Goal: Task Accomplishment & Management: Complete application form

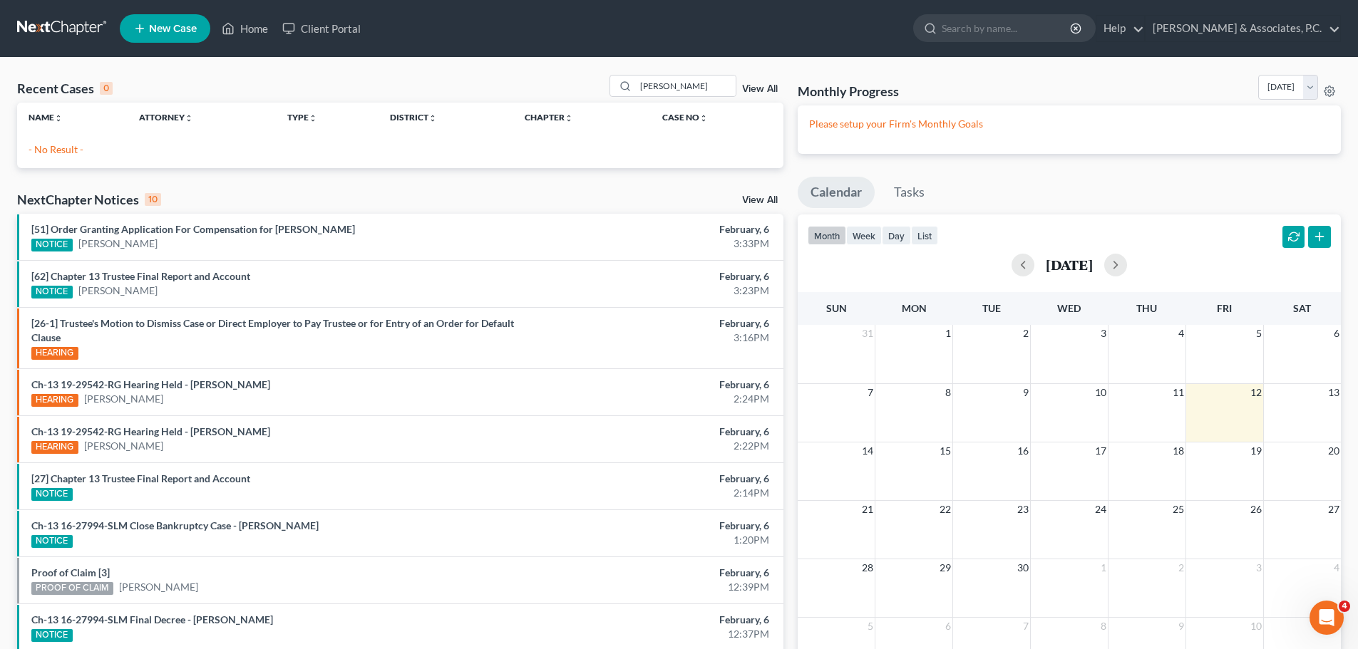
click at [49, 24] on link at bounding box center [62, 29] width 91 height 26
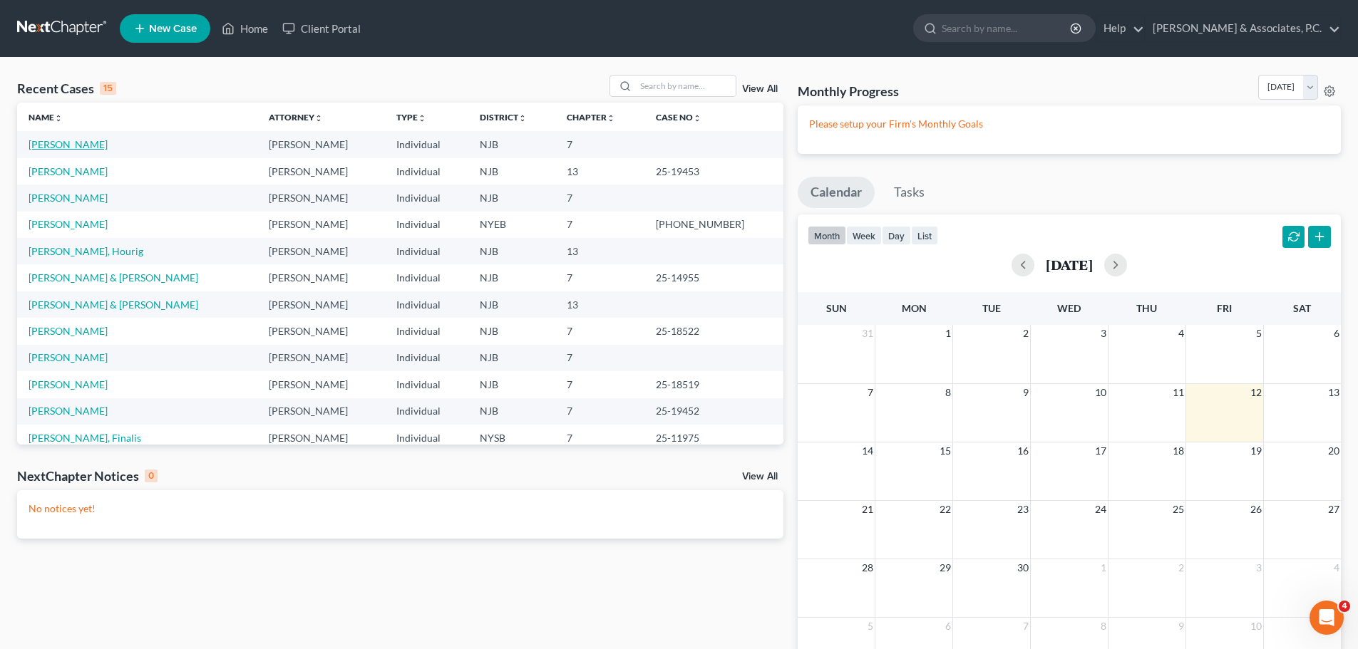
click at [83, 146] on link "[PERSON_NAME]" at bounding box center [68, 144] width 79 height 12
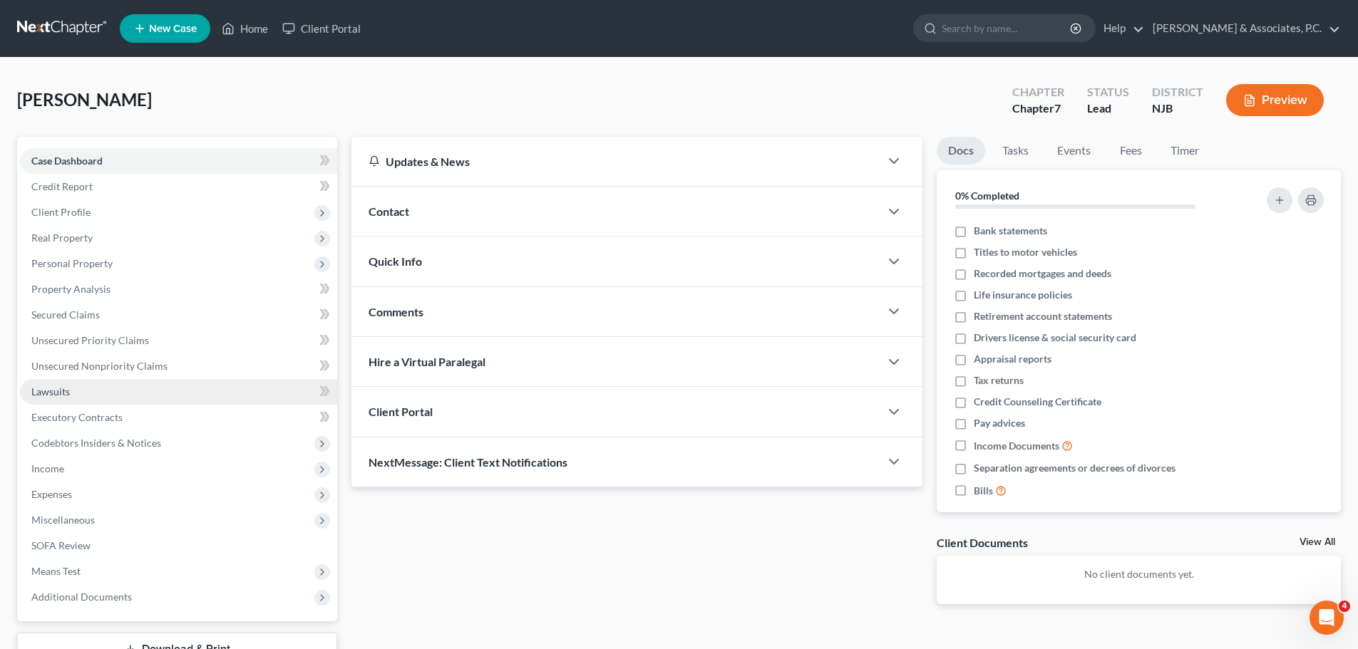
scroll to position [71, 0]
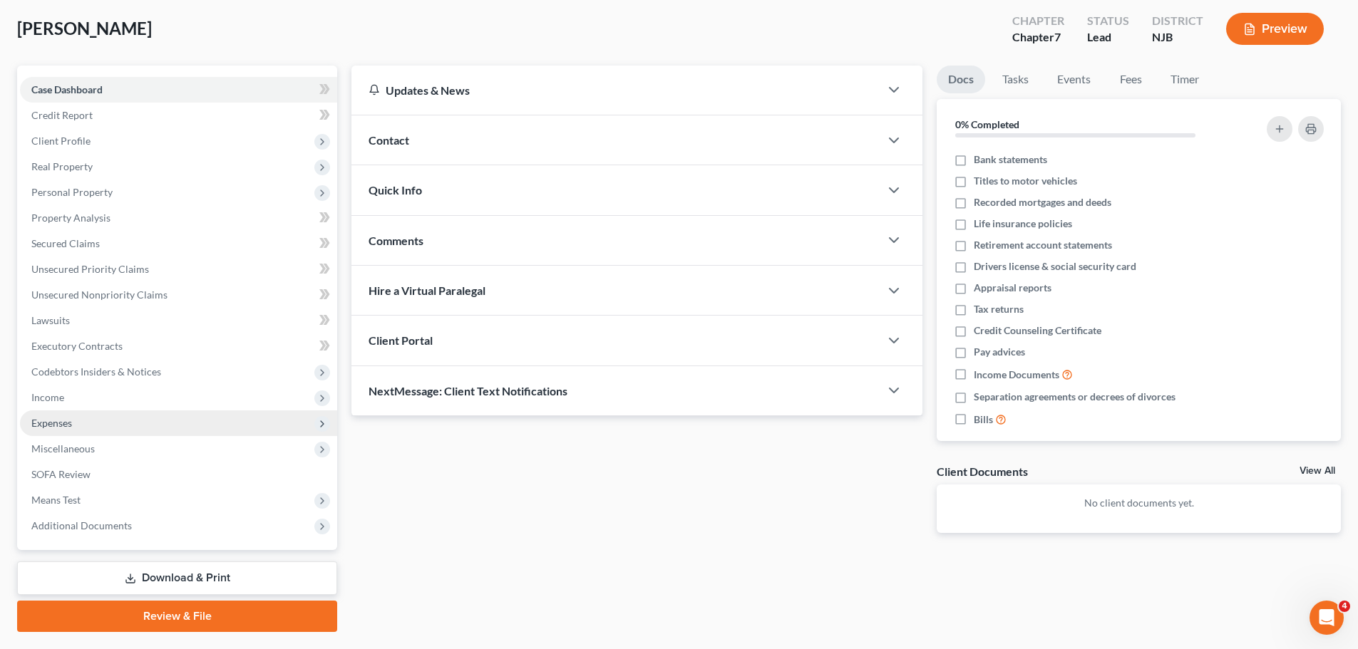
click at [70, 426] on span "Expenses" at bounding box center [51, 423] width 41 height 12
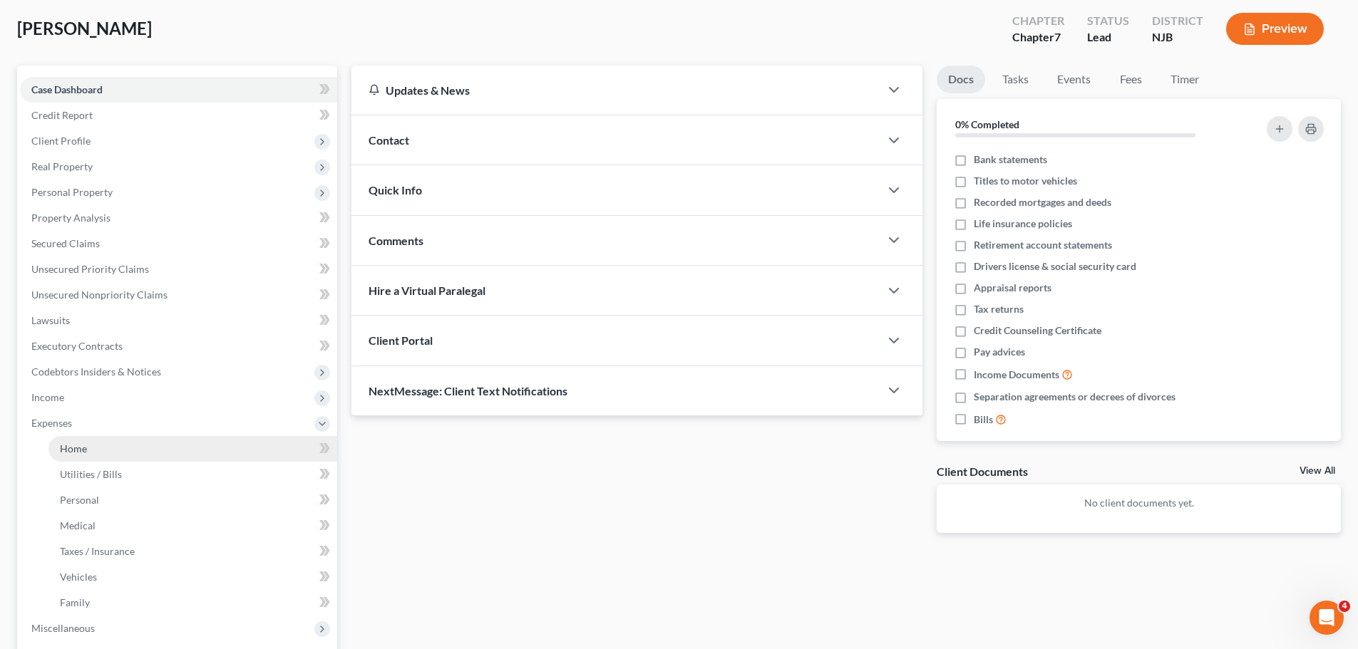
click at [113, 449] on link "Home" at bounding box center [192, 449] width 289 height 26
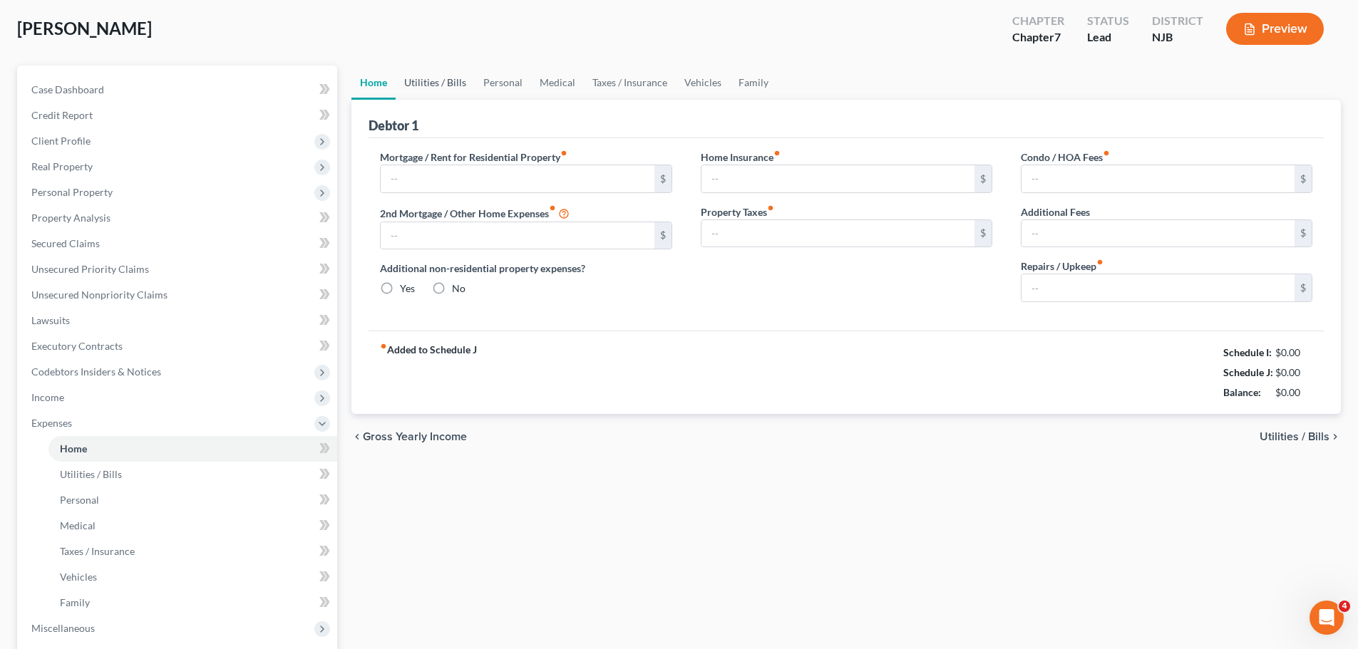
type input "1,200.00"
type input "0.00"
radio input "true"
type input "0.00"
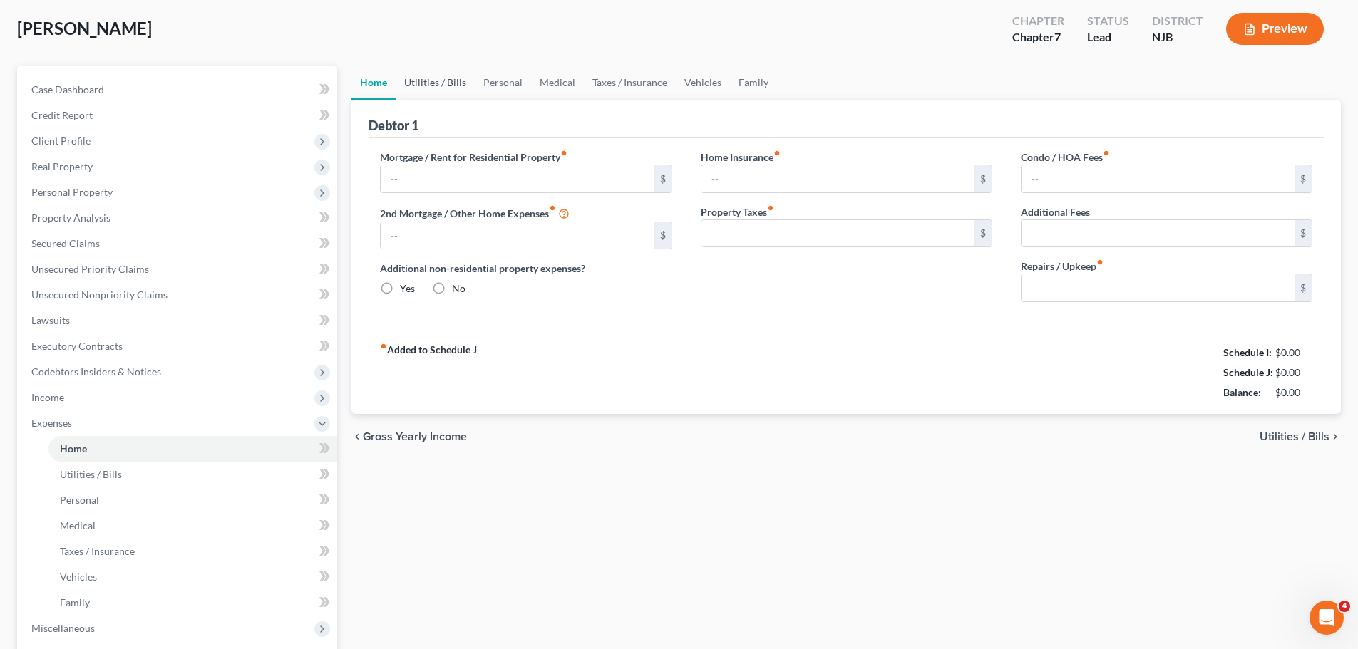
type input "0.00"
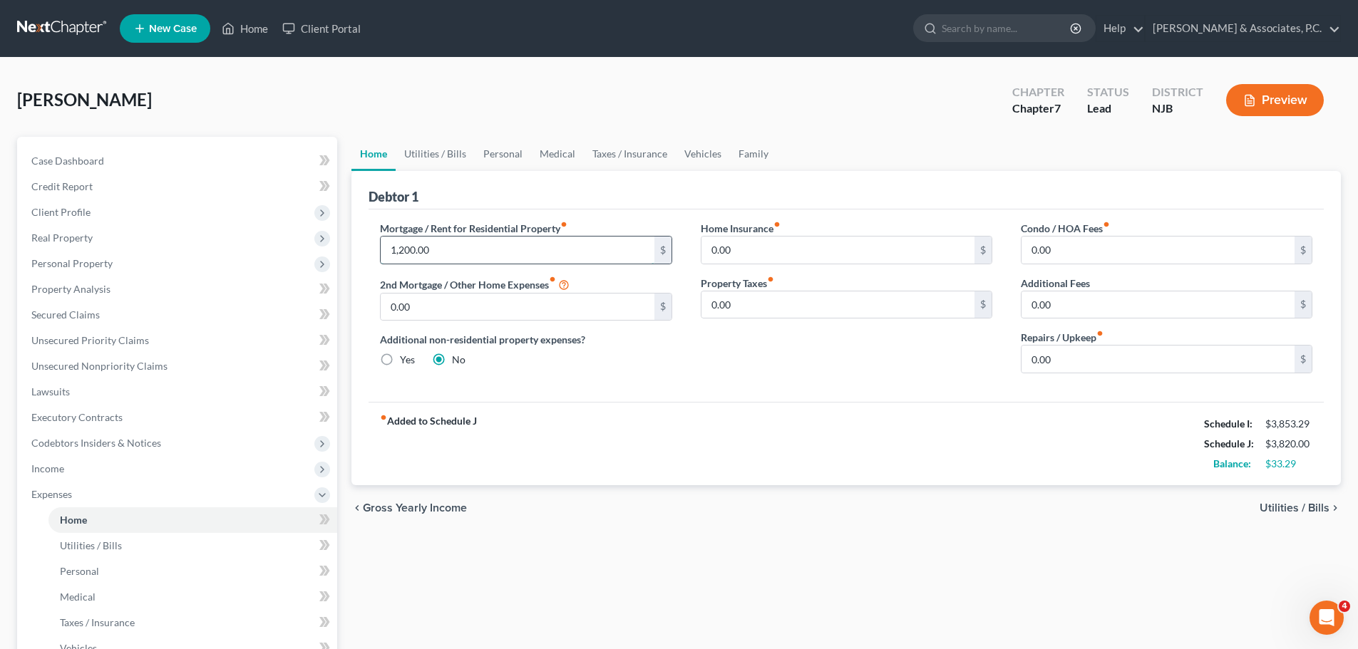
click at [453, 257] on input "1,200.00" at bounding box center [517, 250] width 273 height 27
type input "800.00"
click at [441, 156] on link "Utilities / Bills" at bounding box center [435, 154] width 79 height 34
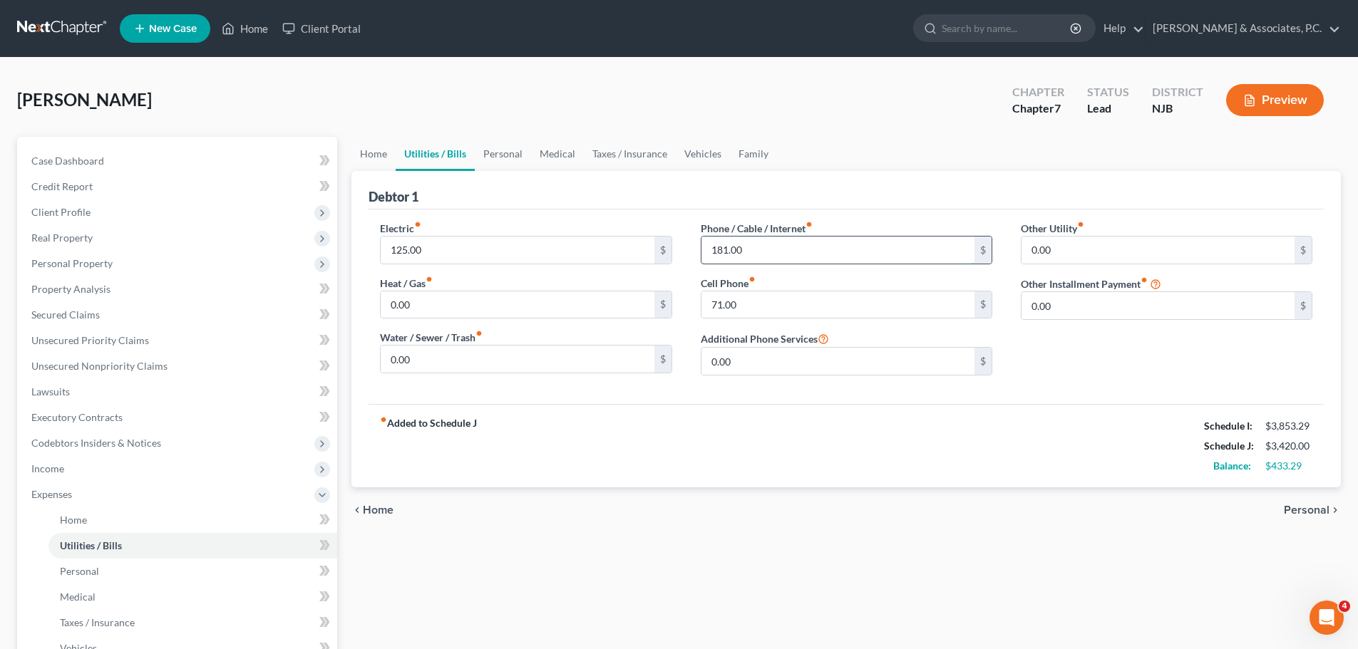
click at [792, 250] on input "181.00" at bounding box center [837, 250] width 273 height 27
click at [513, 156] on link "Personal" at bounding box center [503, 154] width 56 height 34
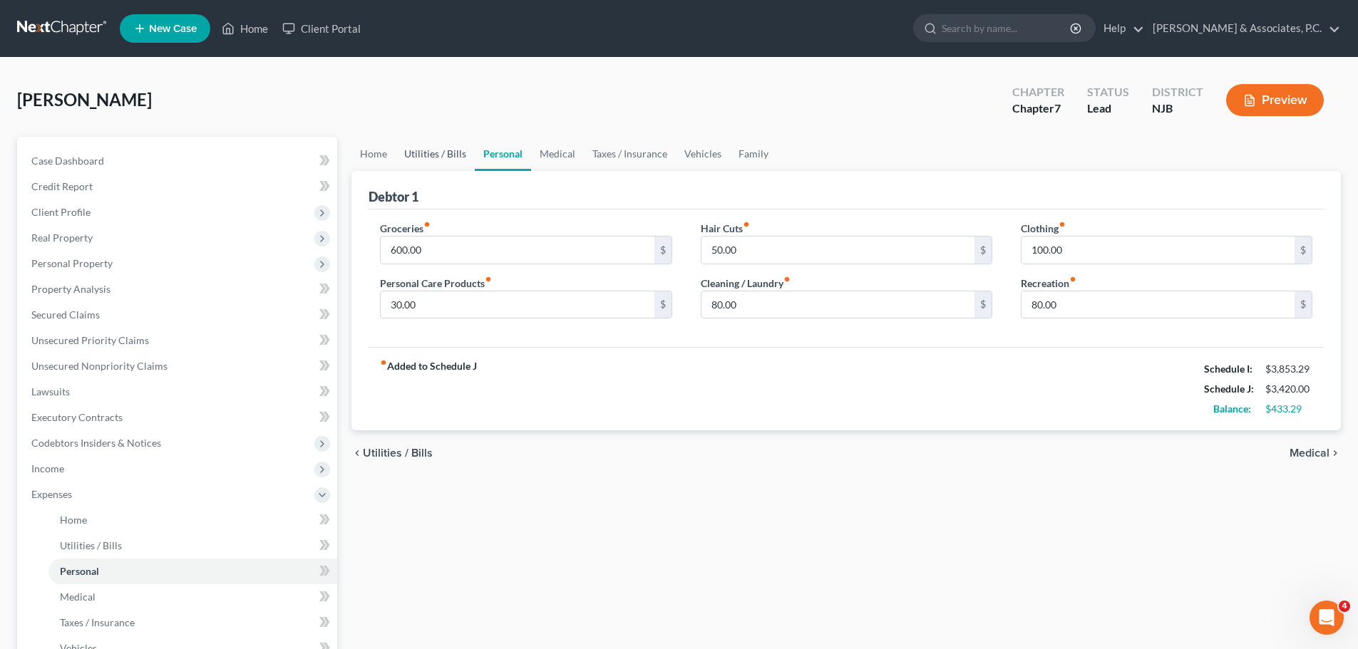
click at [453, 150] on link "Utilities / Bills" at bounding box center [435, 154] width 79 height 34
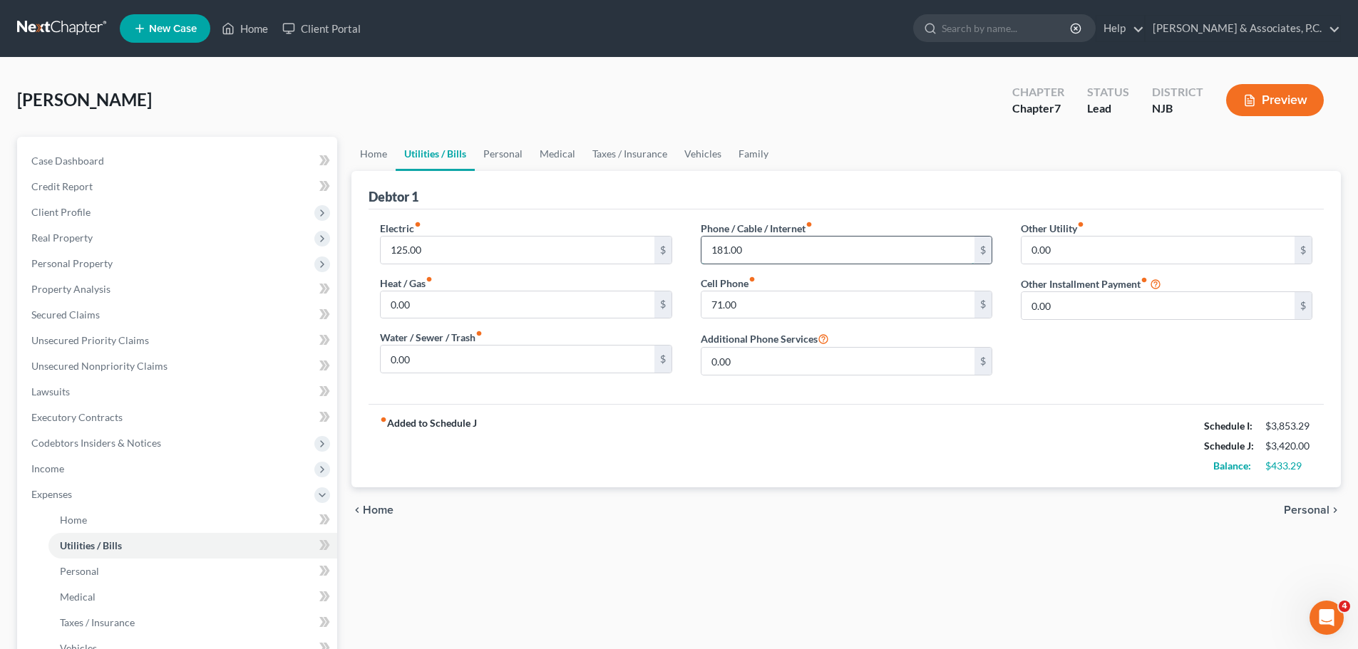
click at [761, 250] on input "181.00" at bounding box center [837, 250] width 273 height 27
type input "0.00"
click at [456, 247] on input "125.00" at bounding box center [517, 250] width 273 height 27
click at [556, 199] on div "Debtor 1" at bounding box center [846, 190] width 955 height 38
click at [466, 248] on input "125.00" at bounding box center [517, 250] width 273 height 27
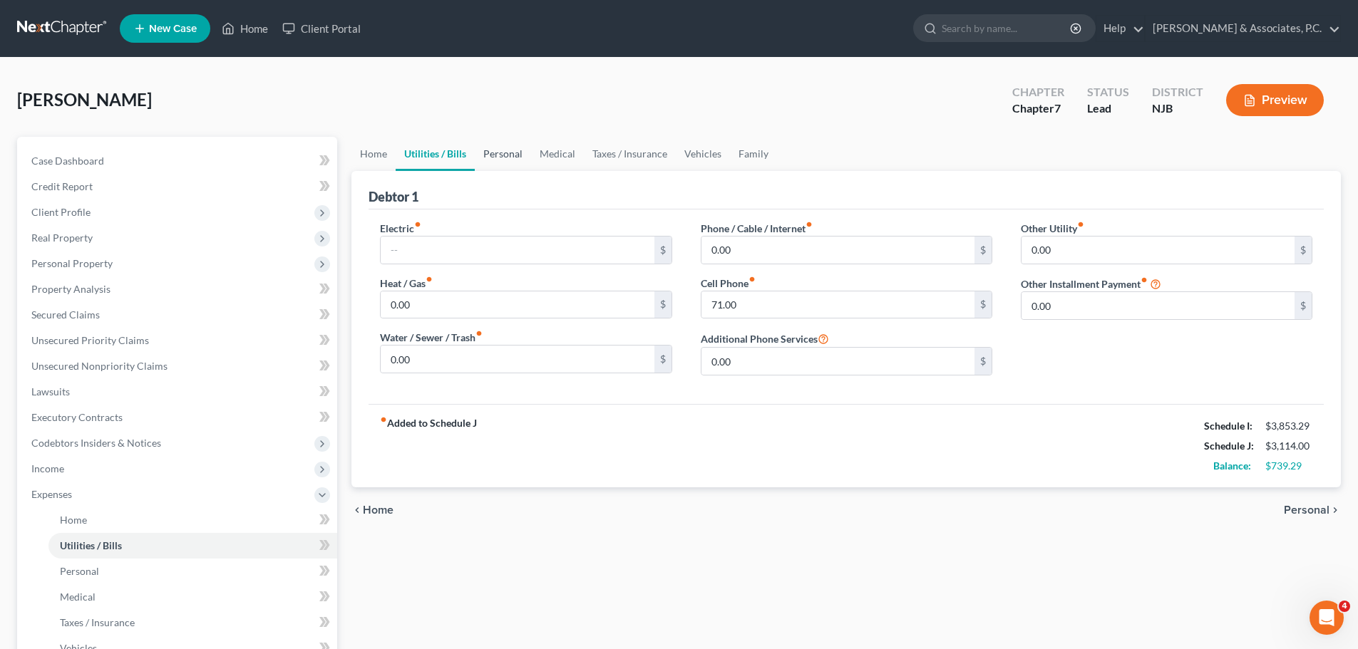
click at [504, 151] on link "Personal" at bounding box center [503, 154] width 56 height 34
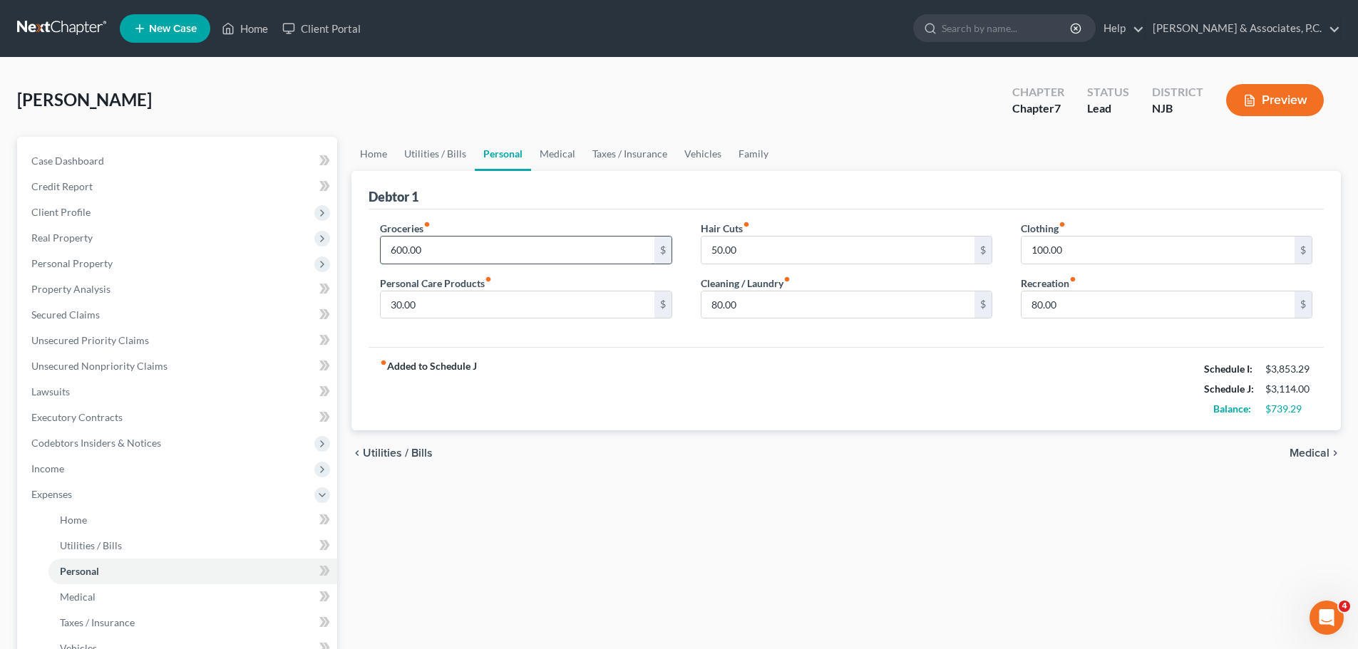
click at [518, 248] on input "600.00" at bounding box center [517, 250] width 273 height 27
click at [540, 307] on input "30.00" at bounding box center [517, 305] width 273 height 27
click at [824, 249] on input "50.00" at bounding box center [837, 250] width 273 height 27
click at [821, 317] on input "80.00" at bounding box center [837, 305] width 273 height 27
click at [562, 150] on link "Medical" at bounding box center [557, 154] width 53 height 34
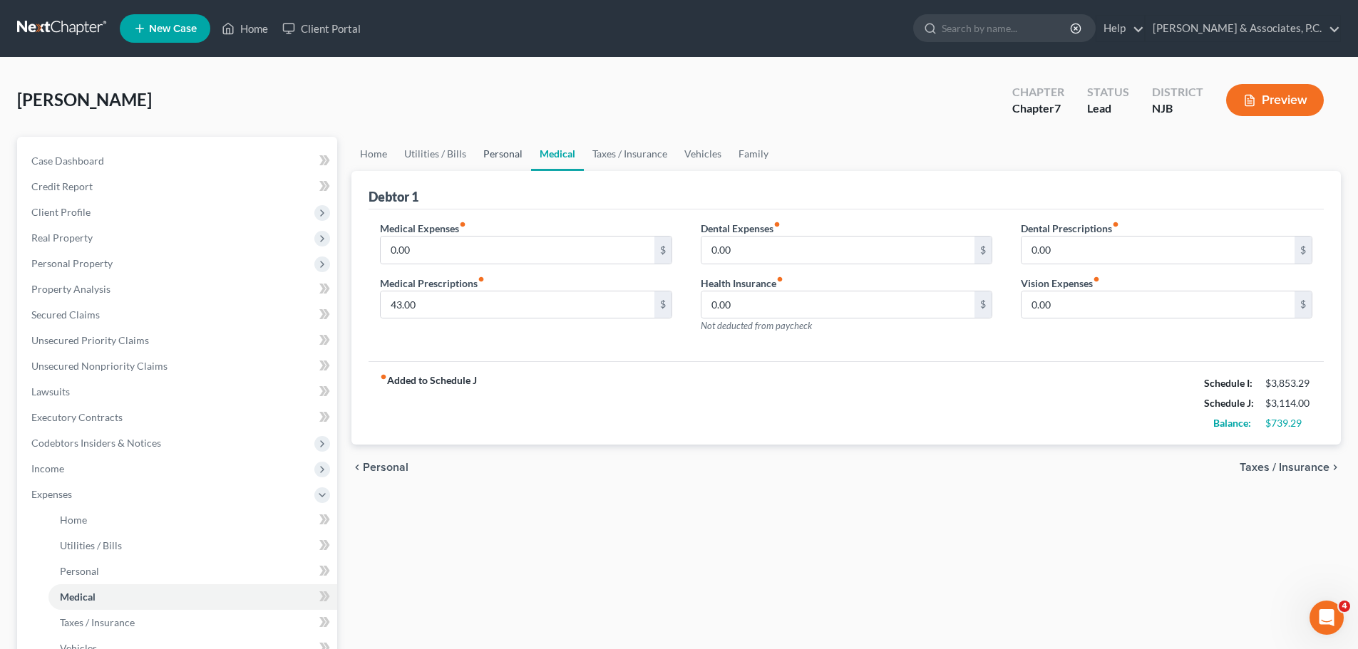
click at [497, 154] on link "Personal" at bounding box center [503, 154] width 56 height 34
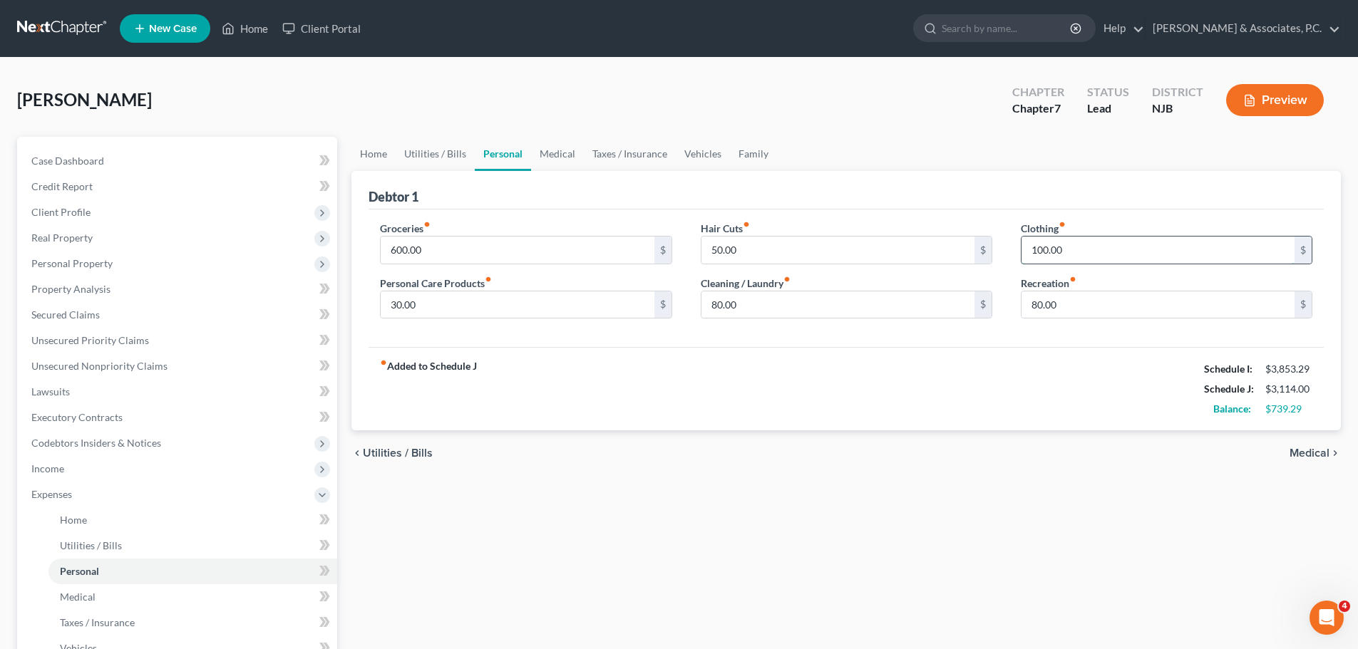
click at [1086, 250] on input "100.00" at bounding box center [1158, 250] width 273 height 27
type input "7"
type input "50.00"
click at [560, 158] on link "Medical" at bounding box center [557, 154] width 53 height 34
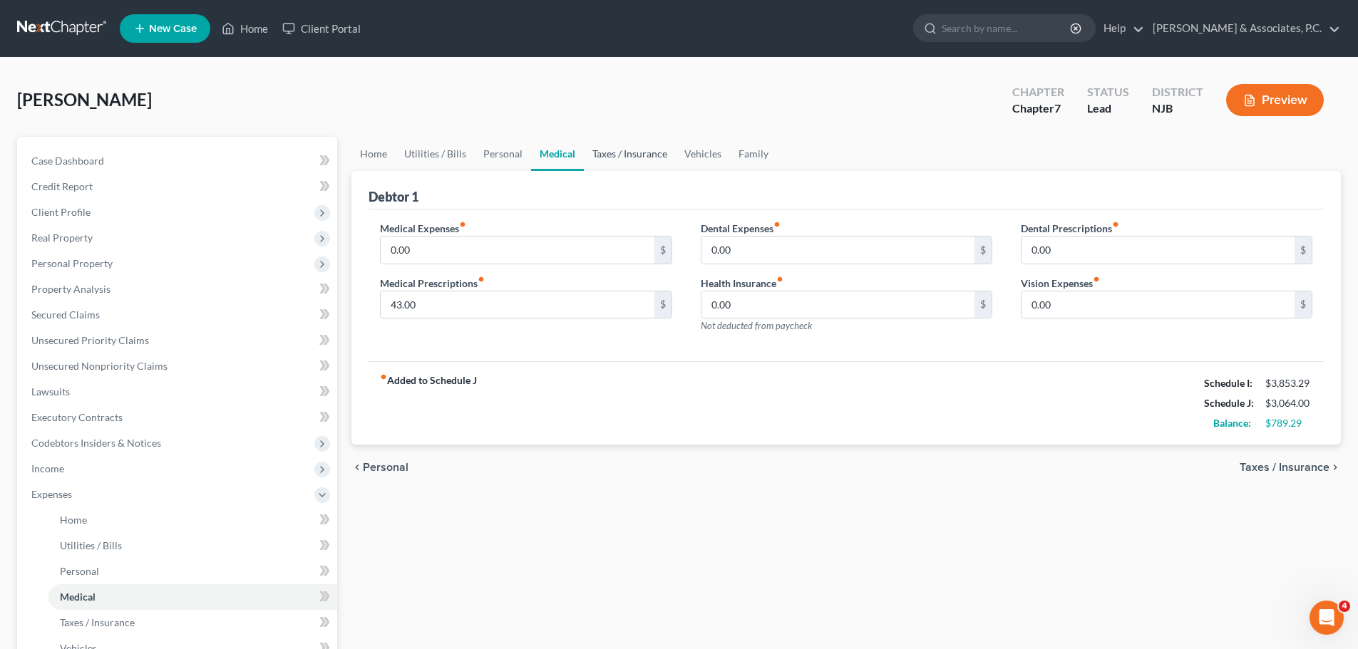
click at [617, 153] on link "Taxes / Insurance" at bounding box center [630, 154] width 92 height 34
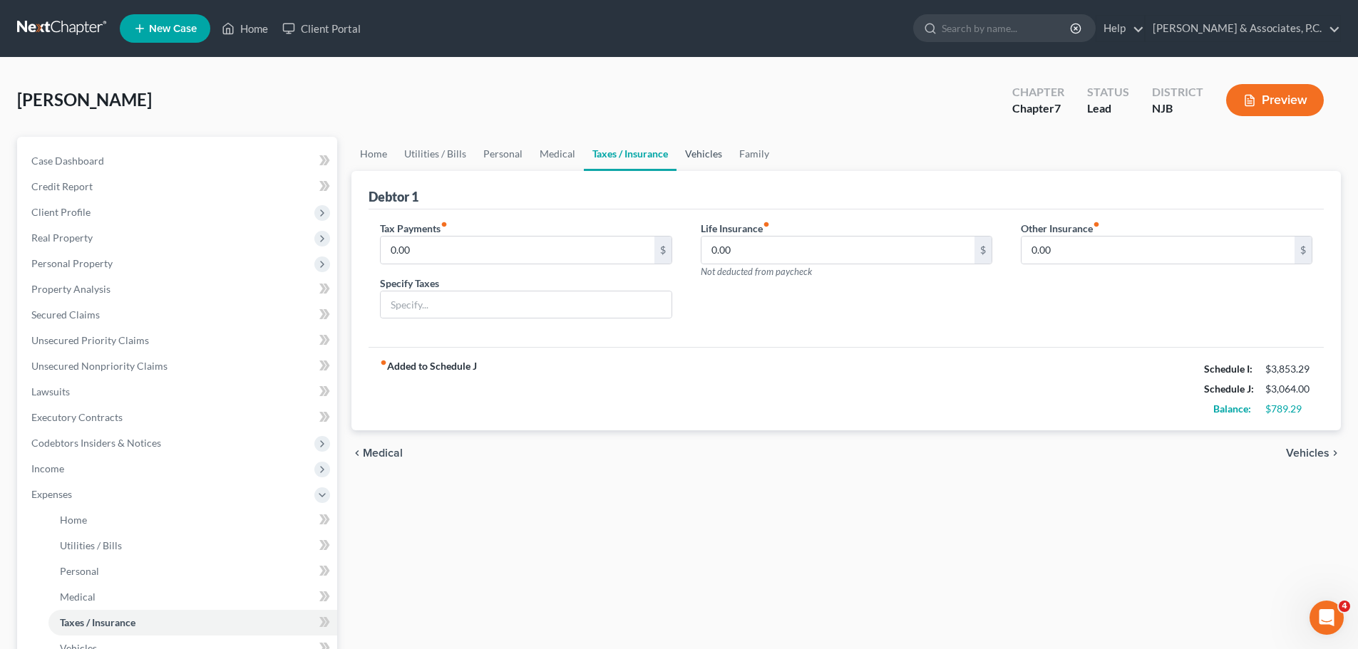
click at [692, 157] on link "Vehicles" at bounding box center [704, 154] width 54 height 34
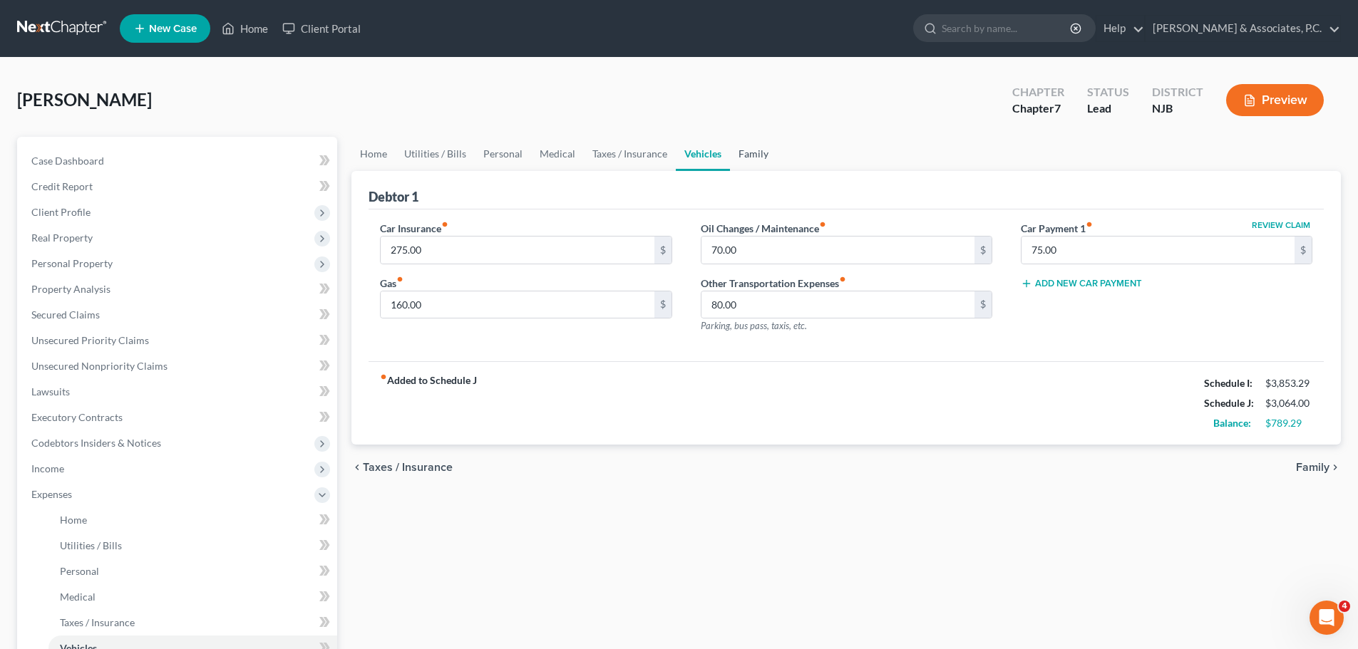
click at [763, 153] on link "Family" at bounding box center [753, 154] width 47 height 34
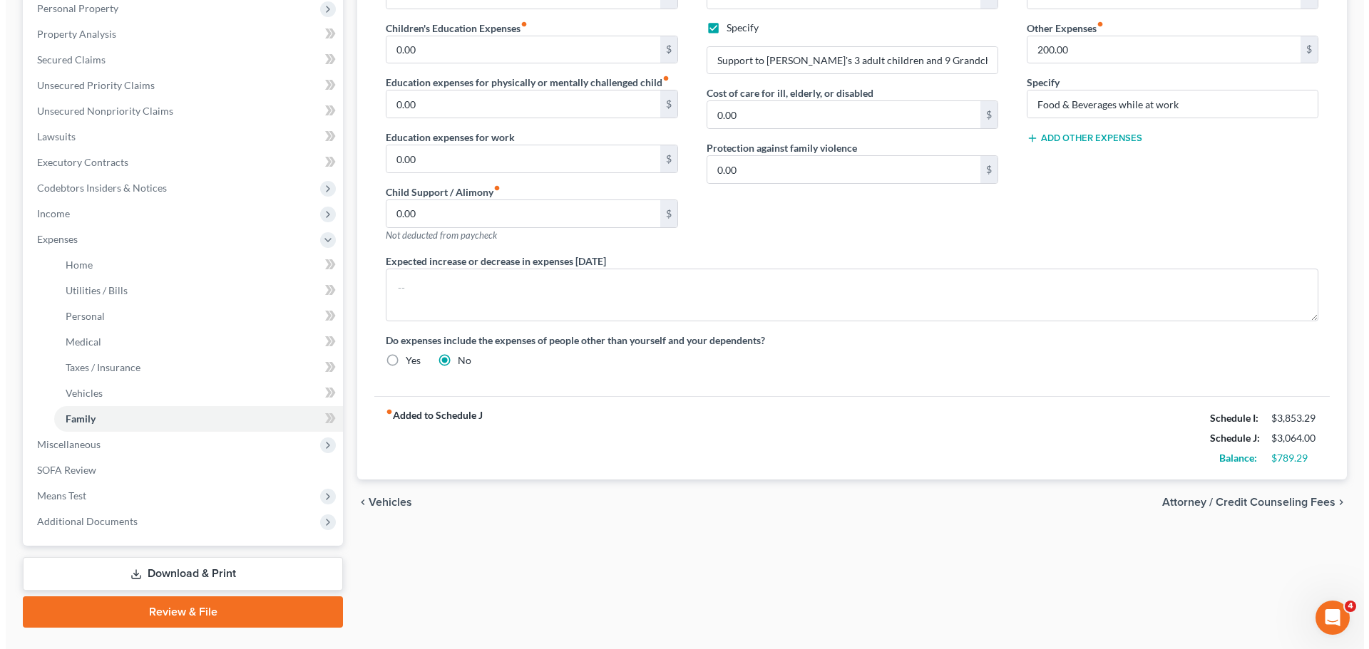
scroll to position [288, 0]
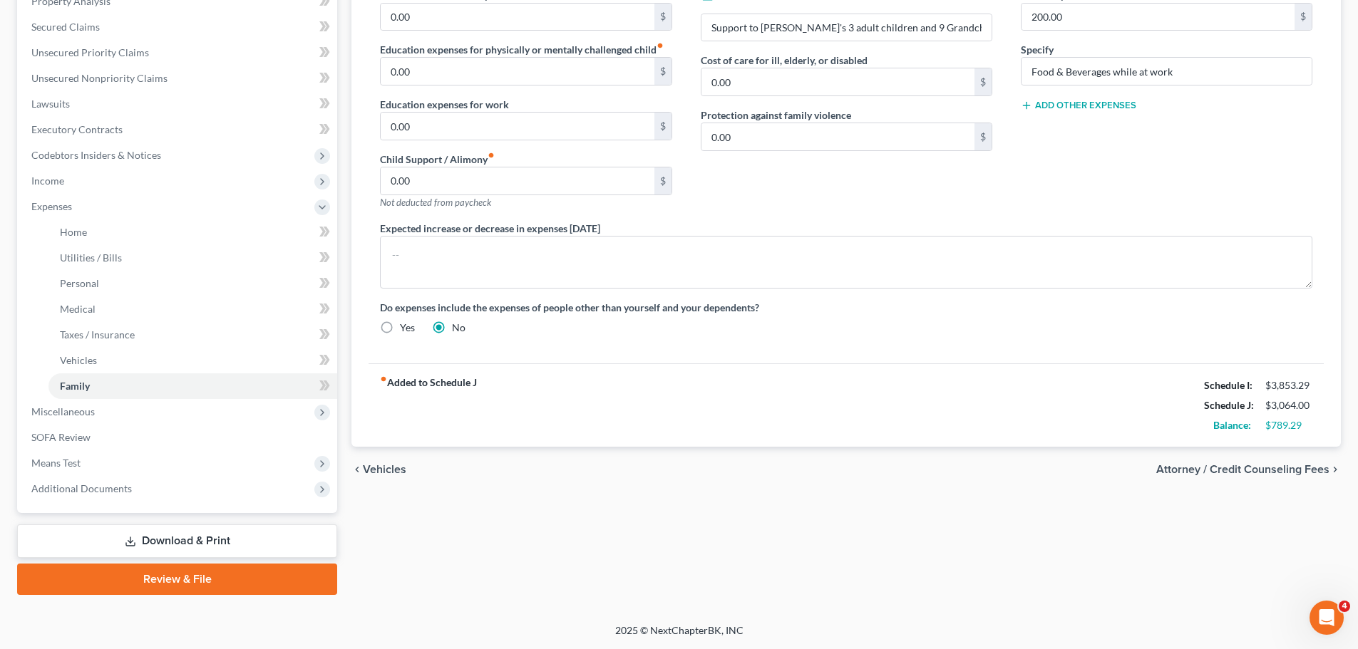
click at [1240, 469] on span "Attorney / Credit Counseling Fees" at bounding box center [1242, 469] width 173 height 11
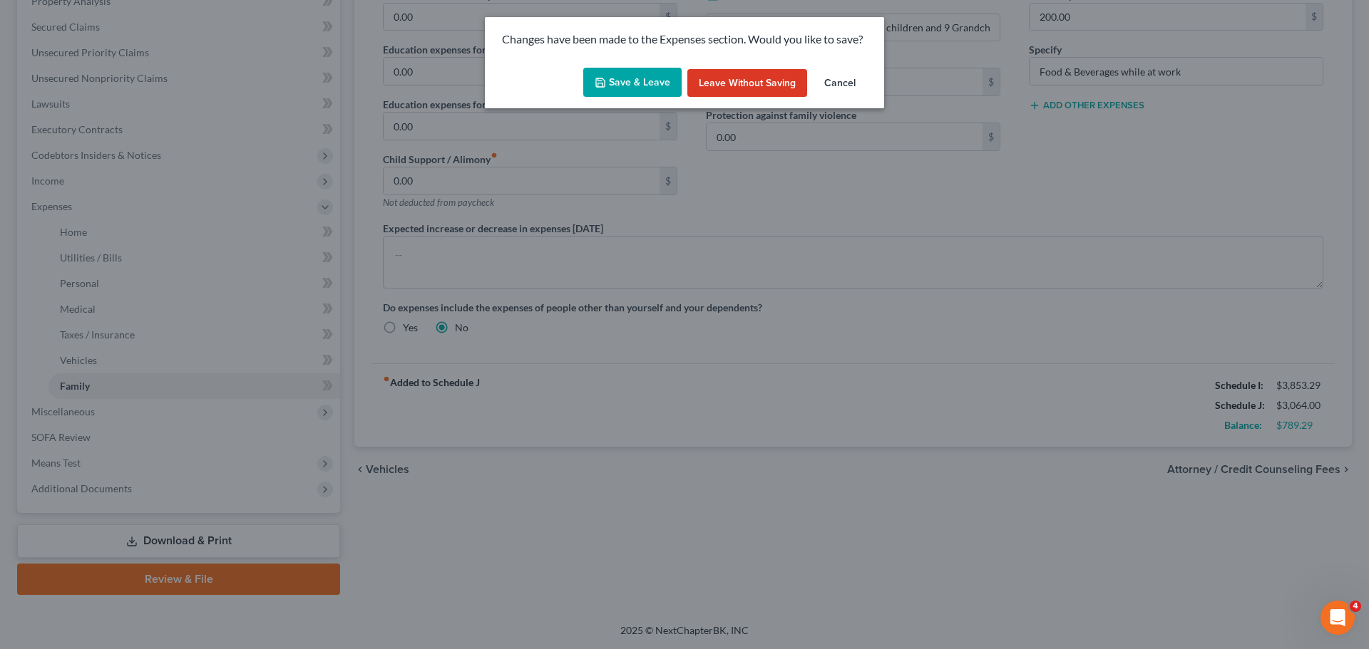
click at [629, 89] on button "Save & Leave" at bounding box center [632, 83] width 98 height 30
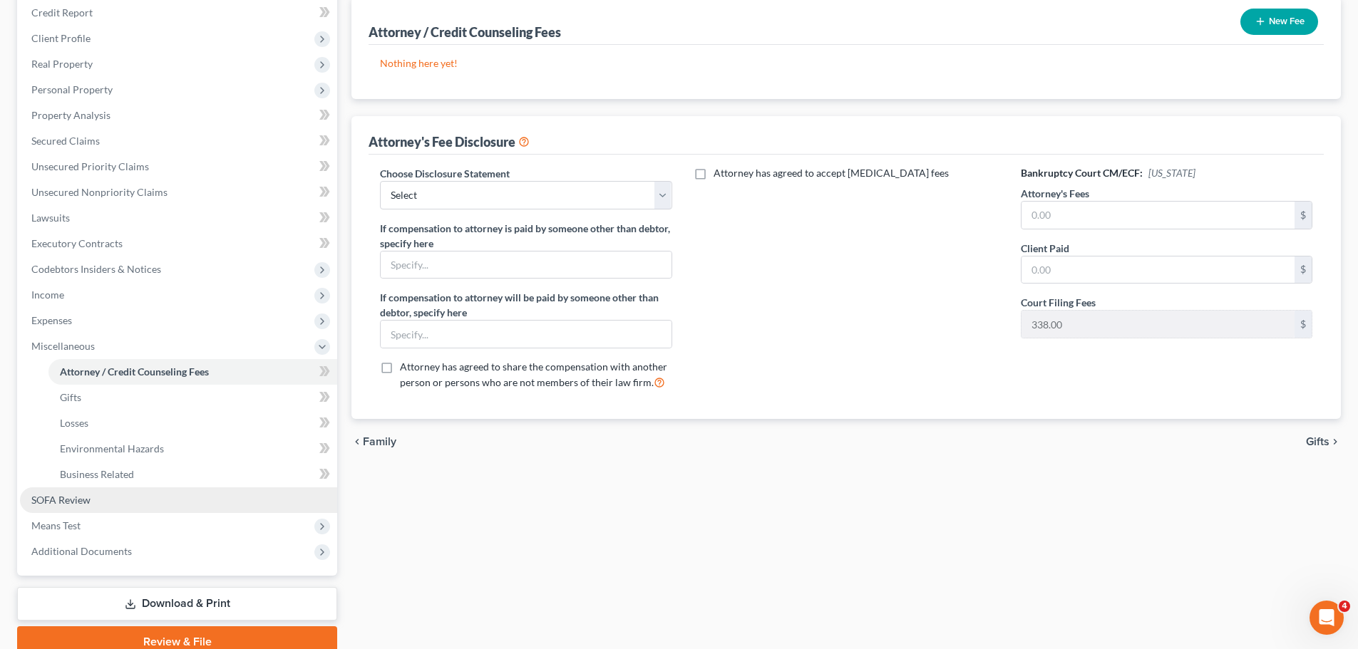
scroll to position [214, 0]
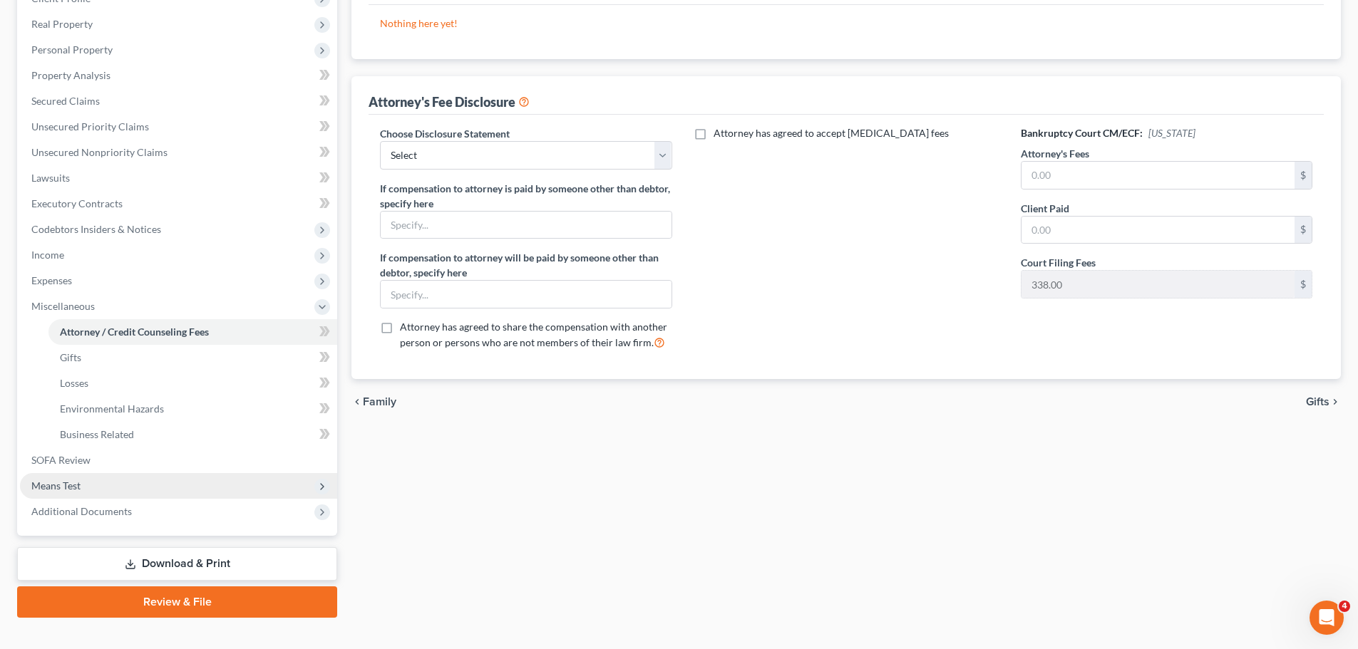
click at [98, 489] on span "Means Test" at bounding box center [178, 486] width 317 height 26
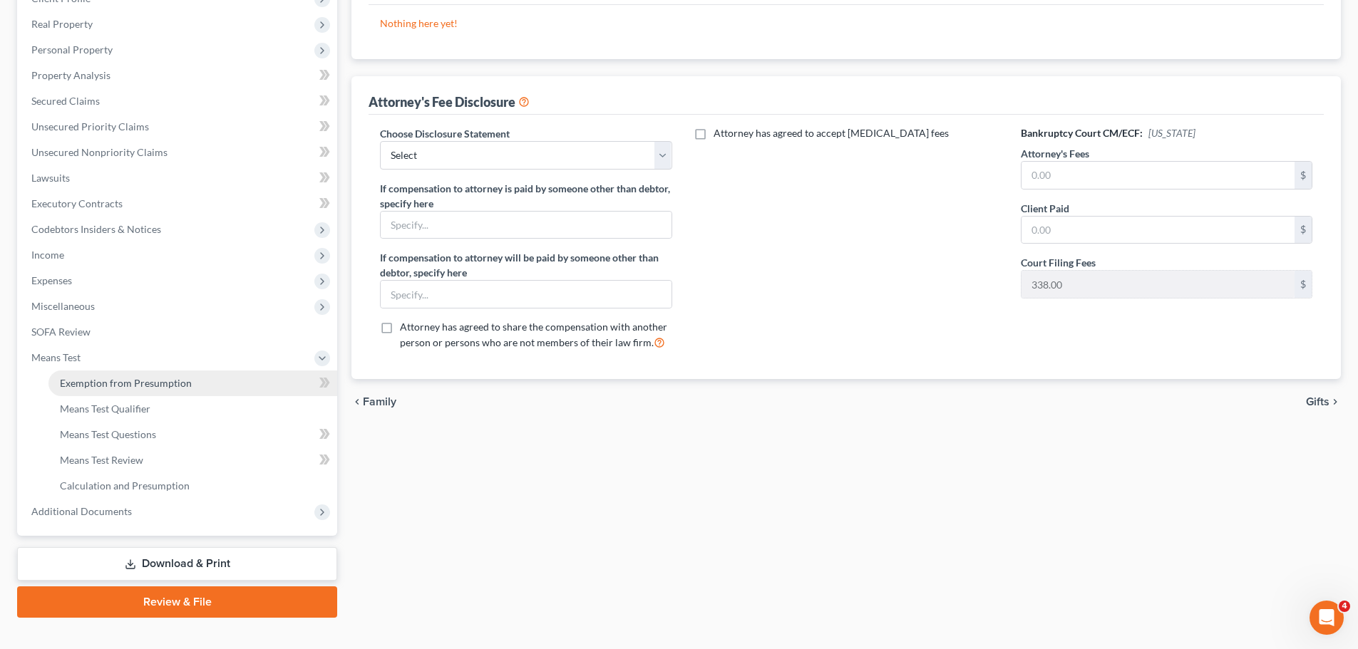
click at [160, 386] on span "Exemption from Presumption" at bounding box center [126, 383] width 132 height 12
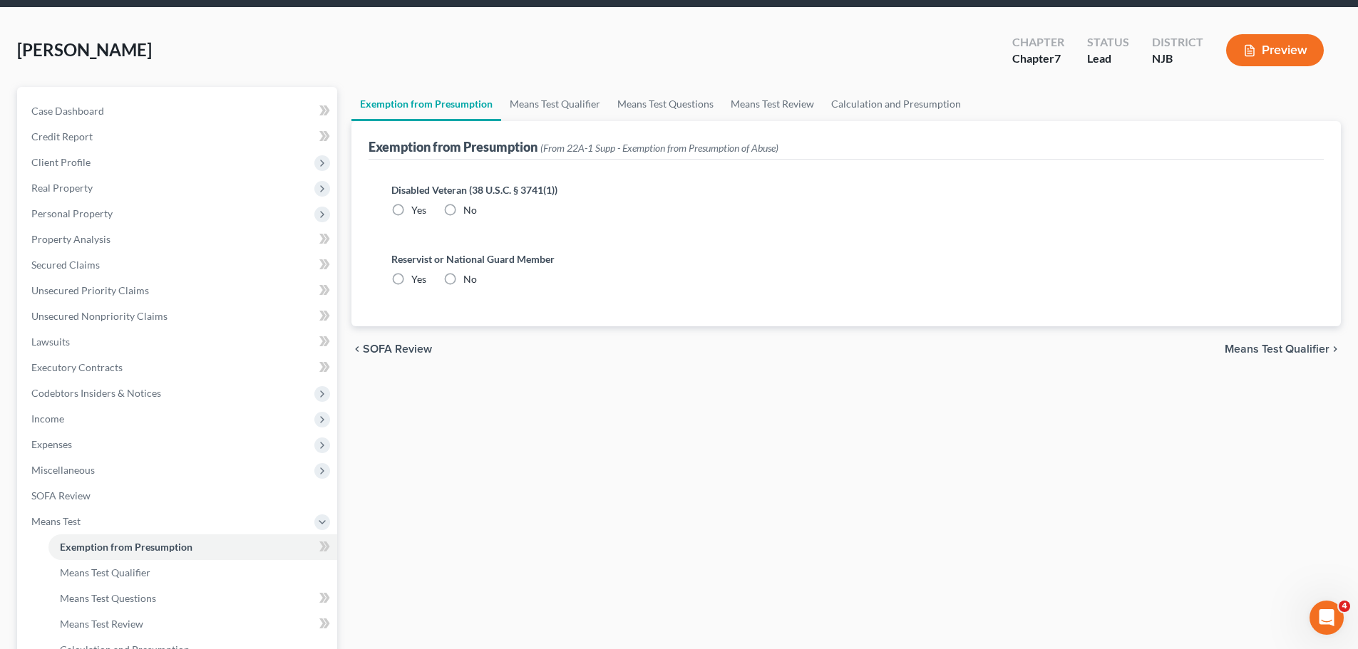
scroll to position [3, 0]
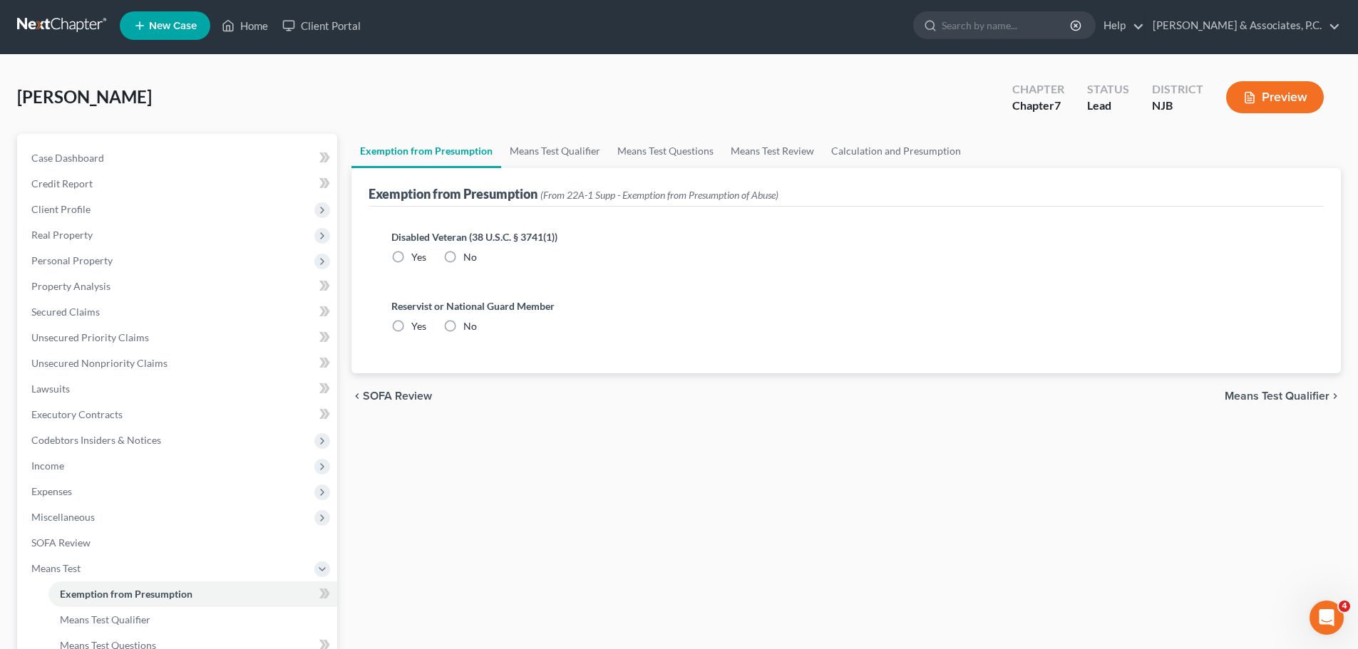
radio input "true"
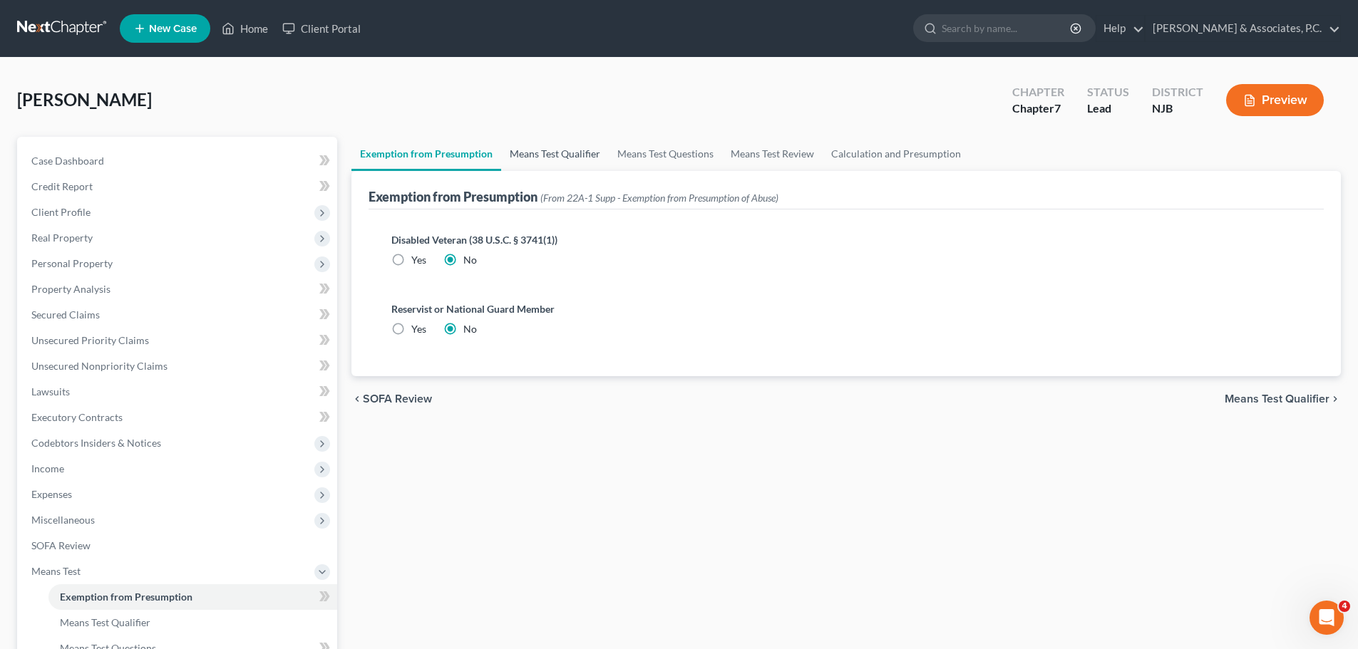
click at [533, 164] on link "Means Test Qualifier" at bounding box center [555, 154] width 108 height 34
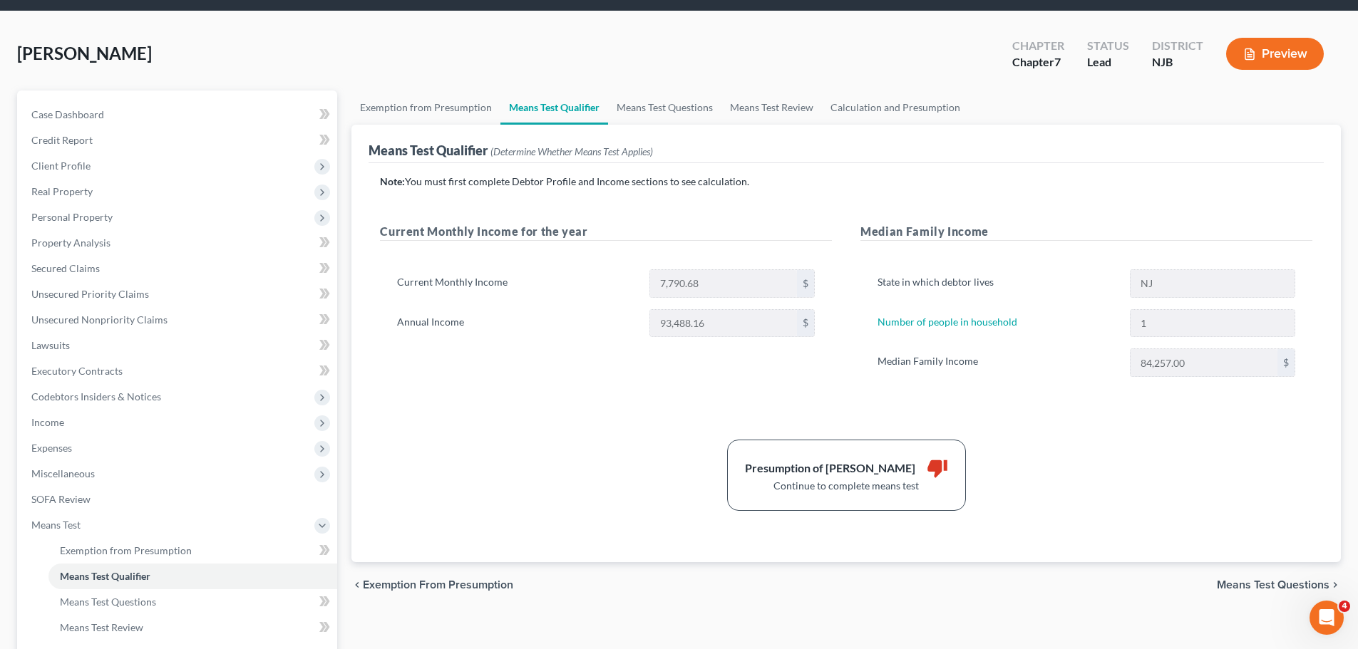
scroll to position [71, 0]
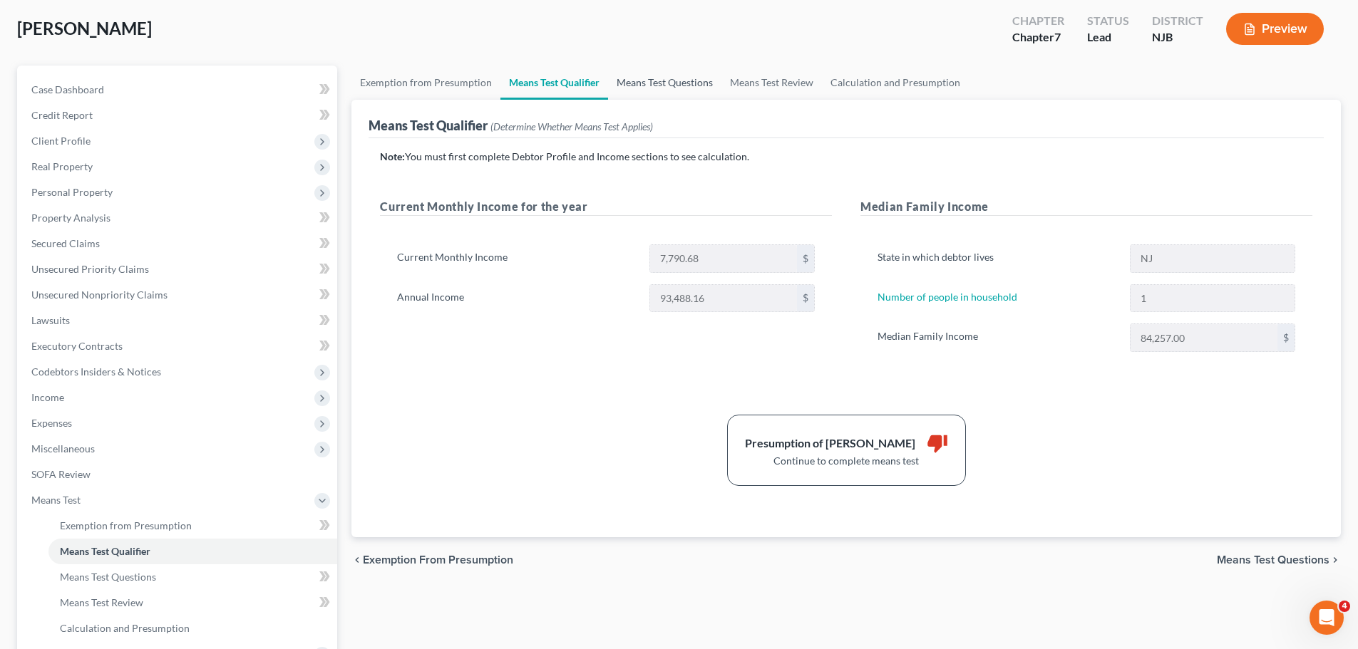
click at [694, 88] on link "Means Test Questions" at bounding box center [664, 83] width 113 height 34
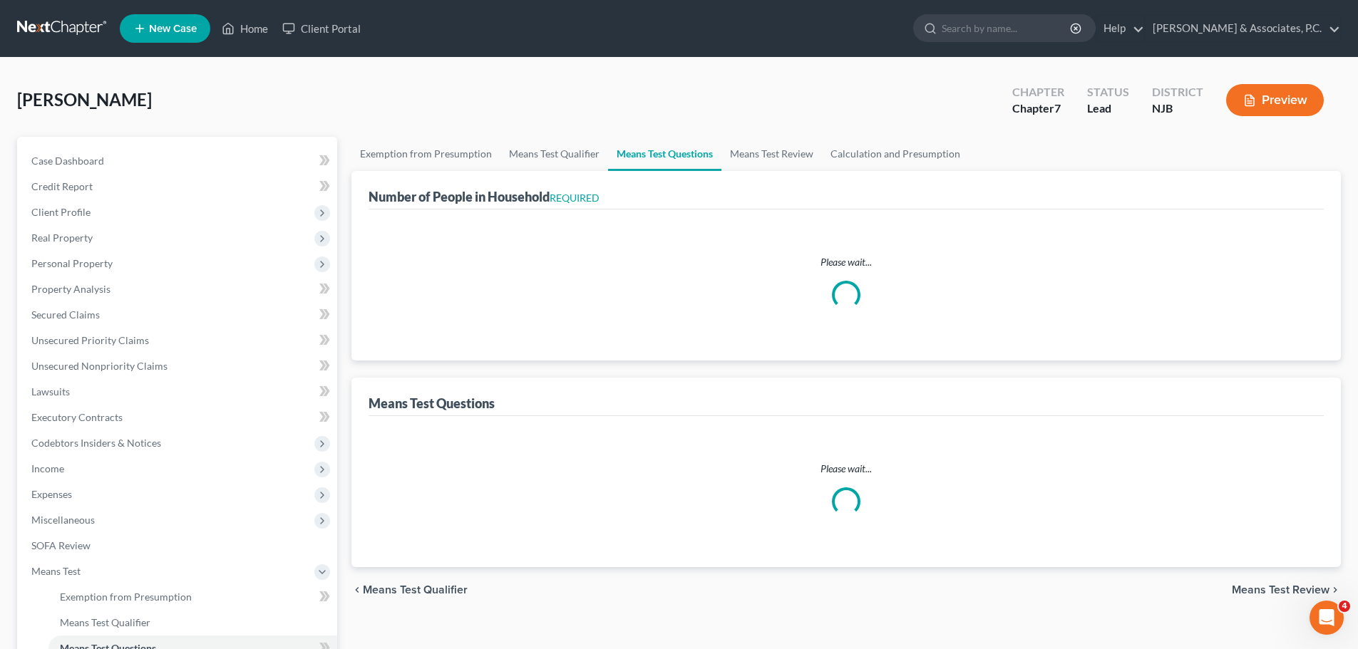
select select "1"
select select "60"
select select "0"
select select "1"
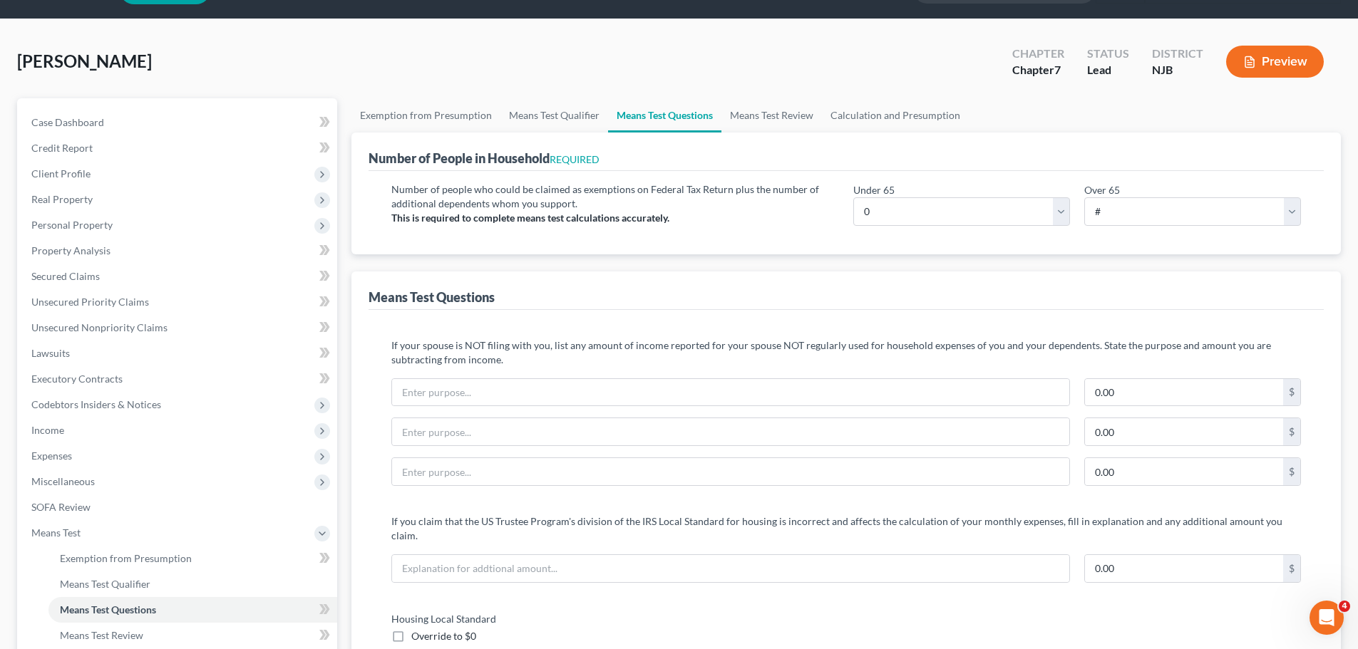
scroll to position [71, 0]
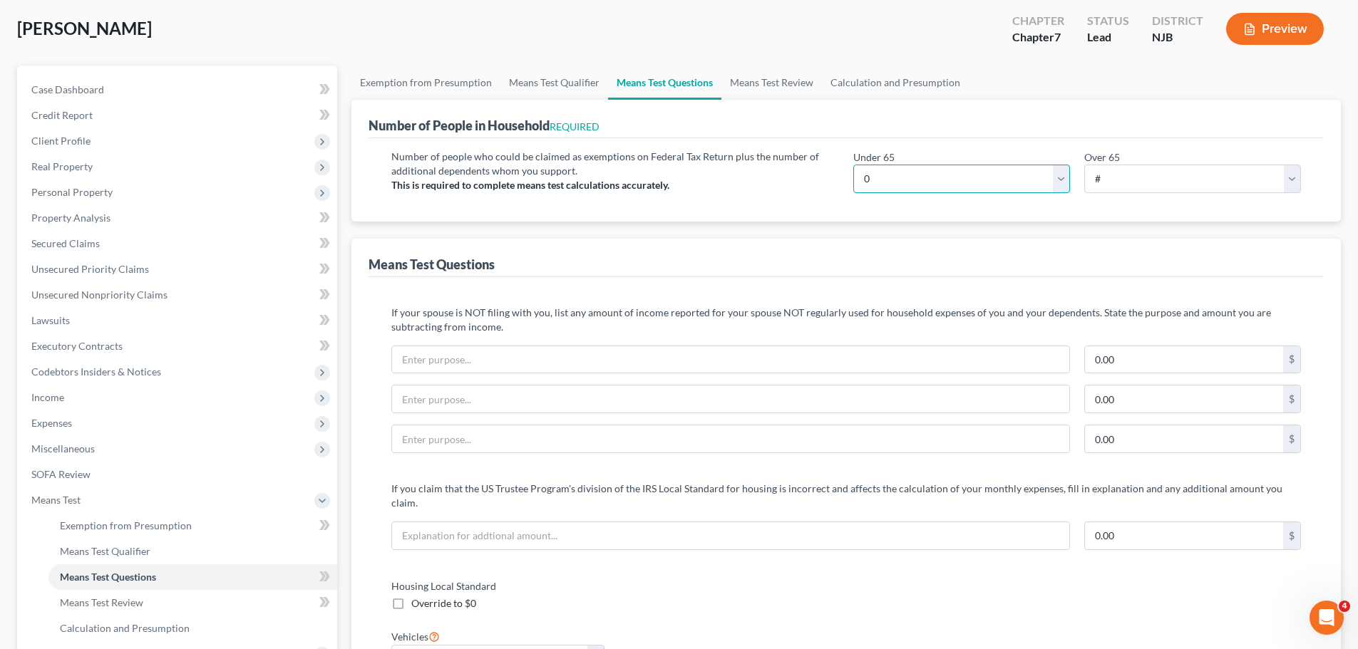
click at [1060, 180] on select "# 0 1 2 3 4 5 6 7 8 9 10" at bounding box center [961, 179] width 217 height 29
select select "1"
click at [853, 165] on select "# 0 1 2 3 4 5 6 7 8 9 10" at bounding box center [961, 179] width 217 height 29
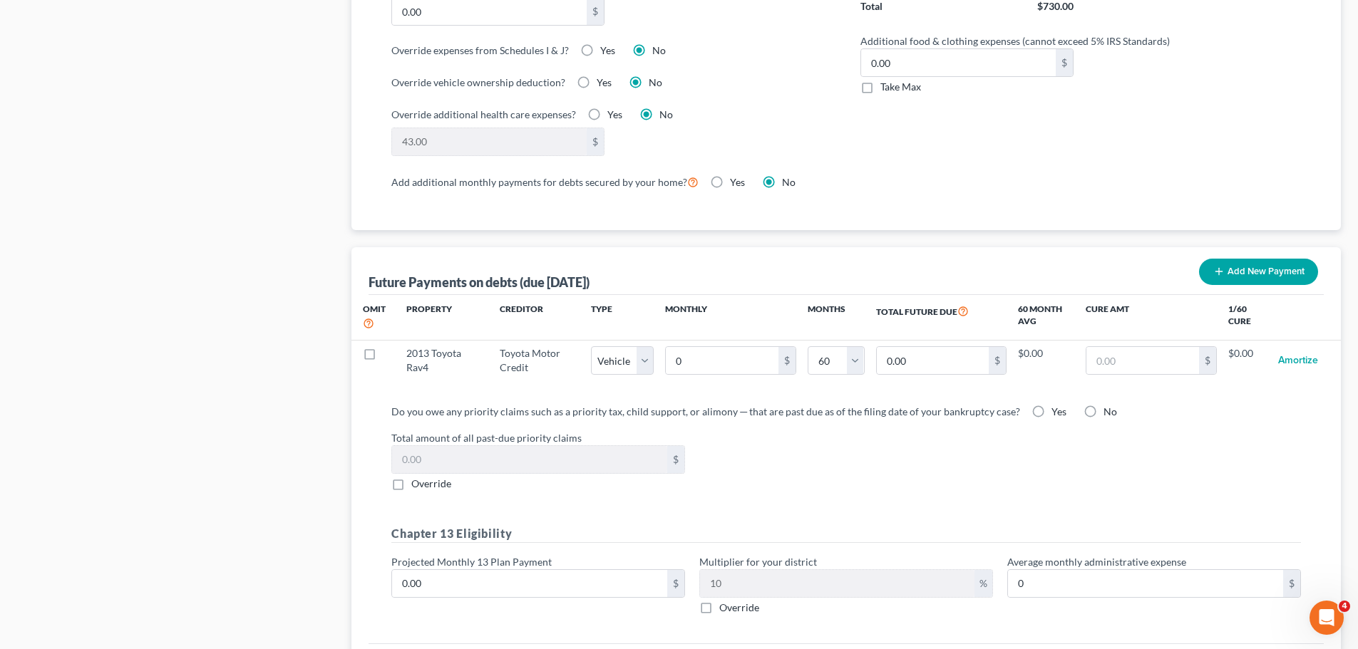
scroll to position [1212, 0]
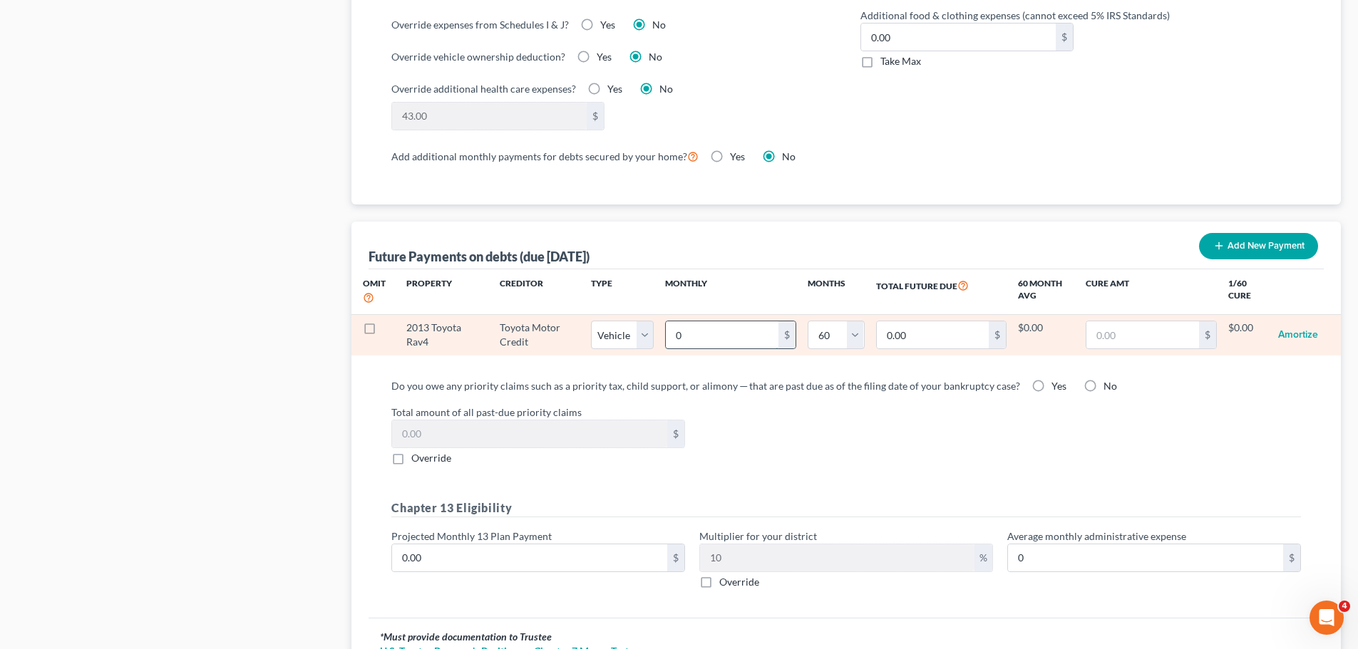
click at [755, 324] on input "0" at bounding box center [722, 335] width 113 height 27
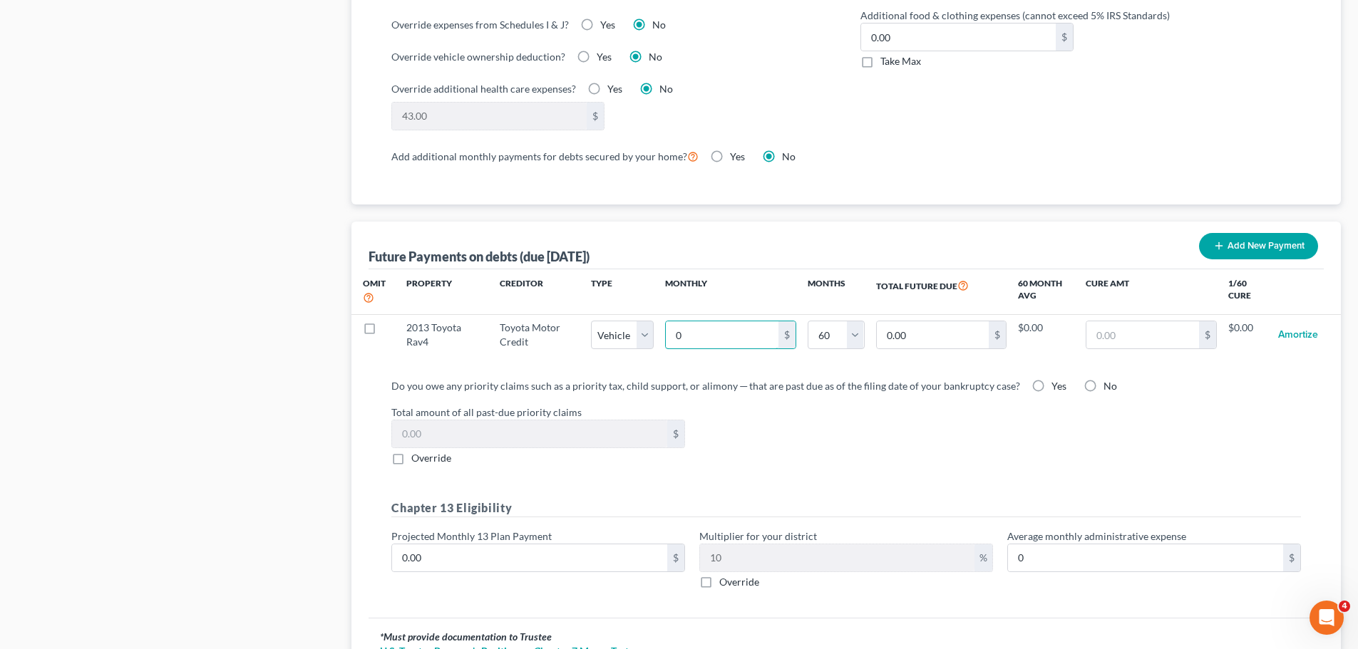
type input "7"
type input "420.00"
type input "75"
type input "4,500.00"
select select "1"
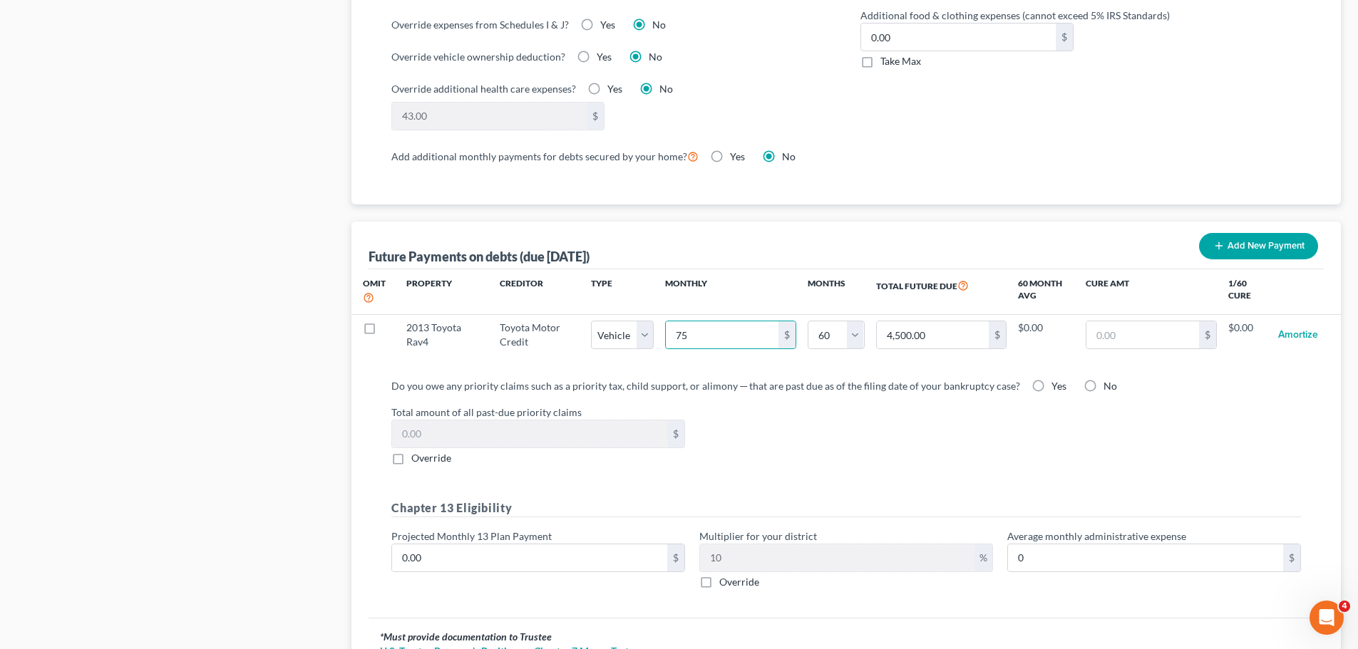
select select "60"
select select "1"
select select "60"
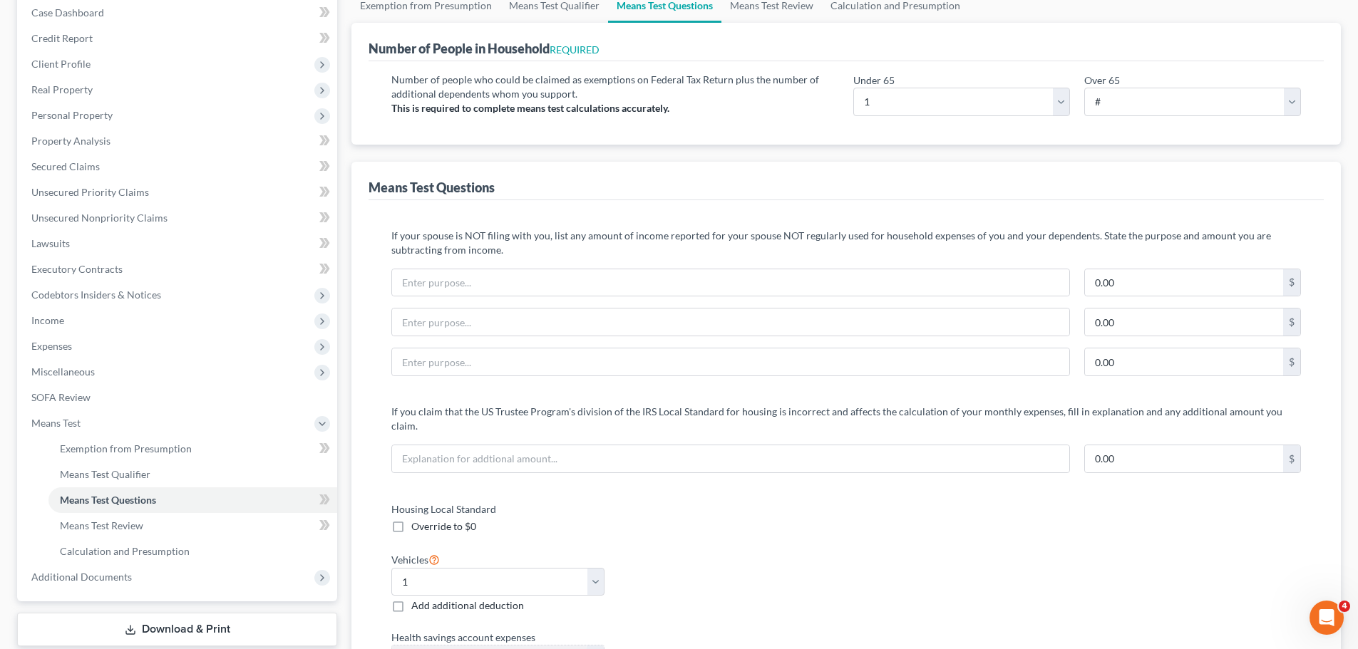
scroll to position [0, 0]
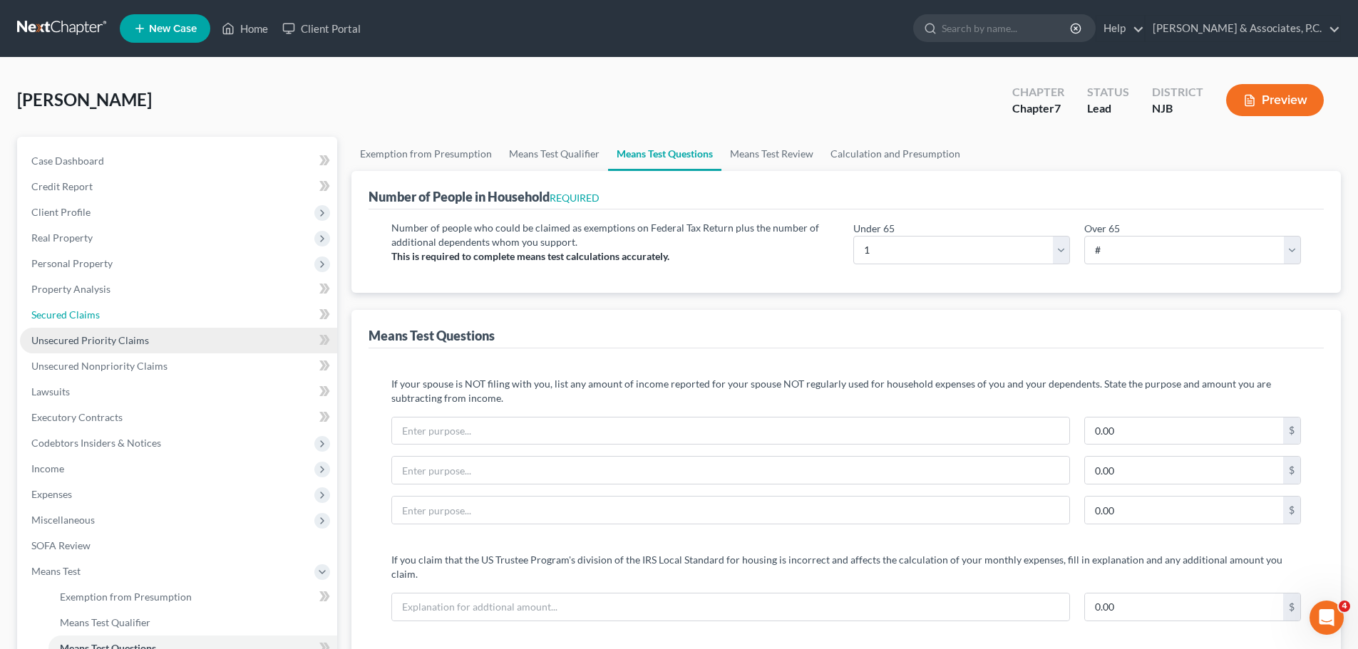
click at [61, 321] on link "Secured Claims" at bounding box center [178, 315] width 317 height 26
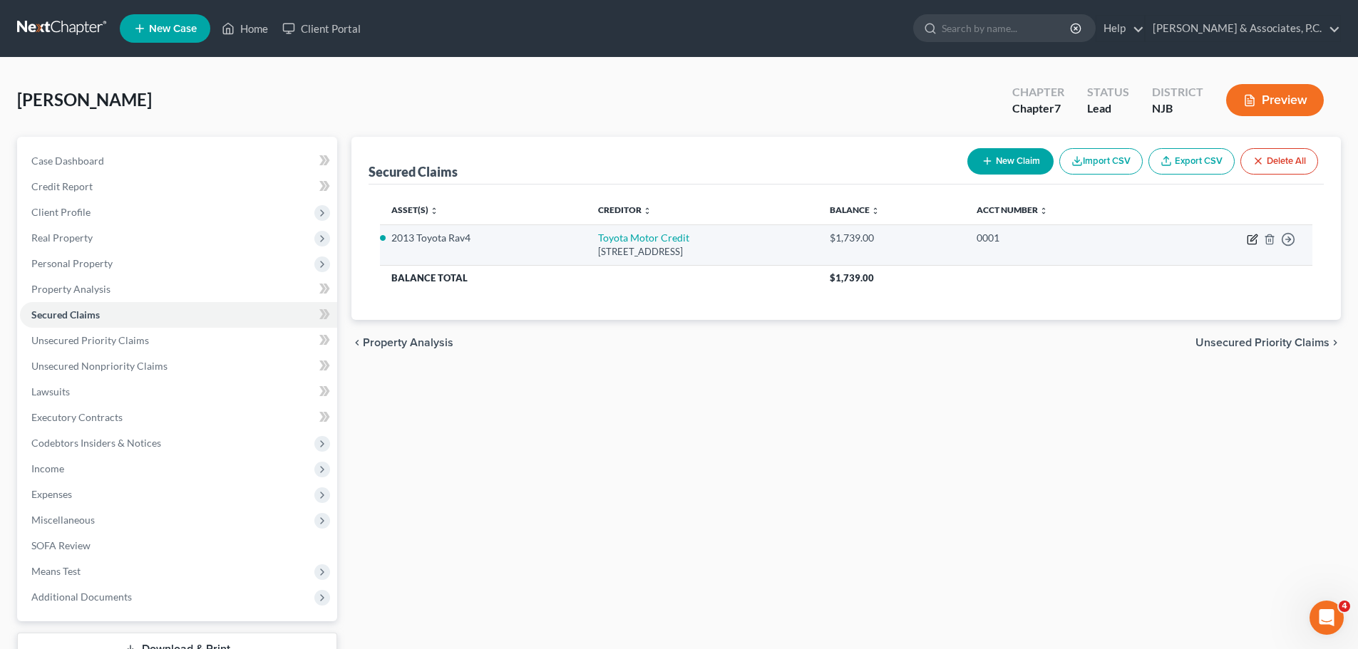
click at [1253, 241] on icon "button" at bounding box center [1252, 239] width 11 height 11
select select "16"
select select "0"
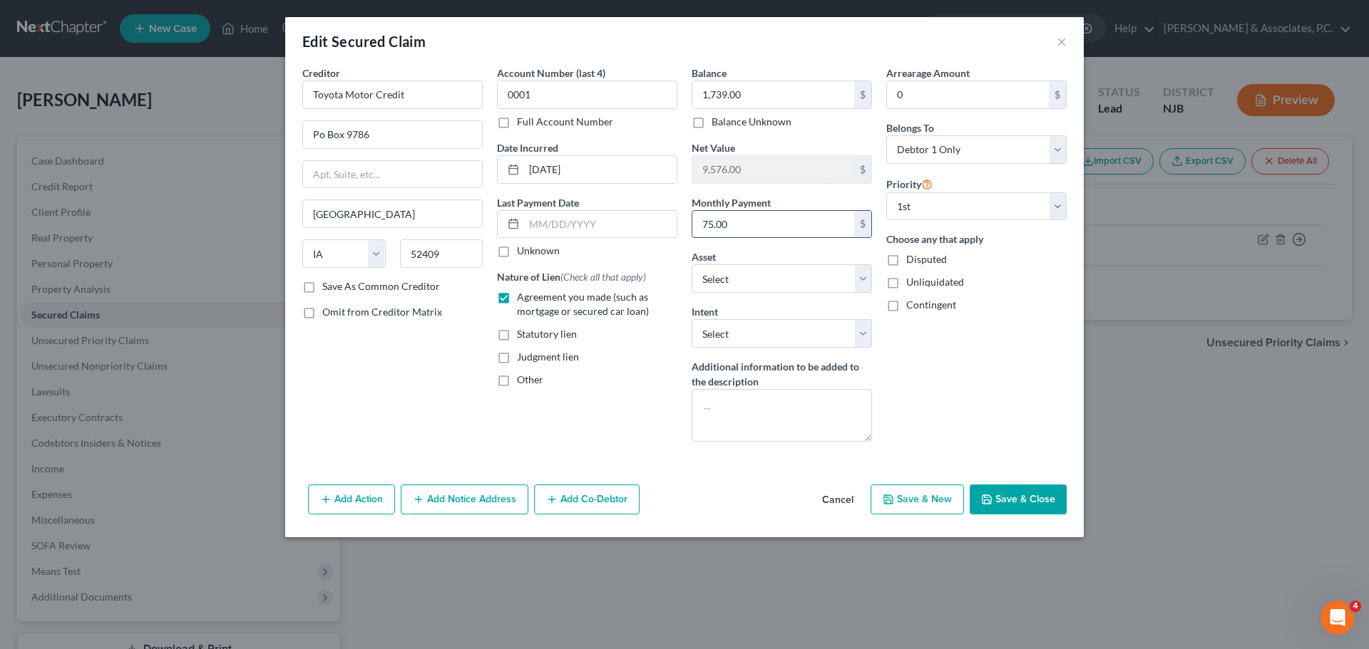
click at [790, 223] on input "75.00" at bounding box center [773, 224] width 162 height 27
type input "500.00"
click at [1017, 505] on button "Save & Close" at bounding box center [1018, 500] width 97 height 30
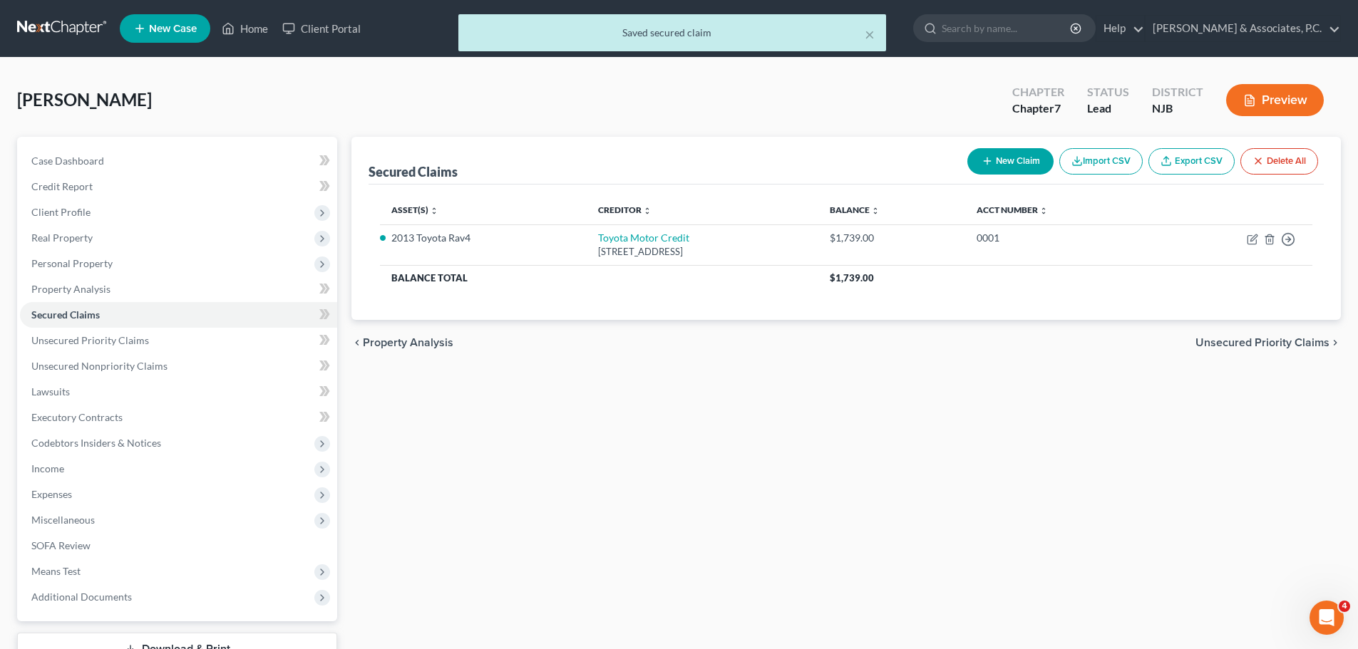
click at [1263, 342] on span "Unsecured Priority Claims" at bounding box center [1262, 342] width 134 height 11
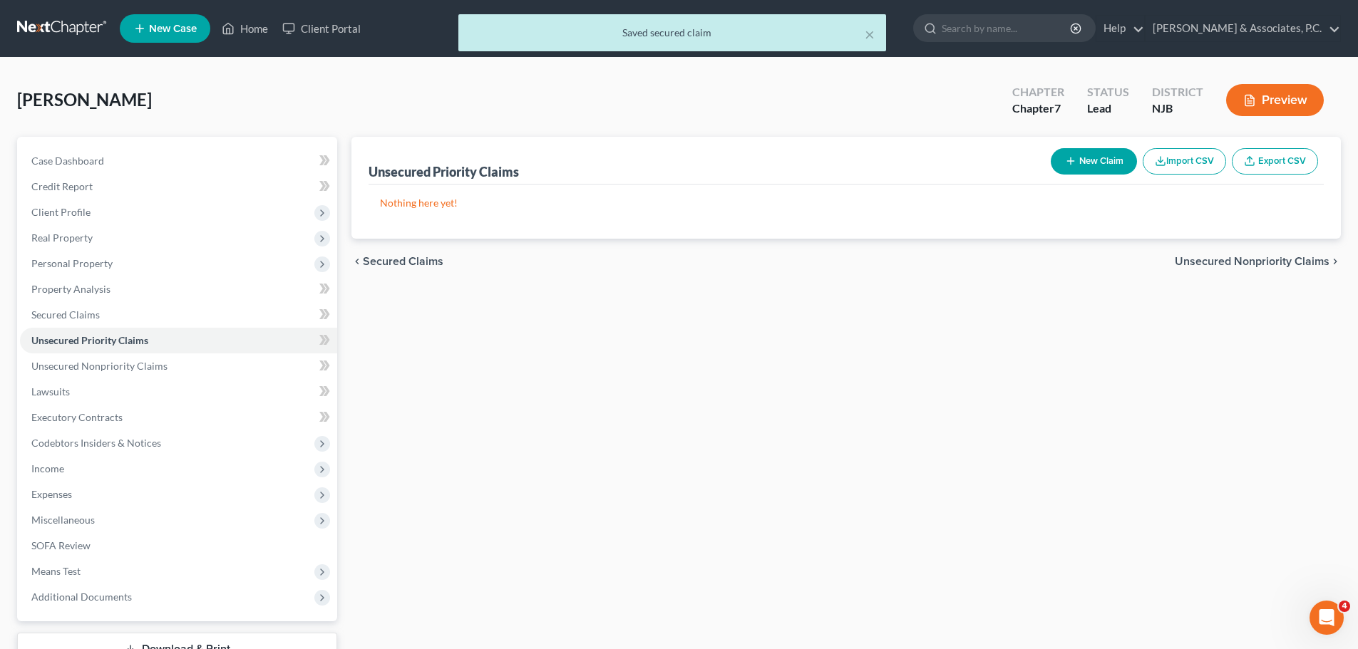
click at [1230, 260] on span "Unsecured Nonpriority Claims" at bounding box center [1252, 261] width 155 height 11
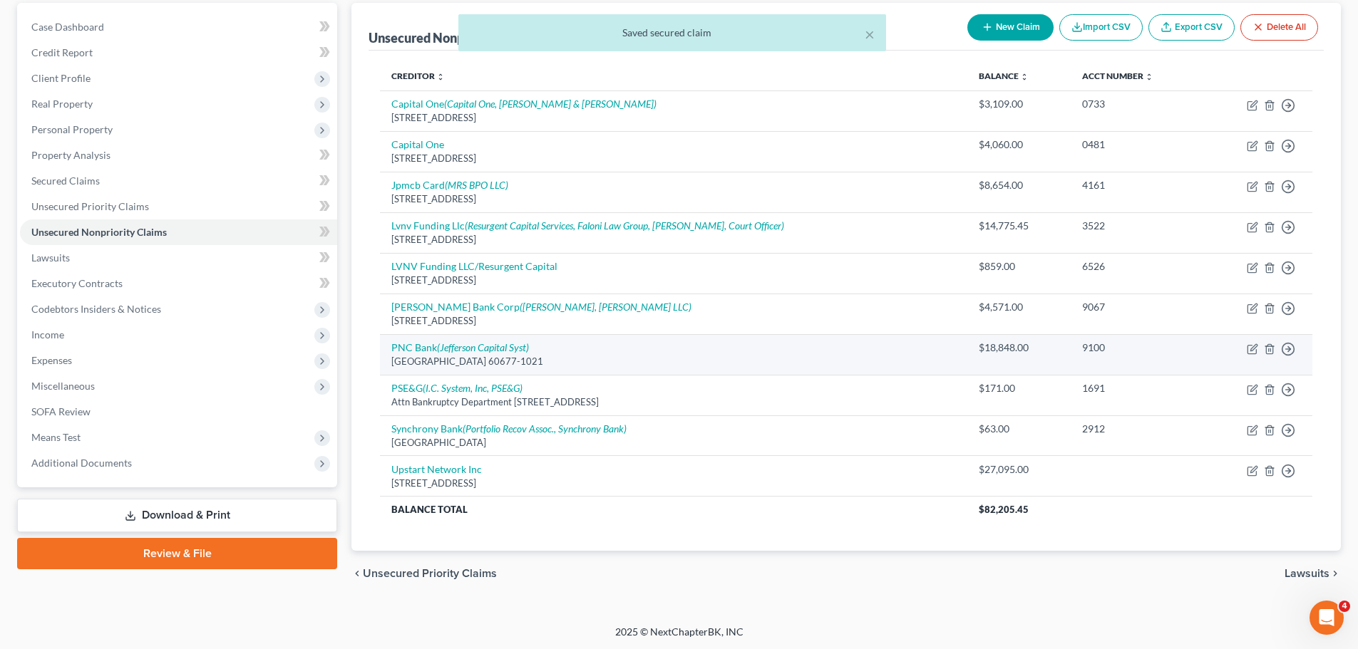
scroll to position [135, 0]
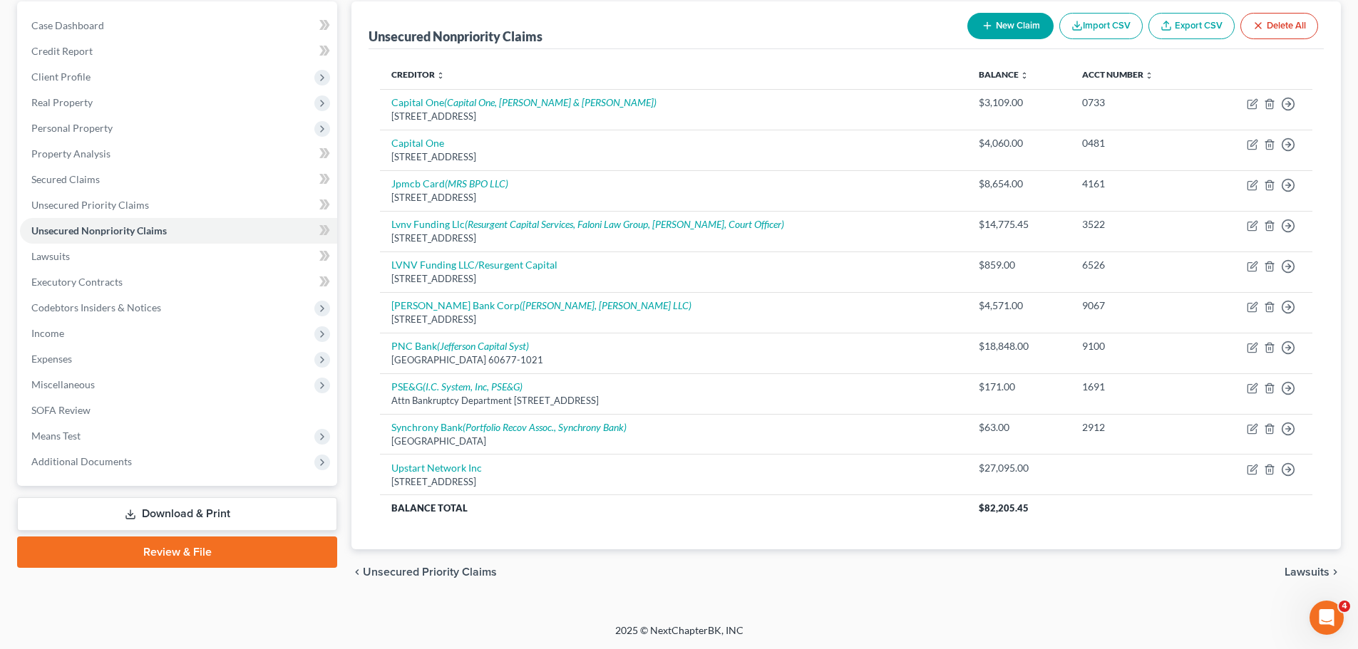
click at [1300, 571] on span "Lawsuits" at bounding box center [1307, 572] width 45 height 11
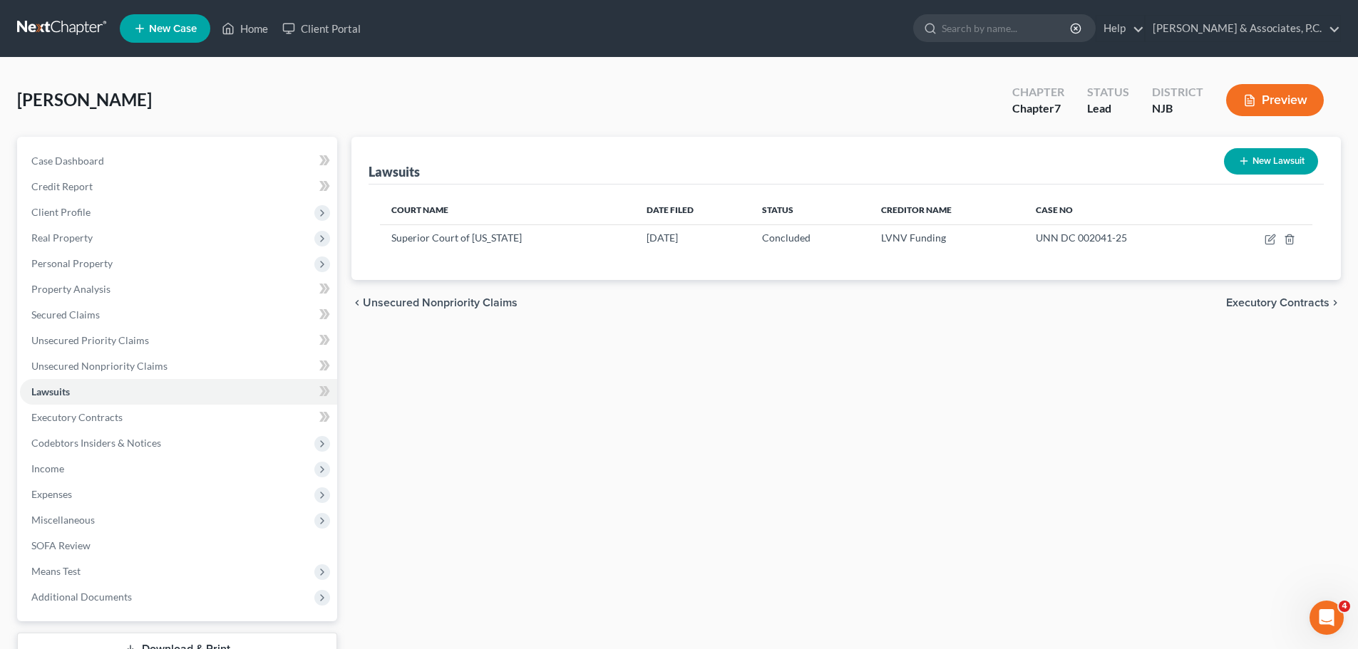
click at [1280, 299] on span "Executory Contracts" at bounding box center [1277, 302] width 103 height 11
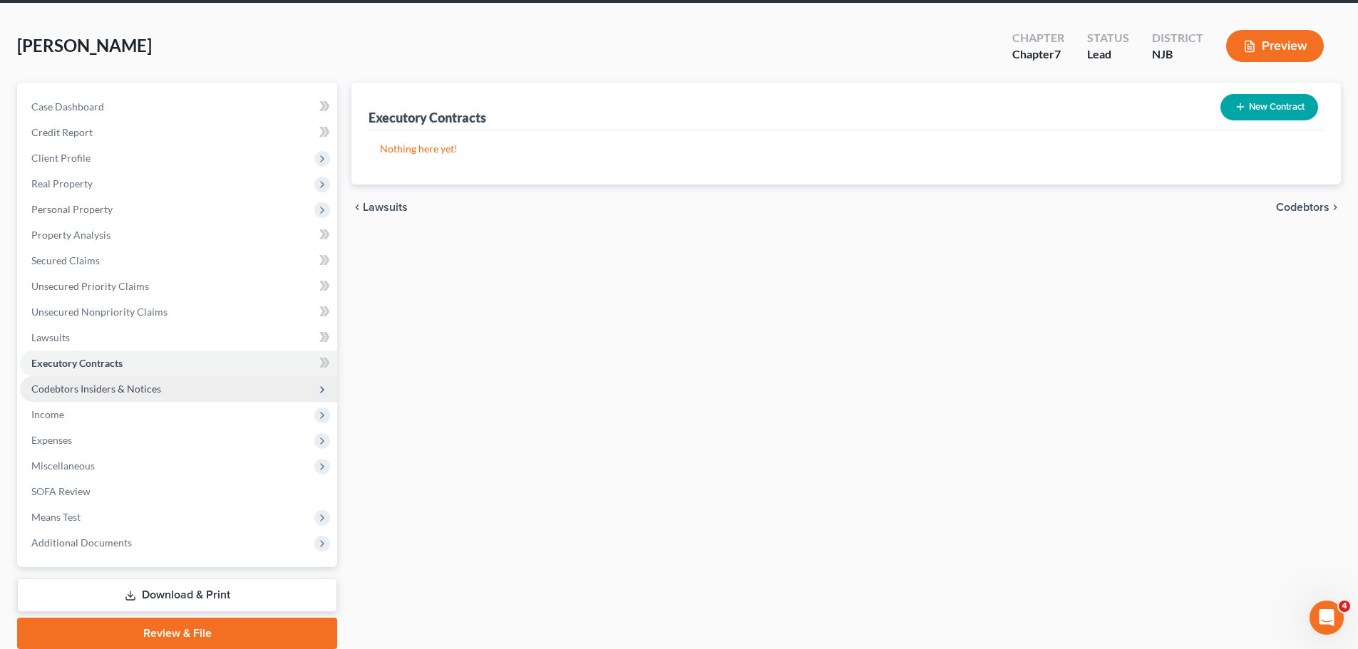
scroll to position [108, 0]
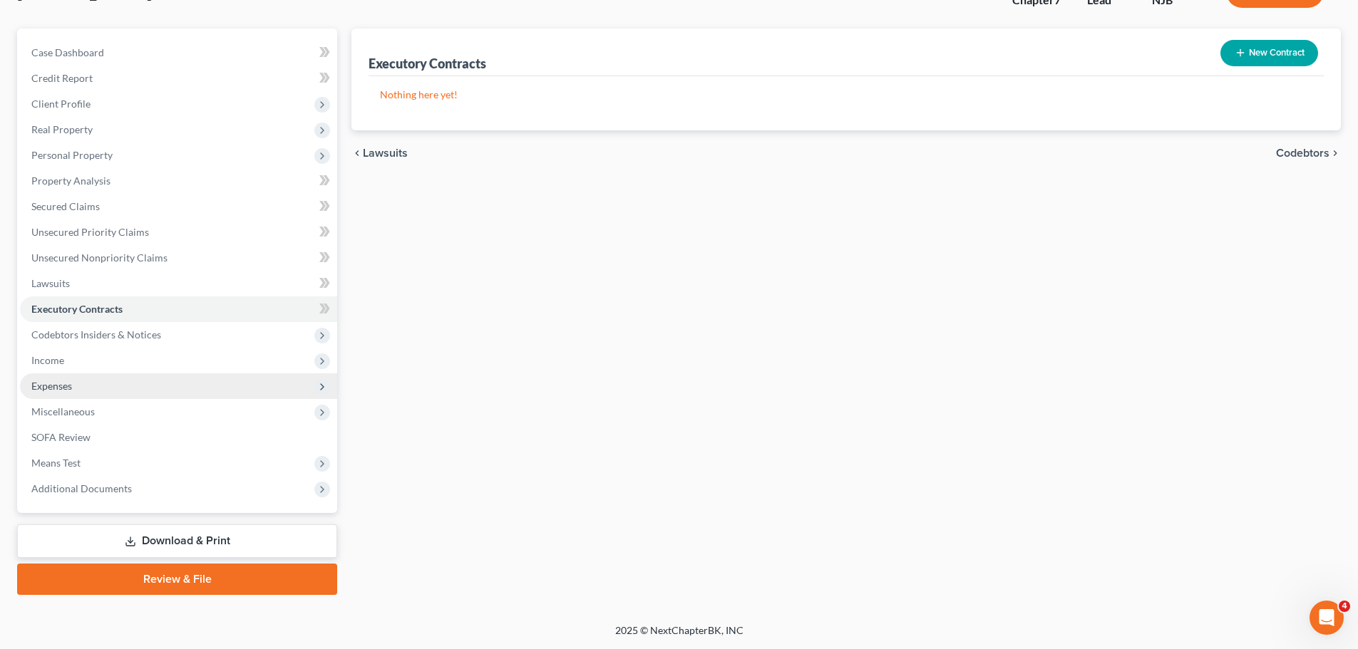
click at [85, 384] on span "Expenses" at bounding box center [178, 387] width 317 height 26
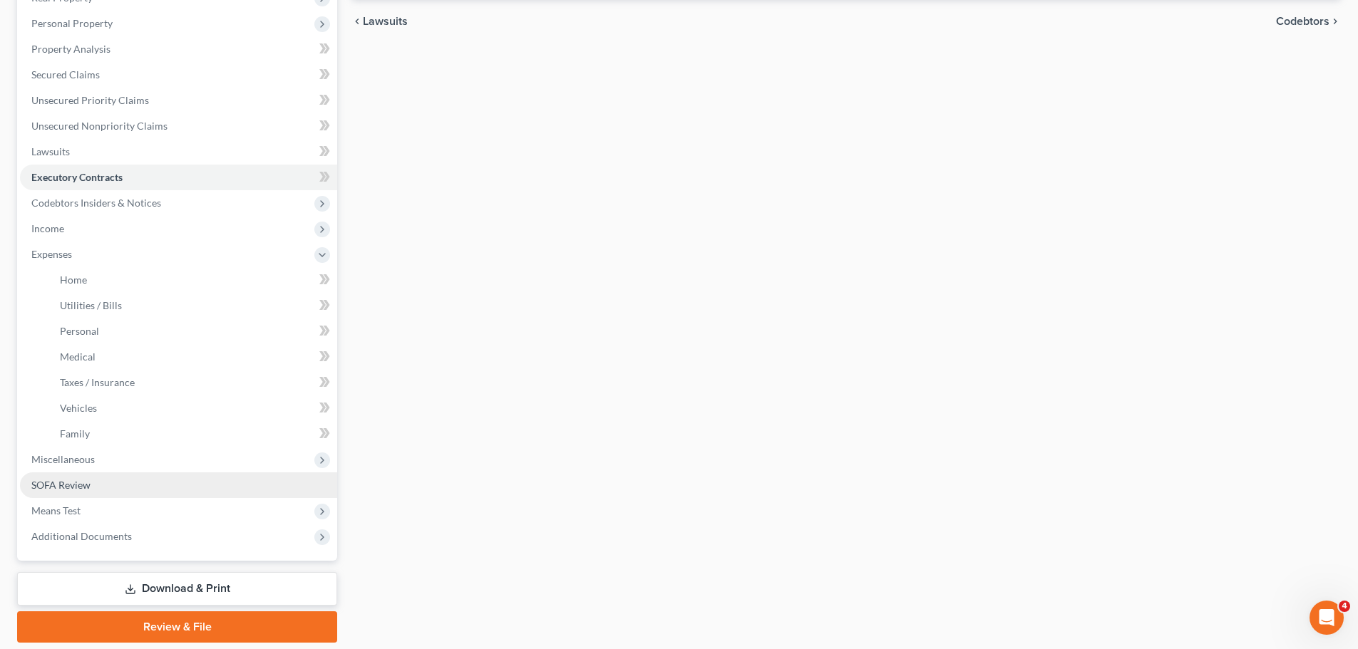
scroll to position [251, 0]
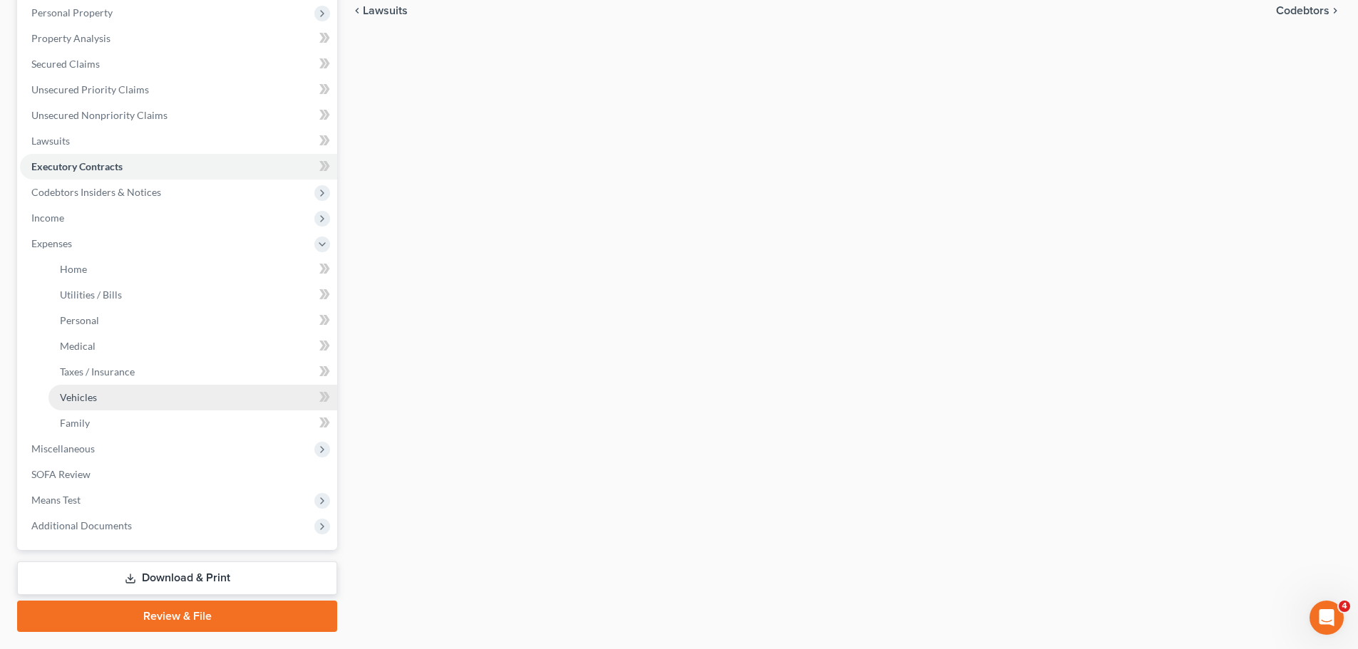
drag, startPoint x: 91, startPoint y: 405, endPoint x: 133, endPoint y: 405, distance: 42.1
click at [92, 405] on link "Vehicles" at bounding box center [192, 398] width 289 height 26
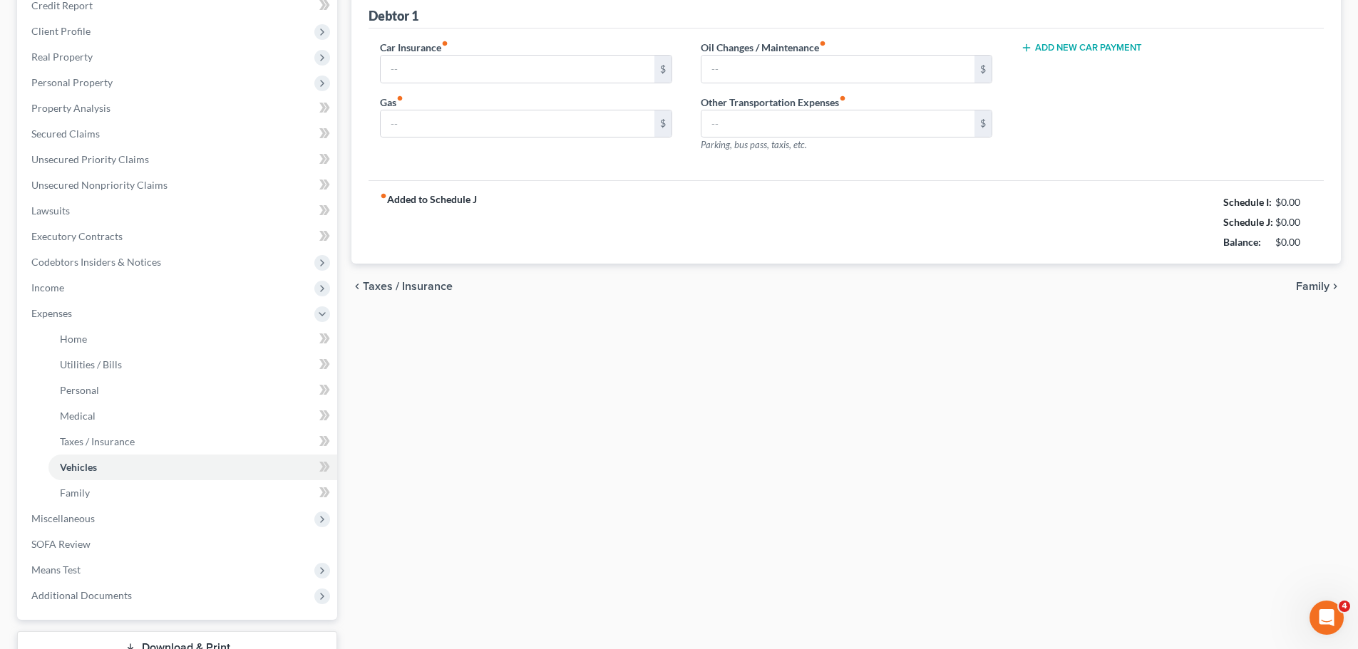
type input "275.00"
type input "160.00"
type input "70.00"
type input "80.00"
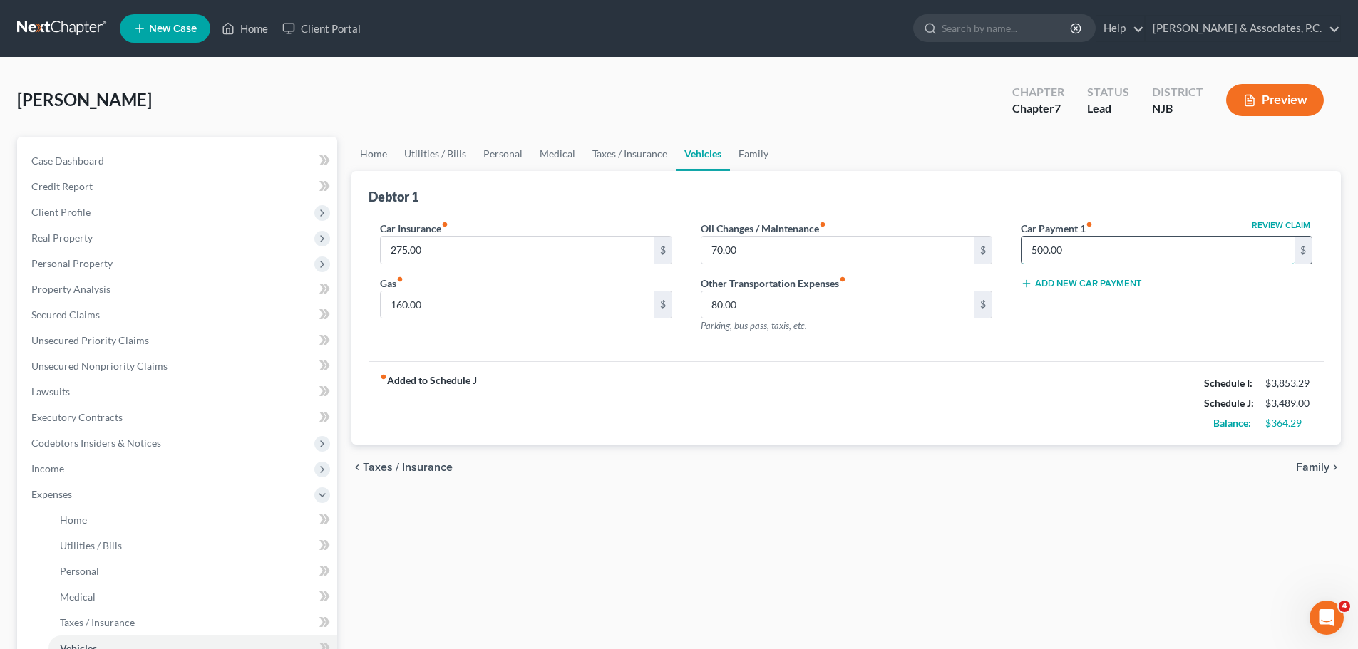
click at [1089, 245] on input "500.00" at bounding box center [1158, 250] width 273 height 27
click at [1004, 387] on div "fiber_manual_record Added to Schedule J Schedule I: $3,853.29 Schedule J: $3,48…" at bounding box center [846, 402] width 955 height 83
click at [382, 155] on link "Home" at bounding box center [373, 154] width 44 height 34
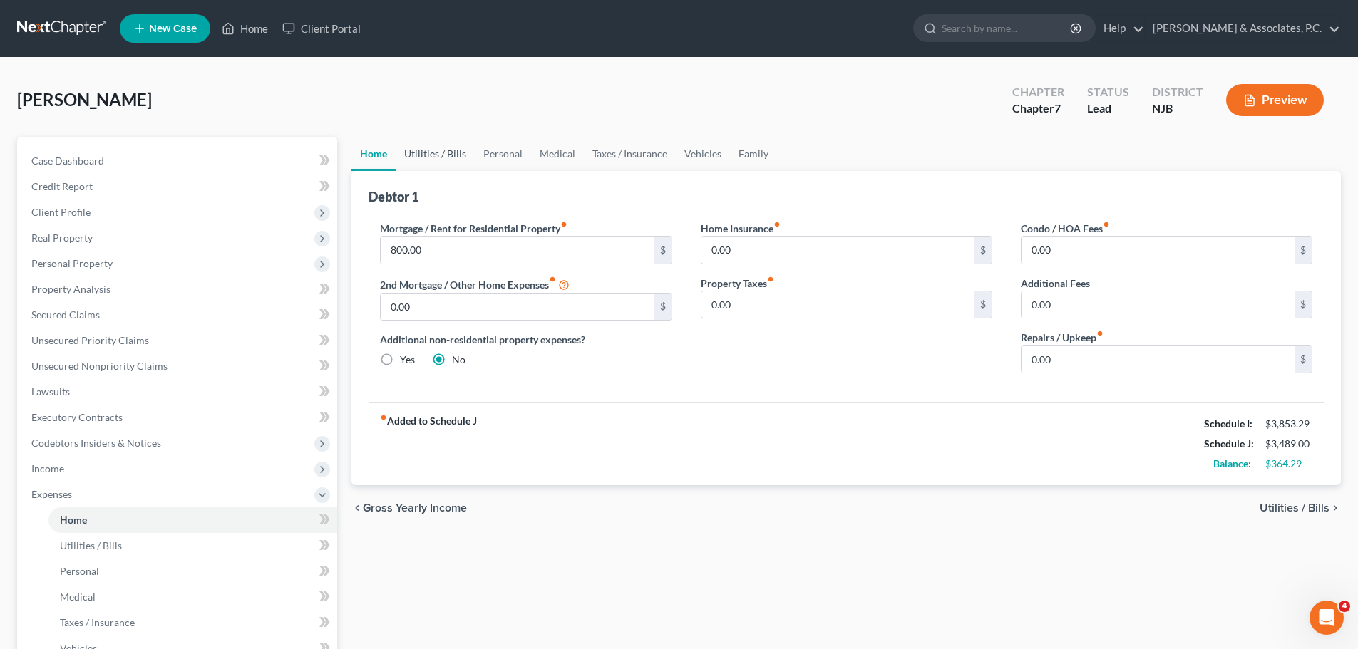
click at [460, 155] on link "Utilities / Bills" at bounding box center [435, 154] width 79 height 34
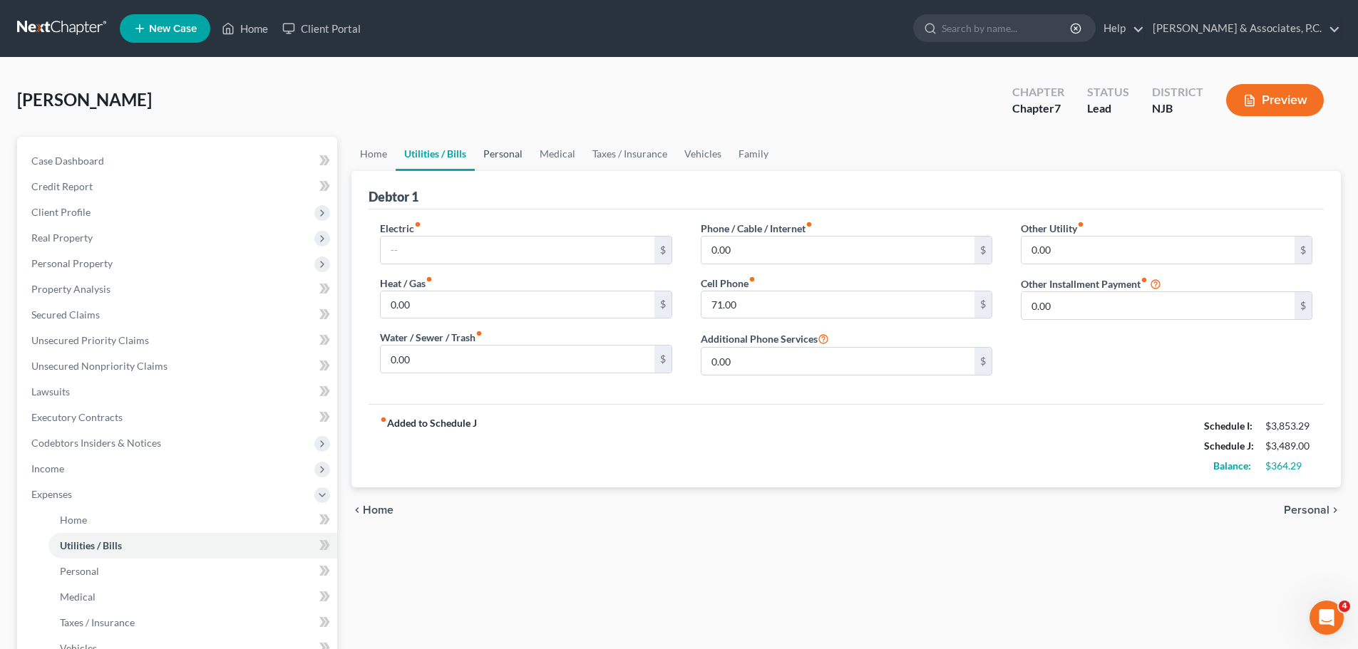
click at [523, 153] on link "Personal" at bounding box center [503, 154] width 56 height 34
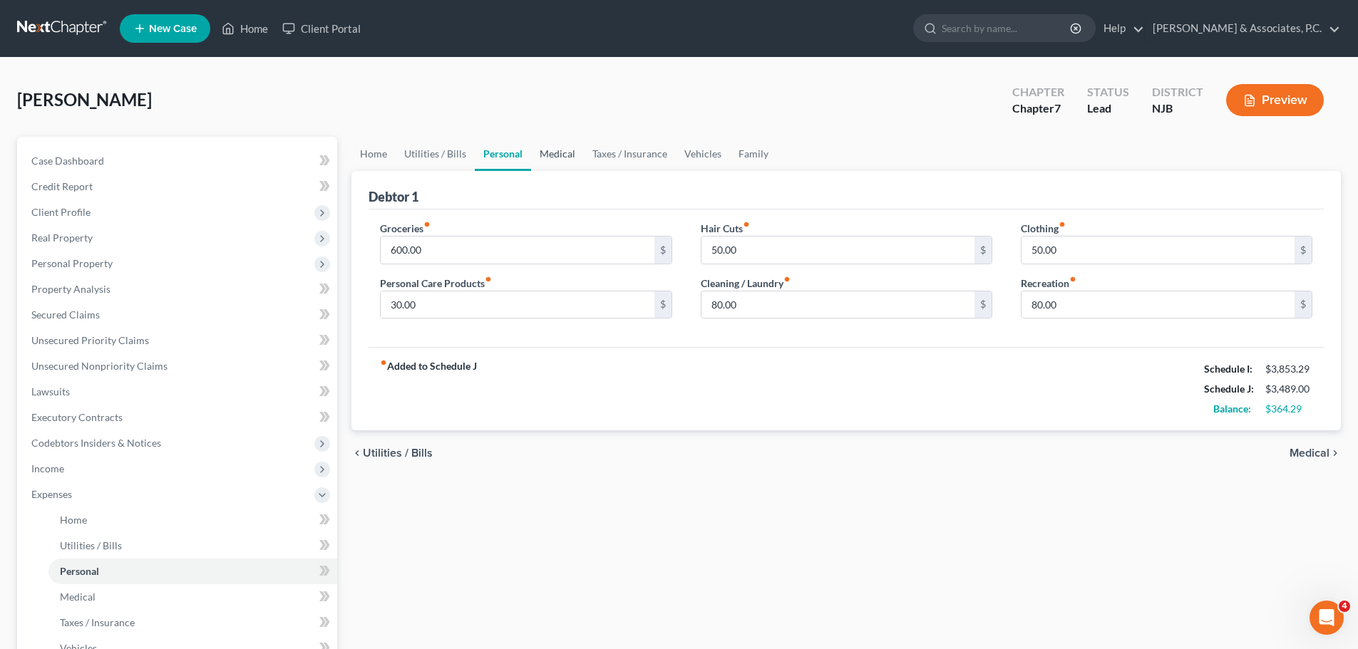
click at [572, 150] on link "Medical" at bounding box center [557, 154] width 53 height 34
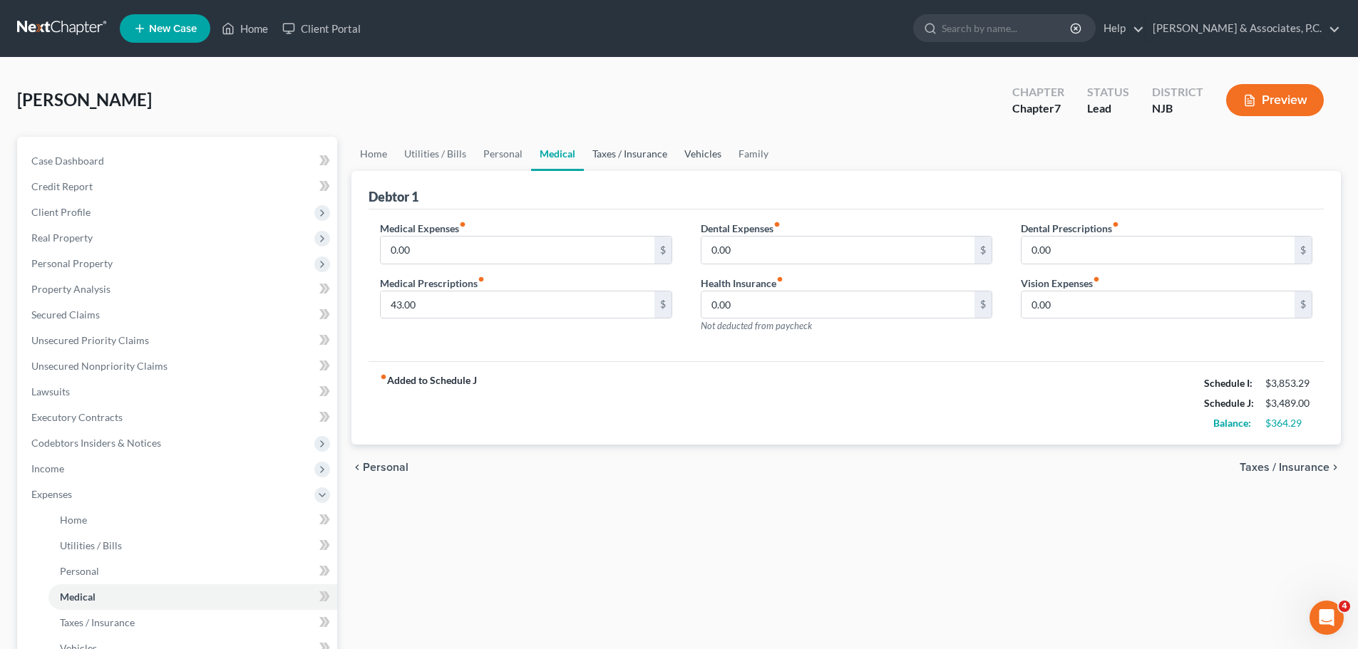
click at [632, 154] on link "Taxes / Insurance" at bounding box center [630, 154] width 92 height 34
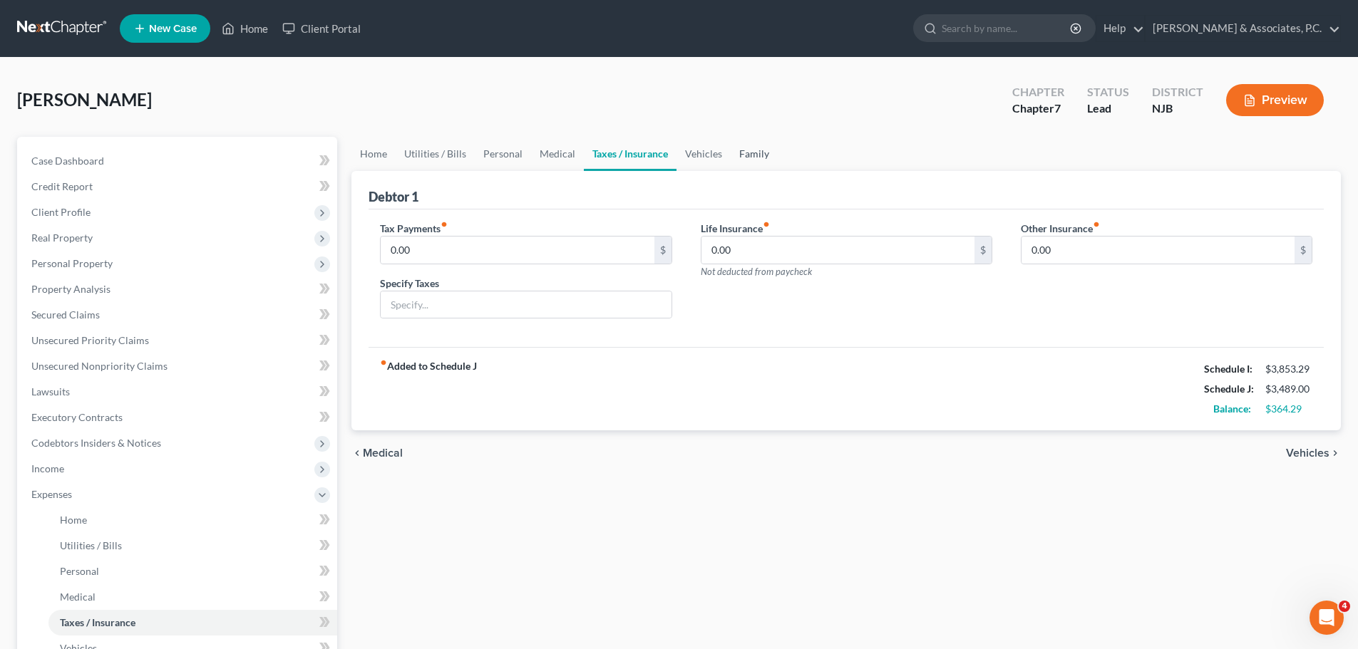
click at [756, 158] on link "Family" at bounding box center [754, 154] width 47 height 34
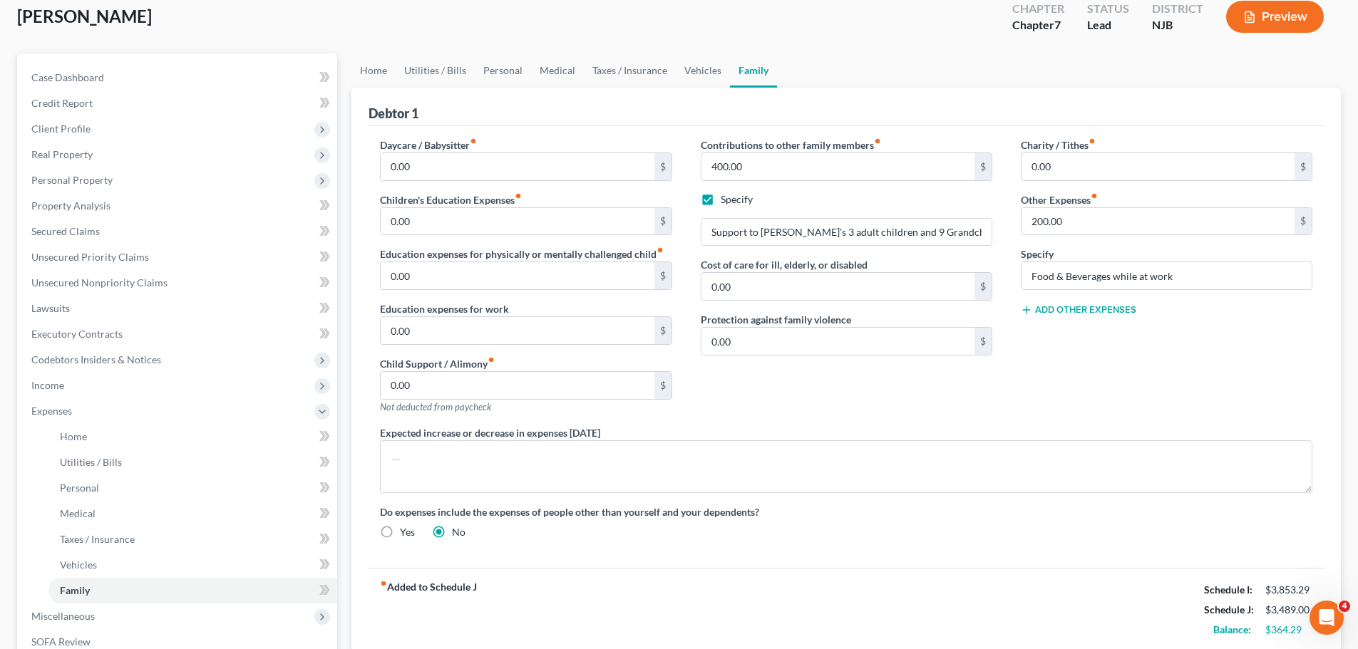
scroll to position [214, 0]
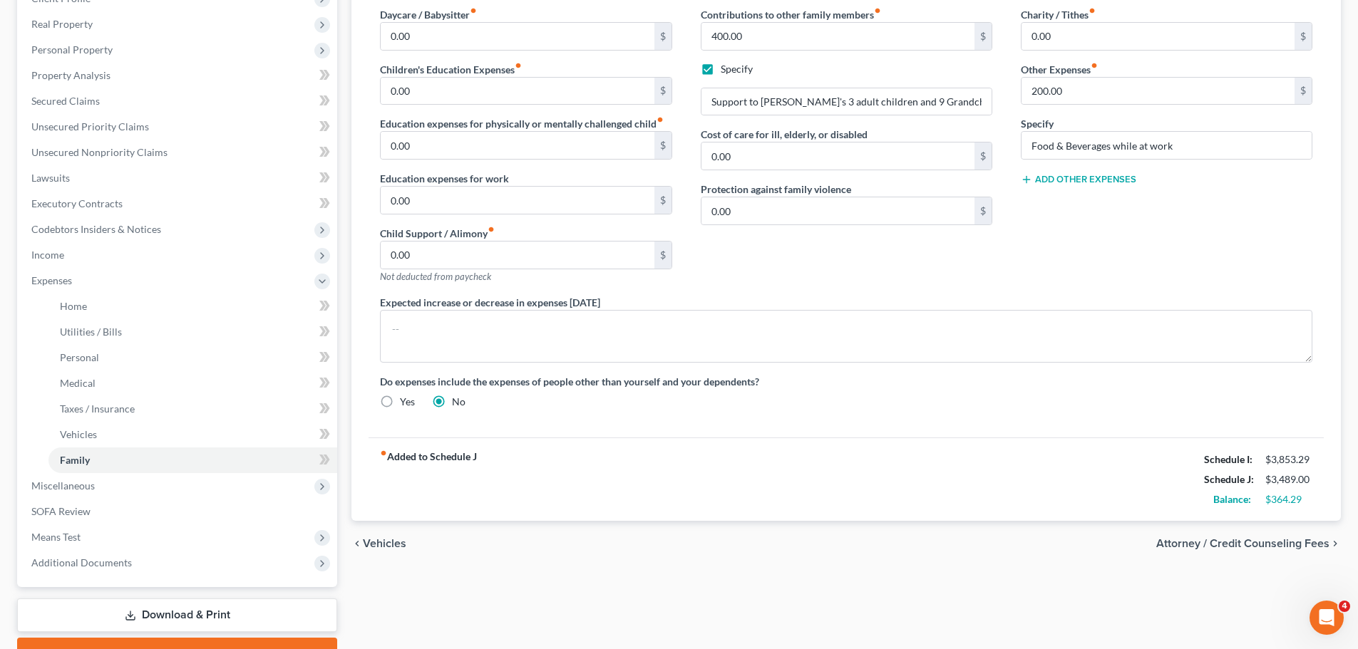
drag, startPoint x: 1253, startPoint y: 543, endPoint x: 1226, endPoint y: 534, distance: 28.0
click at [1253, 544] on span "Attorney / Credit Counseling Fees" at bounding box center [1242, 543] width 173 height 11
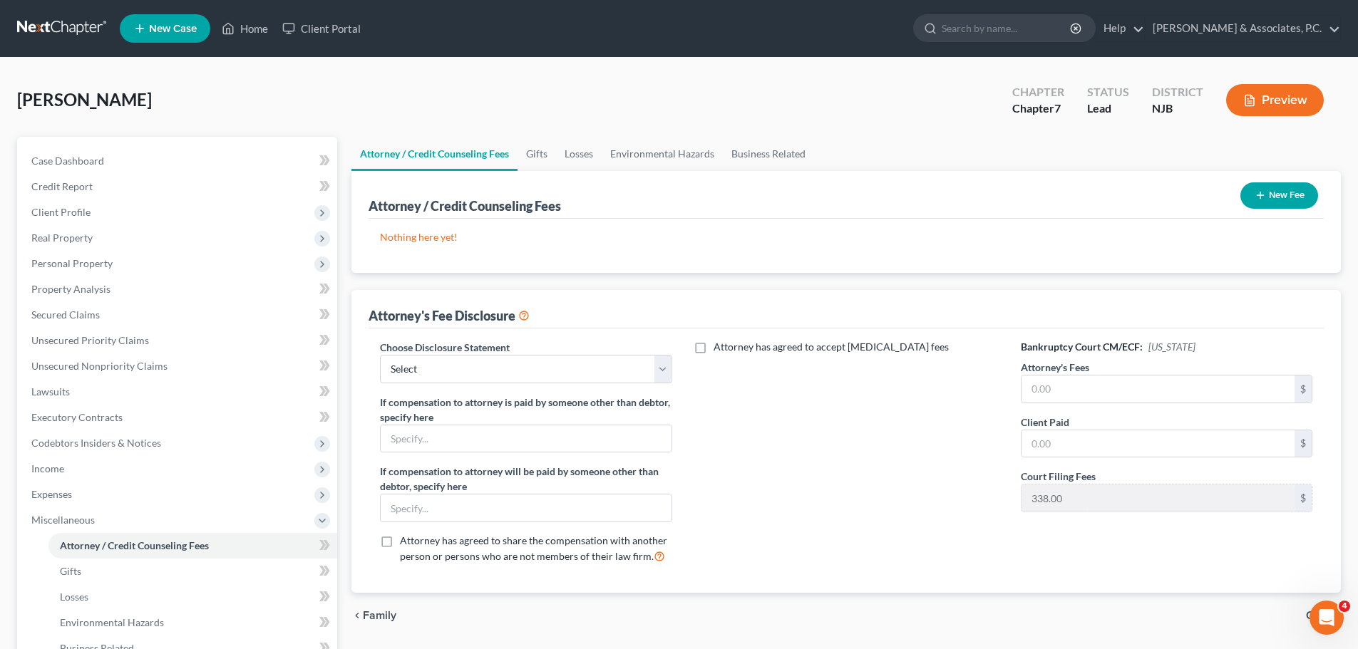
click at [1275, 193] on button "New Fee" at bounding box center [1279, 195] width 78 height 26
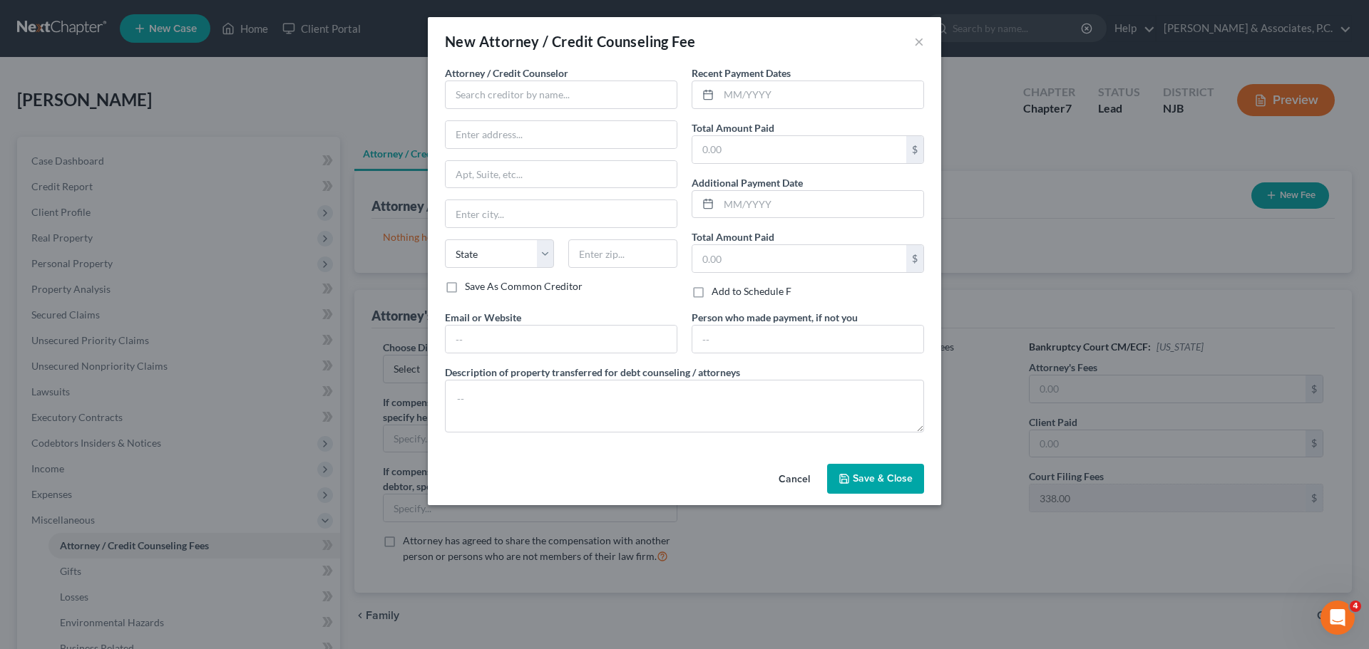
click at [803, 475] on button "Cancel" at bounding box center [794, 480] width 54 height 29
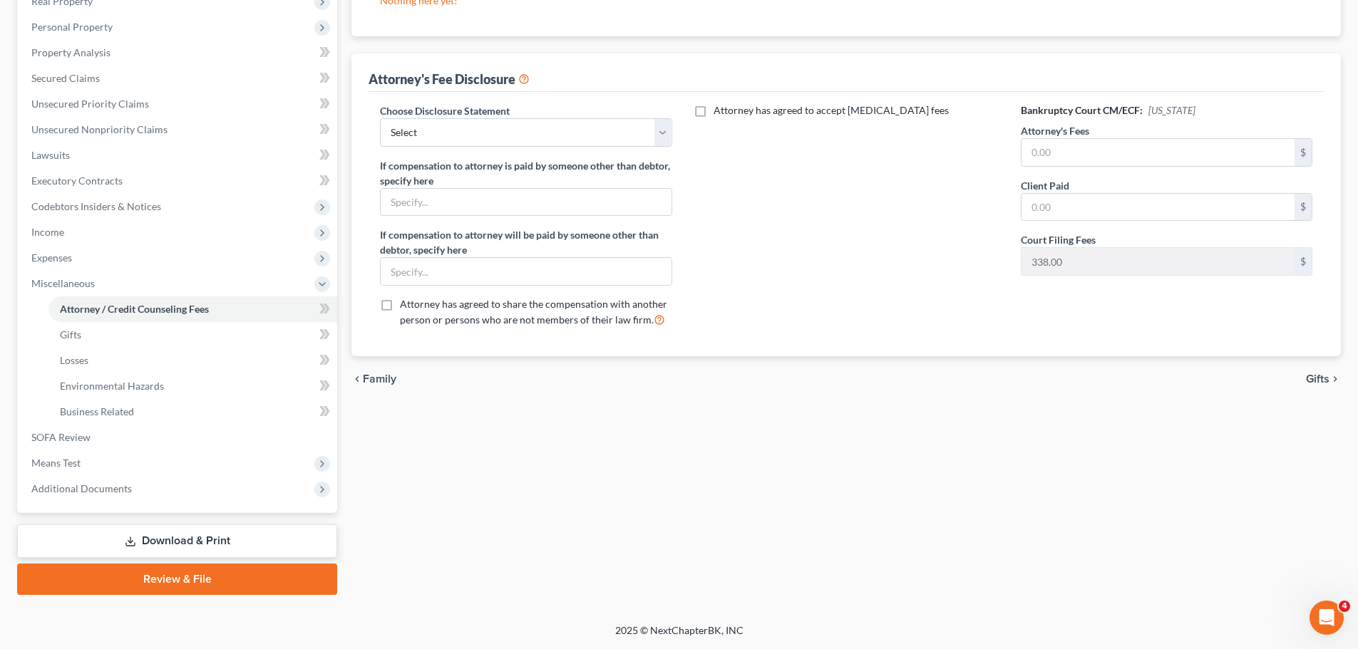
click at [1317, 376] on span "Gifts" at bounding box center [1318, 379] width 24 height 11
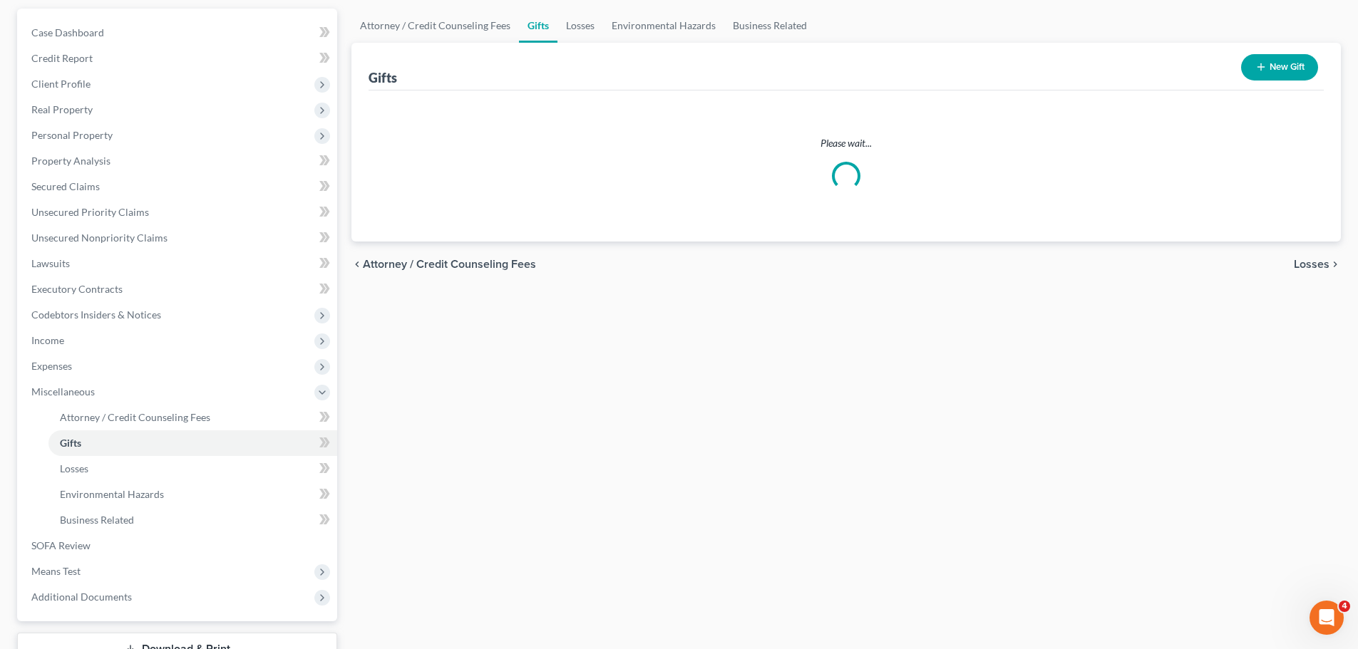
scroll to position [143, 0]
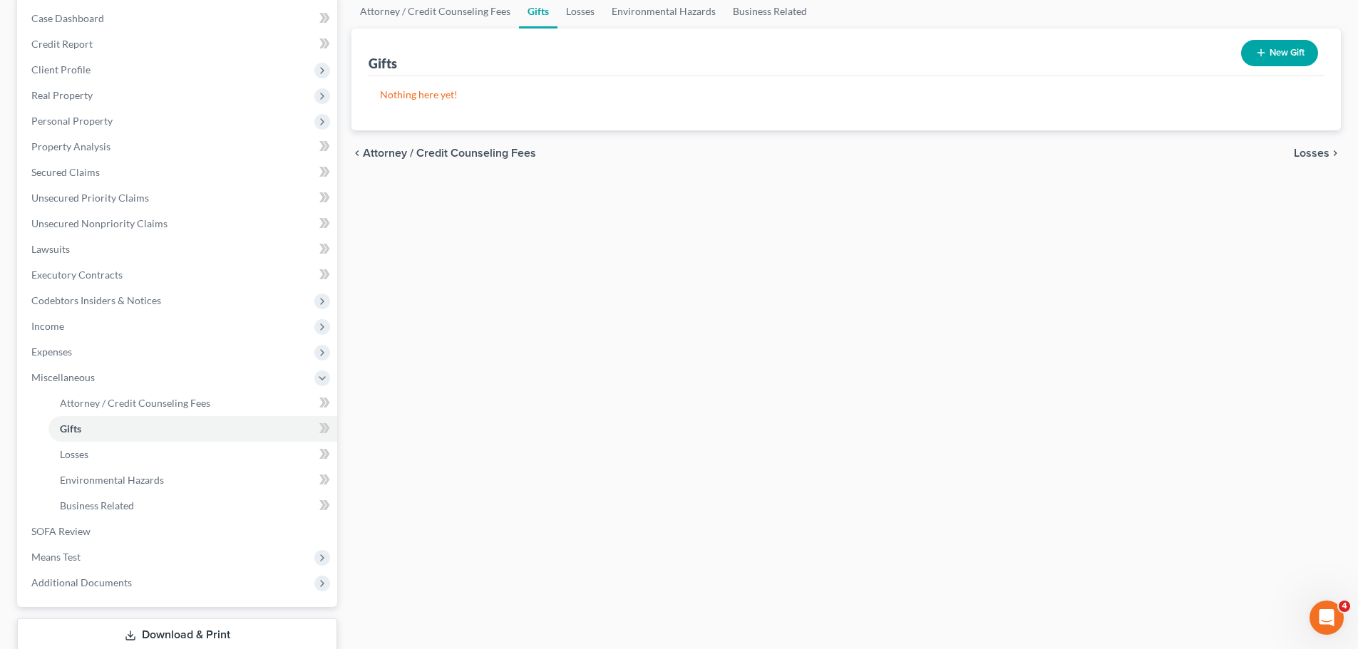
click at [1322, 245] on div "Attorney / Credit Counseling Fees Gifts Losses Environmental Hazards Business R…" at bounding box center [846, 341] width 1004 height 695
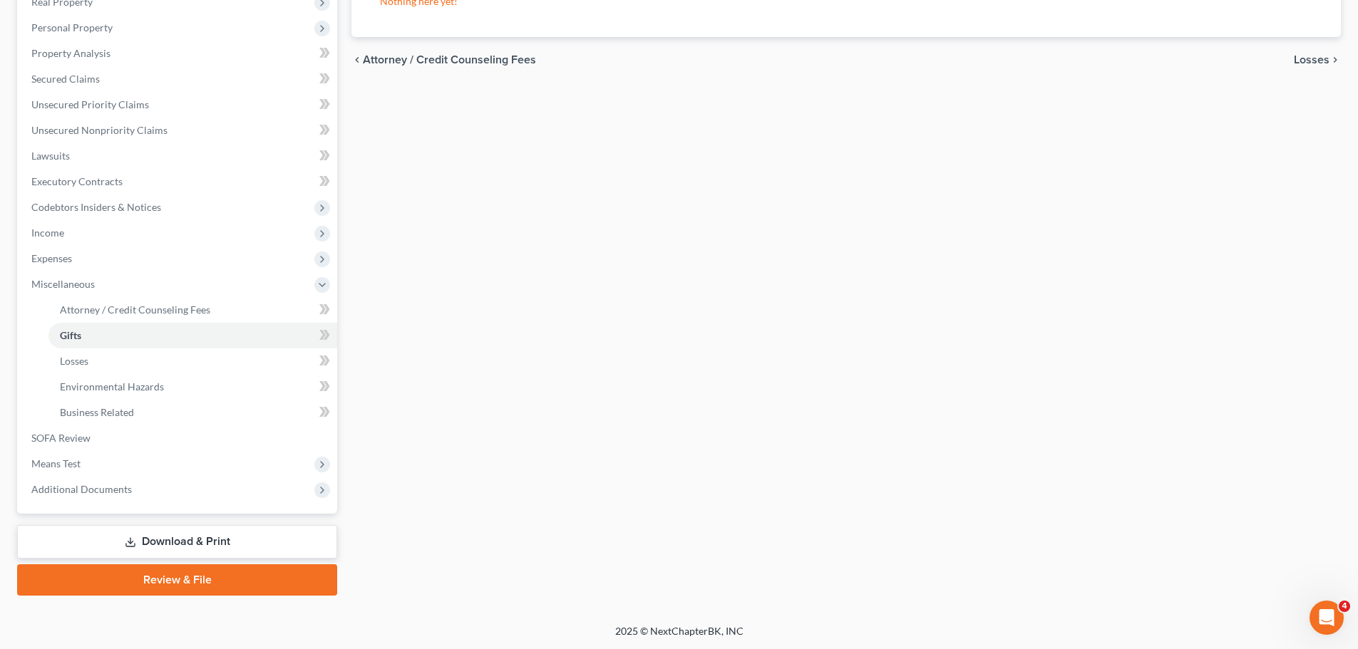
scroll to position [237, 0]
click at [1302, 60] on span "Losses" at bounding box center [1312, 58] width 36 height 11
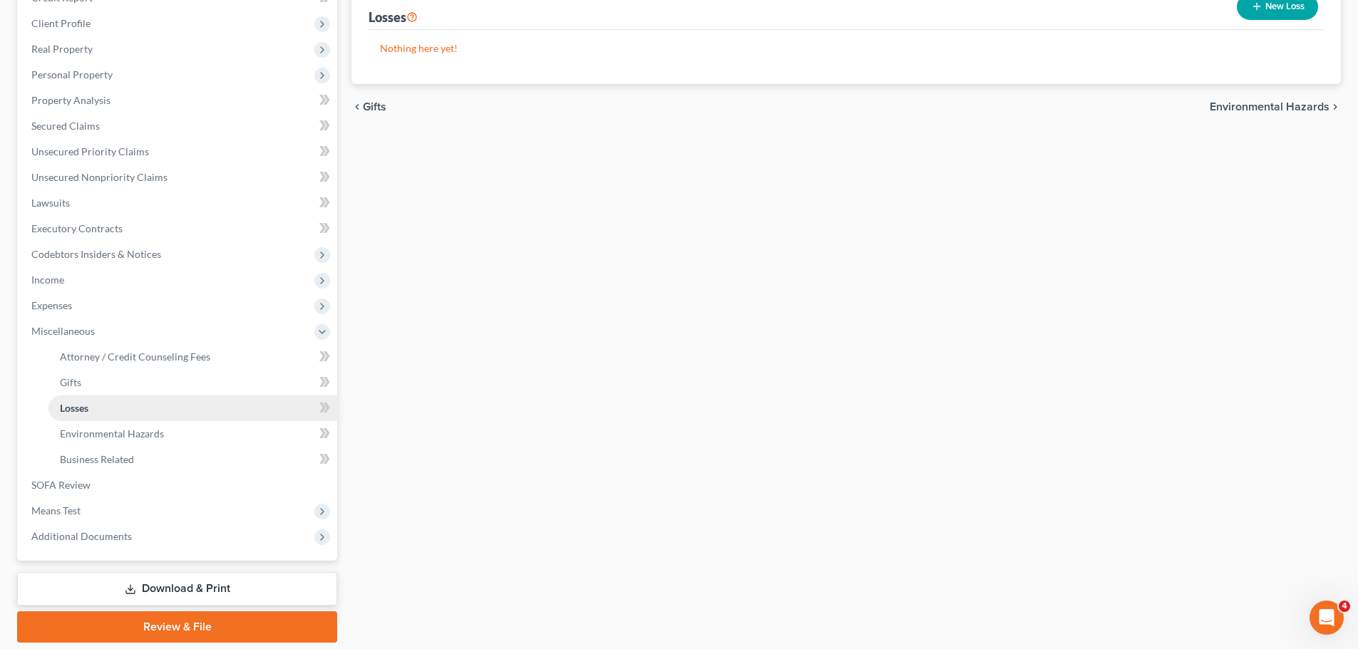
scroll to position [237, 0]
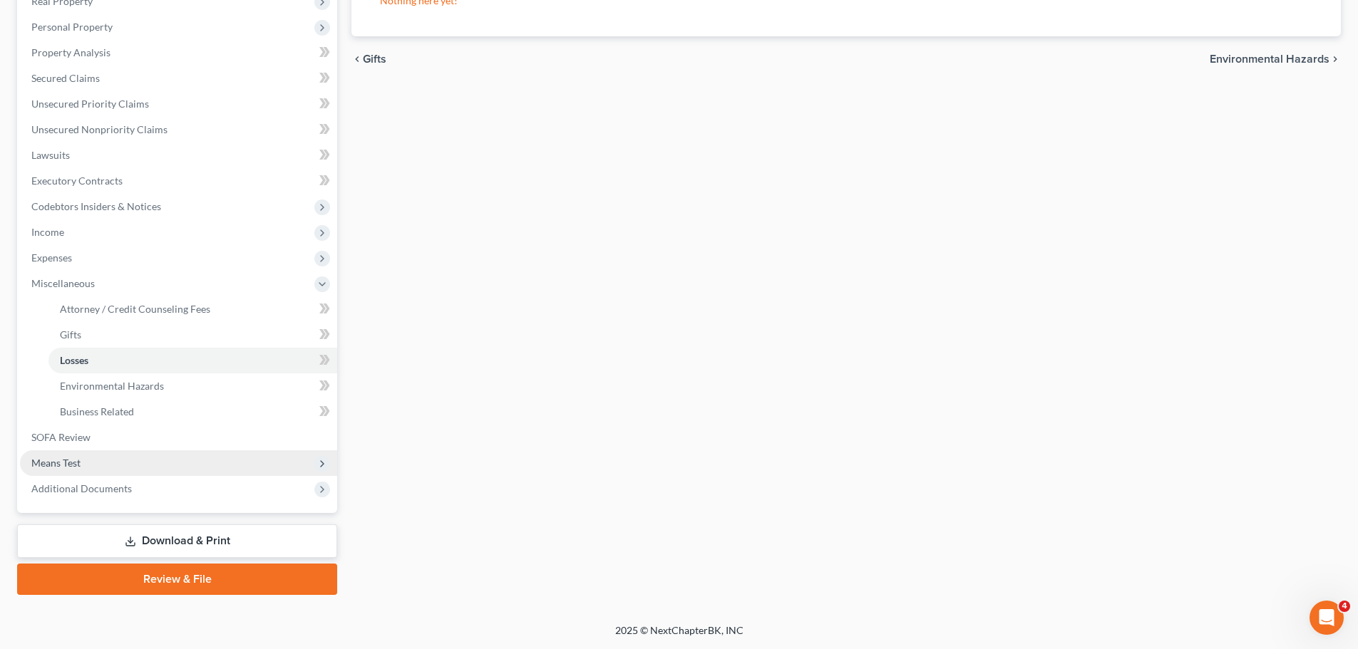
click at [110, 462] on span "Means Test" at bounding box center [178, 464] width 317 height 26
click at [175, 359] on span "Exemption from Presumption" at bounding box center [126, 360] width 132 height 12
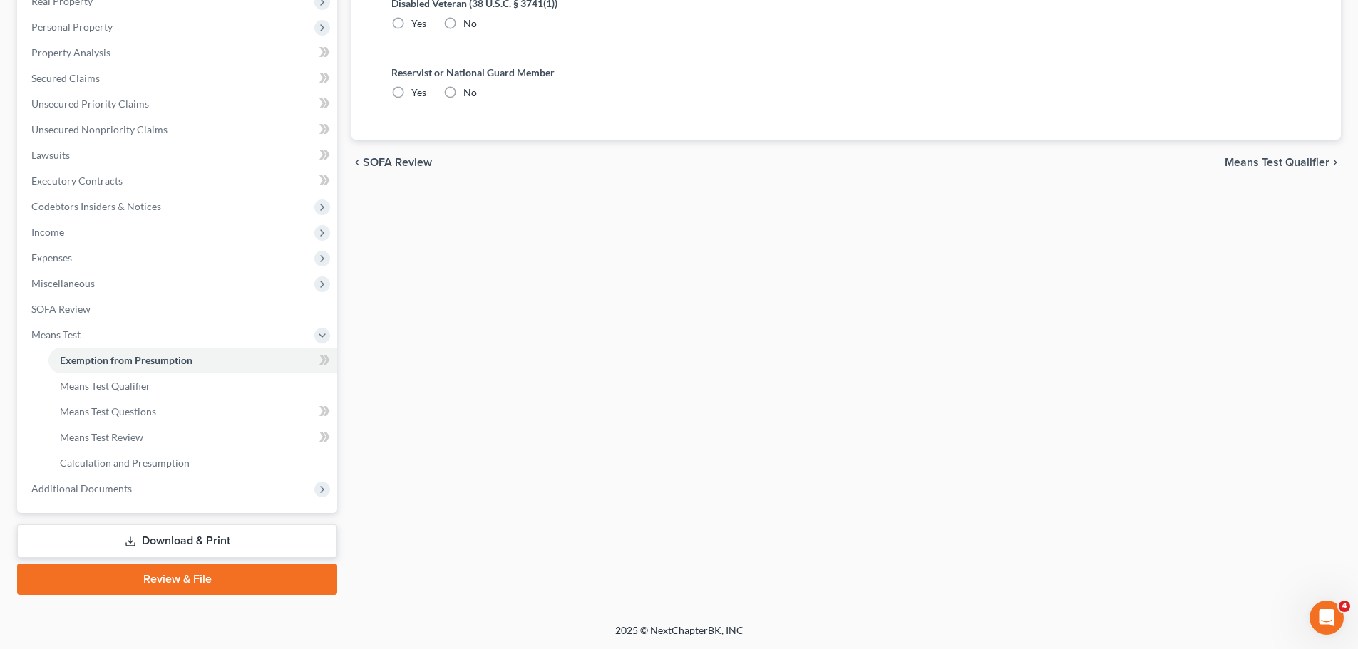
radio input "true"
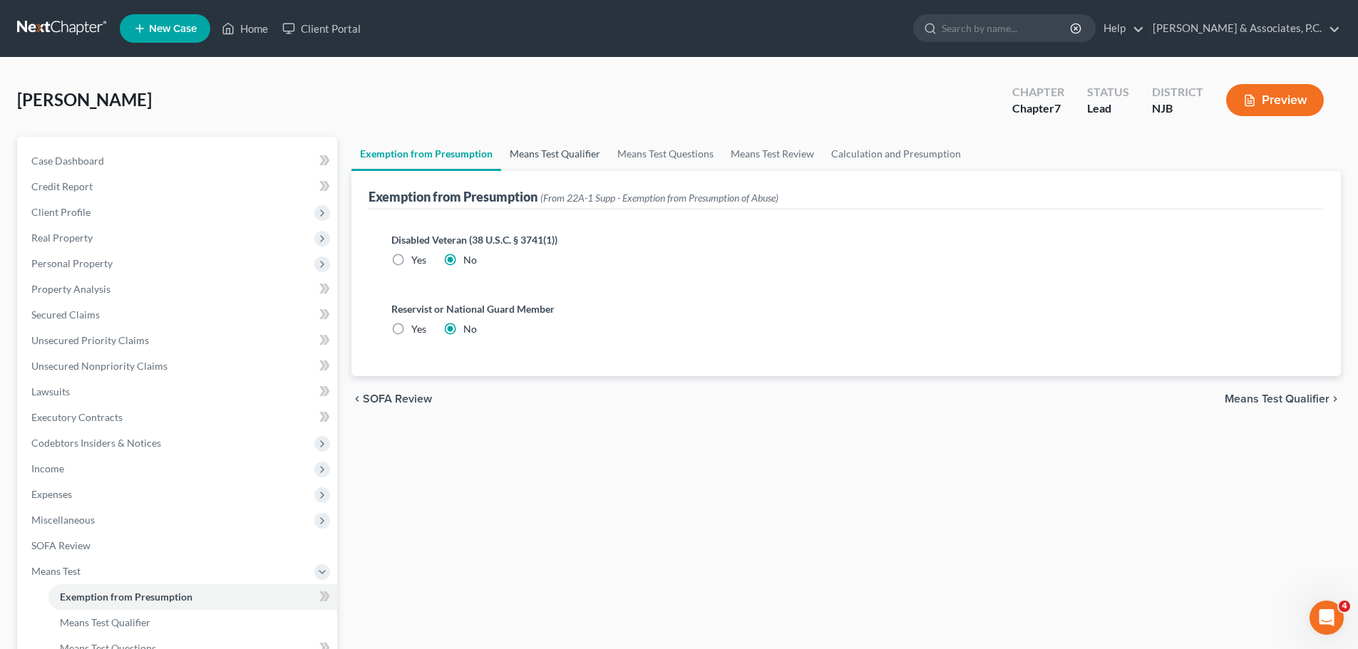
click at [542, 150] on link "Means Test Qualifier" at bounding box center [555, 154] width 108 height 34
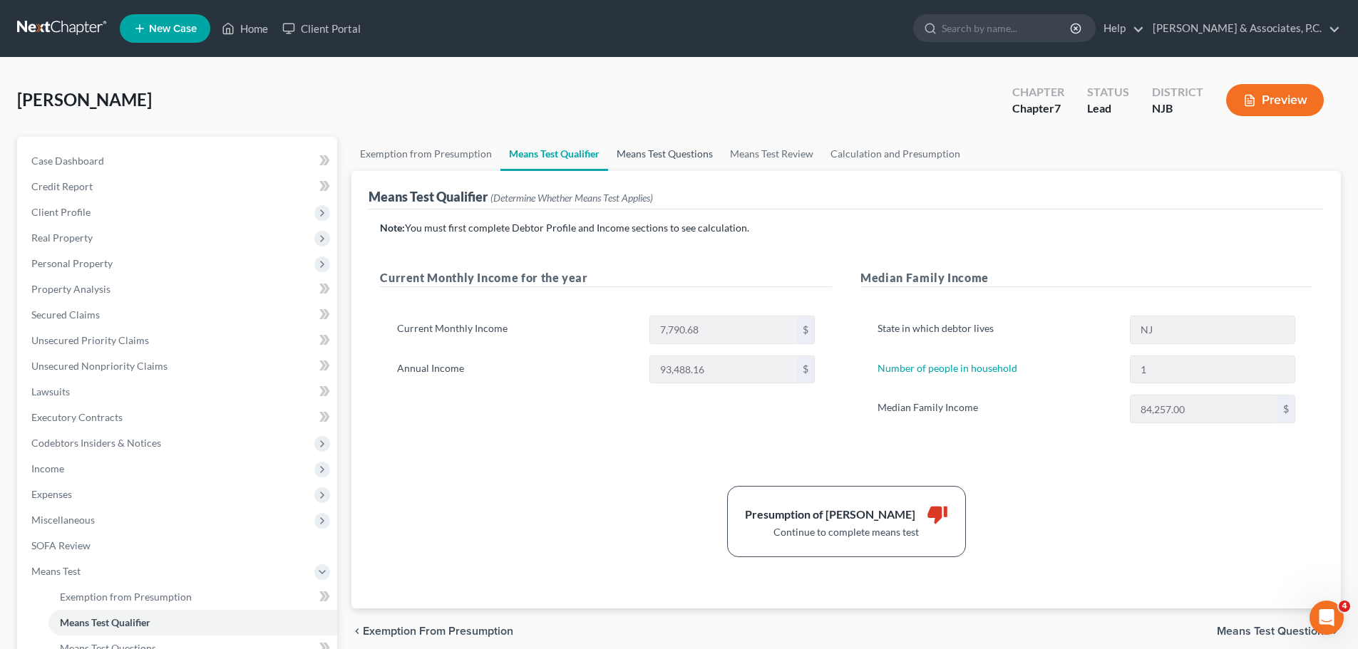
click at [665, 155] on link "Means Test Questions" at bounding box center [664, 154] width 113 height 34
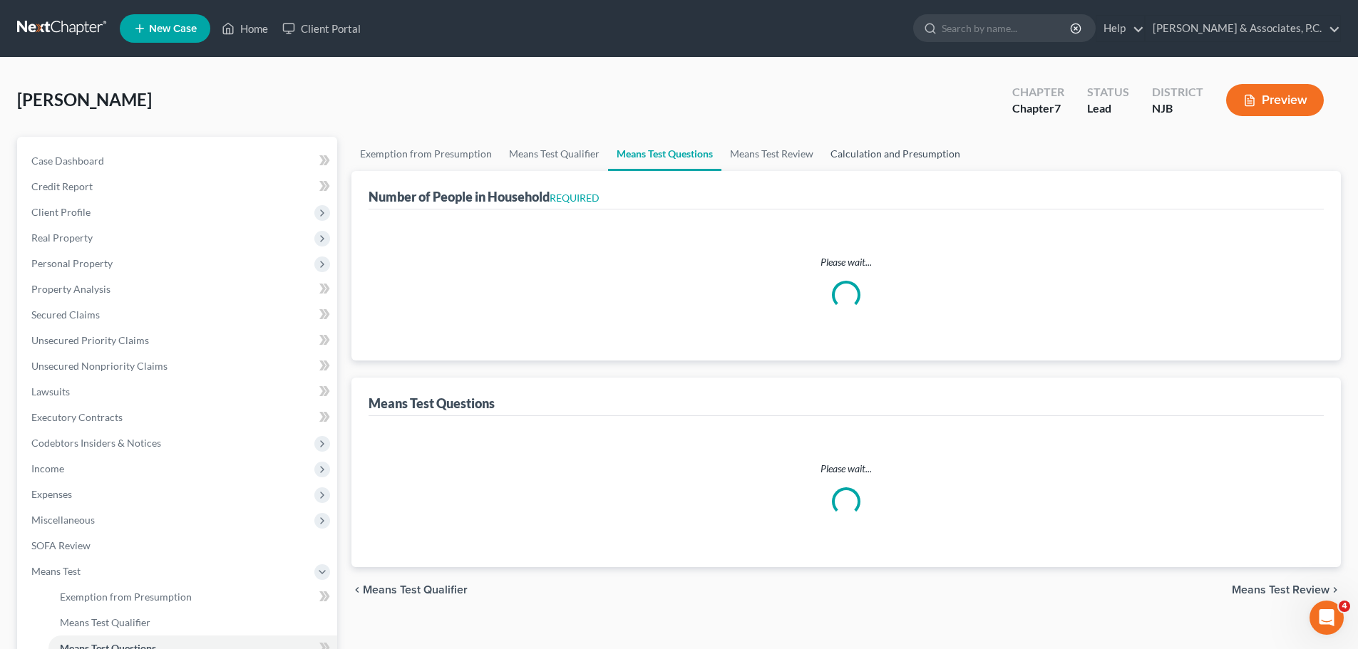
click at [869, 154] on link "Calculation and Presumption" at bounding box center [895, 154] width 147 height 34
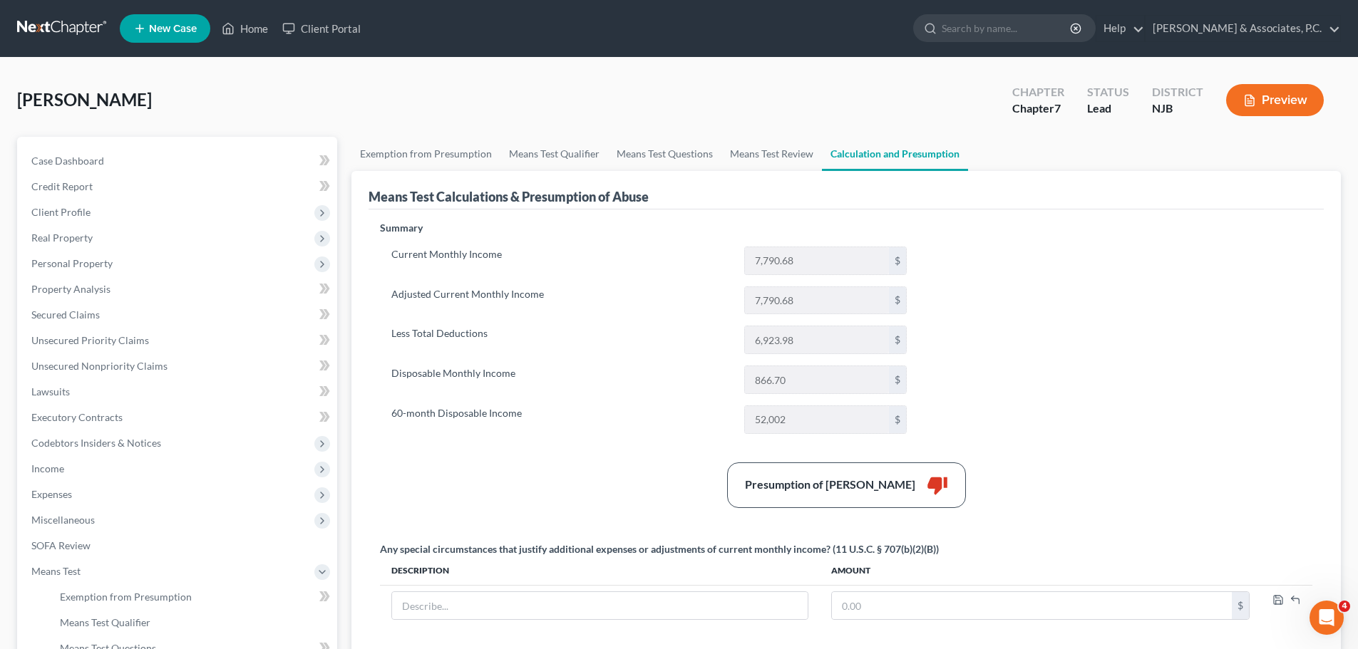
click at [66, 23] on link at bounding box center [62, 29] width 91 height 26
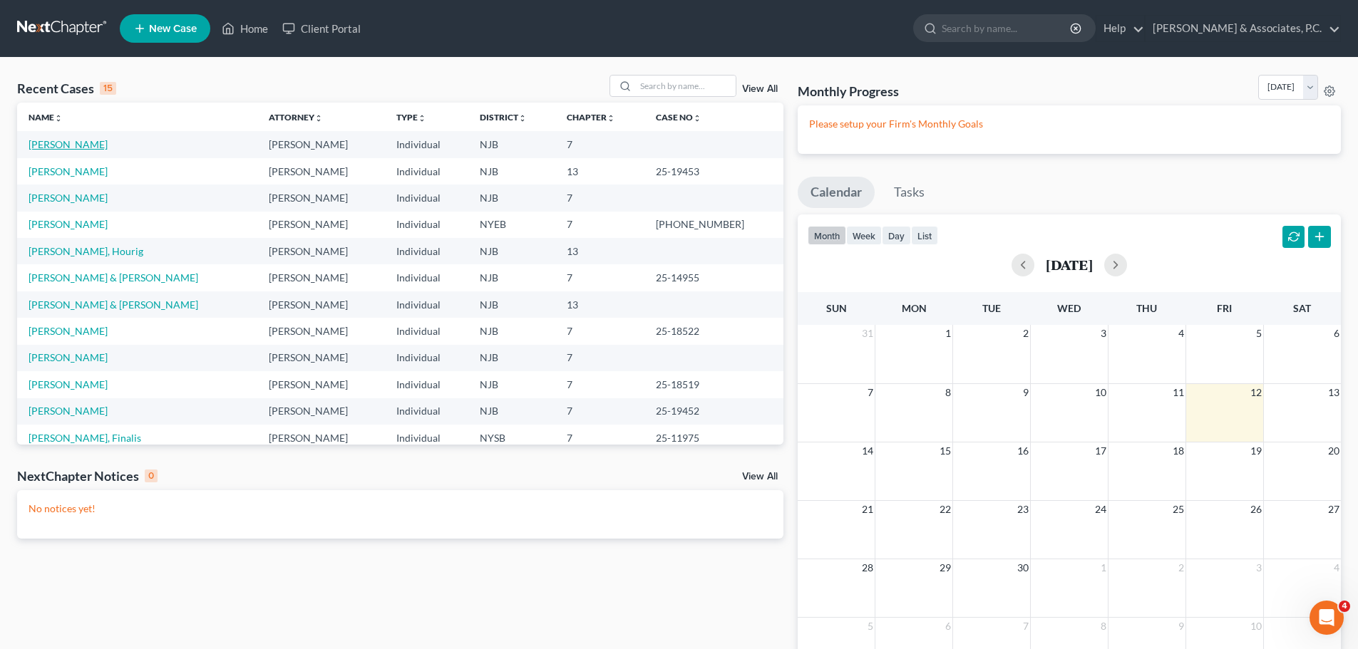
click at [83, 144] on link "[PERSON_NAME]" at bounding box center [68, 144] width 79 height 12
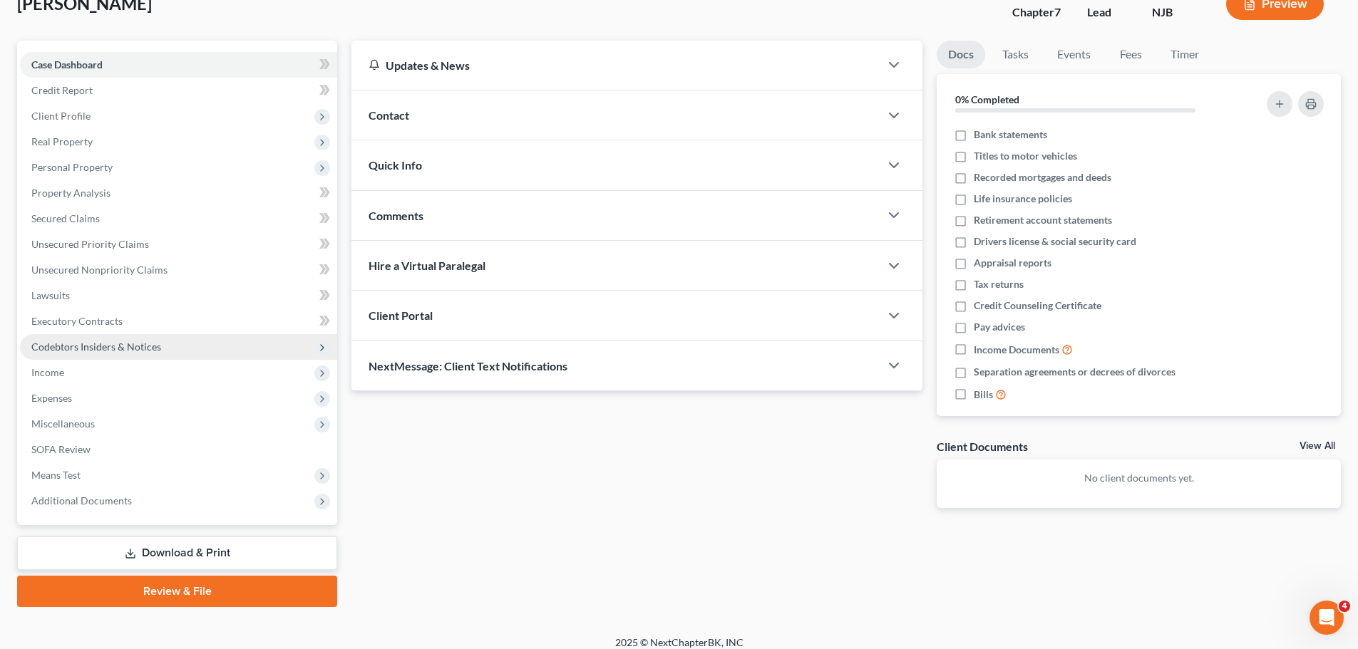
scroll to position [108, 0]
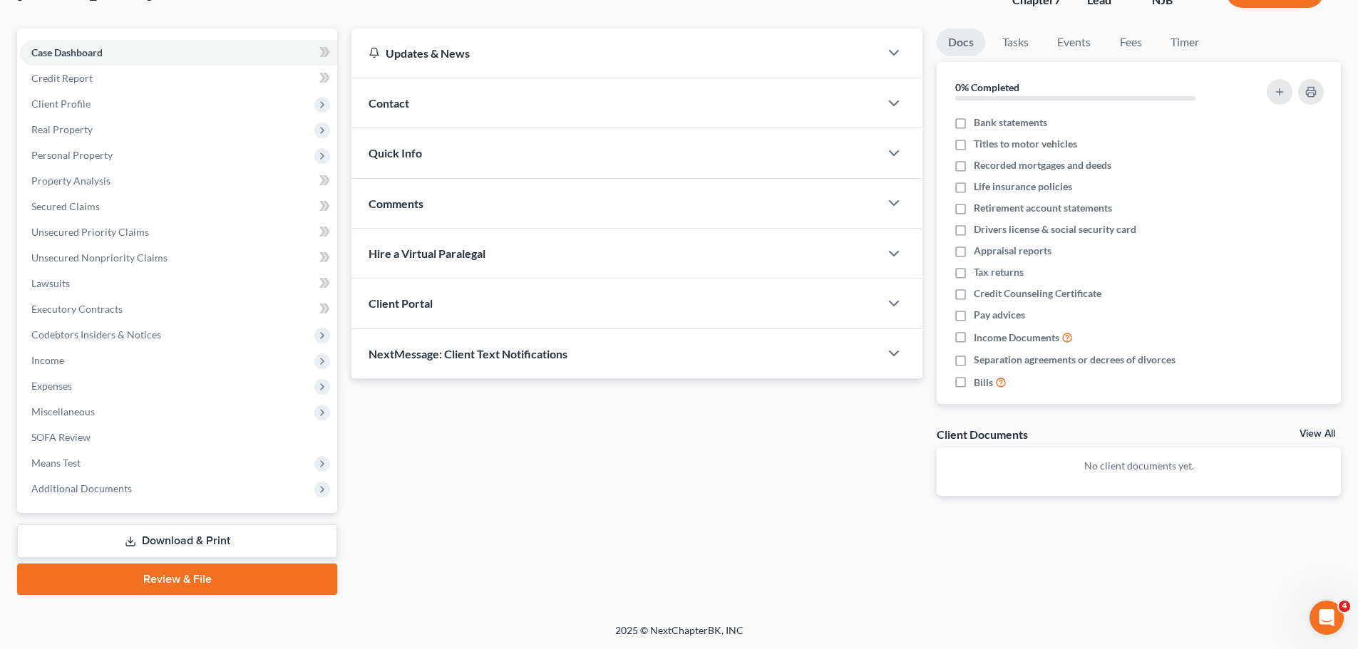
click at [158, 540] on link "Download & Print" at bounding box center [177, 542] width 320 height 34
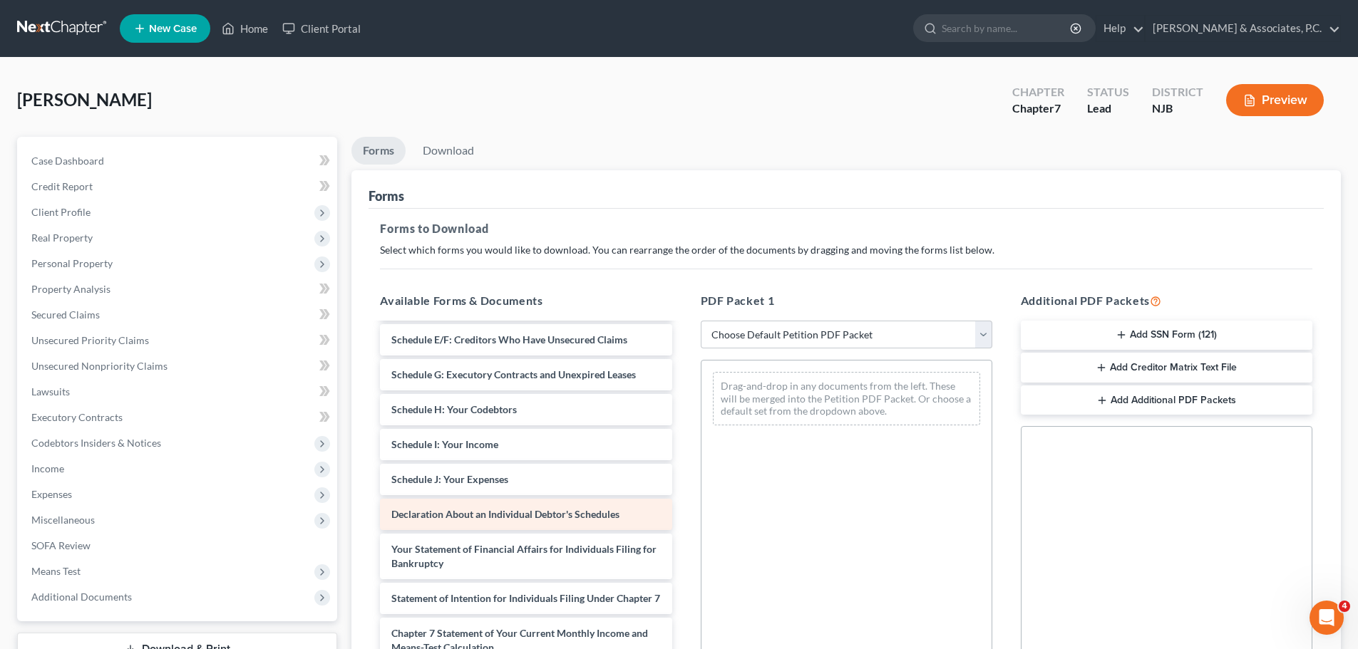
scroll to position [214, 0]
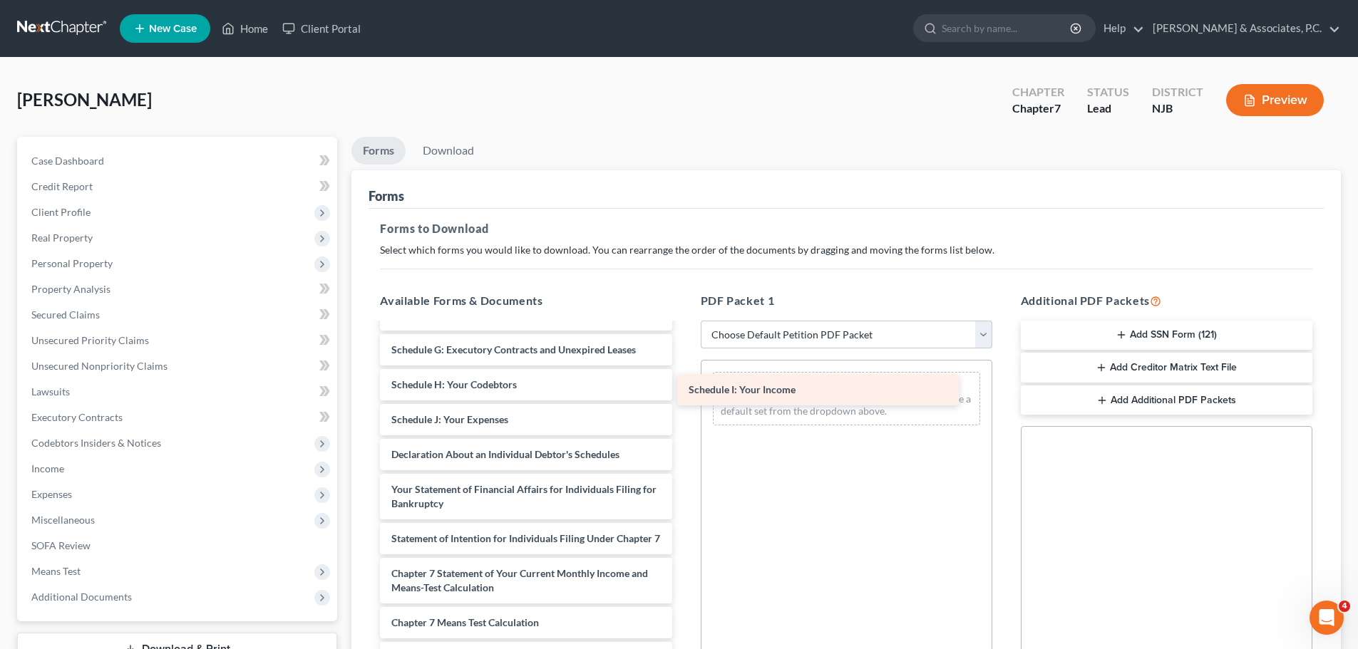
drag, startPoint x: 437, startPoint y: 423, endPoint x: 750, endPoint y: 389, distance: 314.9
click at [683, 389] on div "Schedule I: Your Income Voluntary Petition for Individuals Filing for Bankruptc…" at bounding box center [526, 451] width 314 height 682
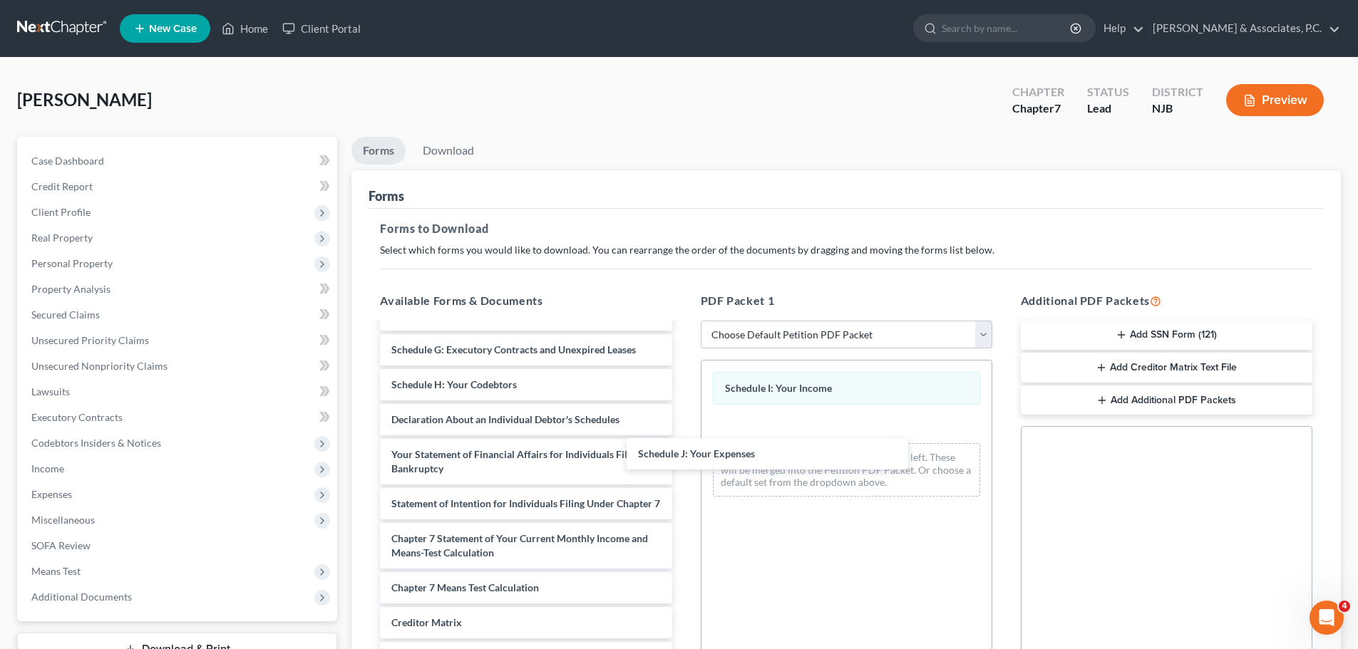
drag, startPoint x: 529, startPoint y: 426, endPoint x: 798, endPoint y: 451, distance: 270.0
click at [683, 454] on div "Schedule J: Your Expenses Voluntary Petition for Individuals Filing for Bankrup…" at bounding box center [526, 433] width 314 height 647
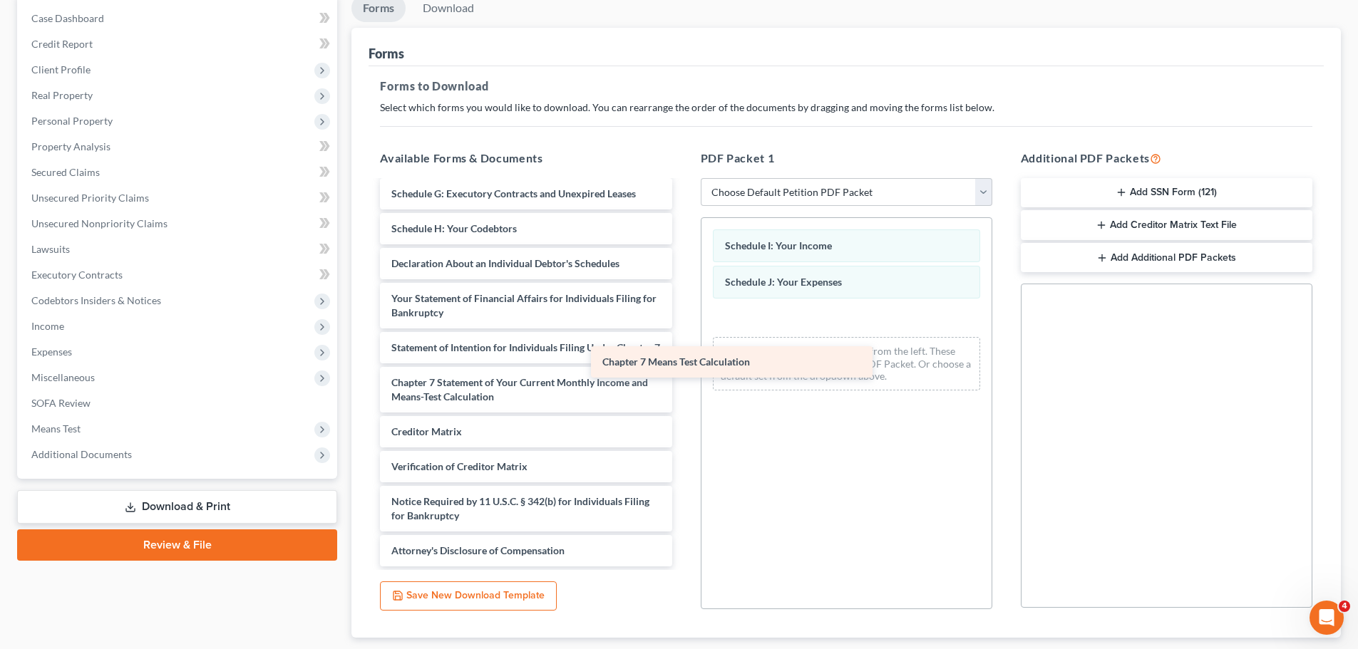
scroll to position [242, 0]
drag, startPoint x: 515, startPoint y: 402, endPoint x: 833, endPoint y: 361, distance: 320.5
click at [683, 361] on div "Chapter 7 Means Test Calculation Voluntary Petition for Individuals Filing for …" at bounding box center [526, 260] width 314 height 612
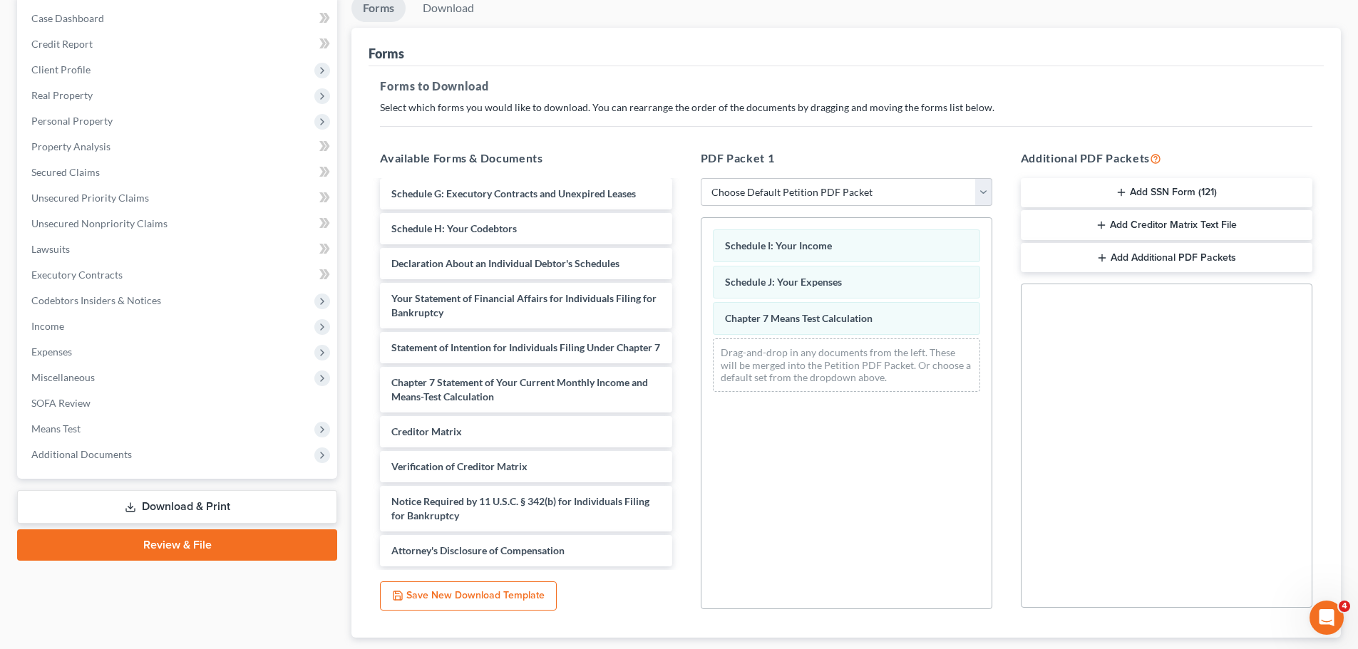
scroll to position [214, 0]
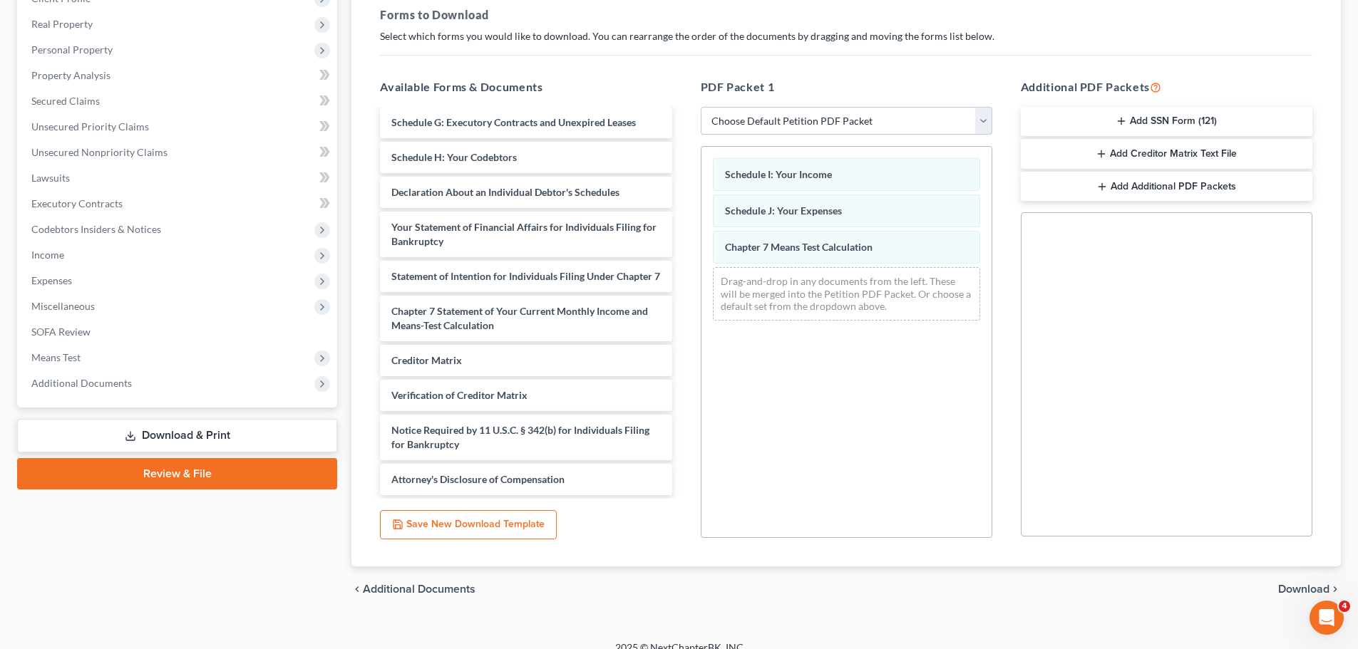
click at [1291, 589] on span "Download" at bounding box center [1303, 589] width 51 height 11
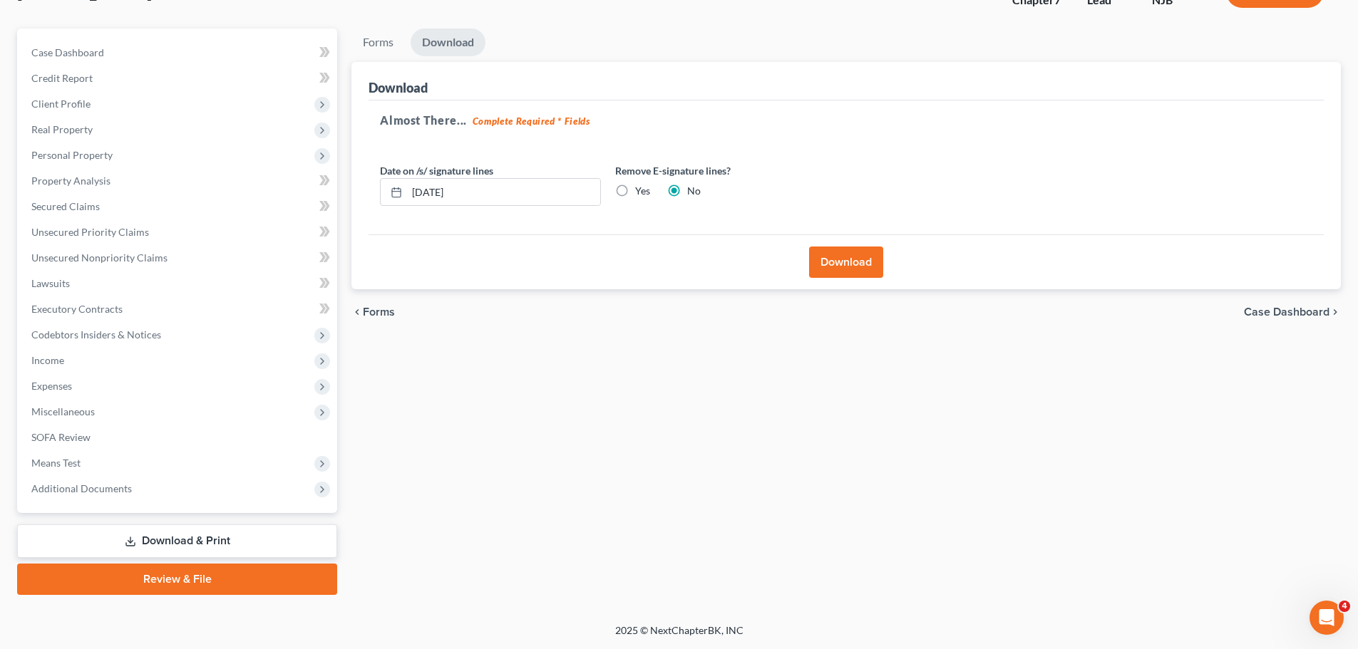
scroll to position [108, 0]
click at [635, 189] on label "Yes" at bounding box center [642, 191] width 15 height 14
click at [641, 189] on input "Yes" at bounding box center [645, 188] width 9 height 9
radio input "true"
radio input "false"
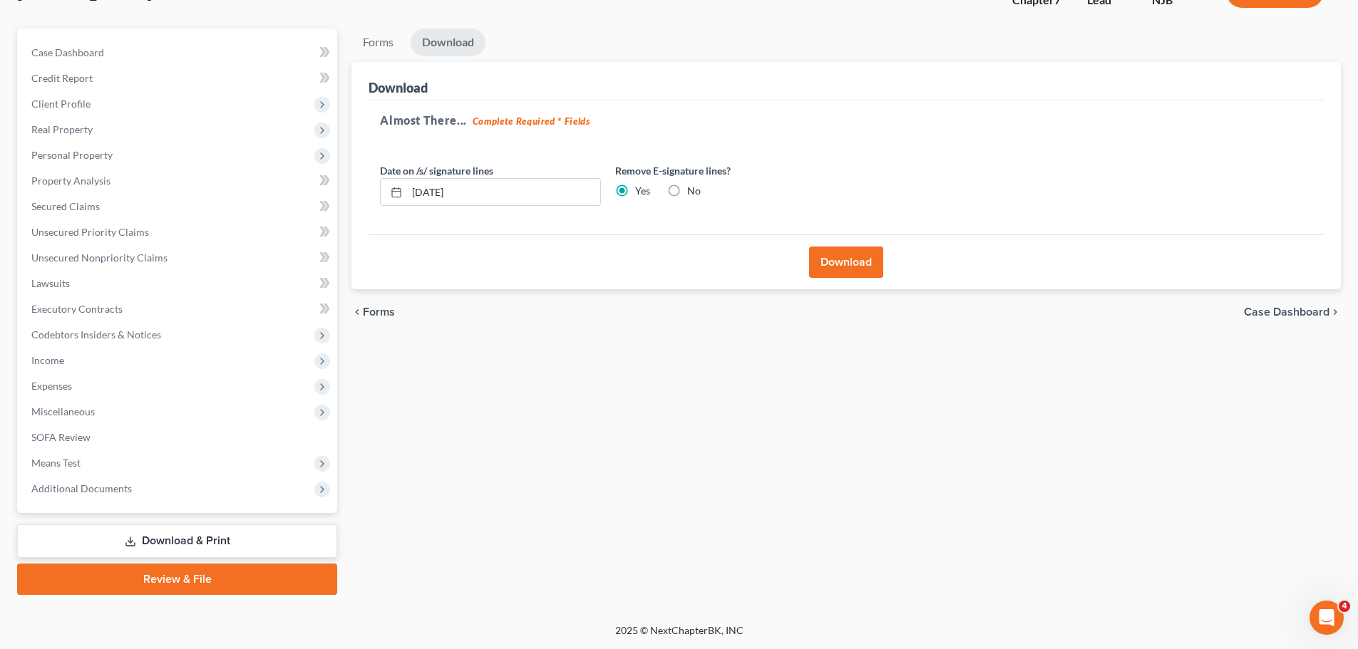
click at [815, 259] on button "Download" at bounding box center [846, 262] width 74 height 31
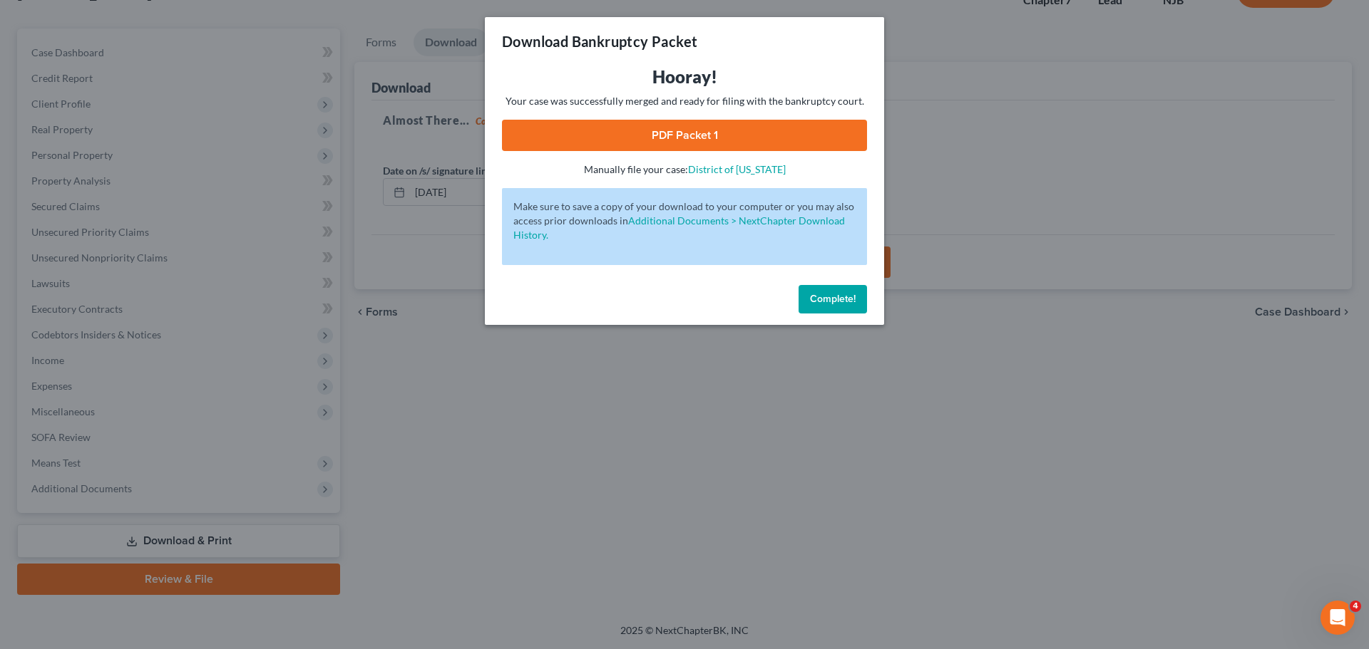
click at [653, 134] on link "PDF Packet 1" at bounding box center [684, 135] width 365 height 31
drag, startPoint x: 846, startPoint y: 304, endPoint x: 831, endPoint y: 289, distance: 21.2
click at [845, 301] on span "Complete!" at bounding box center [833, 299] width 46 height 12
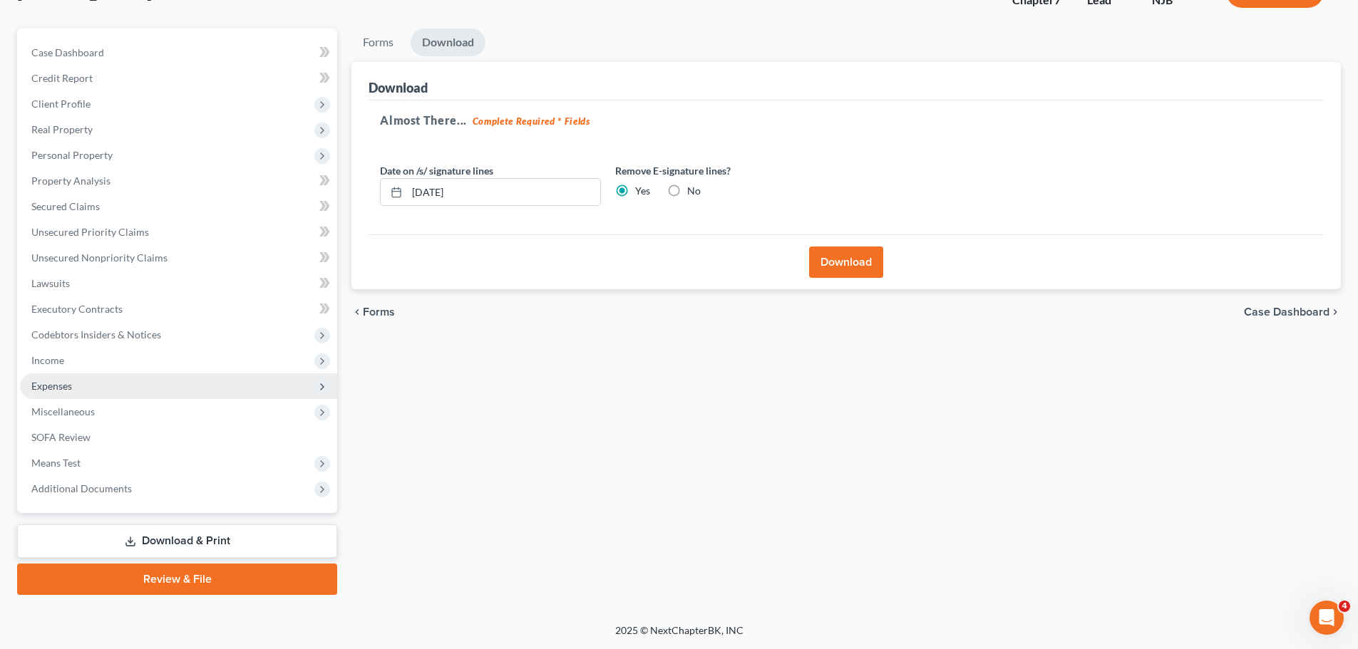
click at [84, 391] on span "Expenses" at bounding box center [178, 387] width 317 height 26
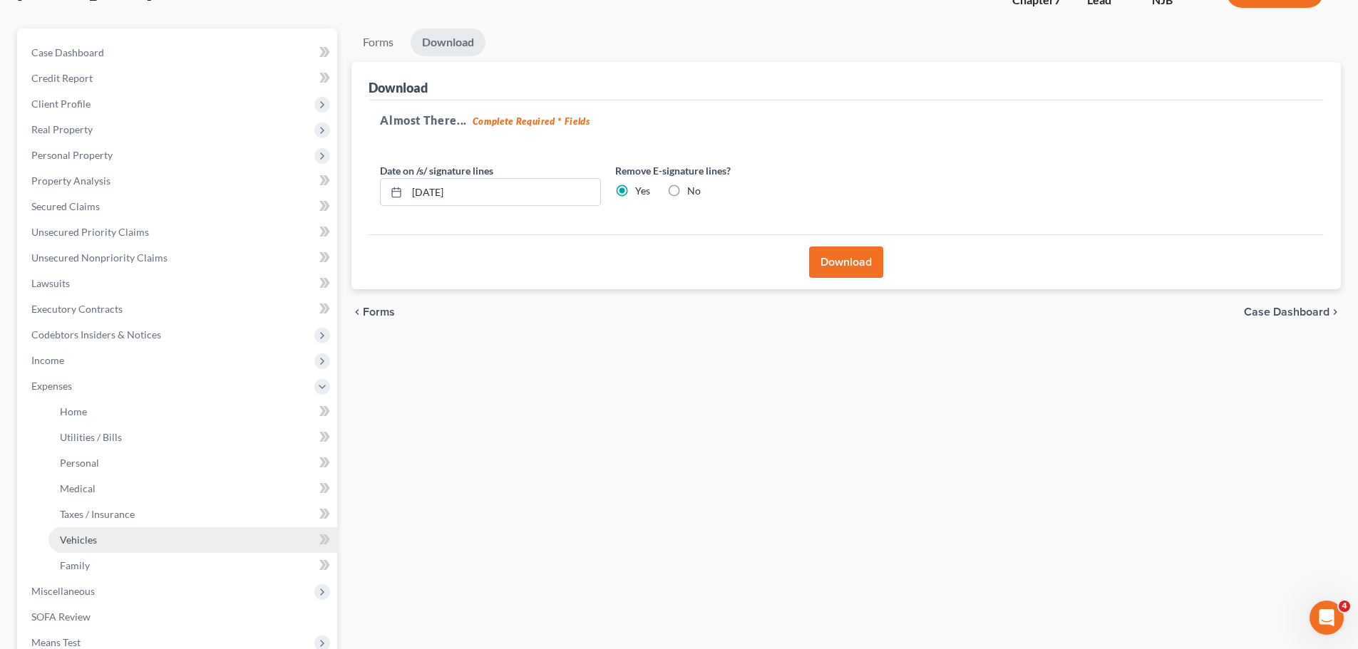
click at [128, 539] on link "Vehicles" at bounding box center [192, 541] width 289 height 26
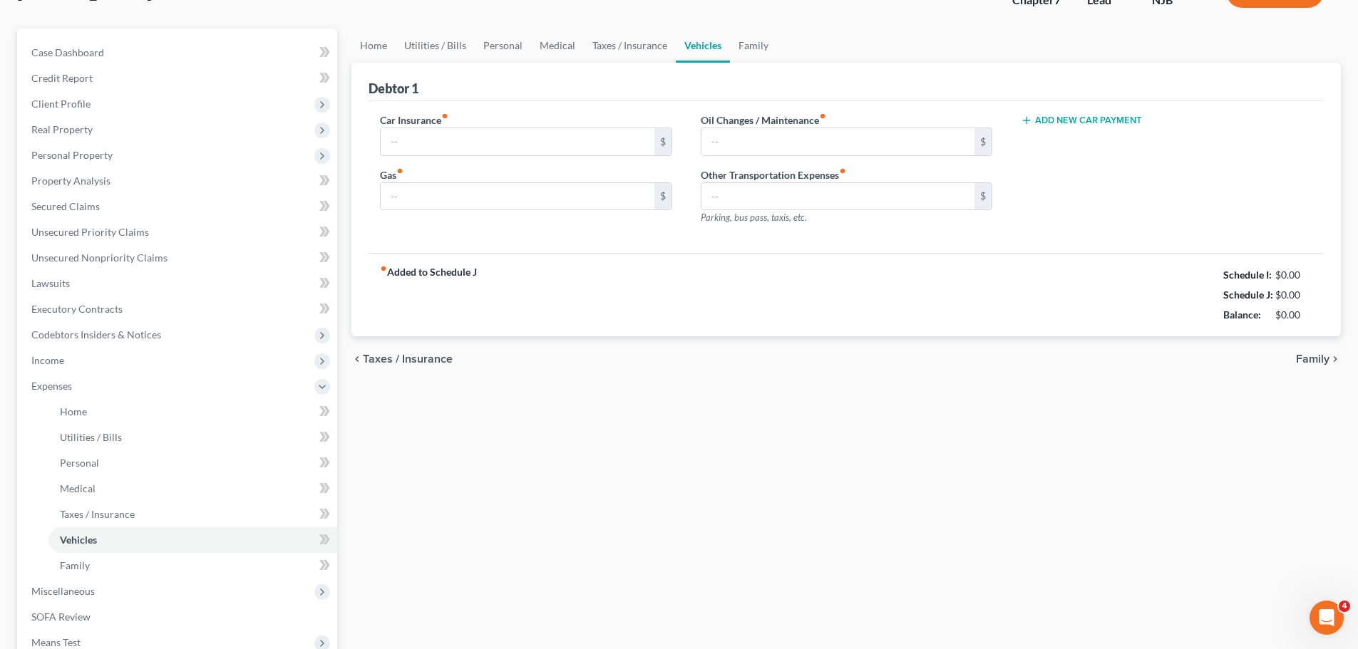
scroll to position [10, 0]
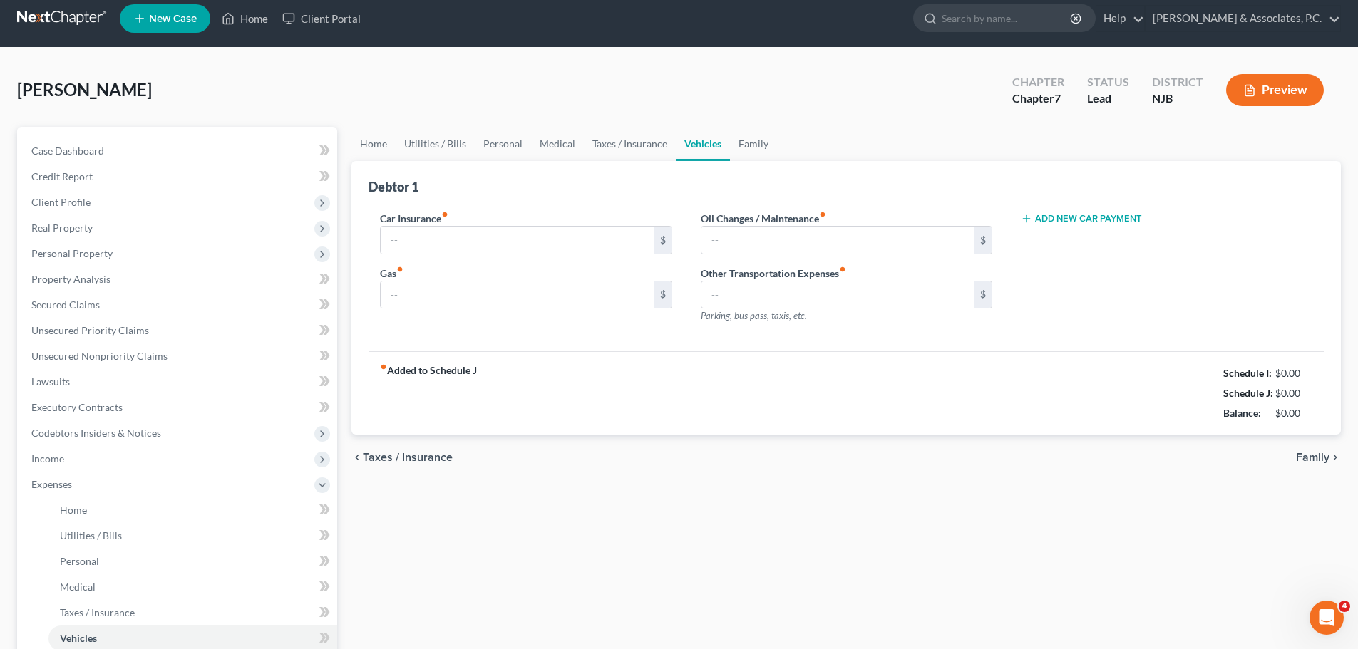
type input "275.00"
type input "160.00"
type input "70.00"
type input "80.00"
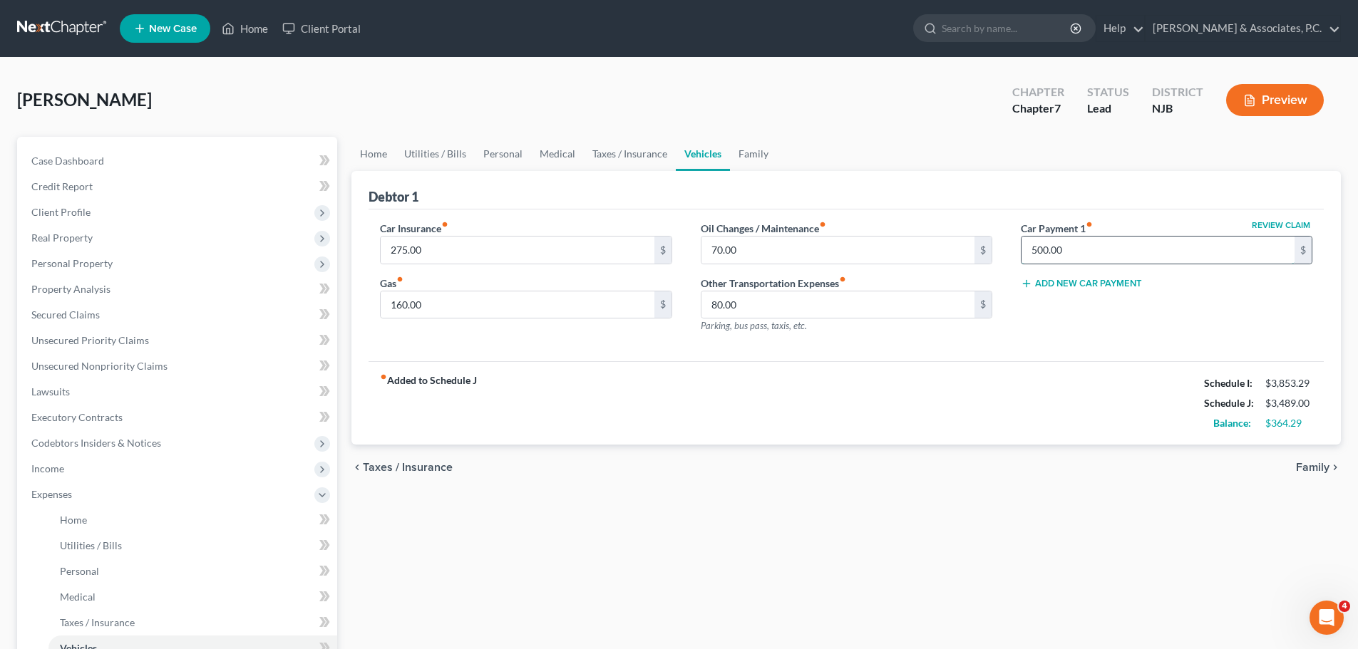
click at [1111, 248] on input "500.00" at bounding box center [1158, 250] width 273 height 27
click at [1321, 468] on span "Family" at bounding box center [1313, 467] width 34 height 11
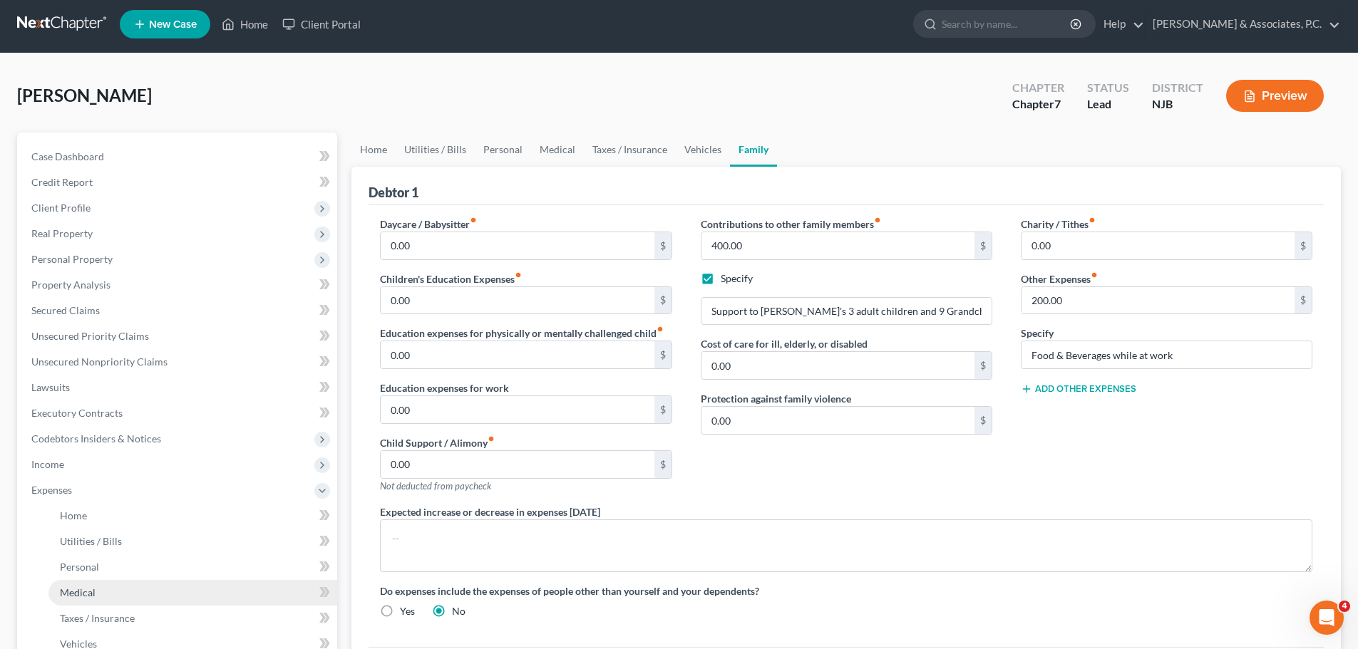
scroll to position [285, 0]
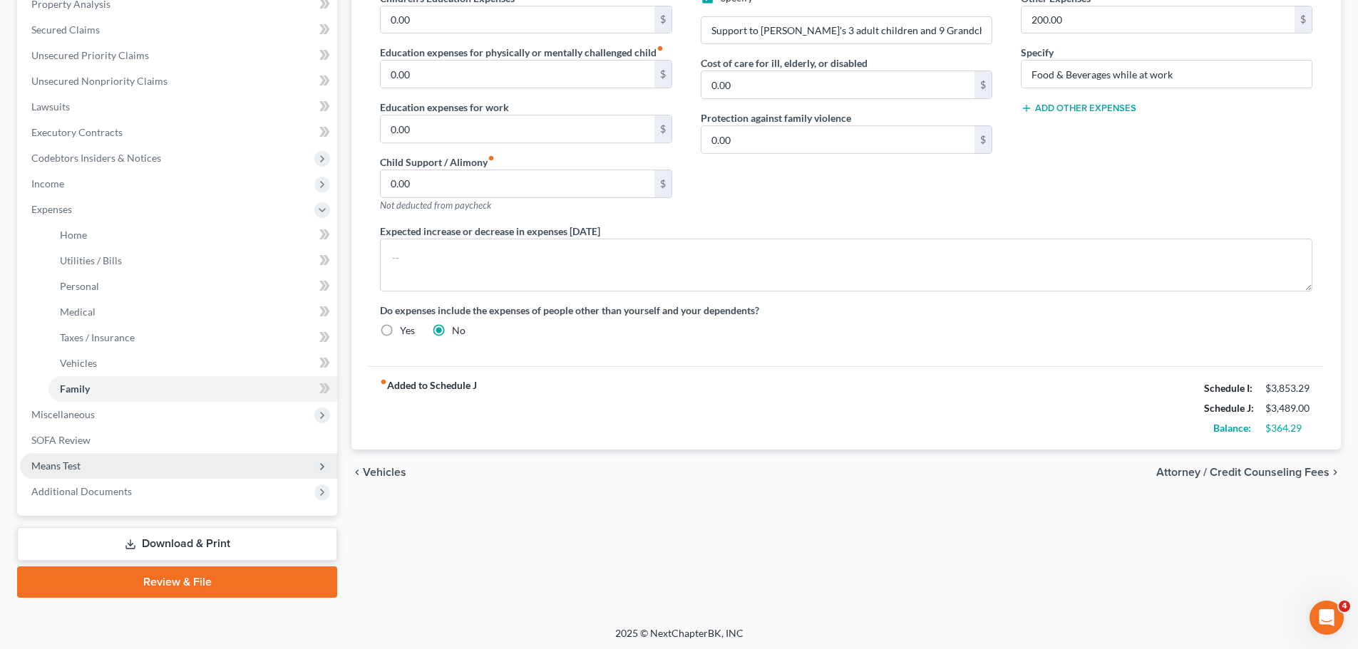
drag, startPoint x: 90, startPoint y: 468, endPoint x: 97, endPoint y: 465, distance: 8.0
click at [91, 469] on span "Means Test" at bounding box center [178, 466] width 317 height 26
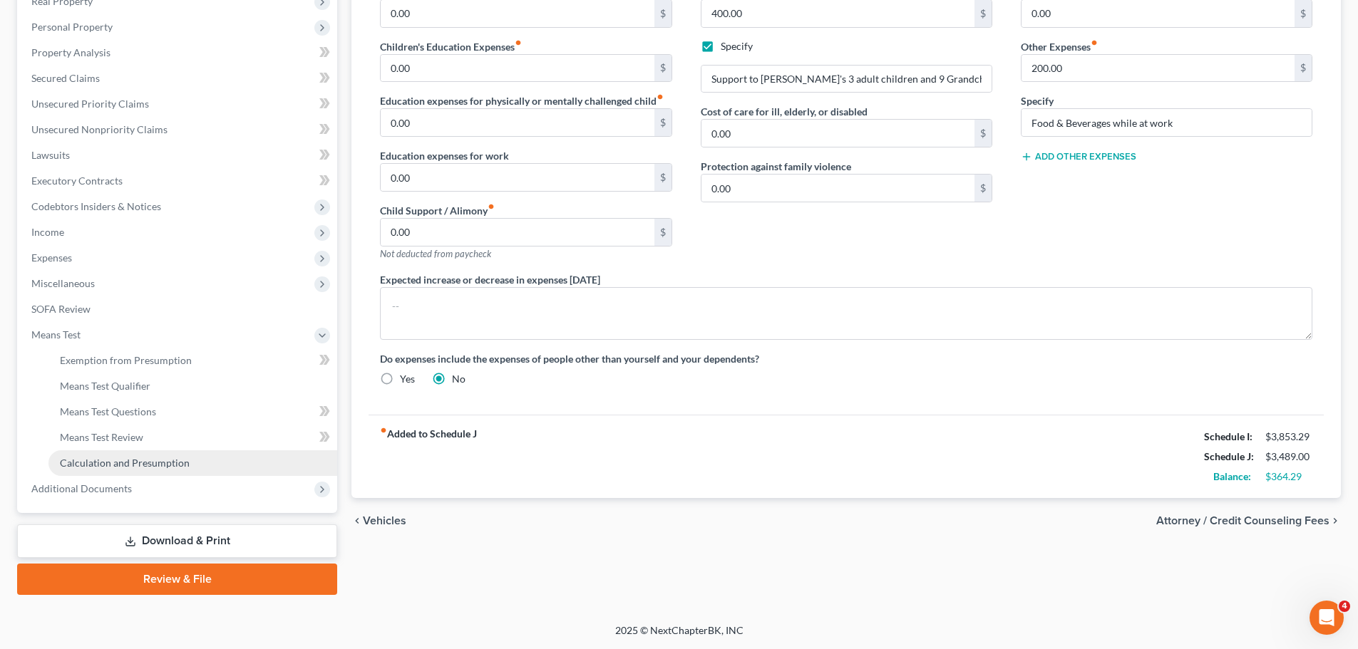
scroll to position [237, 0]
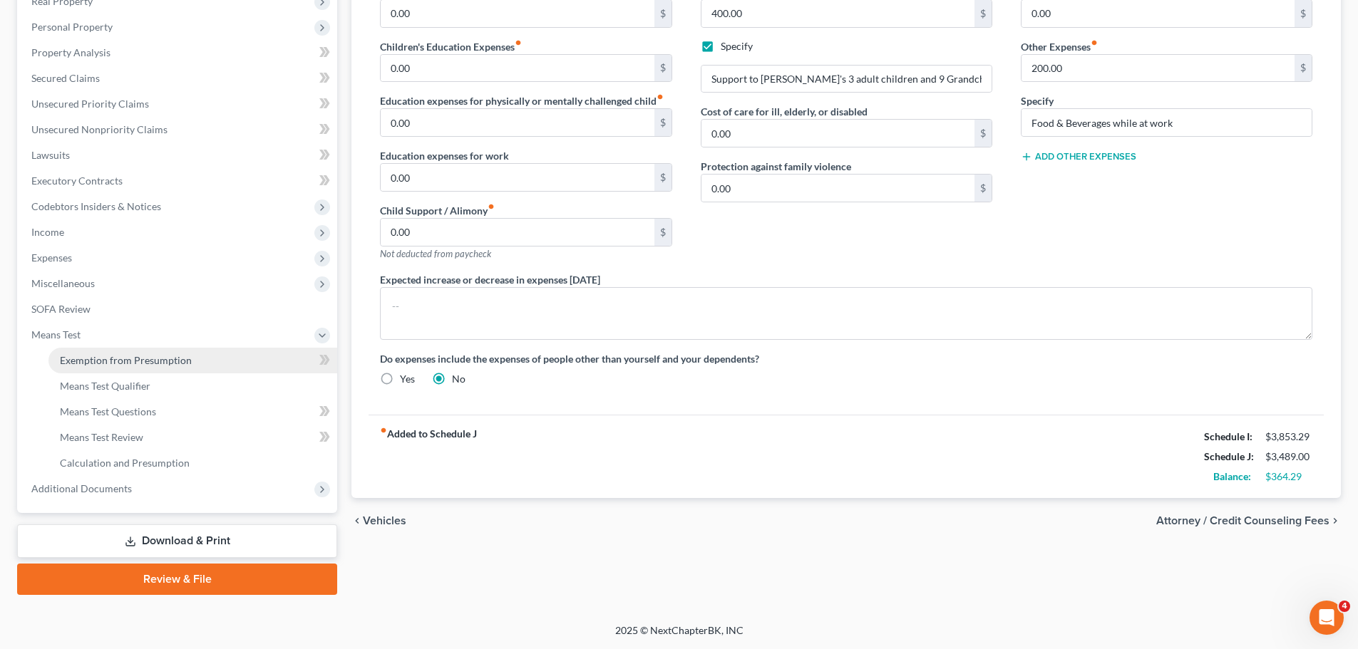
click at [165, 366] on link "Exemption from Presumption" at bounding box center [192, 361] width 289 height 26
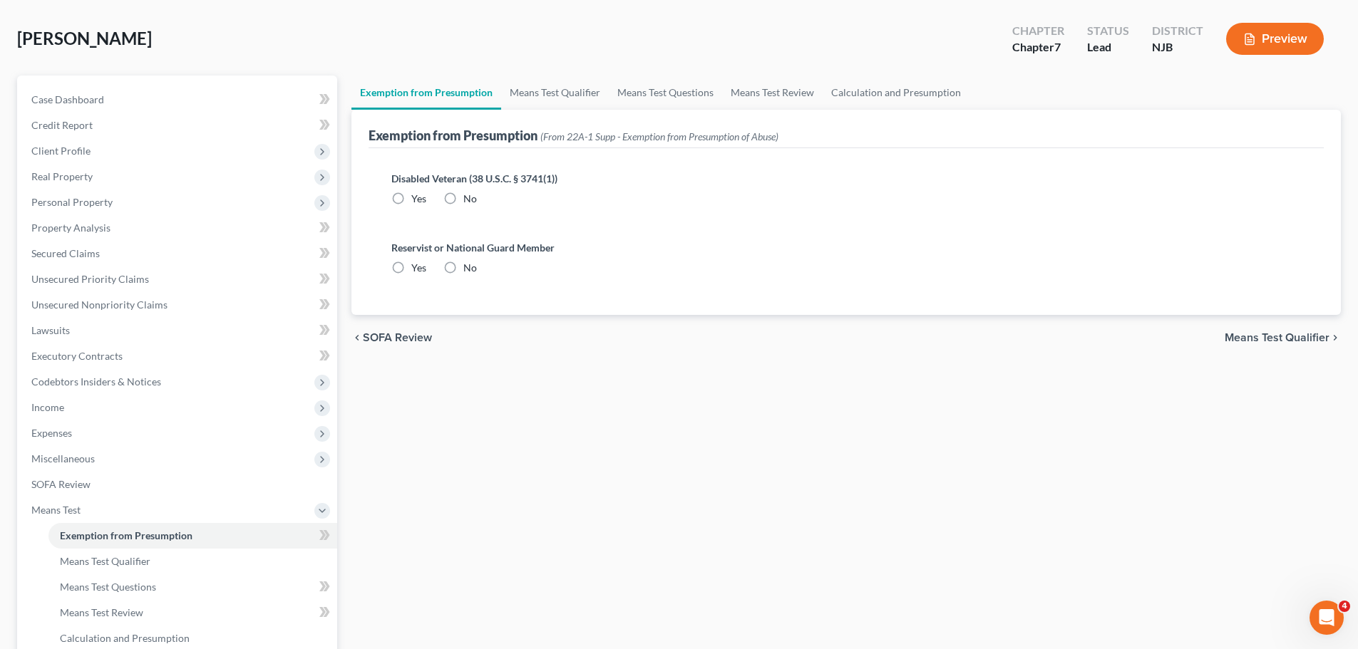
radio input "true"
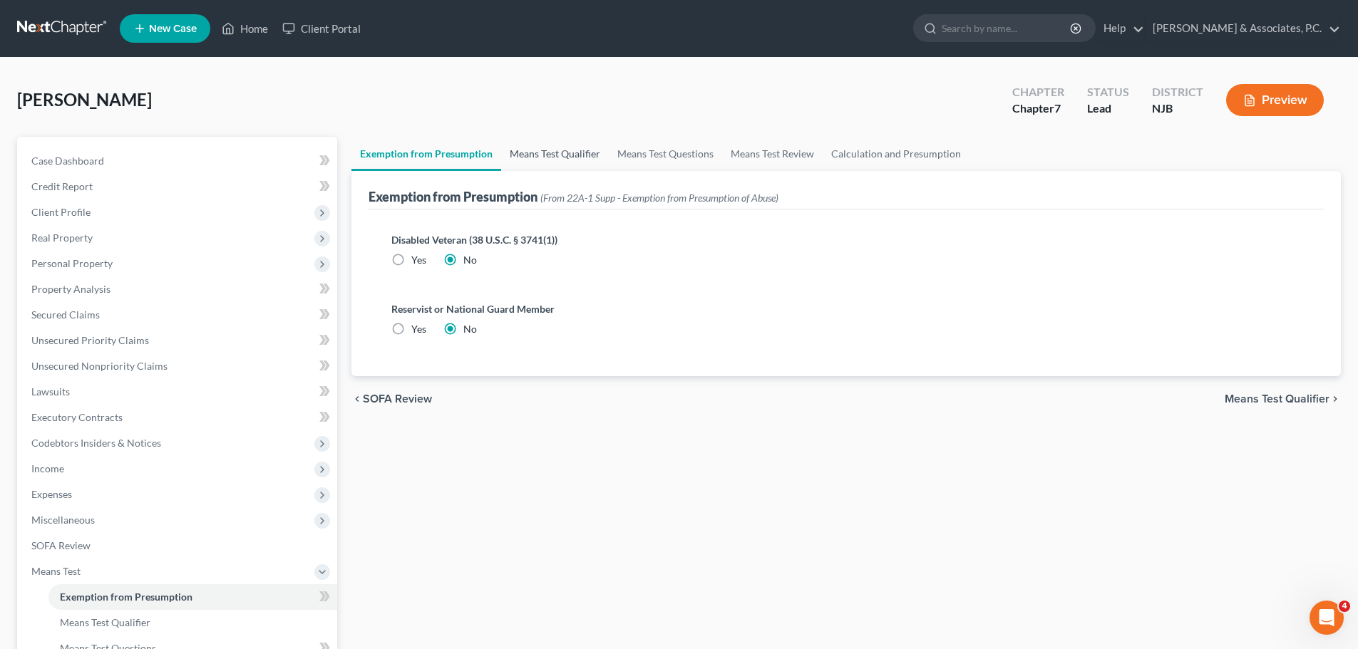
click at [573, 153] on link "Means Test Qualifier" at bounding box center [555, 154] width 108 height 34
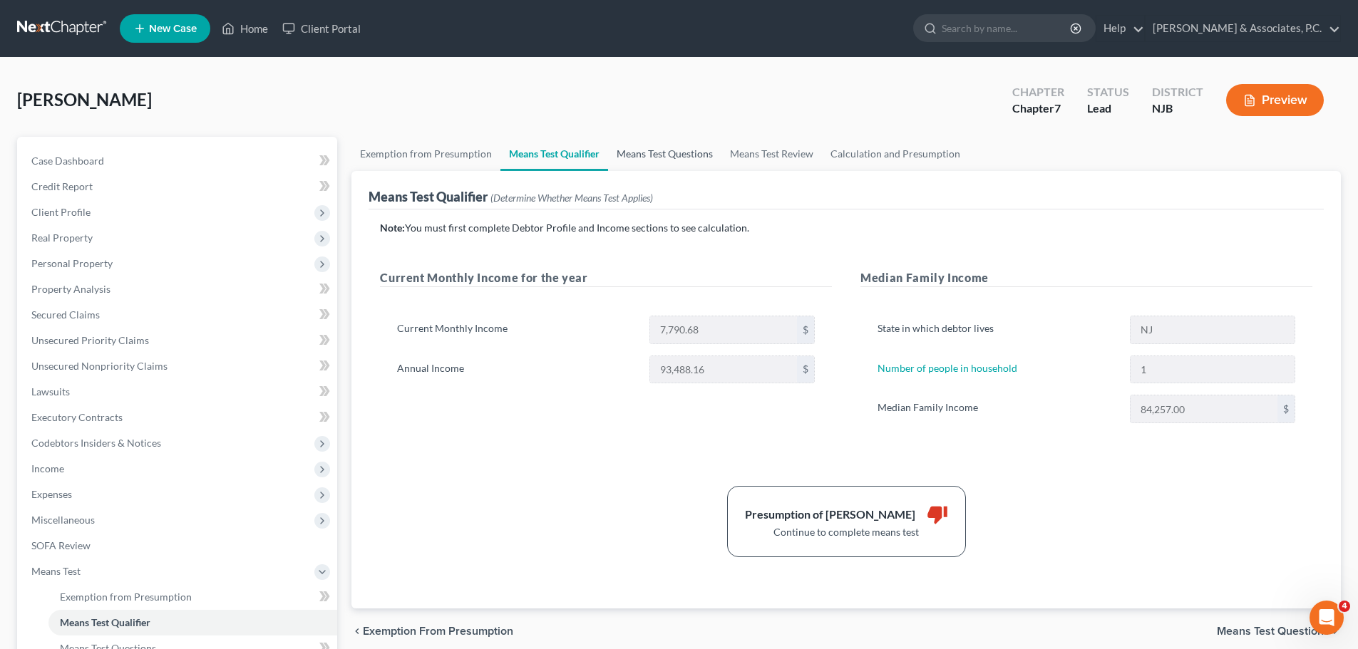
click at [697, 155] on link "Means Test Questions" at bounding box center [664, 154] width 113 height 34
select select "1"
select select "60"
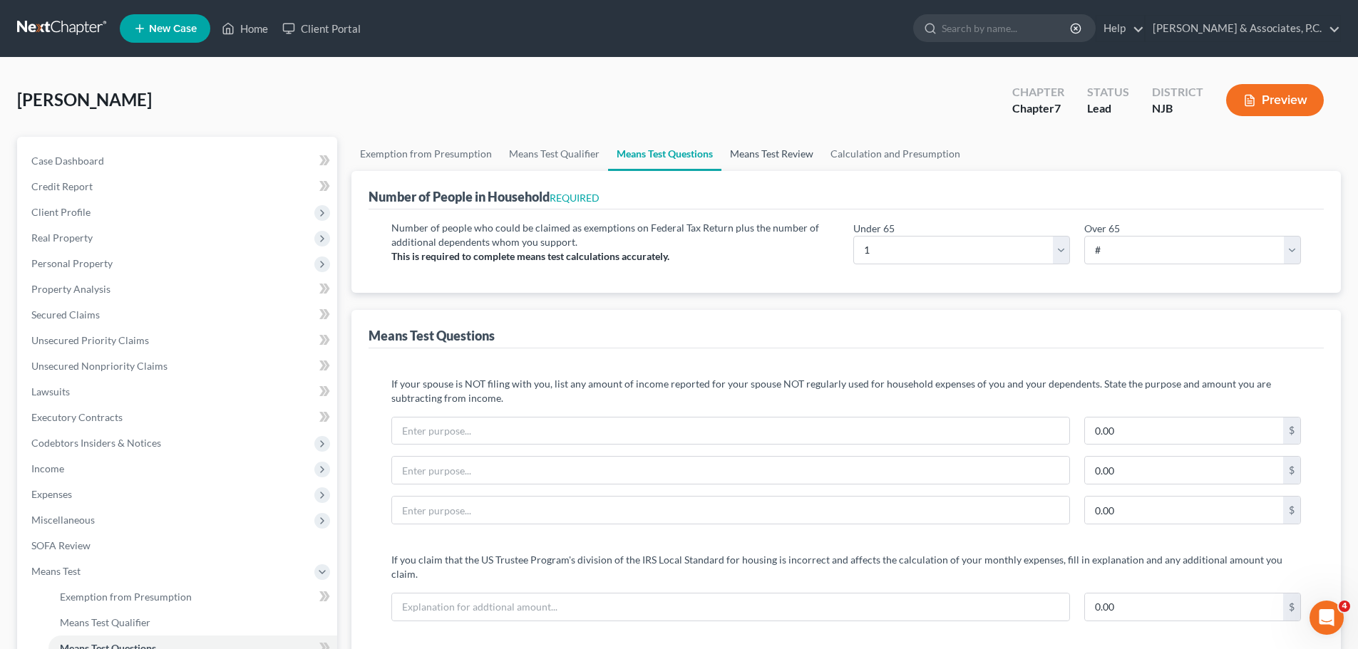
click at [744, 150] on link "Means Test Review" at bounding box center [771, 154] width 101 height 34
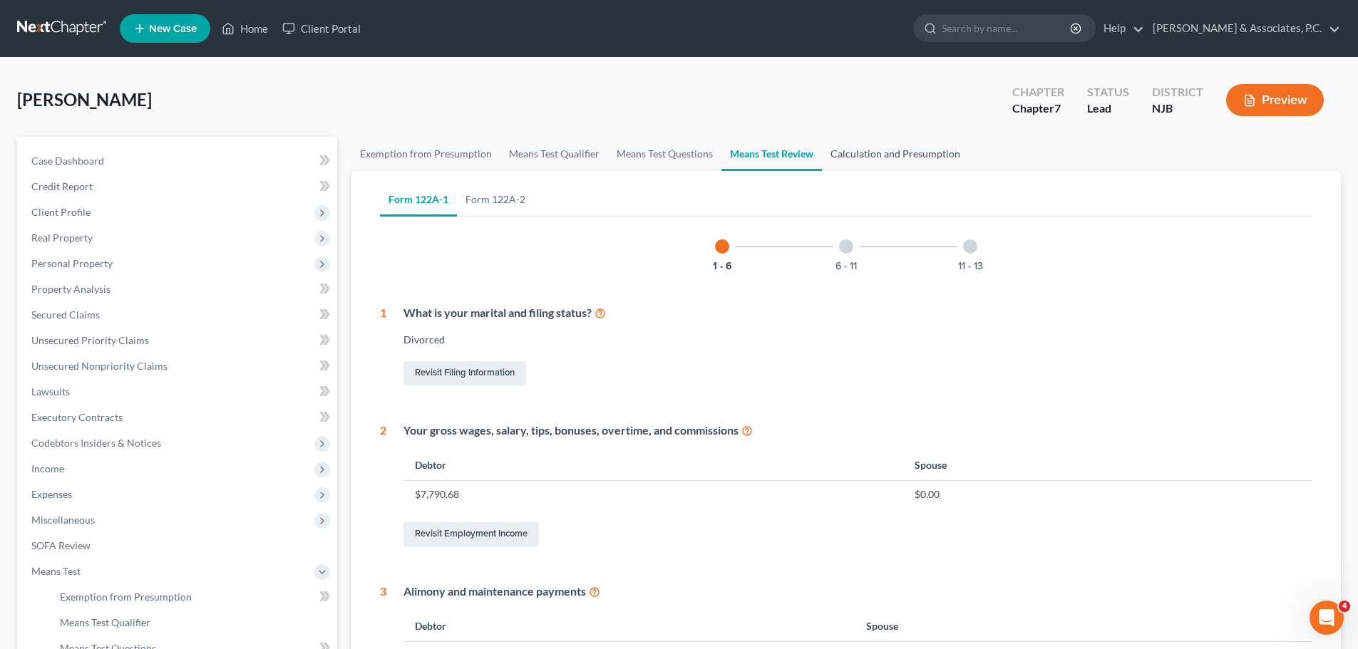
click at [873, 148] on link "Calculation and Presumption" at bounding box center [895, 154] width 147 height 34
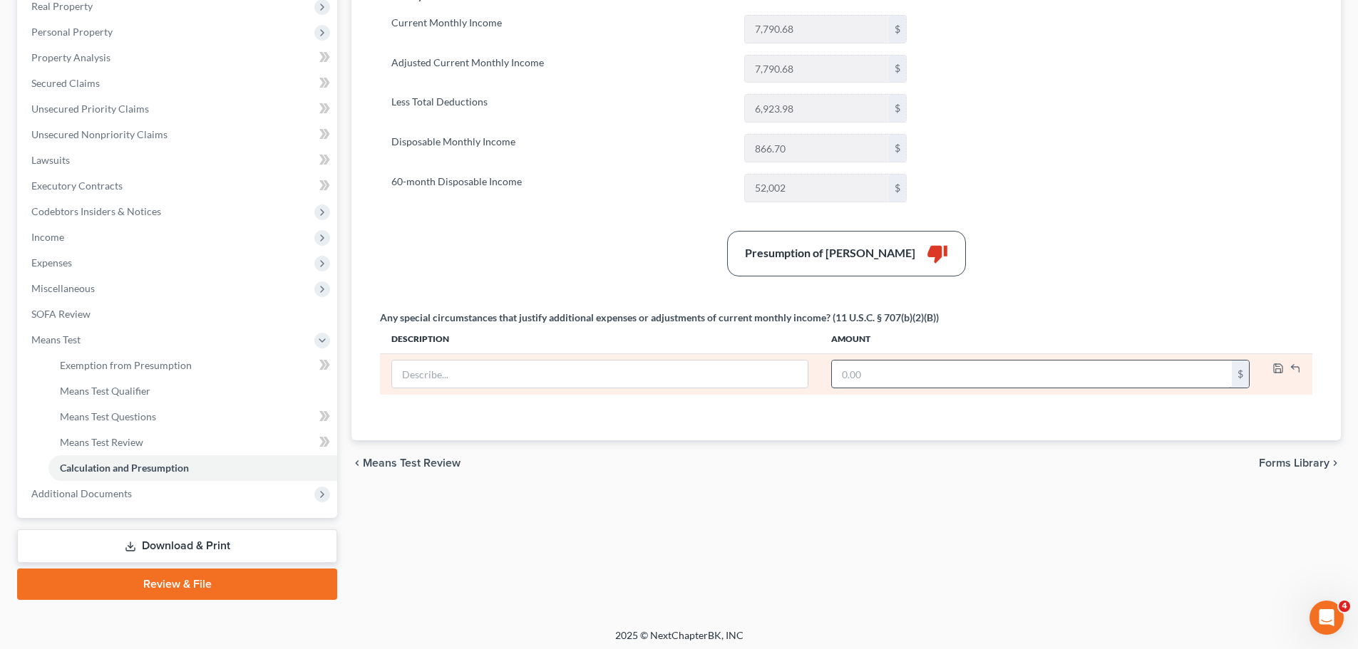
scroll to position [237, 0]
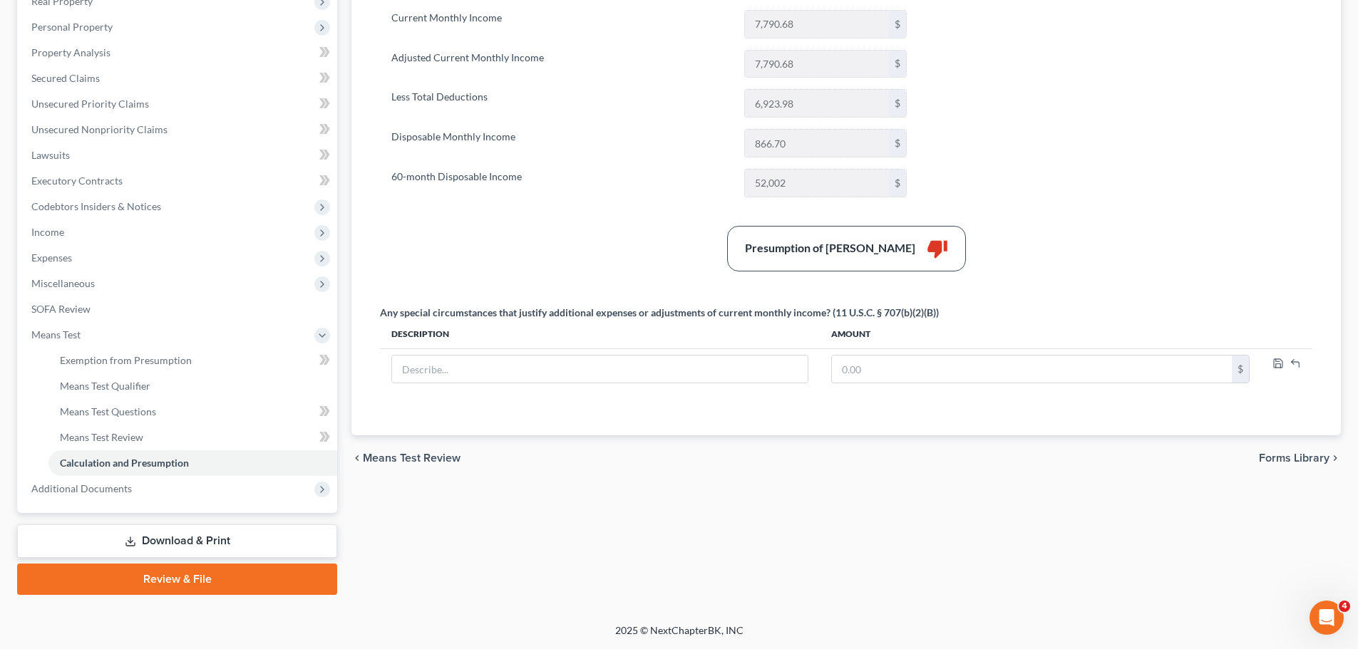
click at [1295, 453] on span "Forms Library" at bounding box center [1294, 458] width 71 height 11
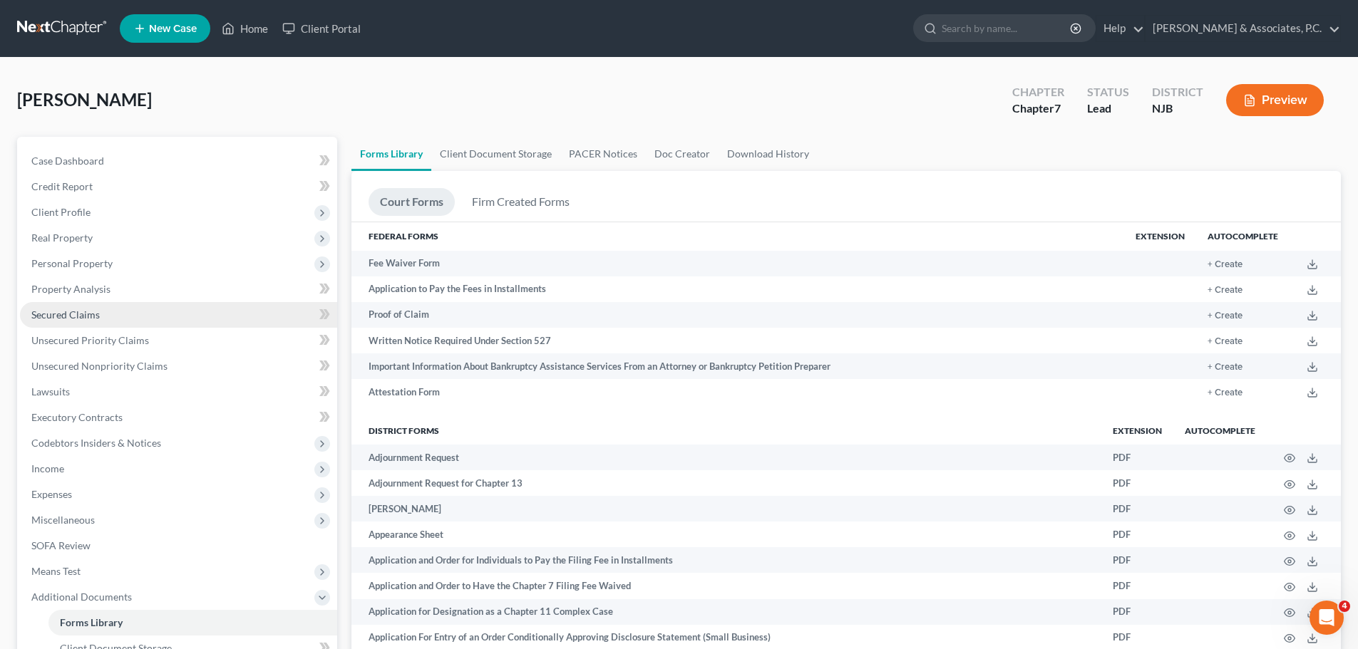
click at [132, 314] on link "Secured Claims" at bounding box center [178, 315] width 317 height 26
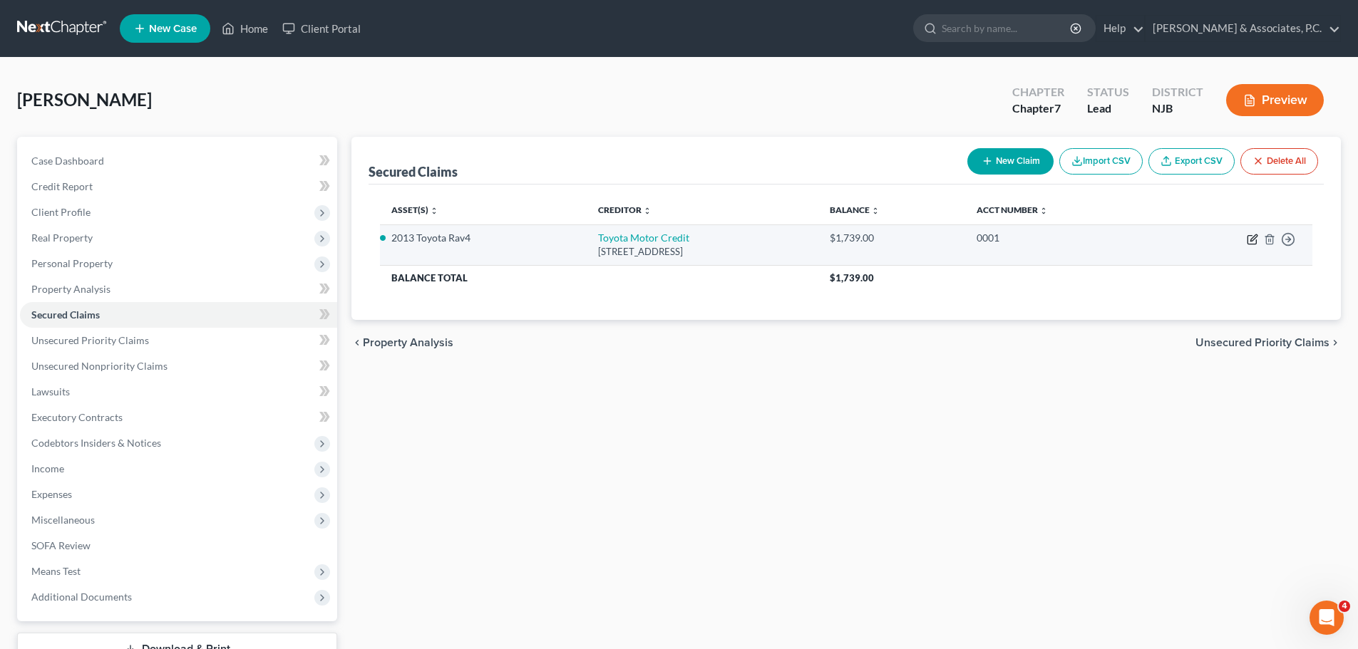
click at [1255, 238] on icon "button" at bounding box center [1253, 238] width 6 height 6
select select "16"
select select "0"
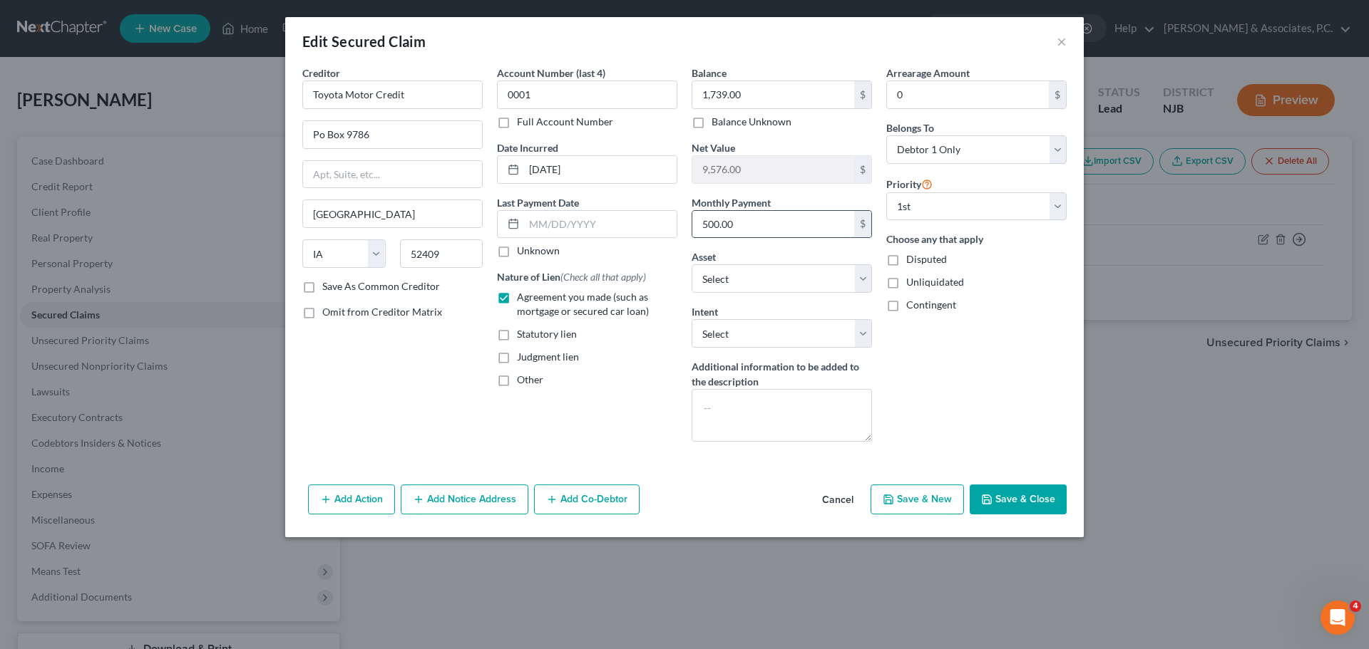
click at [793, 225] on input "500.00" at bounding box center [773, 224] width 162 height 27
click at [1007, 330] on div "Arrearage Amount 0 $ Belongs To * Select Debtor 1 Only Debtor 2 Only Debtor 1 A…" at bounding box center [976, 260] width 195 height 388
click at [1032, 505] on button "Save & Close" at bounding box center [1018, 500] width 97 height 30
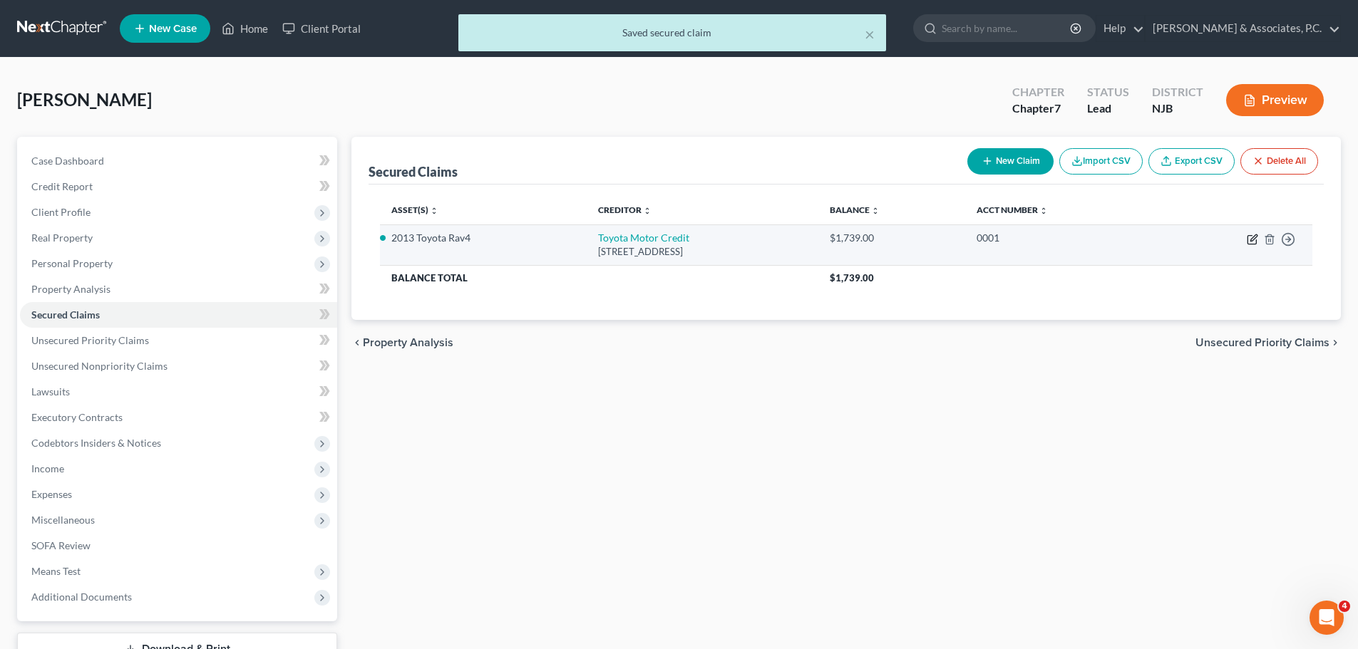
click at [1255, 241] on icon "button" at bounding box center [1252, 239] width 11 height 11
select select "16"
select select "0"
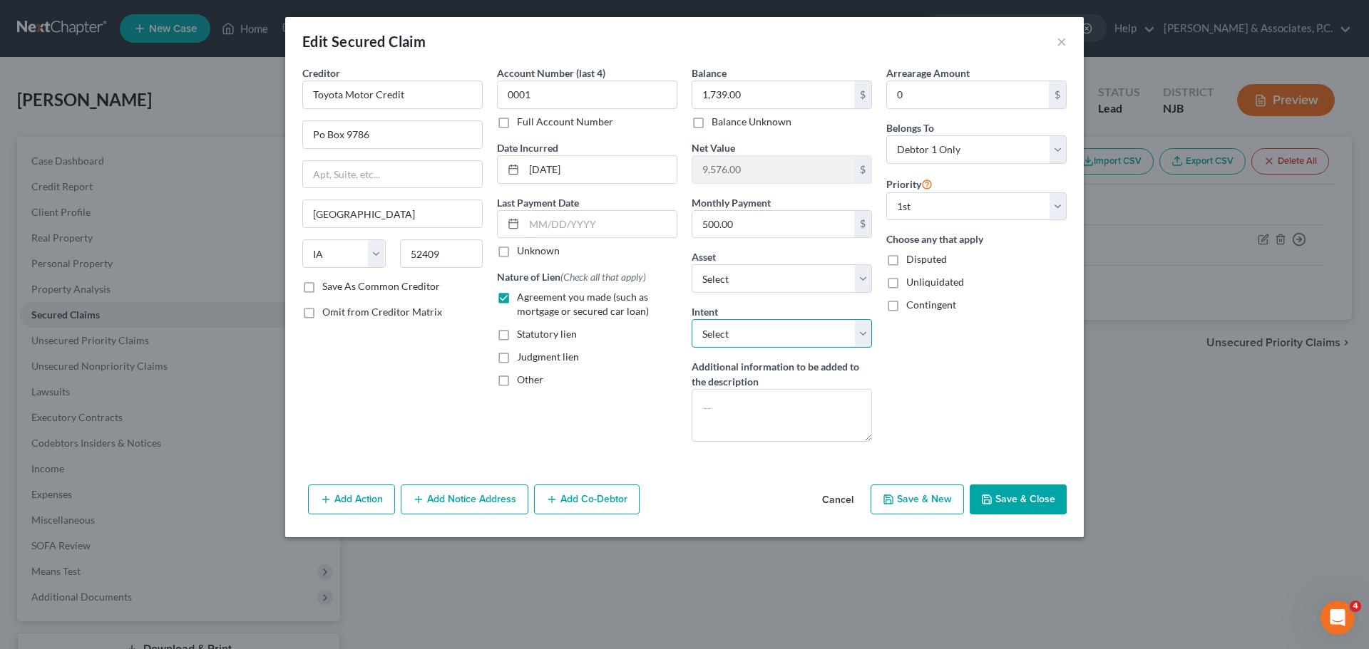
click at [869, 336] on select "Select Surrender Redeem Reaffirm Avoid Other" at bounding box center [781, 333] width 180 height 29
select select "2"
click at [691, 319] on select "Select Surrender Redeem Reaffirm Avoid Other" at bounding box center [781, 333] width 180 height 29
click at [1015, 497] on button "Save & Close" at bounding box center [1018, 500] width 97 height 30
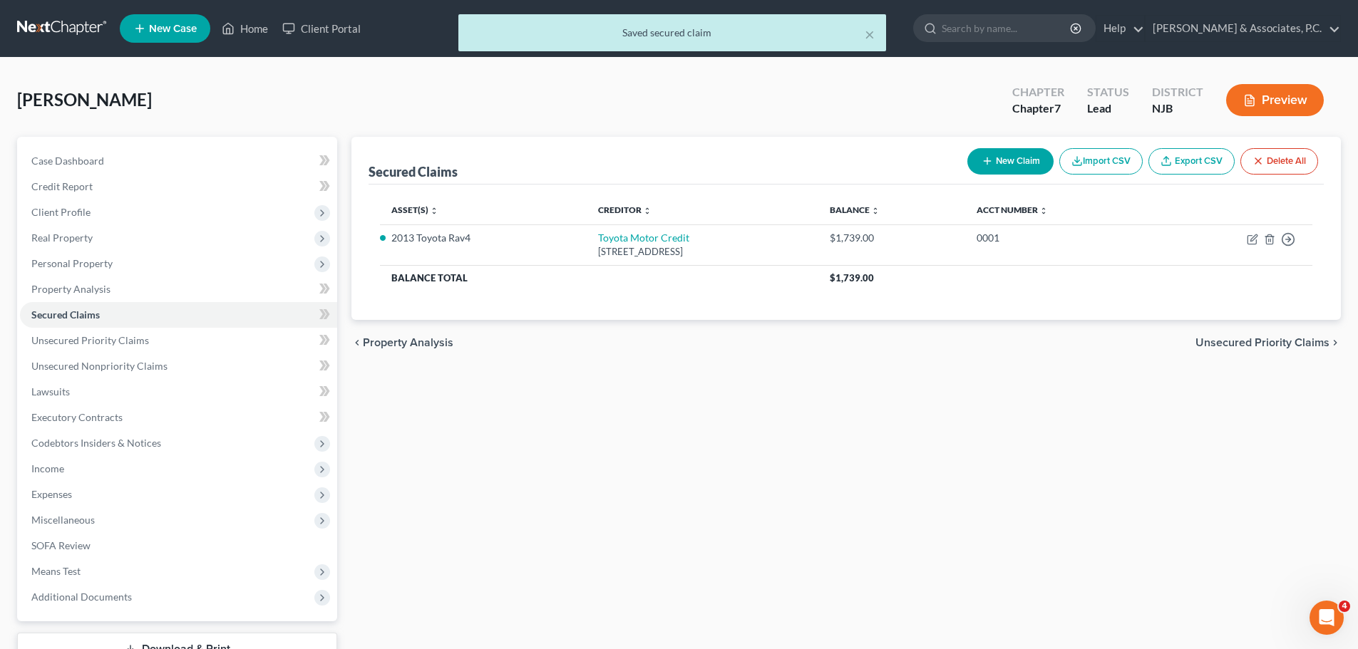
click at [1290, 344] on span "Unsecured Priority Claims" at bounding box center [1262, 342] width 134 height 11
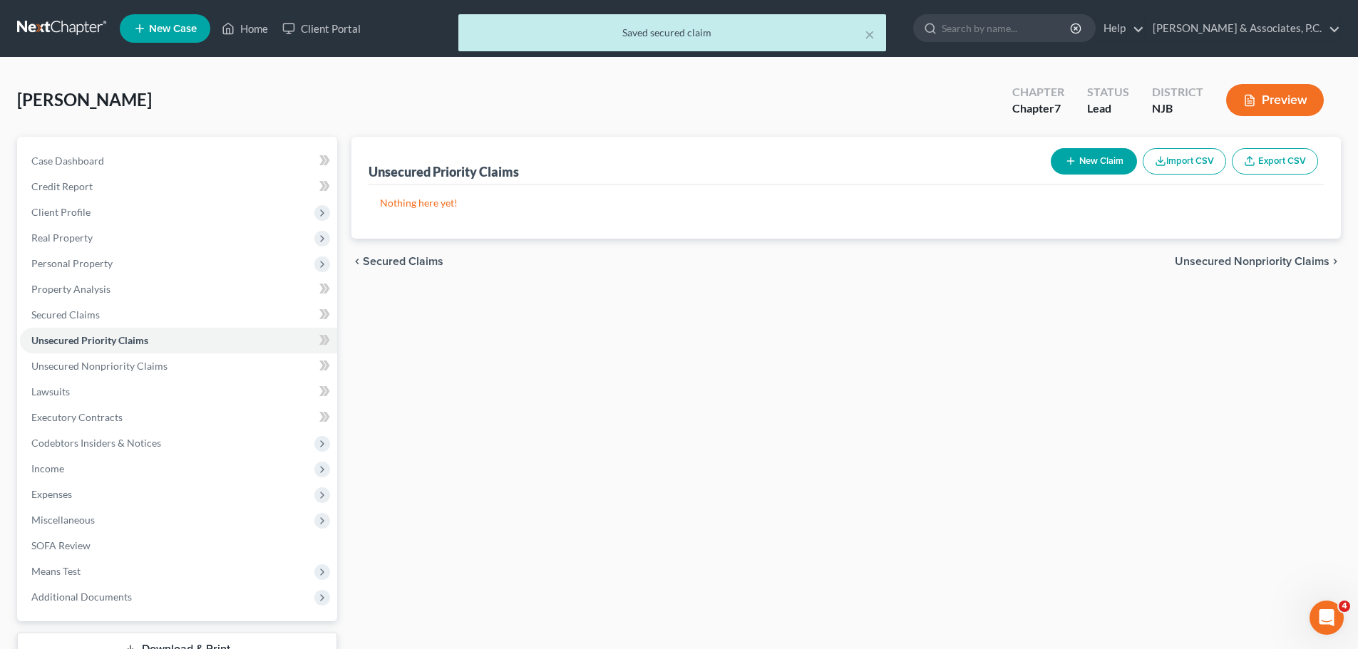
click at [1202, 259] on span "Unsecured Nonpriority Claims" at bounding box center [1252, 261] width 155 height 11
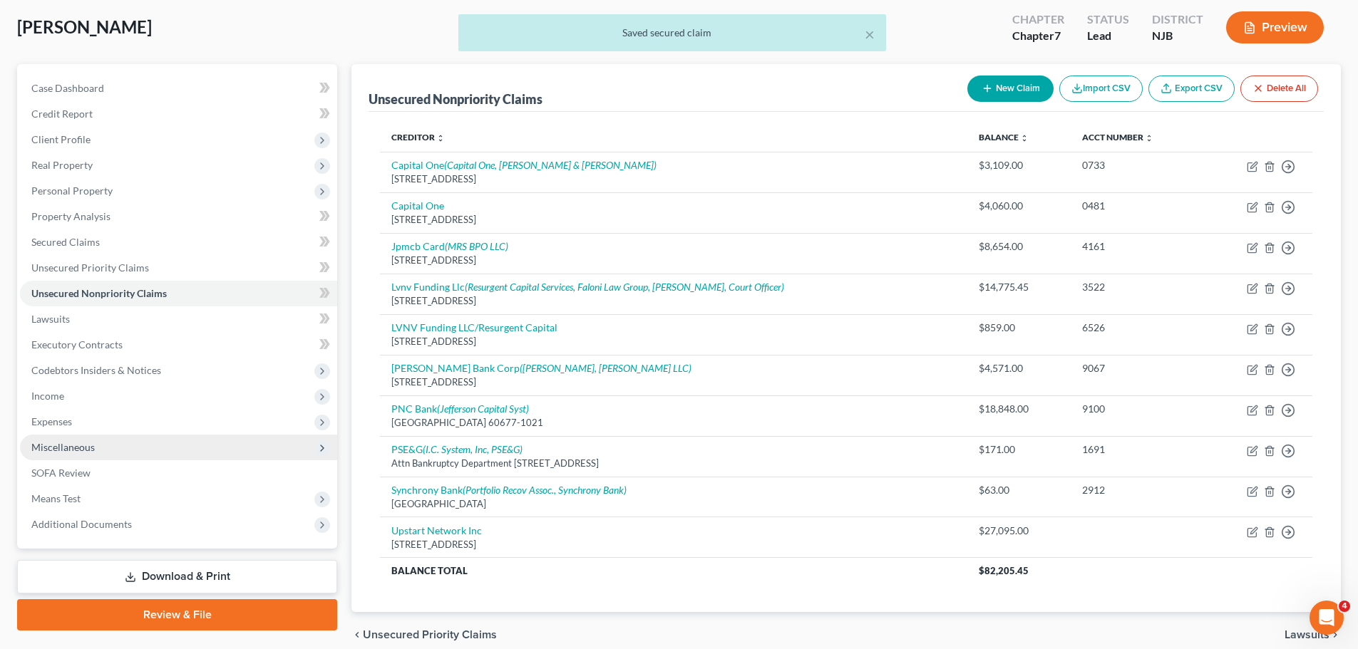
scroll to position [135, 0]
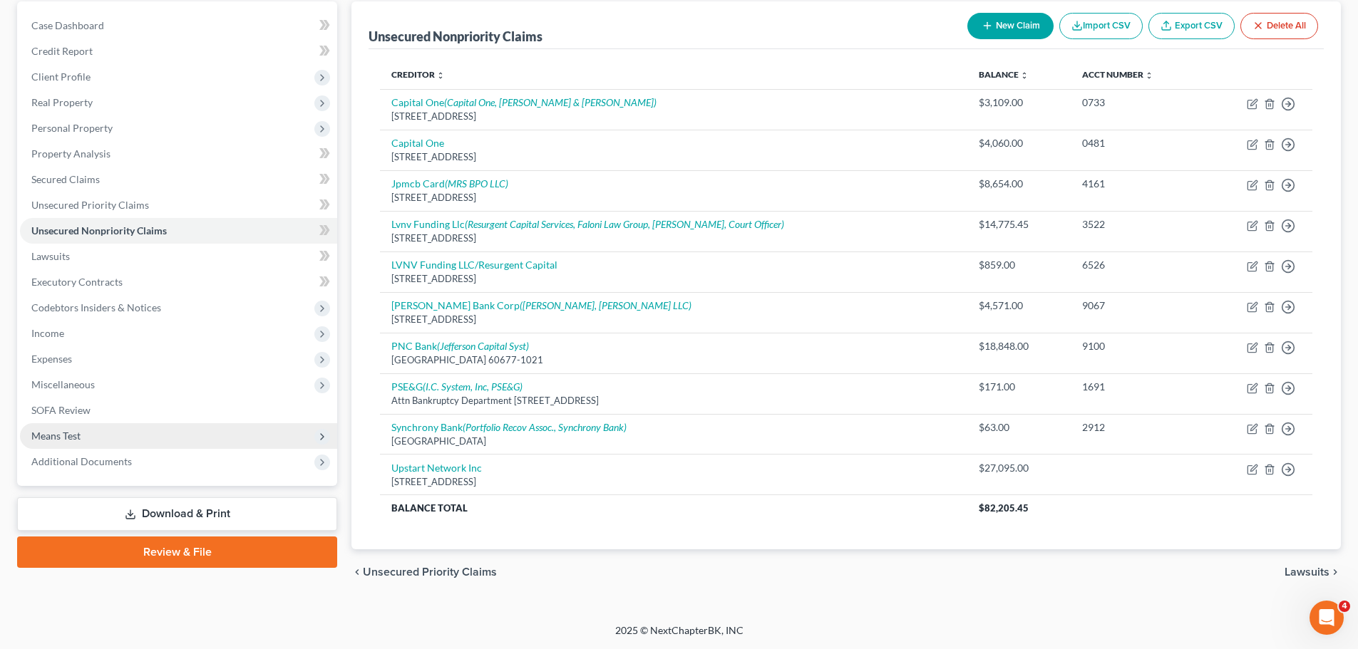
click at [70, 437] on span "Means Test" at bounding box center [55, 436] width 49 height 12
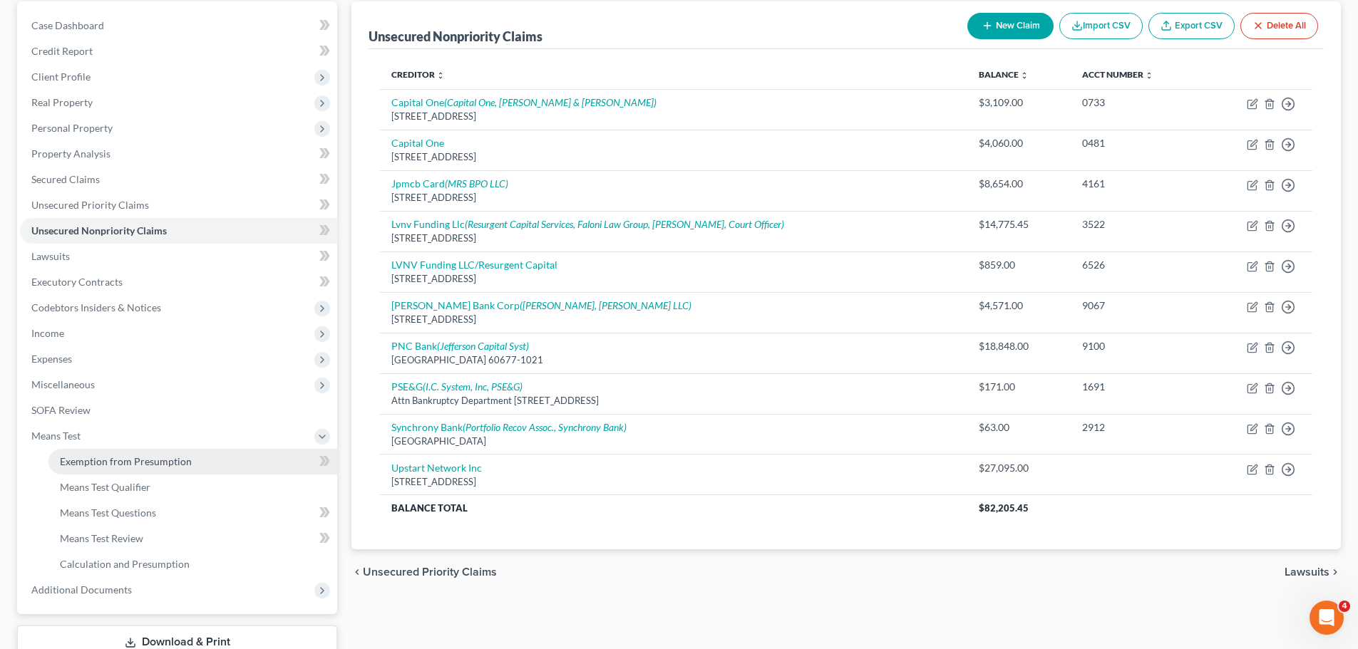
click at [156, 465] on span "Exemption from Presumption" at bounding box center [126, 462] width 132 height 12
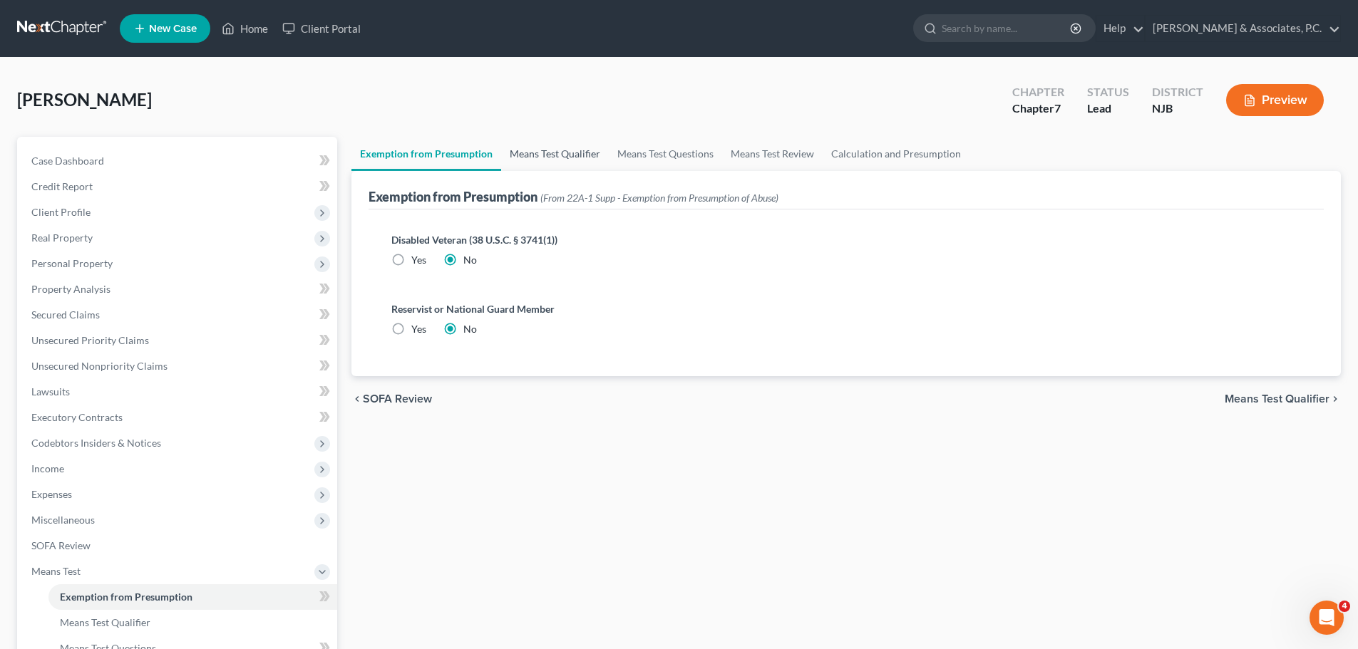
click at [531, 165] on link "Means Test Qualifier" at bounding box center [555, 154] width 108 height 34
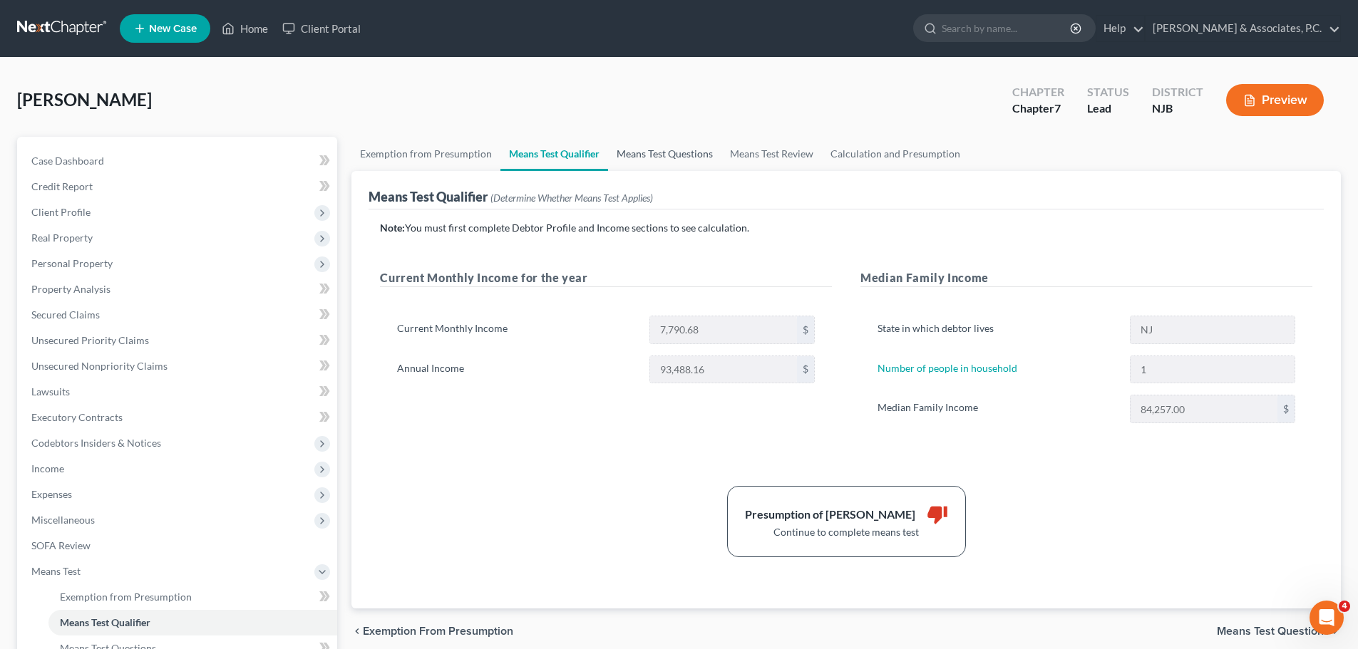
click at [648, 150] on link "Means Test Questions" at bounding box center [664, 154] width 113 height 34
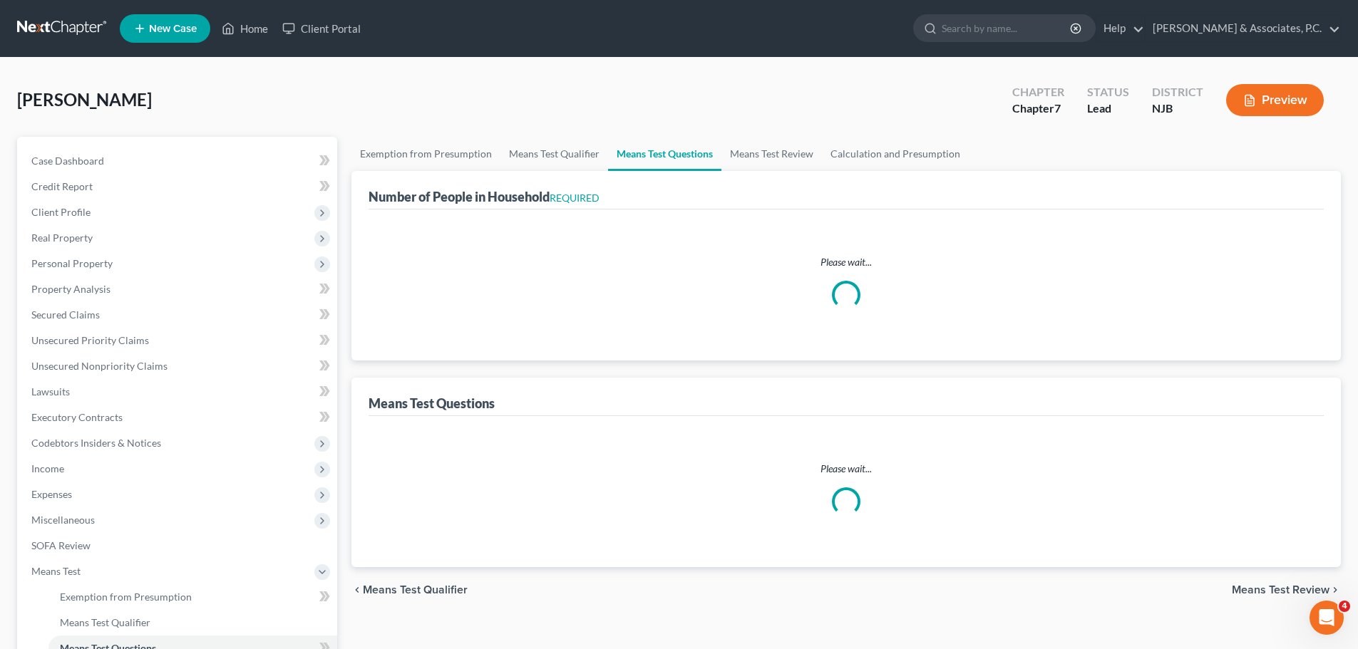
select select "1"
select select "60"
select select "1"
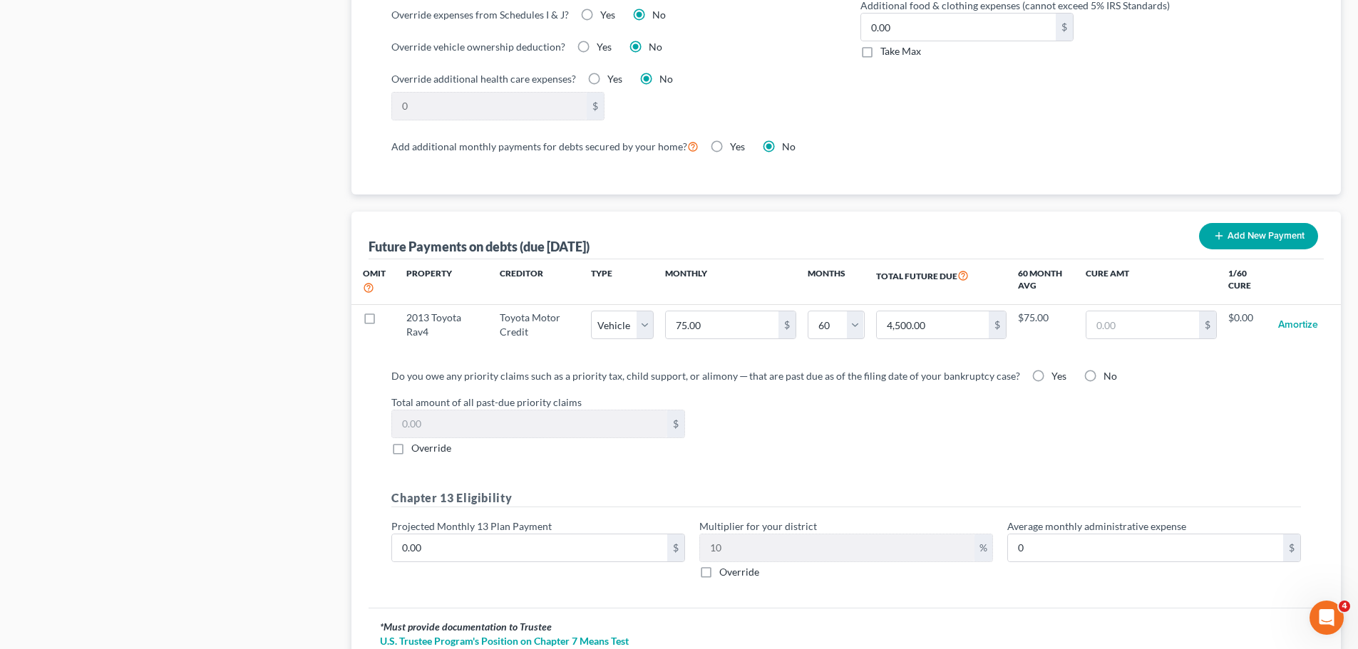
scroll to position [1283, 0]
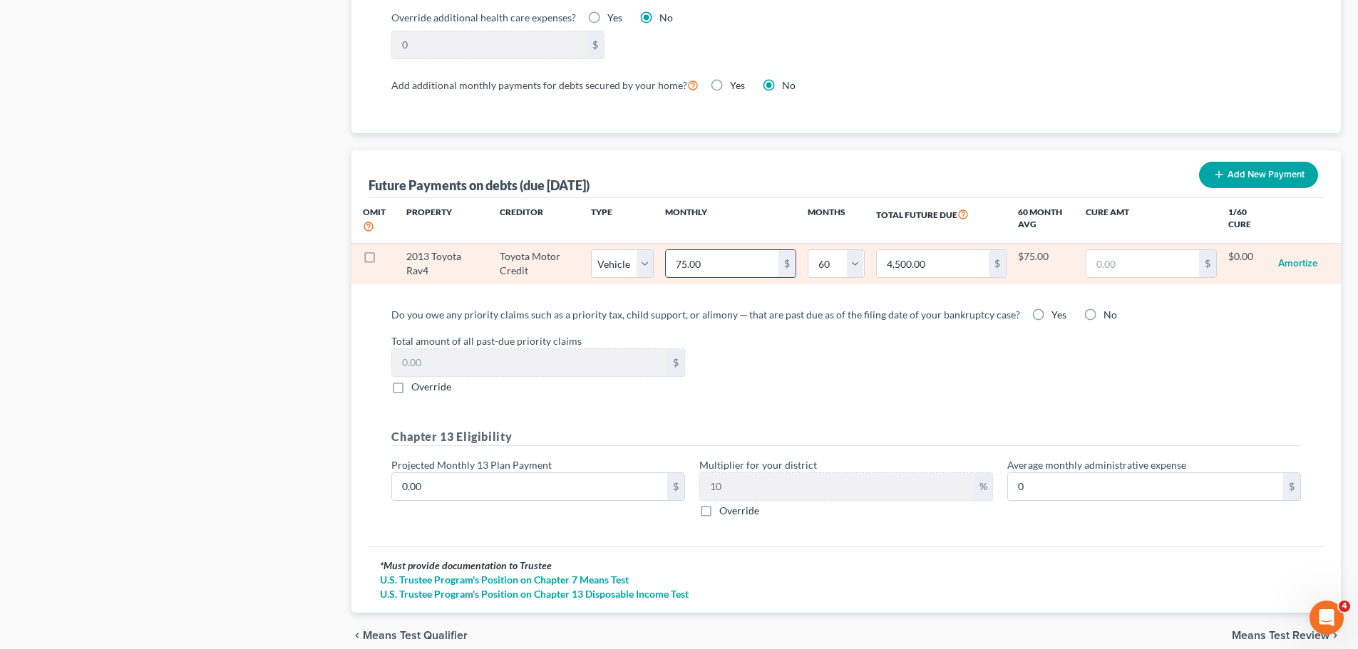
click at [754, 250] on input "75.00" at bounding box center [722, 263] width 113 height 27
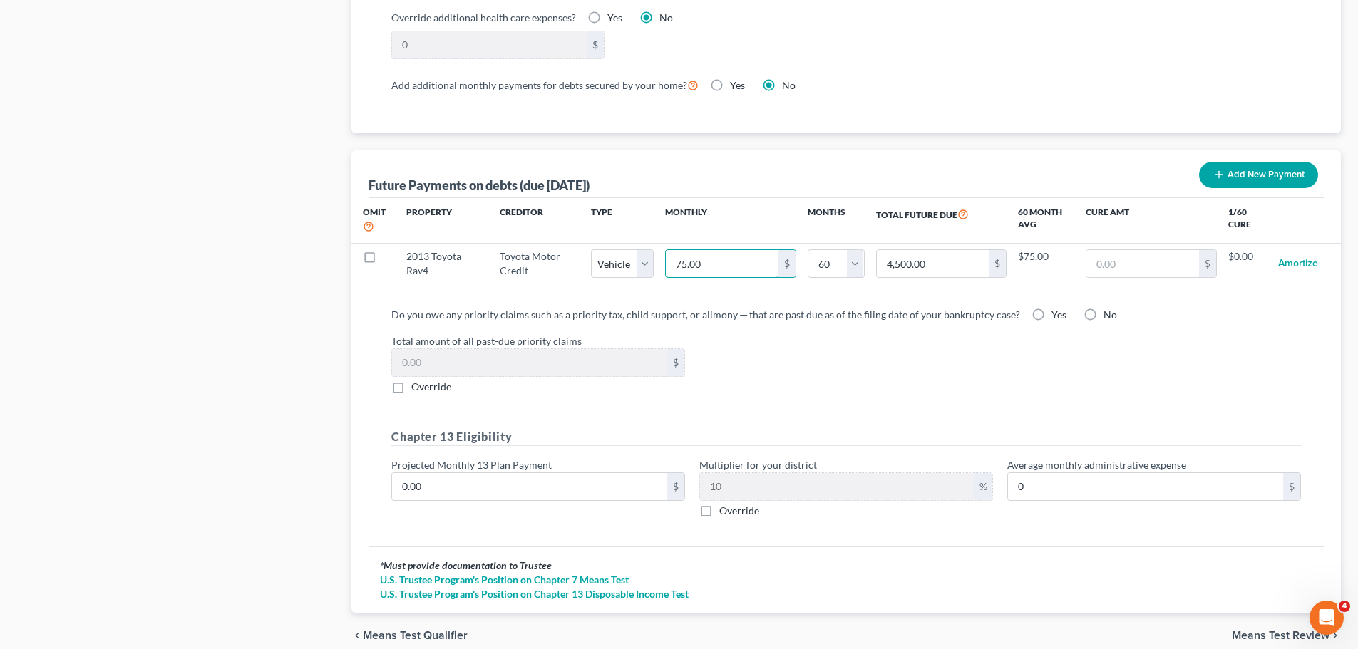
type input "5"
type input "300.00"
type input "50"
type input "3,000.00"
type input "500"
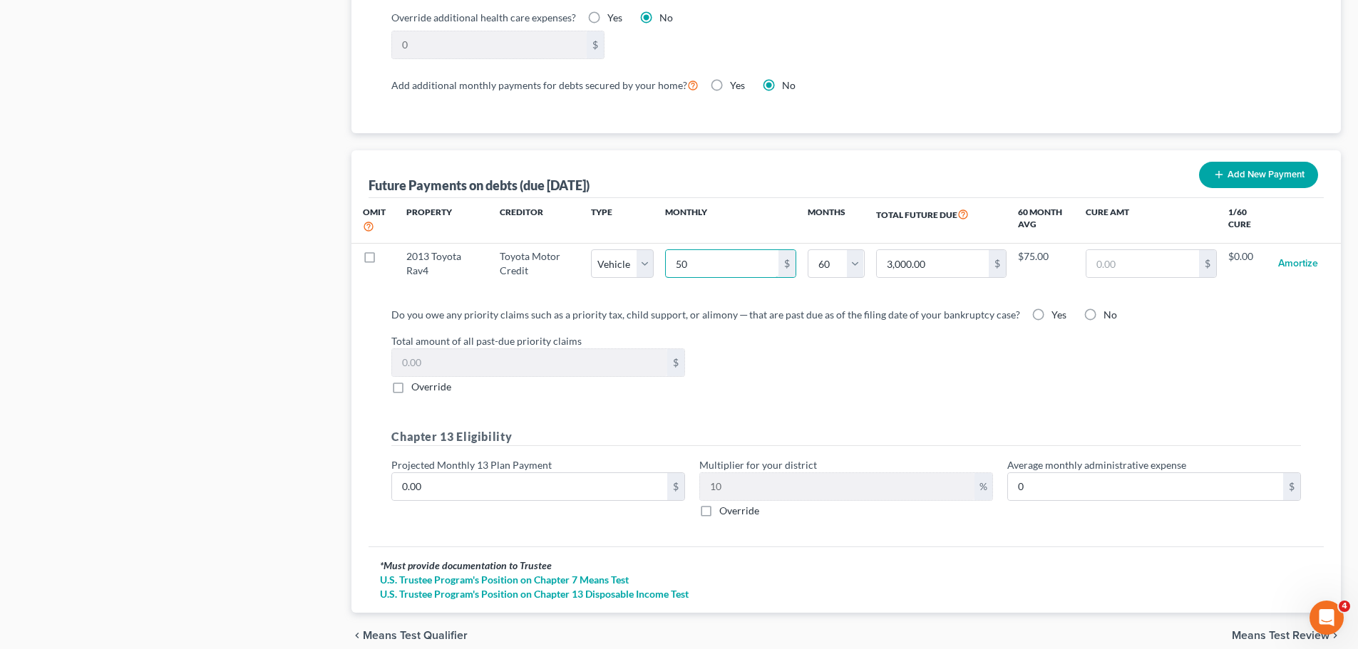
type input "30,000.00"
select select "1"
select select "60"
select select "1"
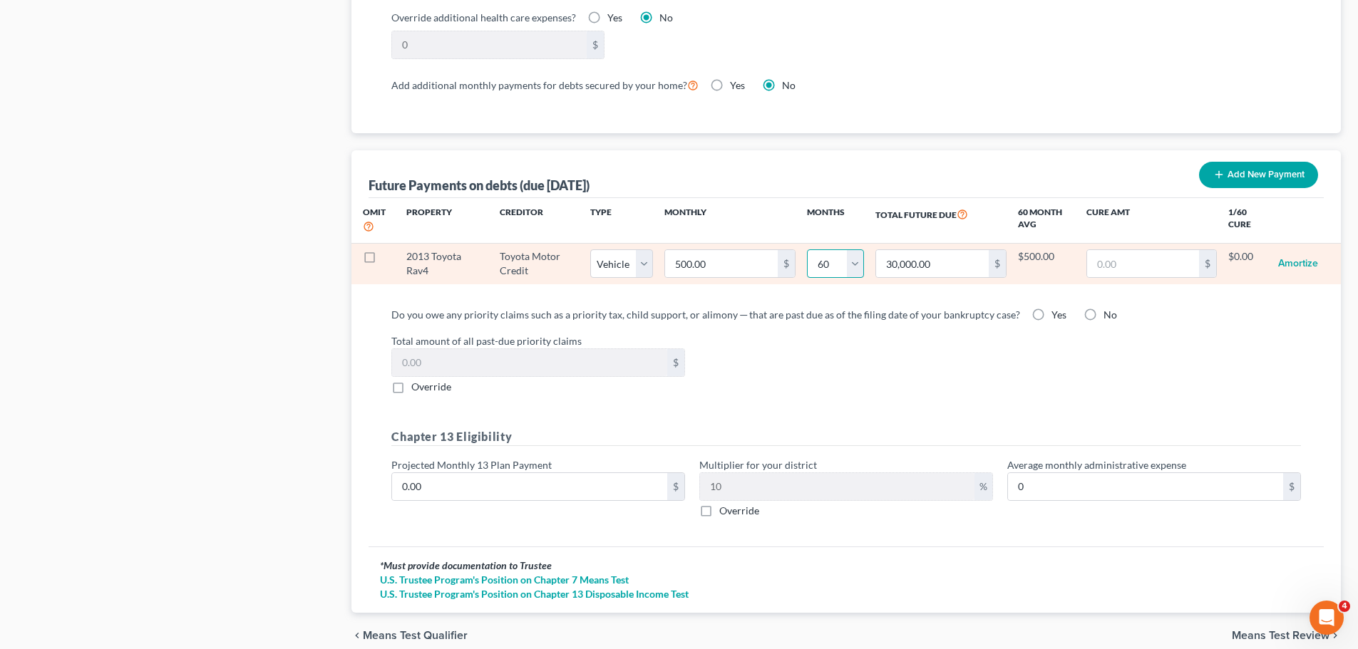
click at [855, 251] on select "0 1 2 3 4 5 6 7 8 9 10 11 12 13 14 15 16 17 18 19 20 21 22 23 24 25 26 27 28 29…" at bounding box center [835, 264] width 57 height 29
select select "4"
click at [807, 250] on select "0 1 2 3 4 5 6 7 8 9 10 11 12 13 14 15 16 17 18 19 20 21 22 23 24 25 26 27 28 29…" at bounding box center [835, 264] width 57 height 29
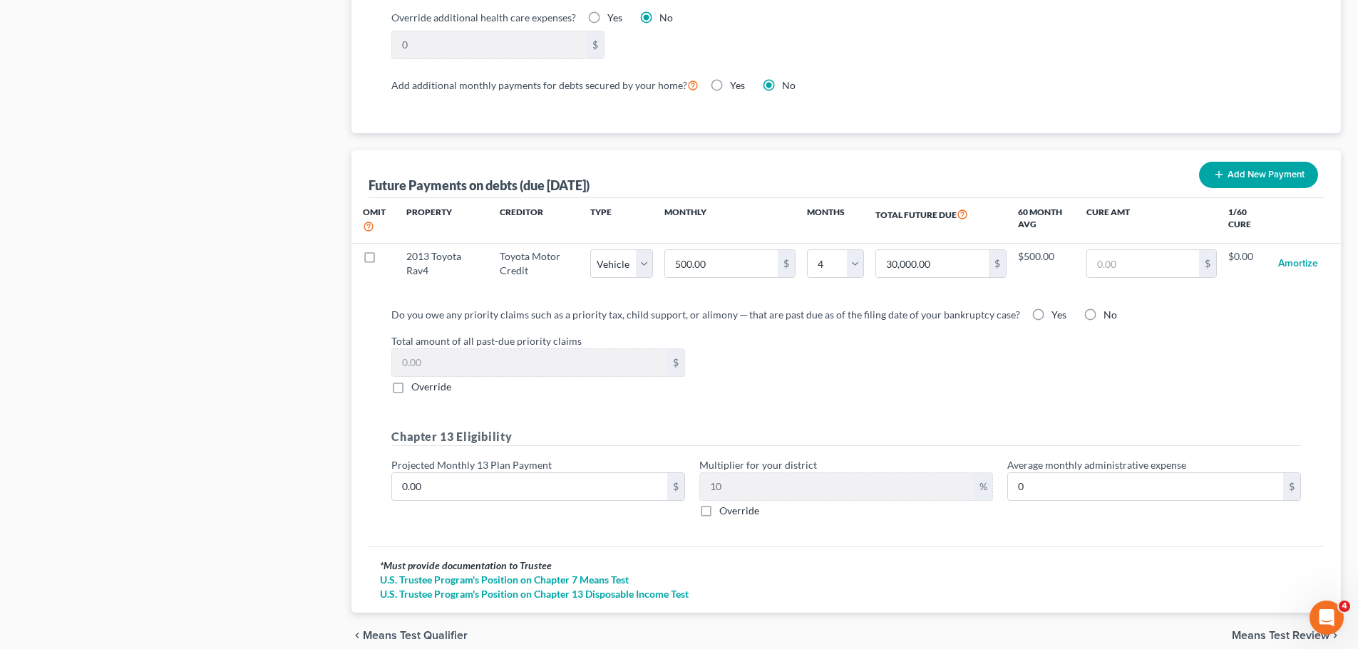
click at [895, 349] on div "Total amount of all past-due priority claims $ Override" at bounding box center [846, 364] width 924 height 61
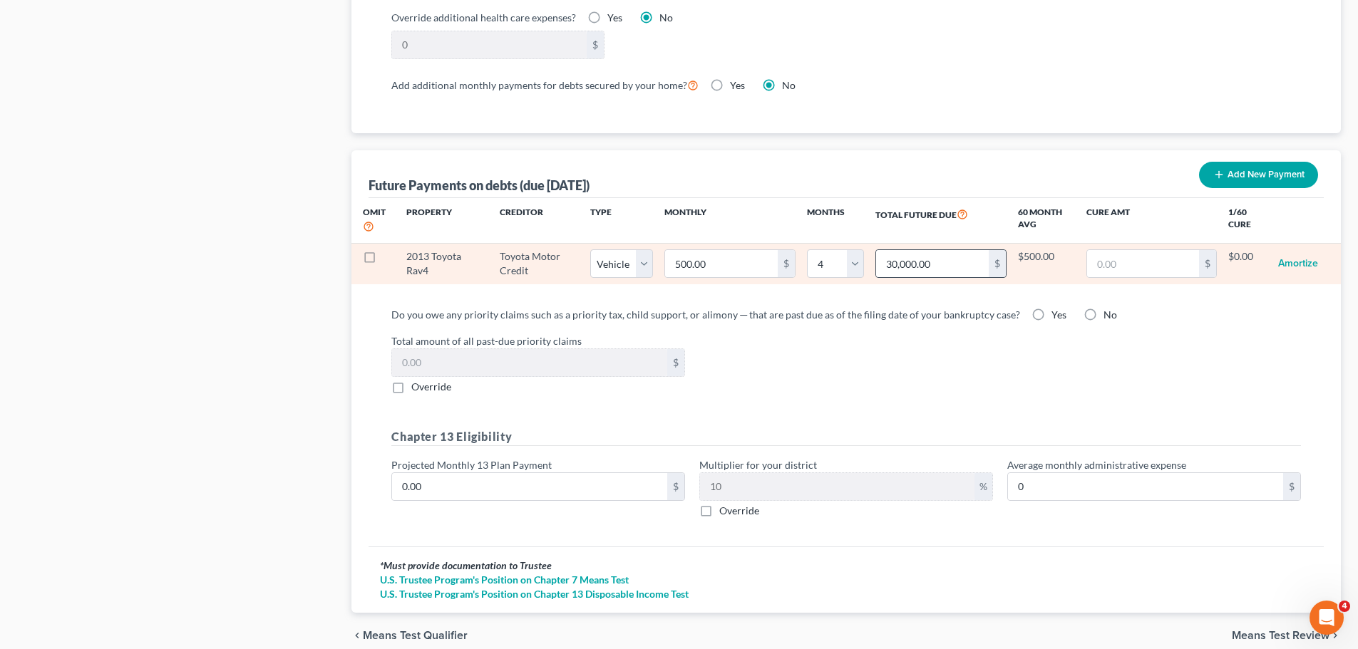
select select "1"
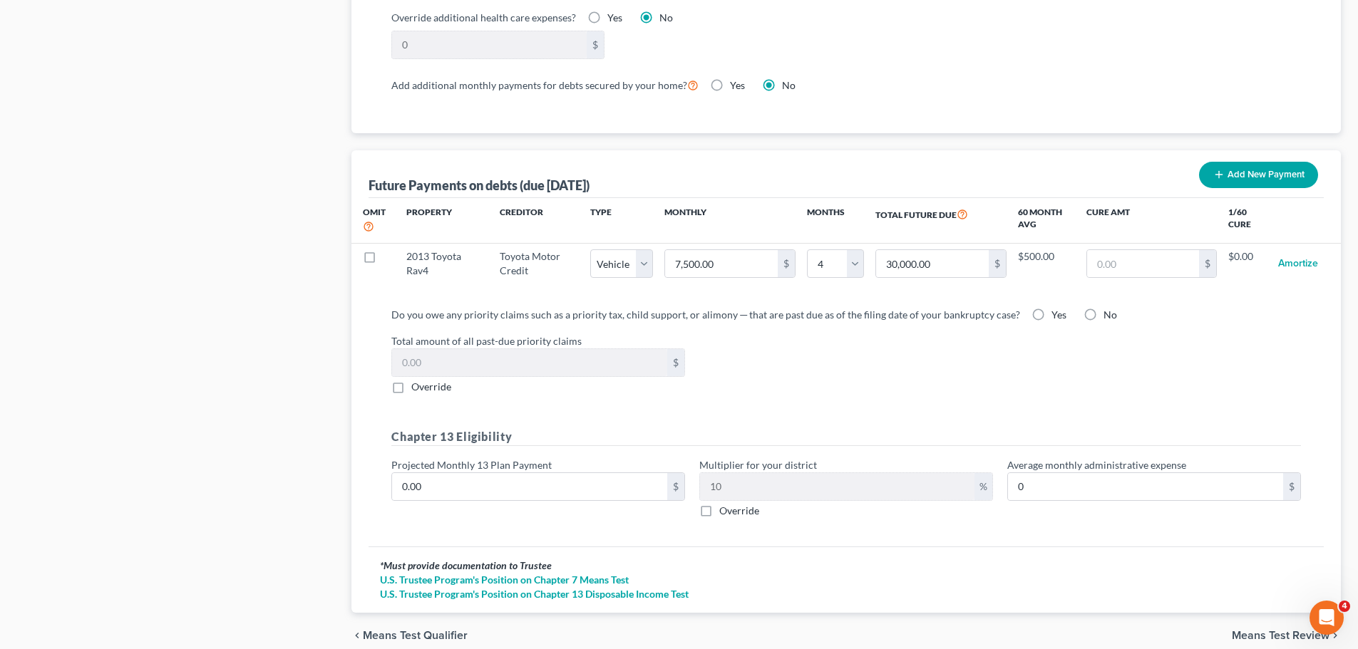
click at [883, 364] on div "Total amount of all past-due priority claims $ Override" at bounding box center [846, 364] width 924 height 61
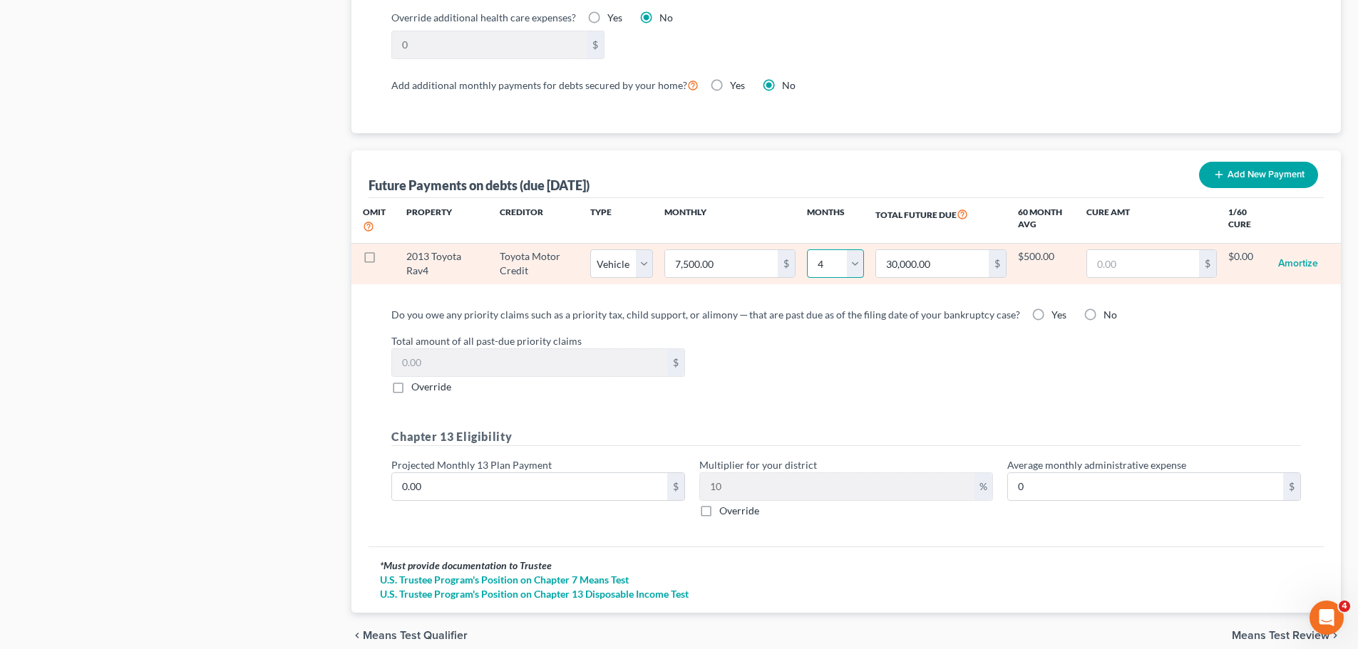
click at [855, 256] on select "0 1 2 3 4 5 6 7 8 9 10 11 12 13 14 15 16 17 18 19 20 21 22 23 24 25 26 27 28 29…" at bounding box center [835, 264] width 57 height 29
select select "3"
click at [807, 250] on select "0 1 2 3 4 5 6 7 8 9 10 11 12 13 14 15 16 17 18 19 20 21 22 23 24 25 26 27 28 29…" at bounding box center [835, 264] width 57 height 29
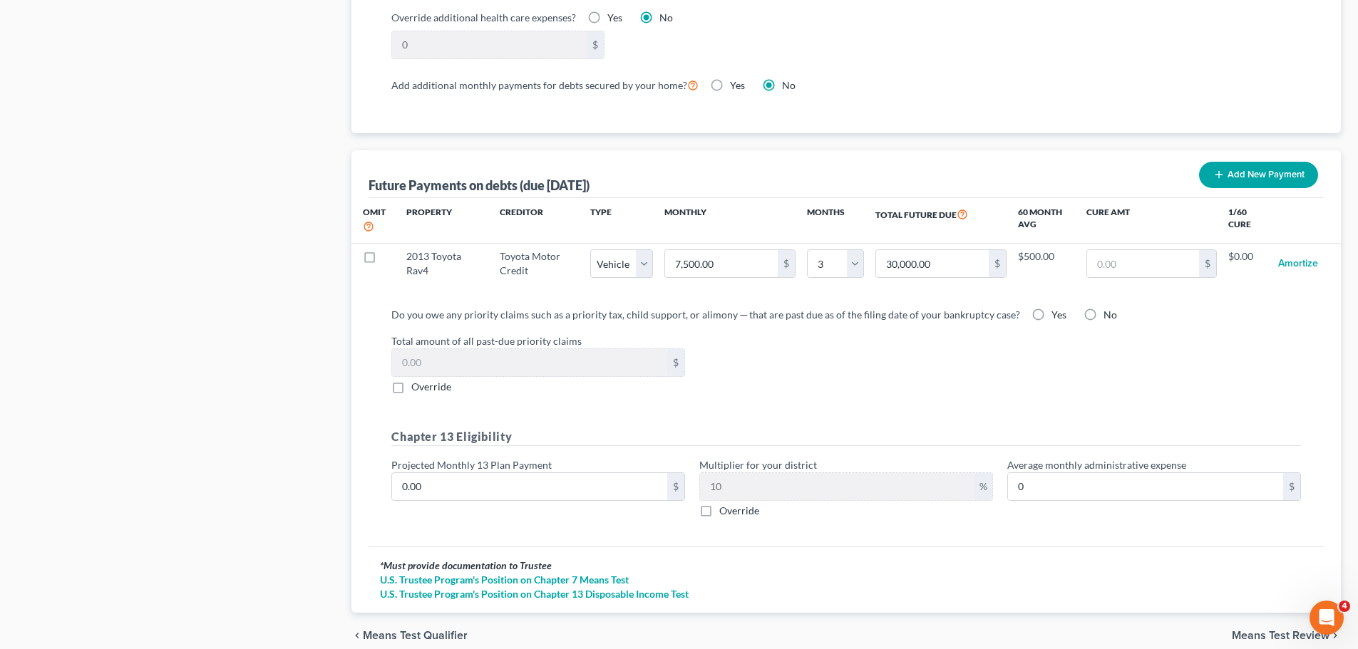
click at [926, 344] on div "Total amount of all past-due priority claims $ Override" at bounding box center [846, 364] width 924 height 61
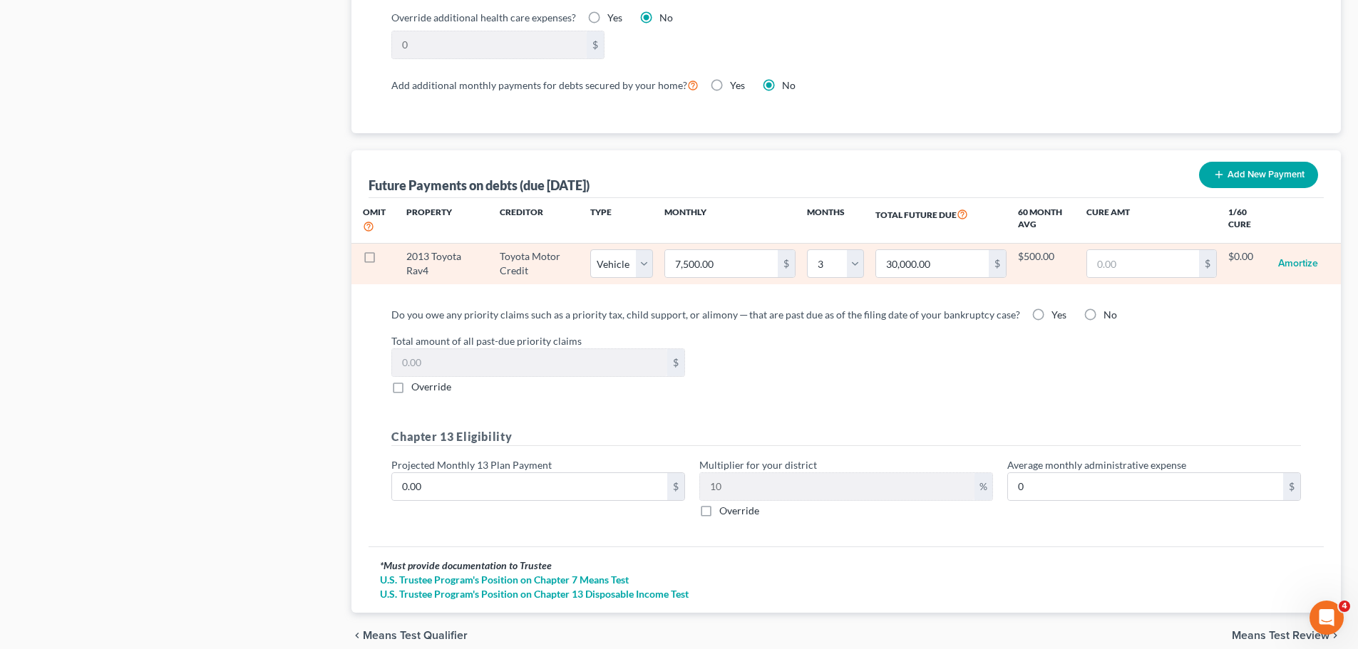
select select "1"
select select "3"
click at [960, 250] on input "30,000.00" at bounding box center [932, 263] width 113 height 27
click at [761, 251] on input "10,000.00" at bounding box center [721, 263] width 113 height 27
type input "5"
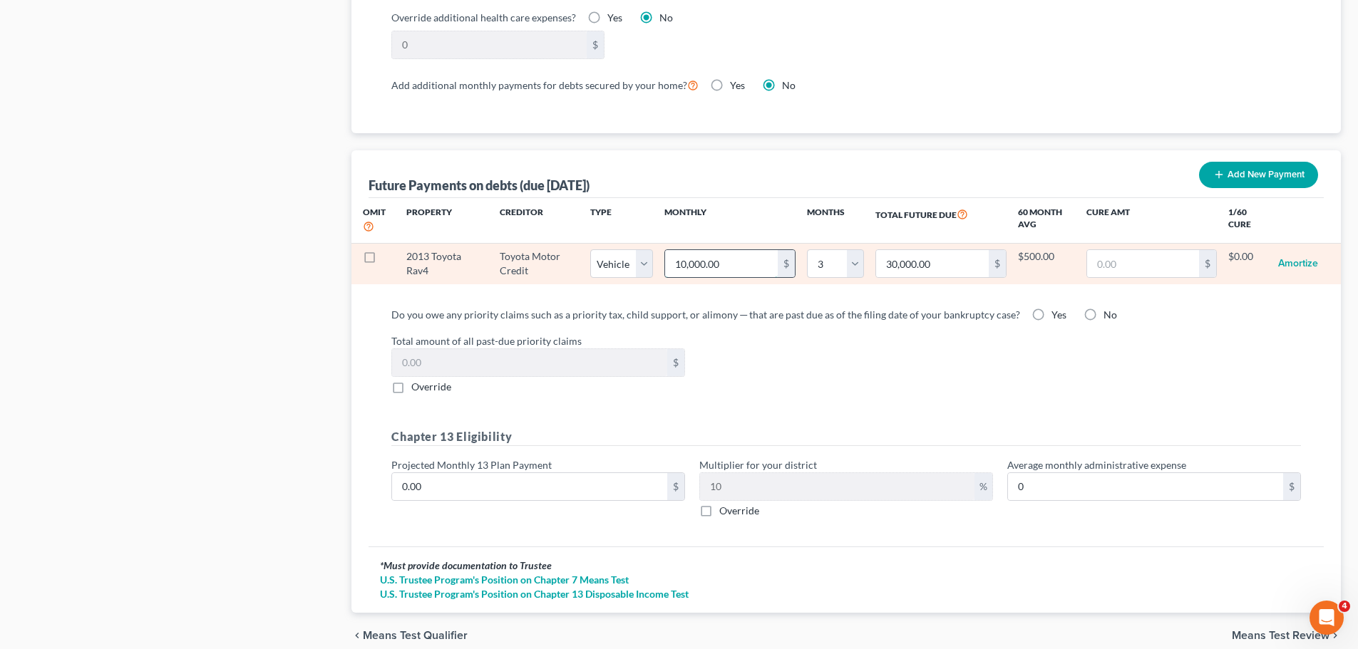
type input "15.00"
type input "50"
type input "150.00"
type input "500"
type input "1,500.00"
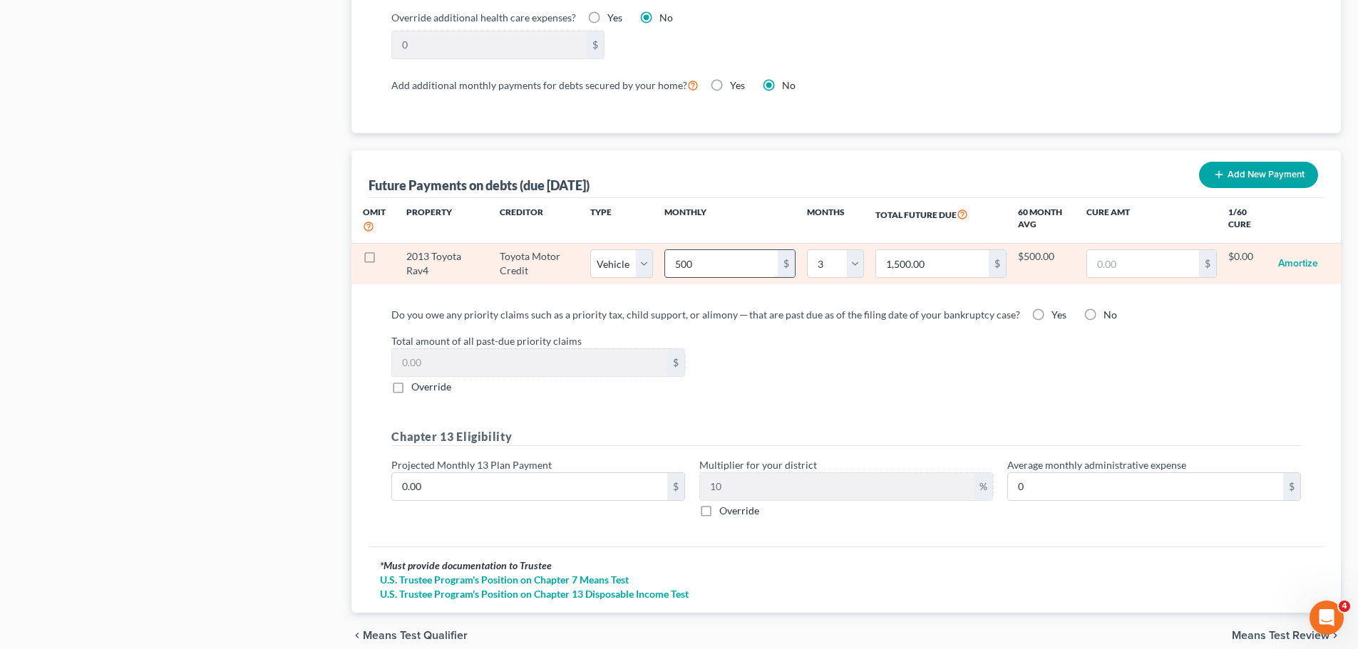
select select "1"
select select "3"
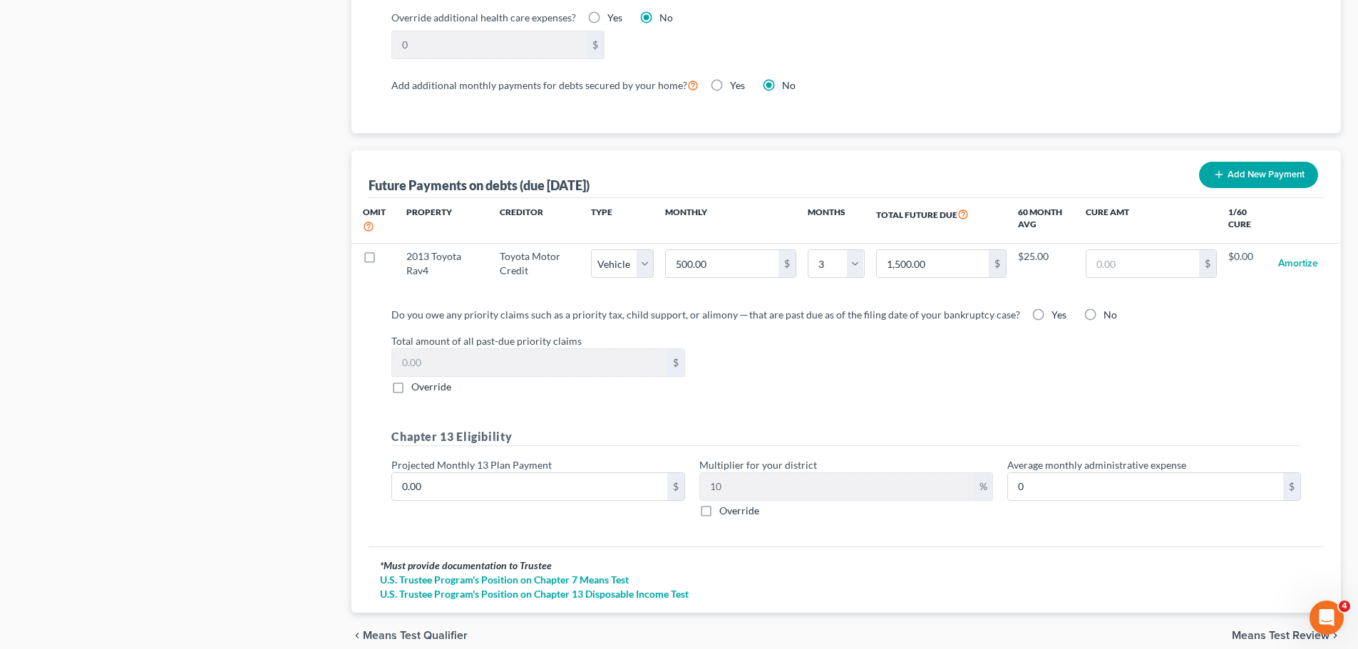
select select "1"
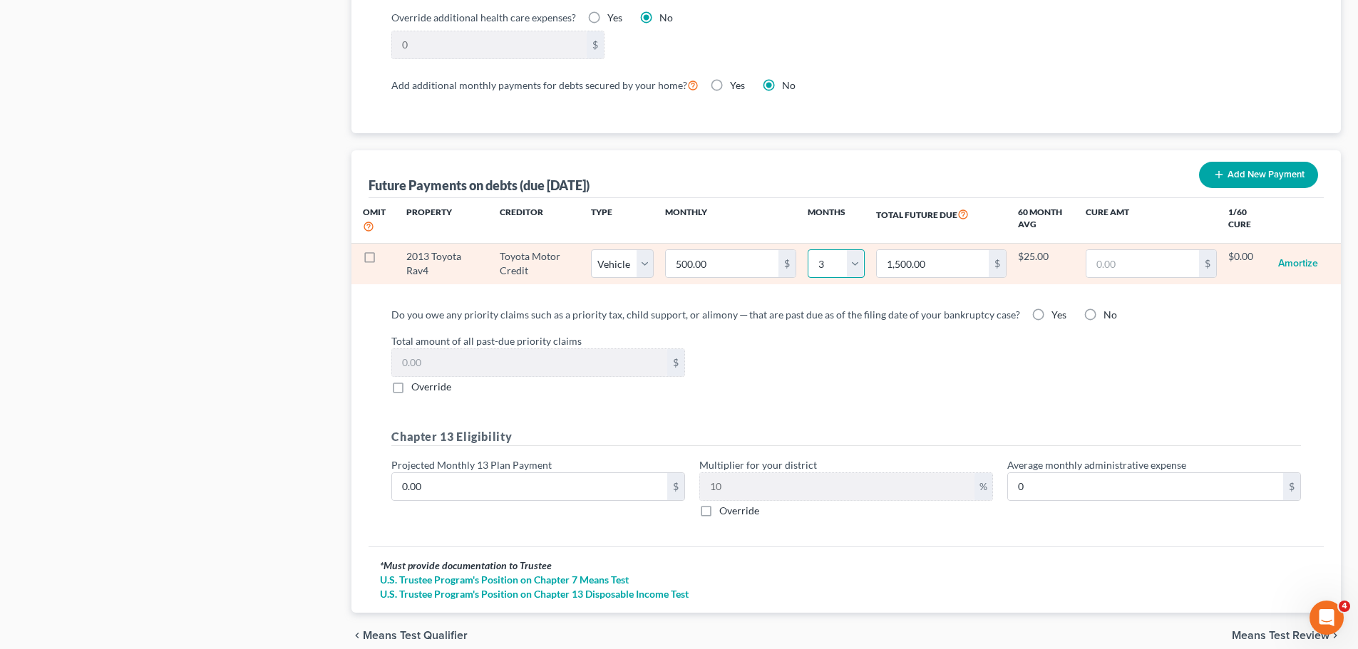
click at [861, 250] on select "0 1 2 3 4 5 6 7 8 9 10 11 12 13 14 15 16 17 18 19 20 21 22 23 24 25 26 27 28 29…" at bounding box center [836, 264] width 57 height 29
select select "4"
click at [808, 250] on select "0 1 2 3 4 5 6 7 8 9 10 11 12 13 14 15 16 17 18 19 20 21 22 23 24 25 26 27 28 29…" at bounding box center [836, 264] width 57 height 29
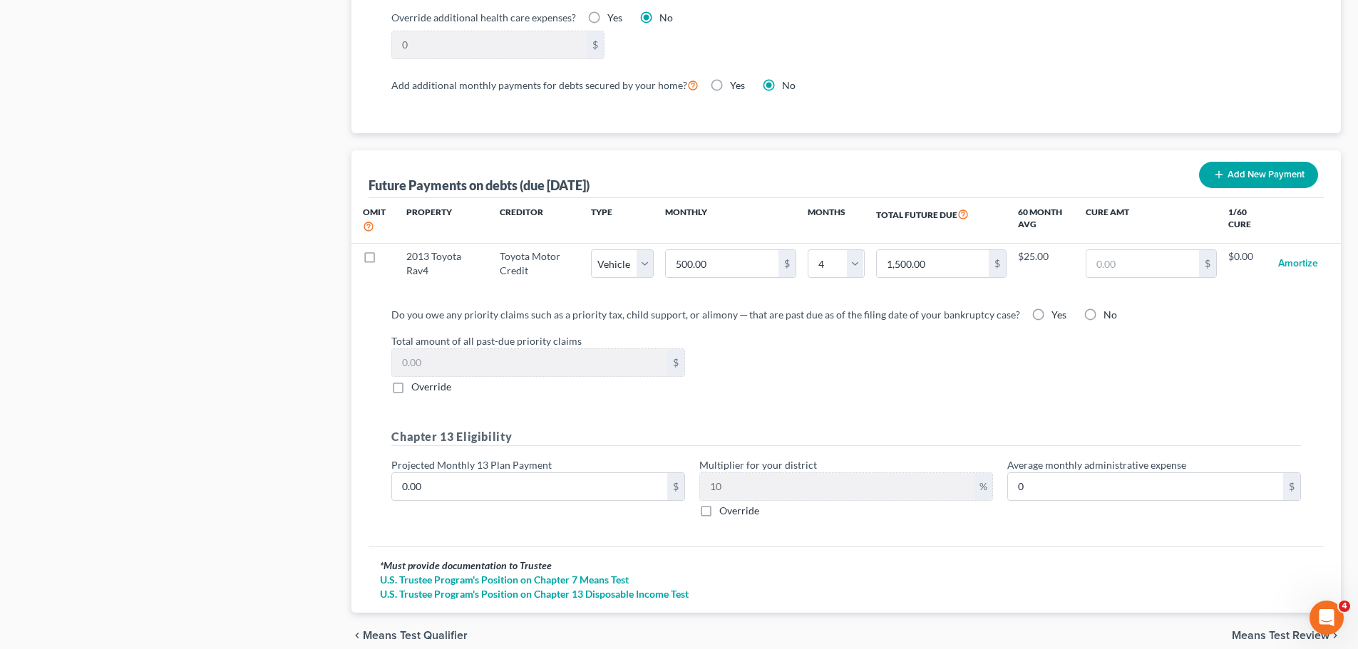
click at [866, 334] on label "Total amount of all past-due priority claims" at bounding box center [846, 341] width 924 height 15
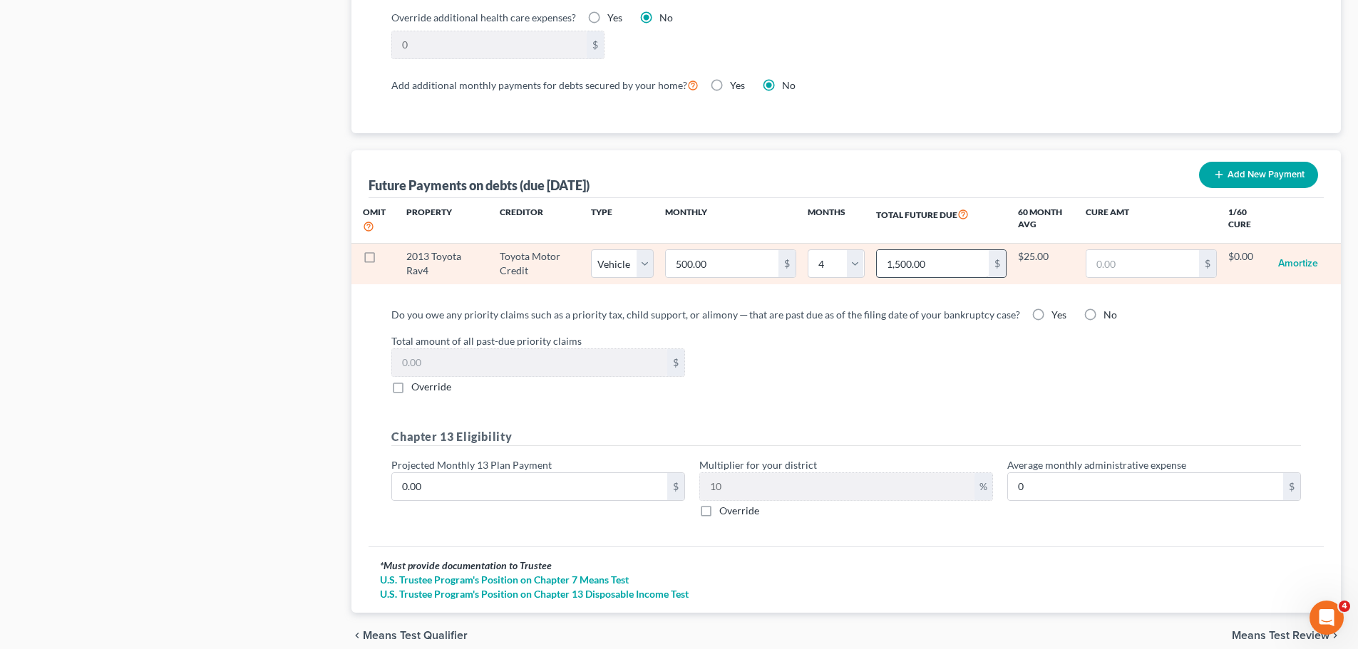
select select "1"
select select "4"
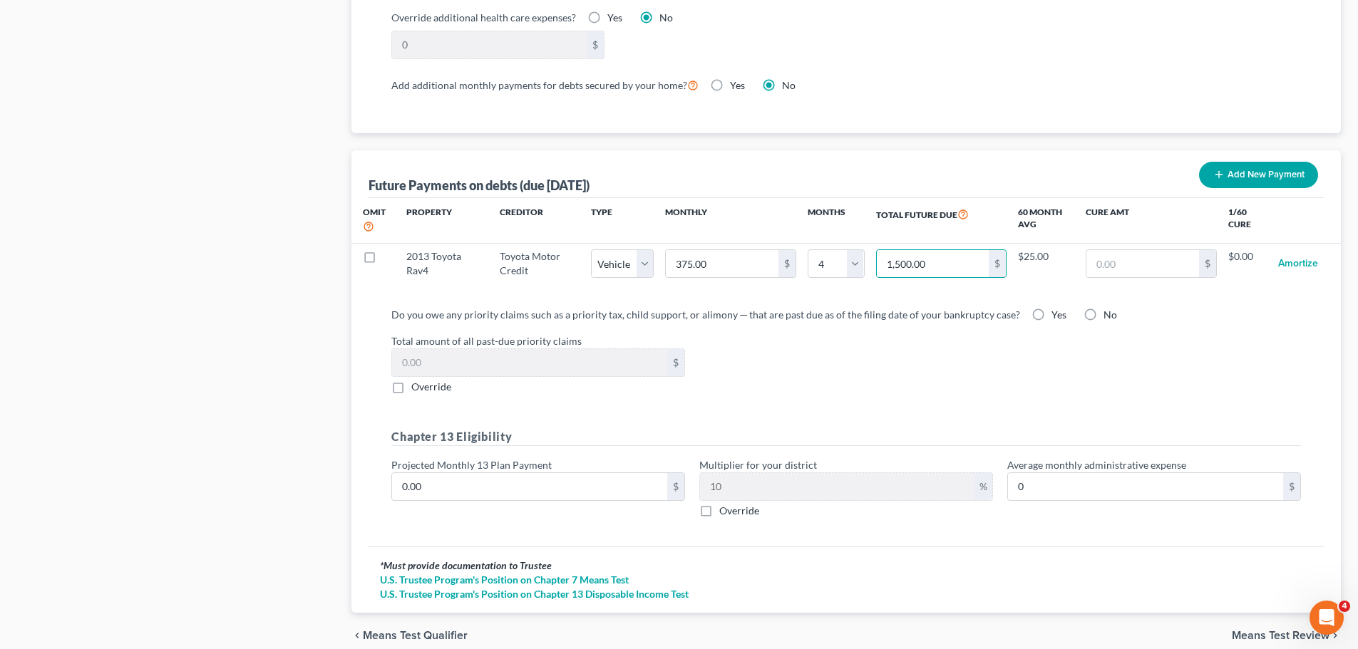
click at [947, 250] on input "1,500.00" at bounding box center [933, 263] width 113 height 27
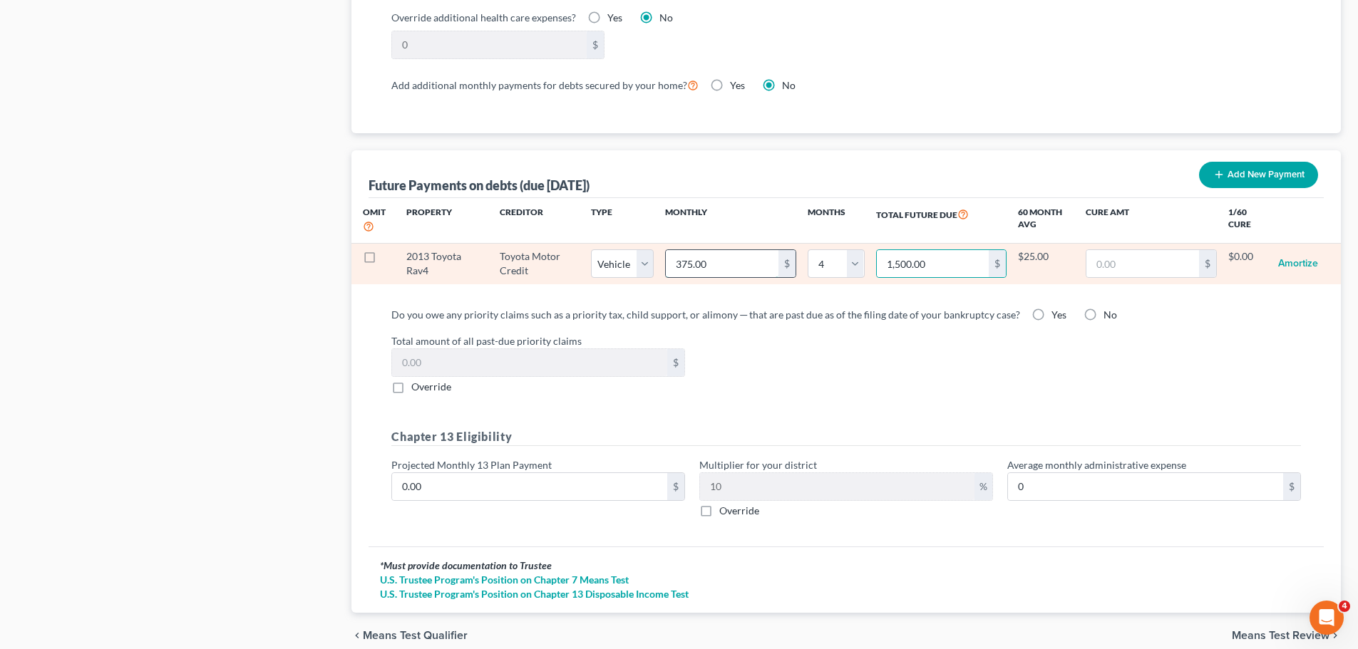
click at [737, 250] on input "375.00" at bounding box center [722, 263] width 113 height 27
type input "5"
type input "20.00"
type input "50"
type input "200.00"
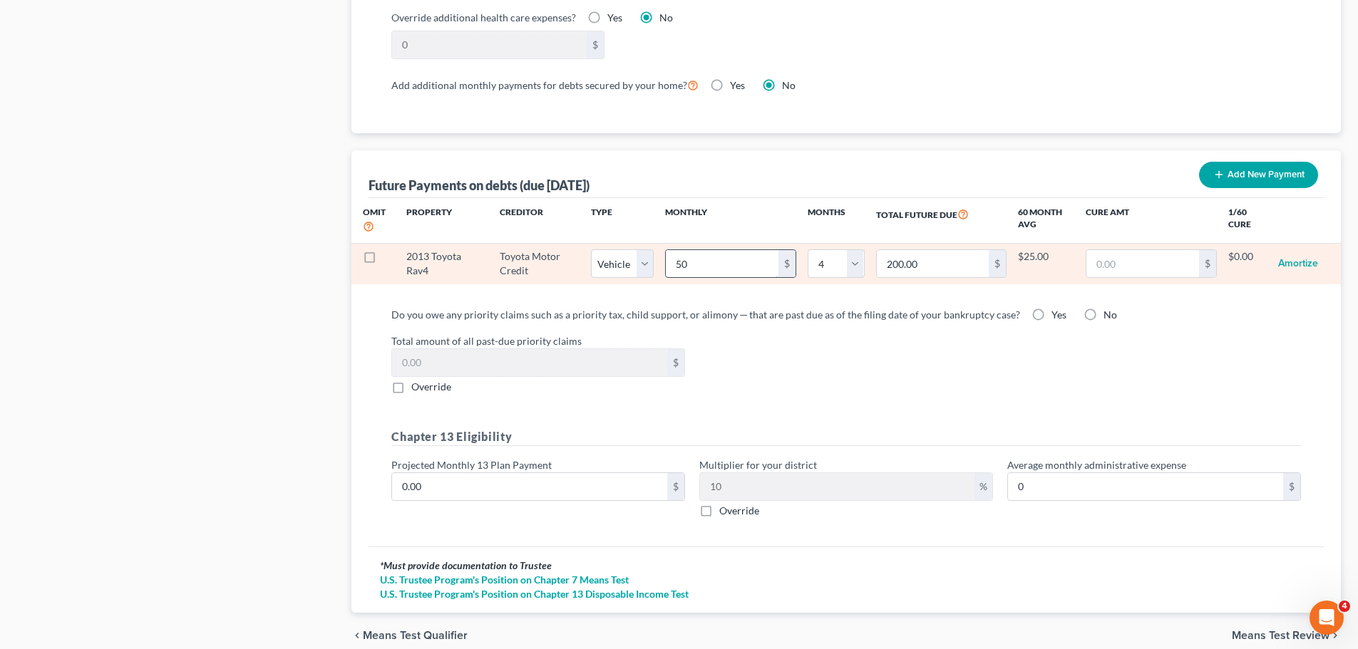
type input "500"
type input "2,000.00"
select select "1"
select select "4"
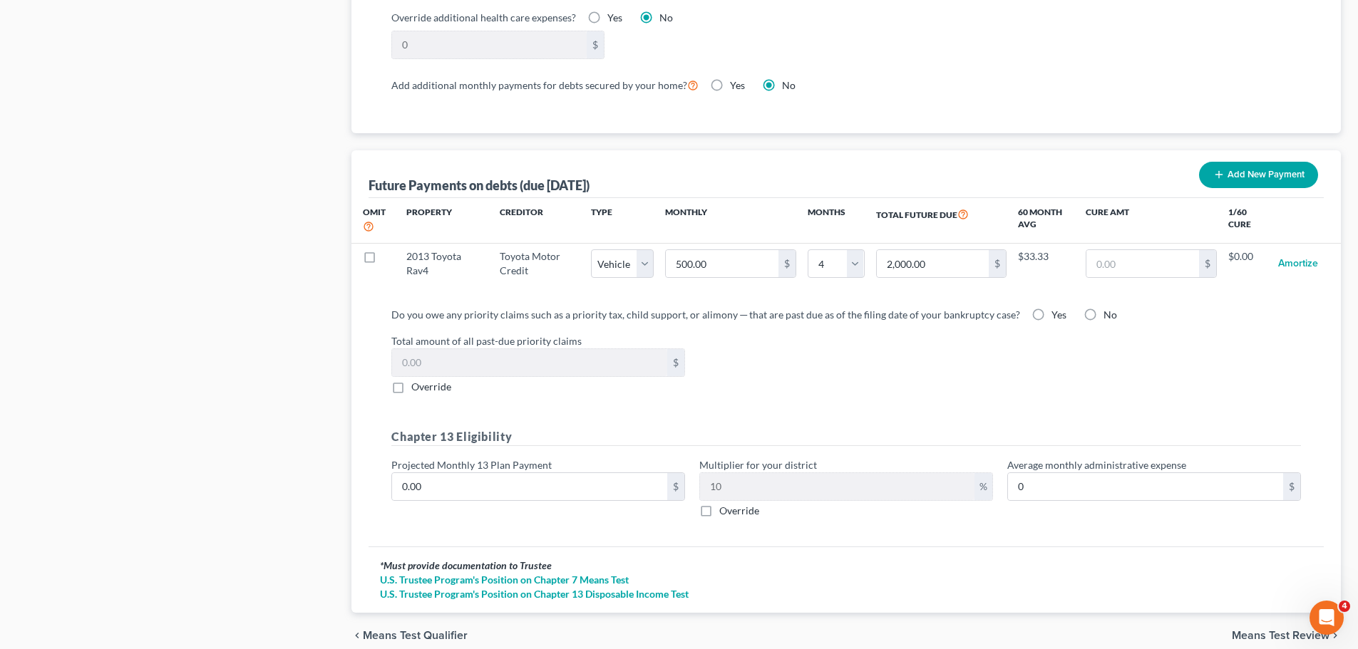
select select "1"
select select "4"
drag, startPoint x: 788, startPoint y: 313, endPoint x: 768, endPoint y: 312, distance: 19.3
click at [785, 313] on div "Do you owe any priority claims such as a priority tax, child support, or alimon…" at bounding box center [846, 350] width 910 height 87
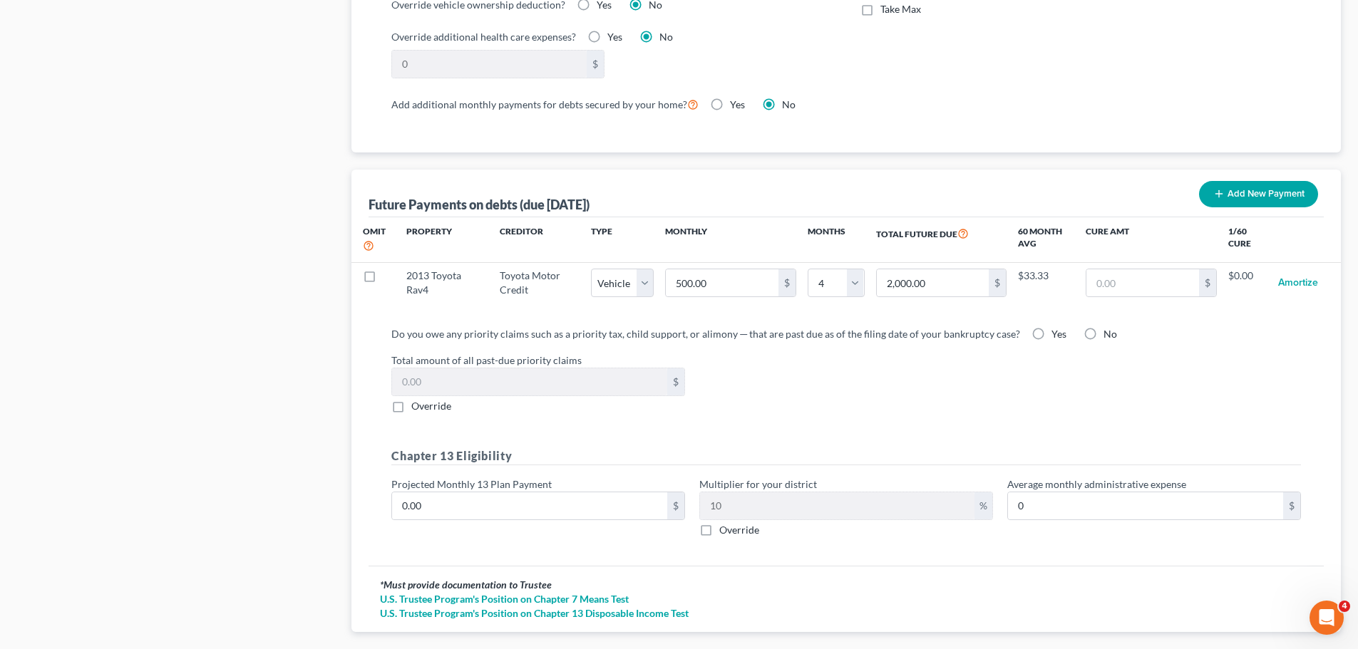
scroll to position [1332, 0]
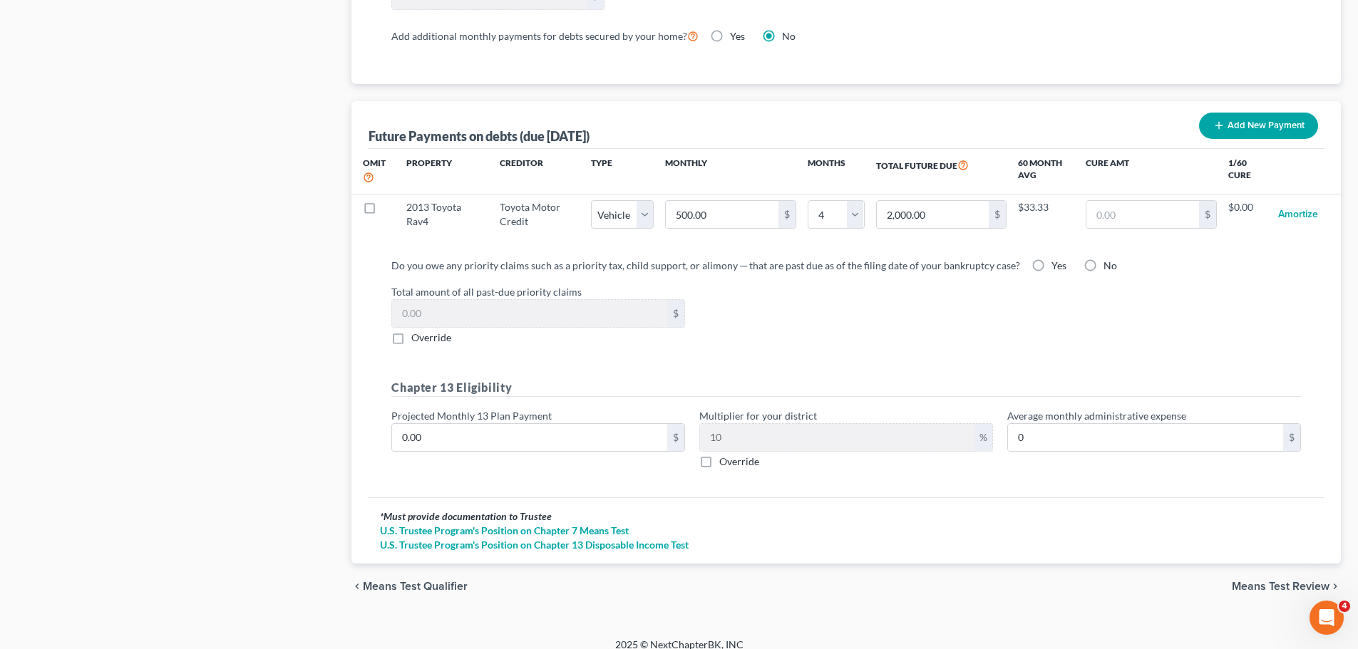
click at [1262, 581] on span "Means Test Review" at bounding box center [1281, 586] width 98 height 11
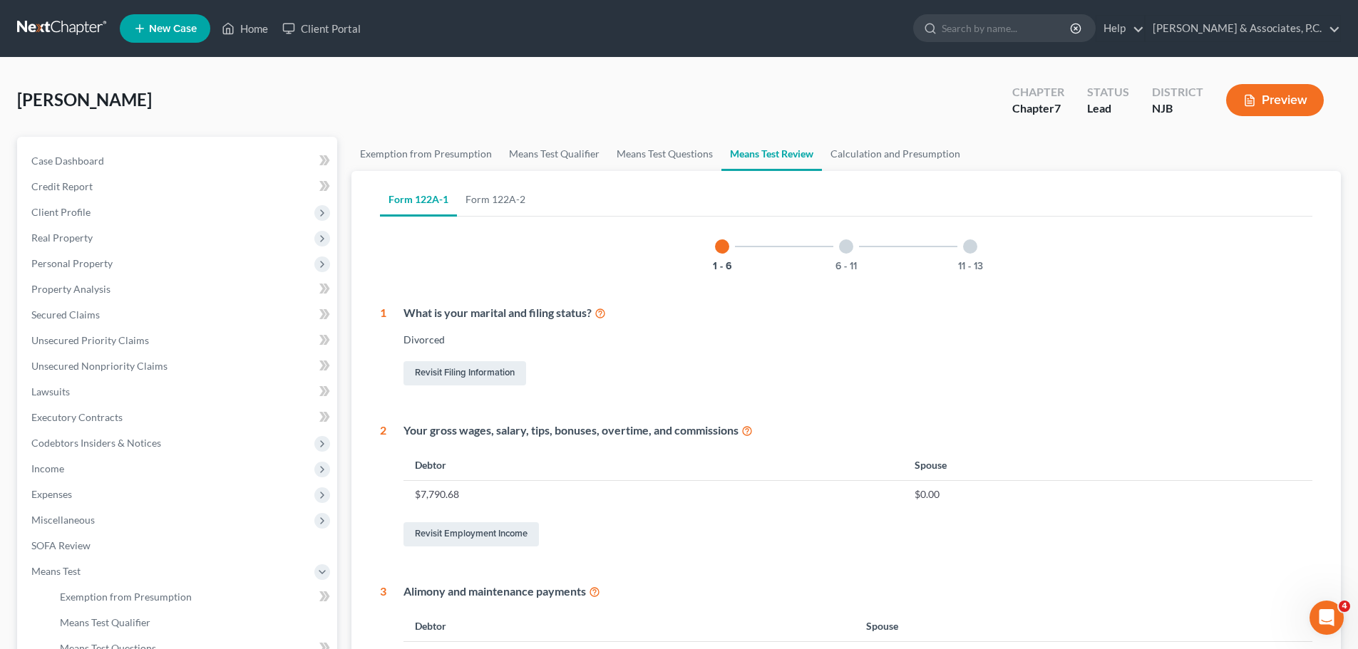
click at [844, 257] on div "6 - 11" at bounding box center [846, 246] width 48 height 48
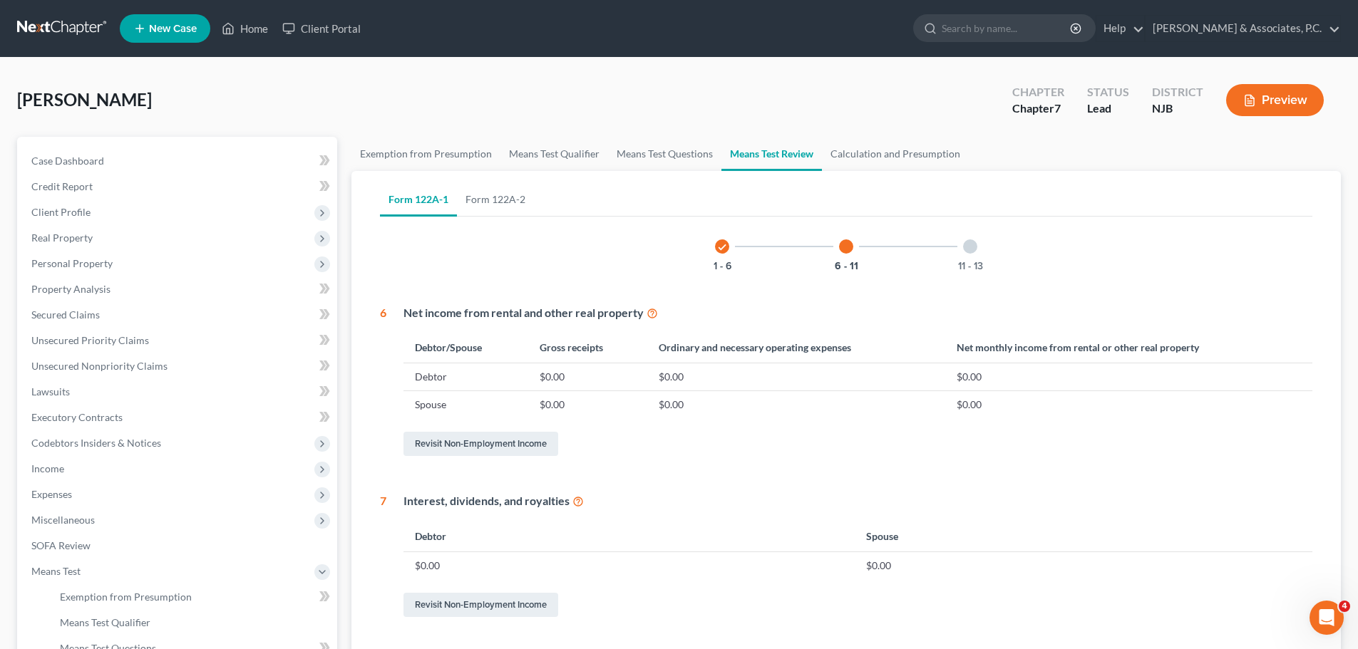
click at [974, 249] on div at bounding box center [970, 247] width 14 height 14
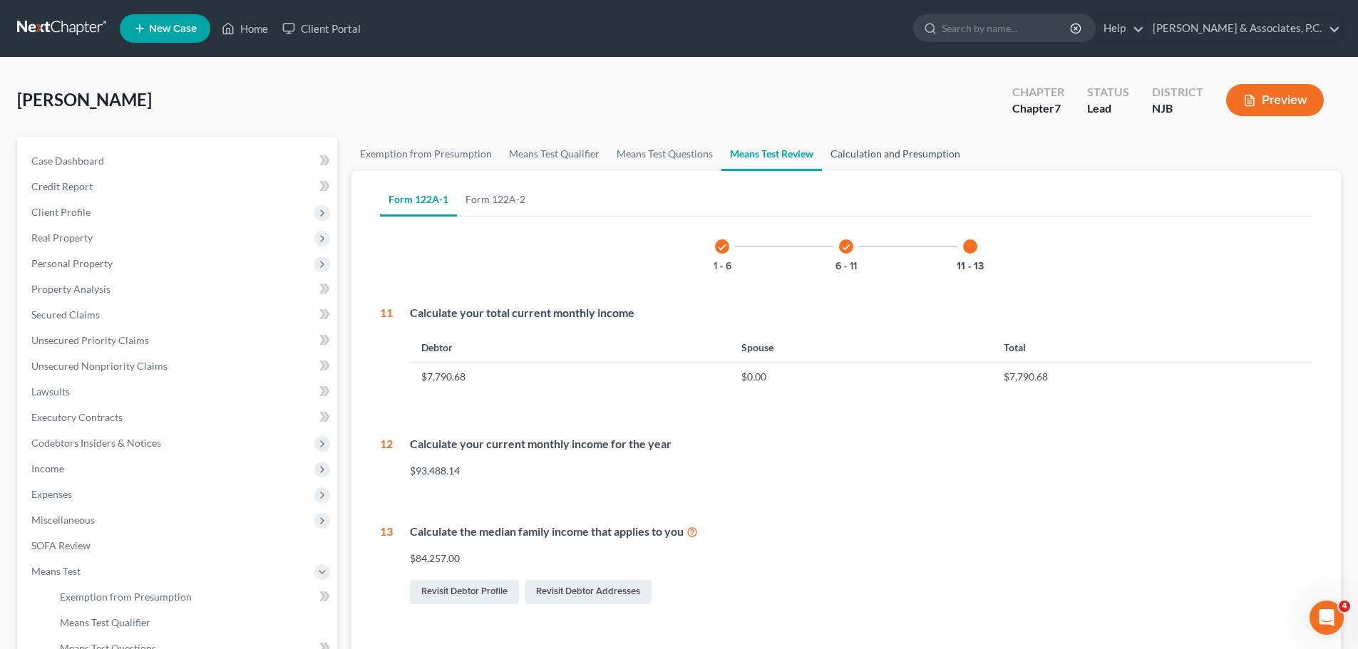
click at [908, 150] on link "Calculation and Presumption" at bounding box center [895, 154] width 147 height 34
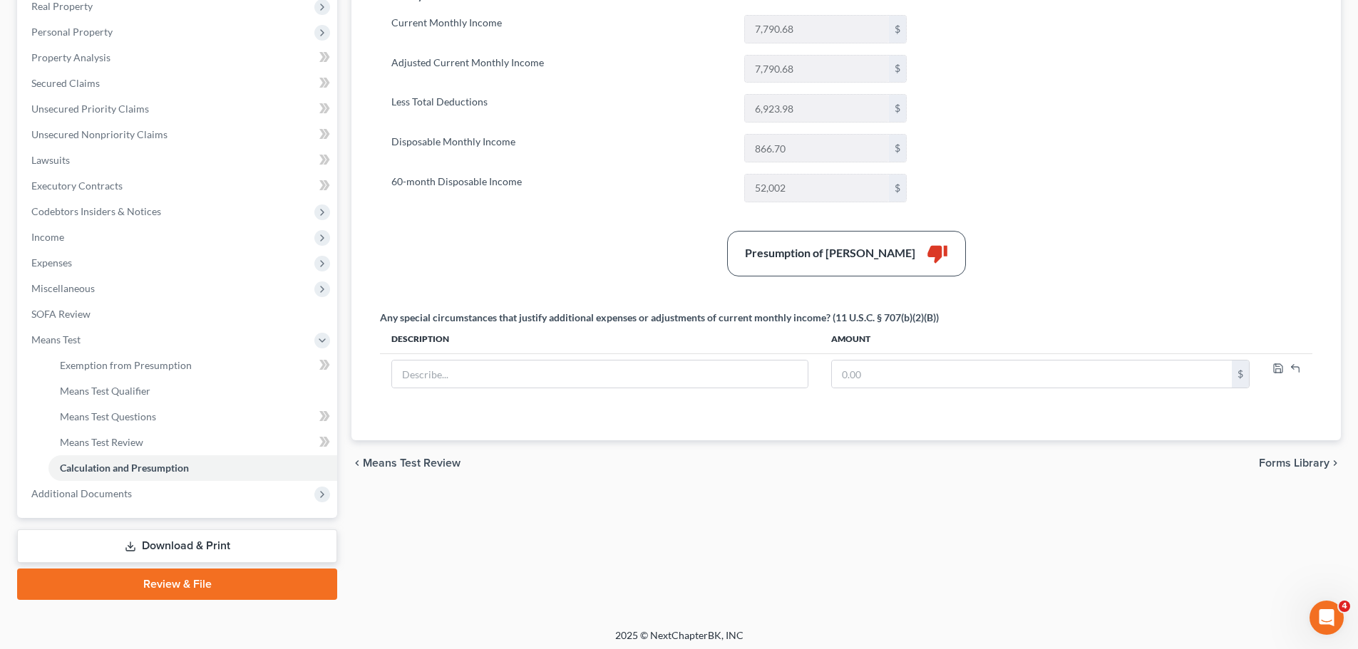
scroll to position [237, 0]
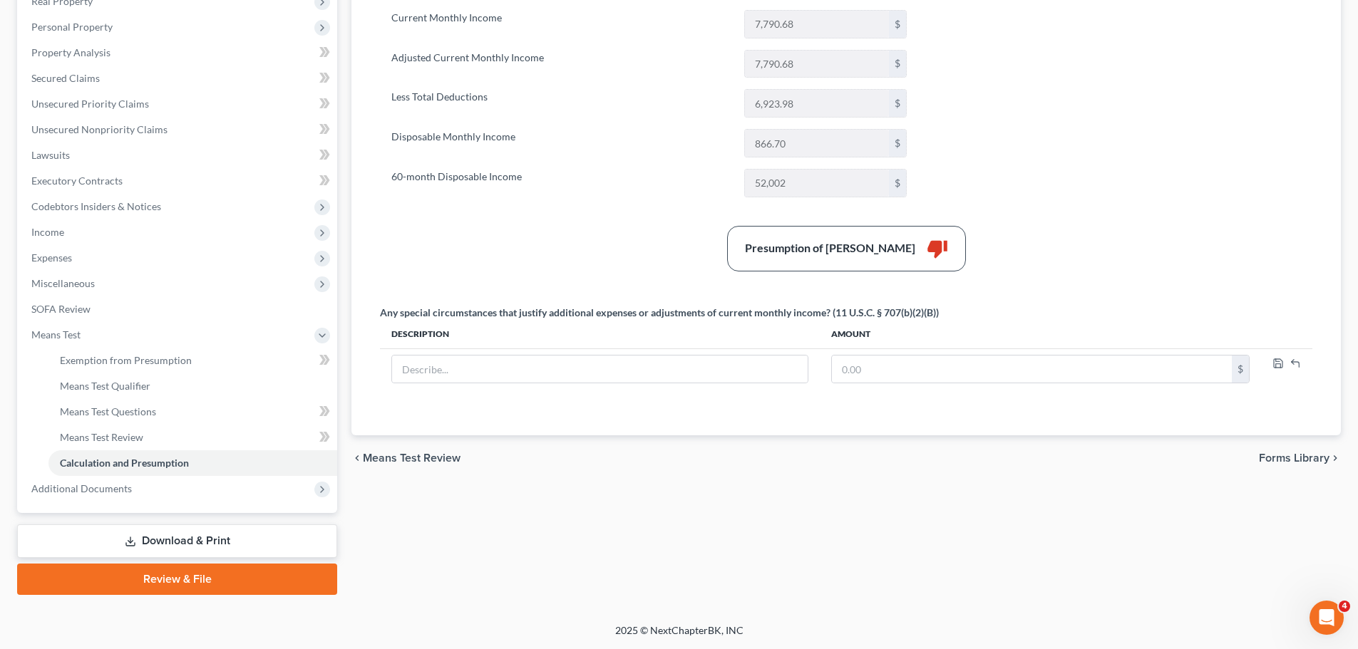
click at [1254, 451] on div "chevron_left Means Test Review Forms Library chevron_right" at bounding box center [845, 459] width 989 height 46
click at [1307, 458] on span "Forms Library" at bounding box center [1294, 458] width 71 height 11
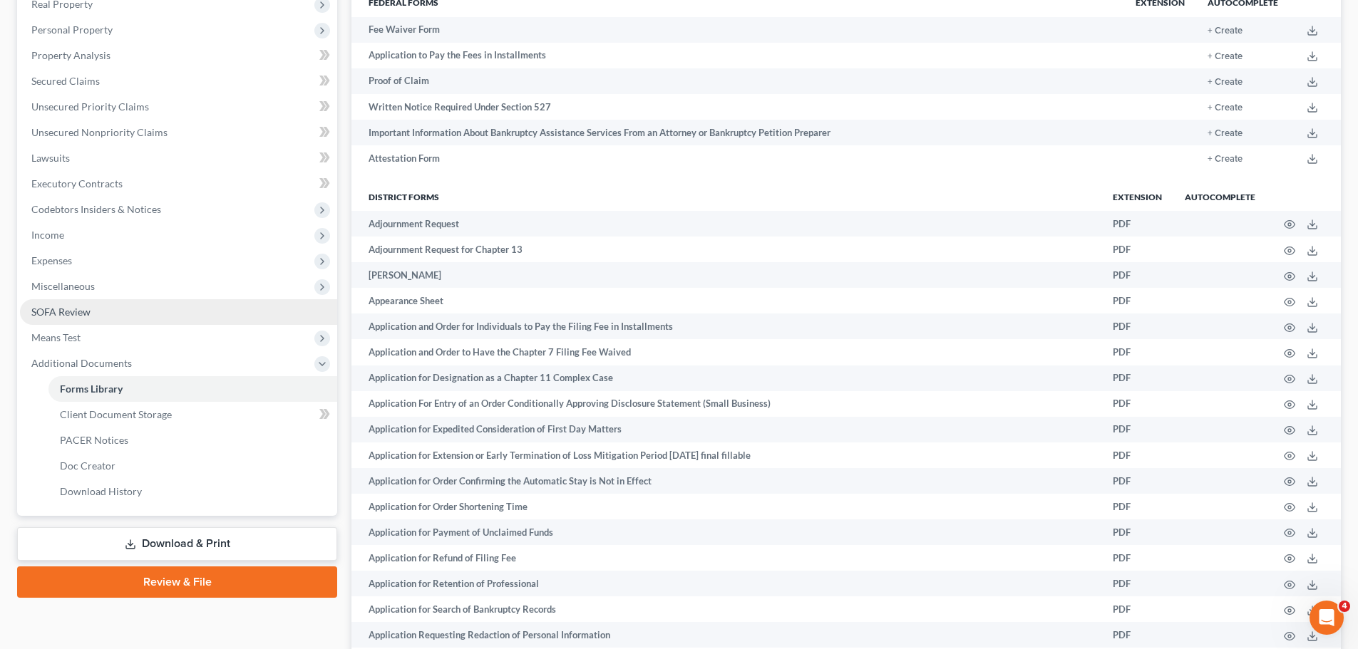
scroll to position [285, 0]
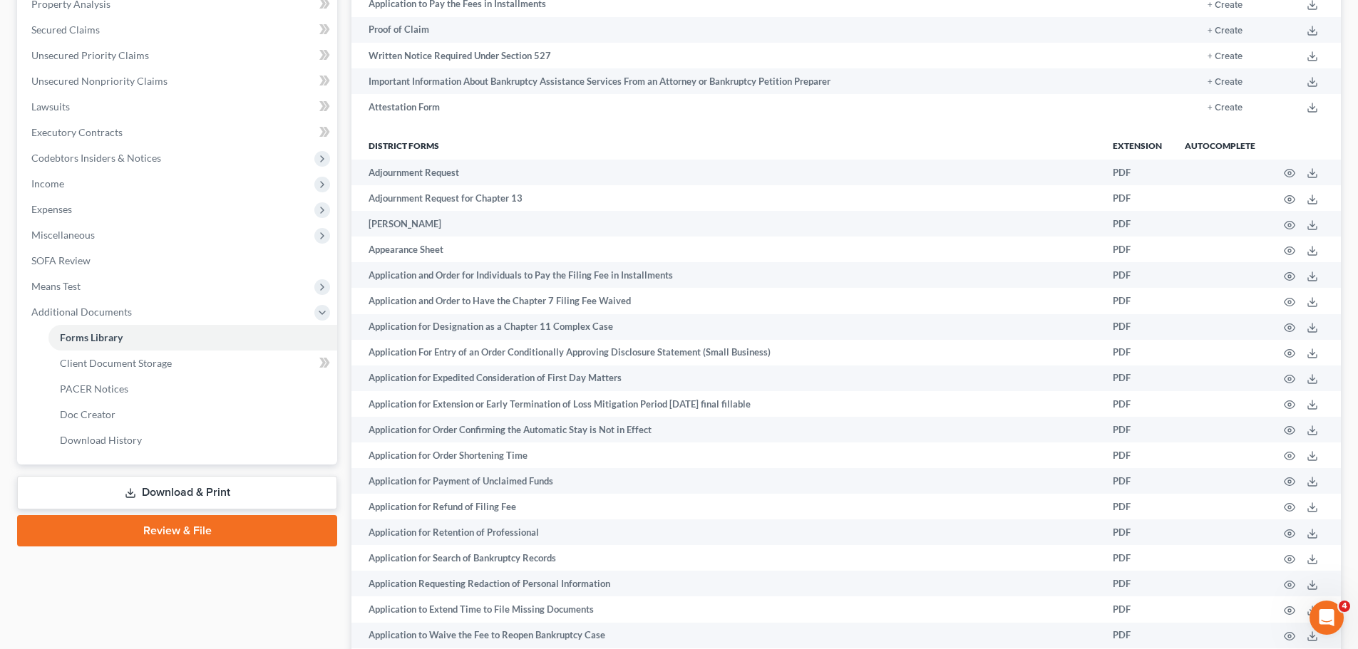
click at [200, 488] on link "Download & Print" at bounding box center [177, 493] width 320 height 34
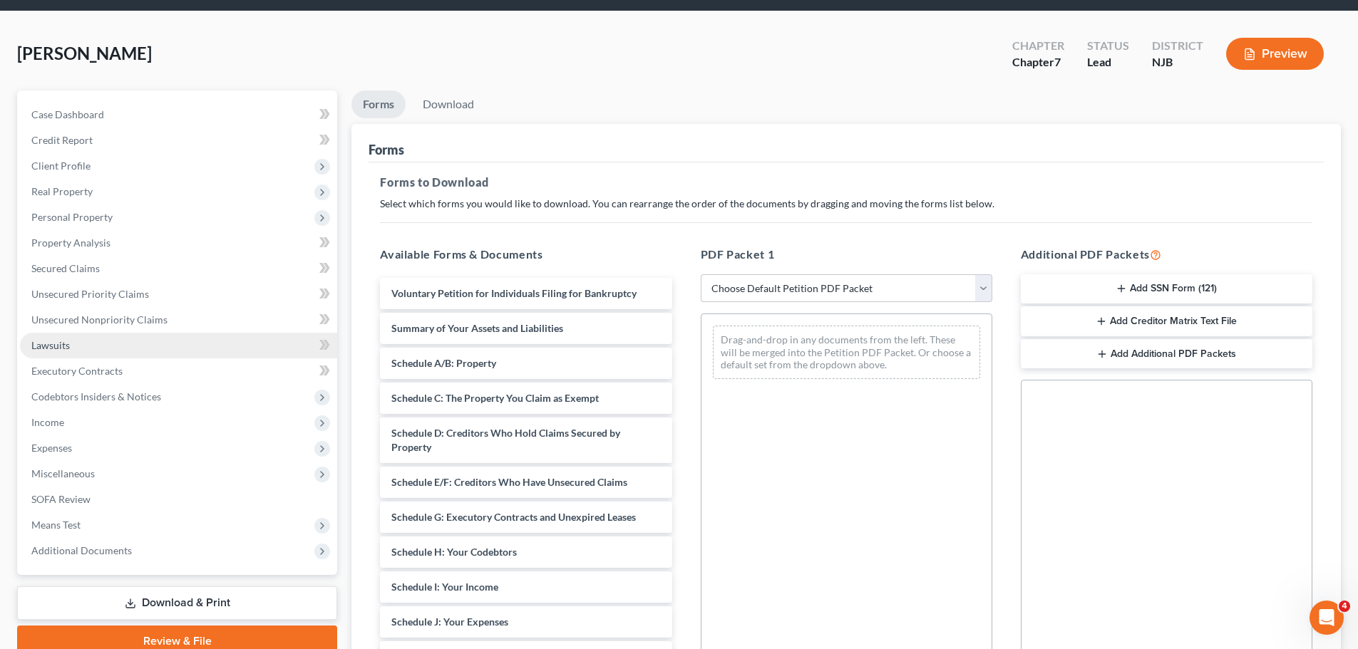
scroll to position [71, 0]
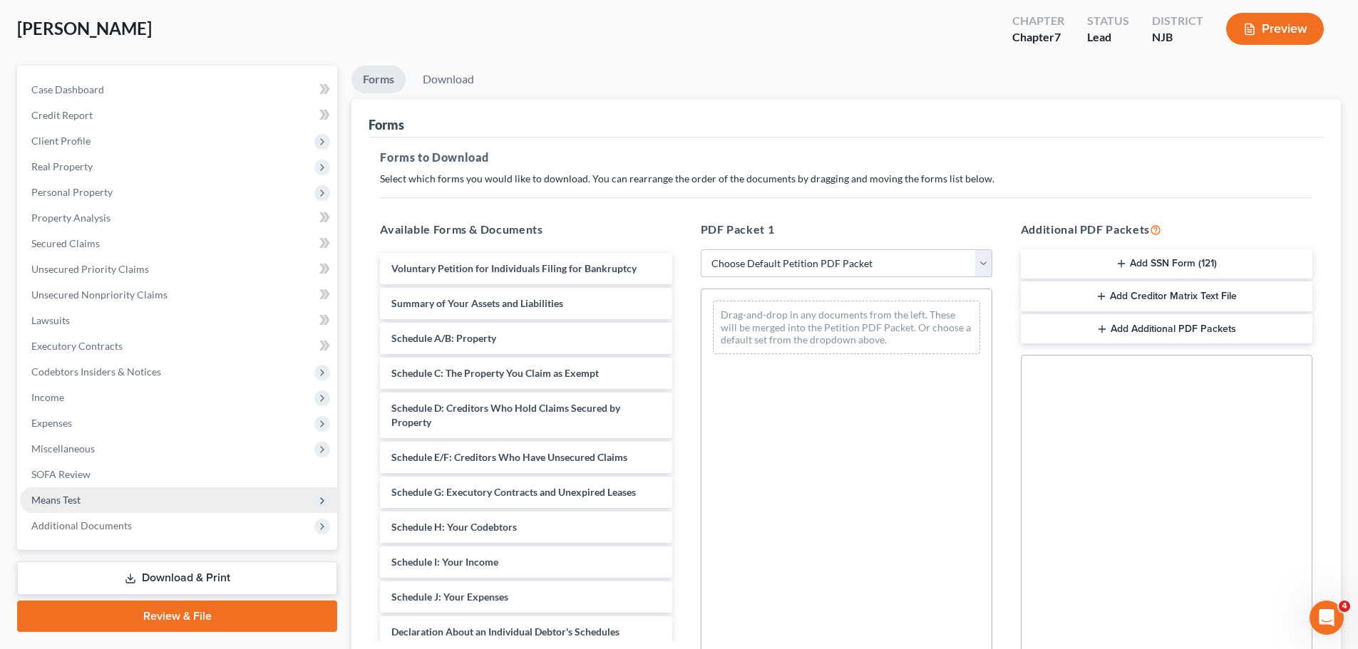
click at [73, 497] on span "Means Test" at bounding box center [55, 500] width 49 height 12
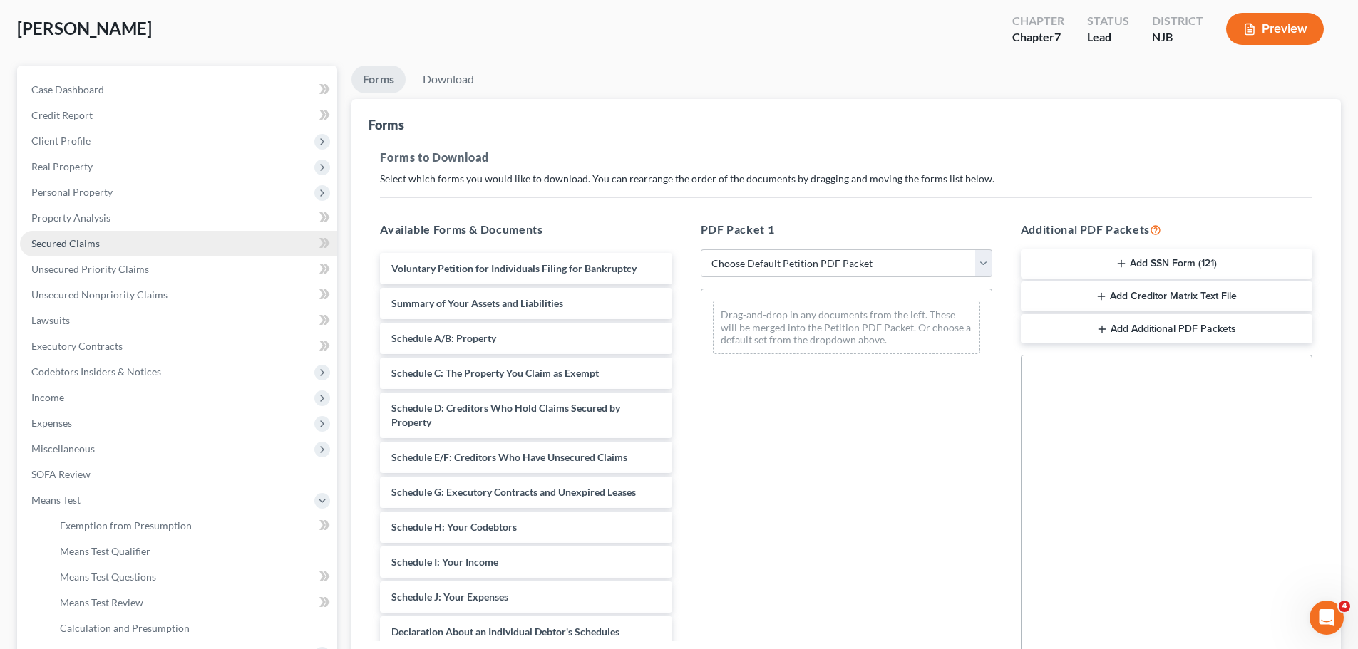
click at [90, 253] on link "Secured Claims" at bounding box center [178, 244] width 317 height 26
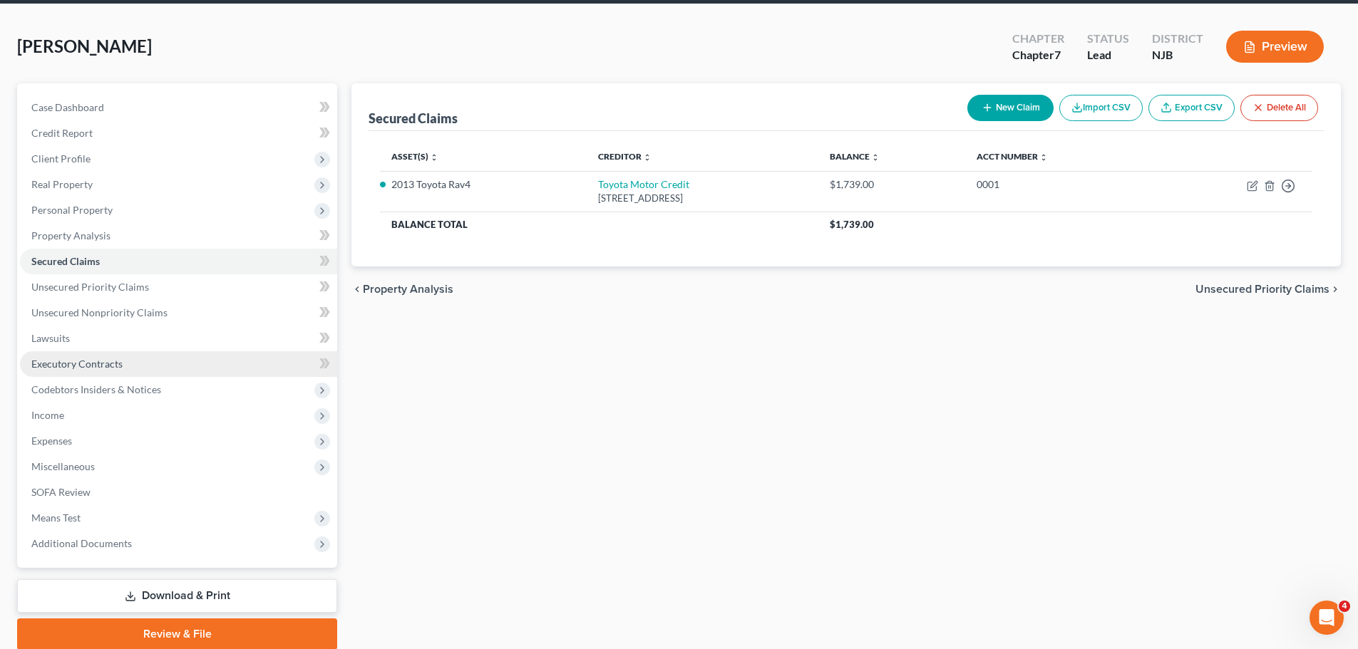
scroll to position [108, 0]
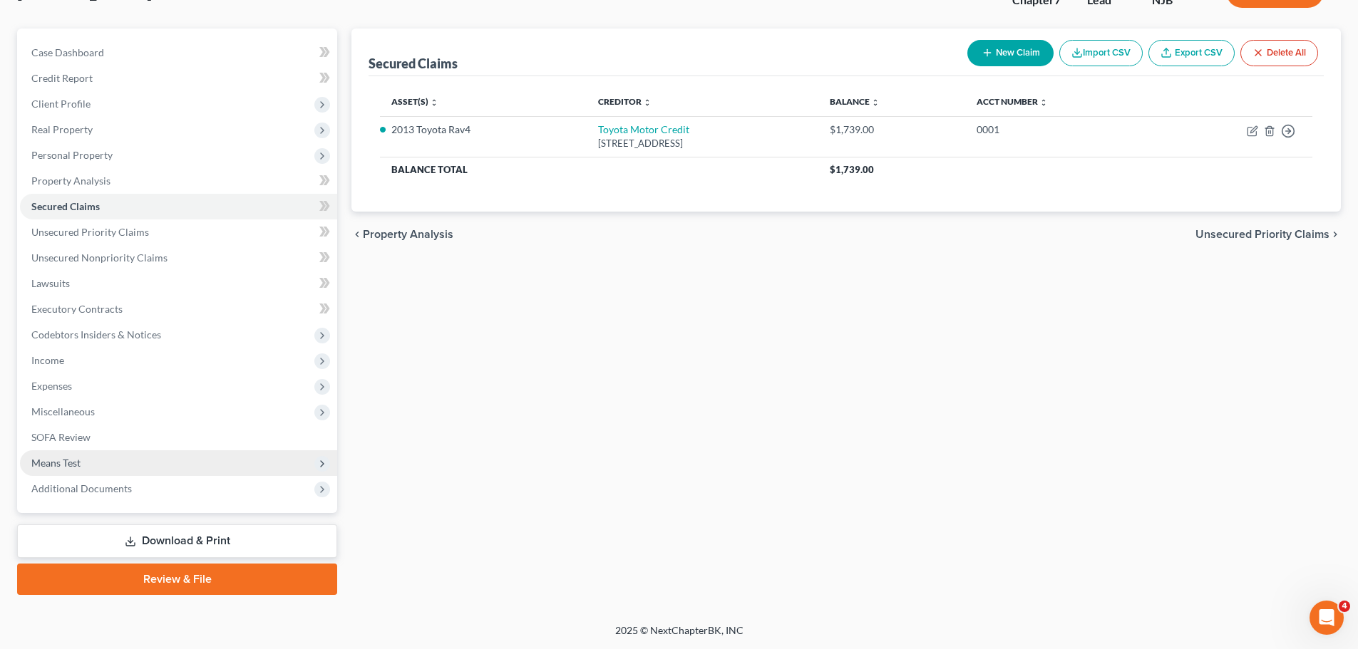
drag, startPoint x: 71, startPoint y: 459, endPoint x: 302, endPoint y: 480, distance: 231.9
click at [72, 460] on span "Means Test" at bounding box center [55, 463] width 49 height 12
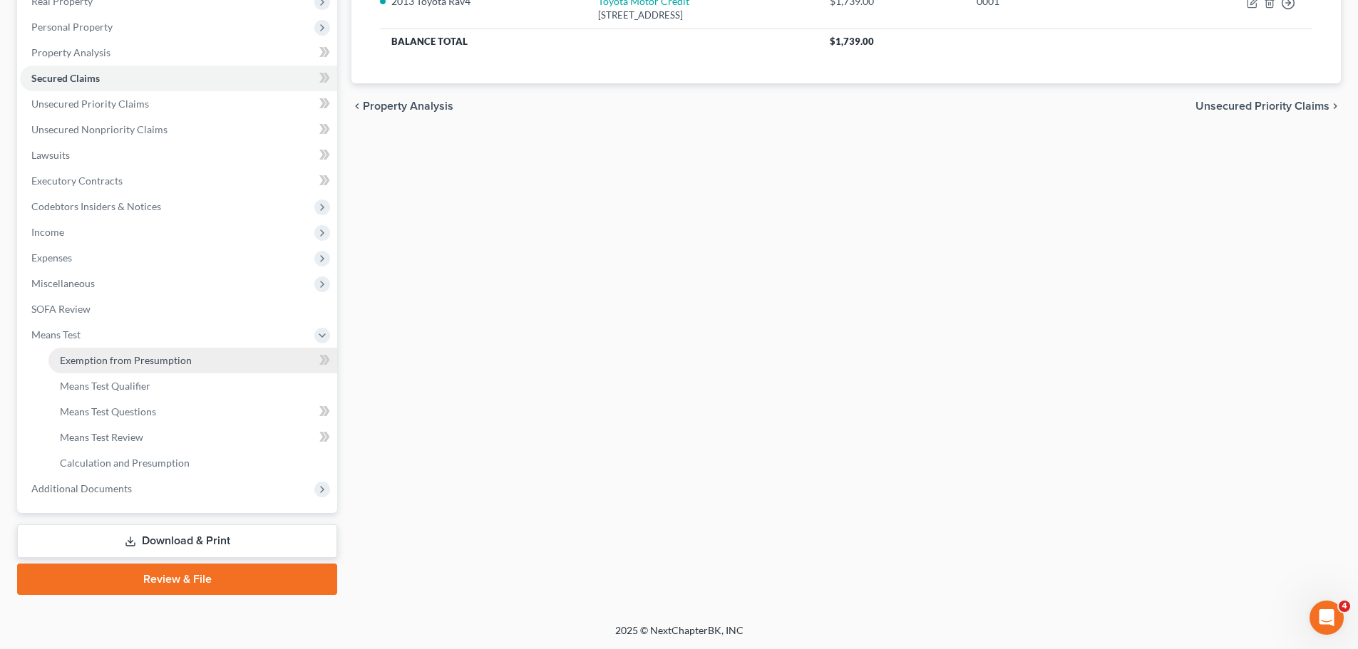
click at [132, 363] on span "Exemption from Presumption" at bounding box center [126, 360] width 132 height 12
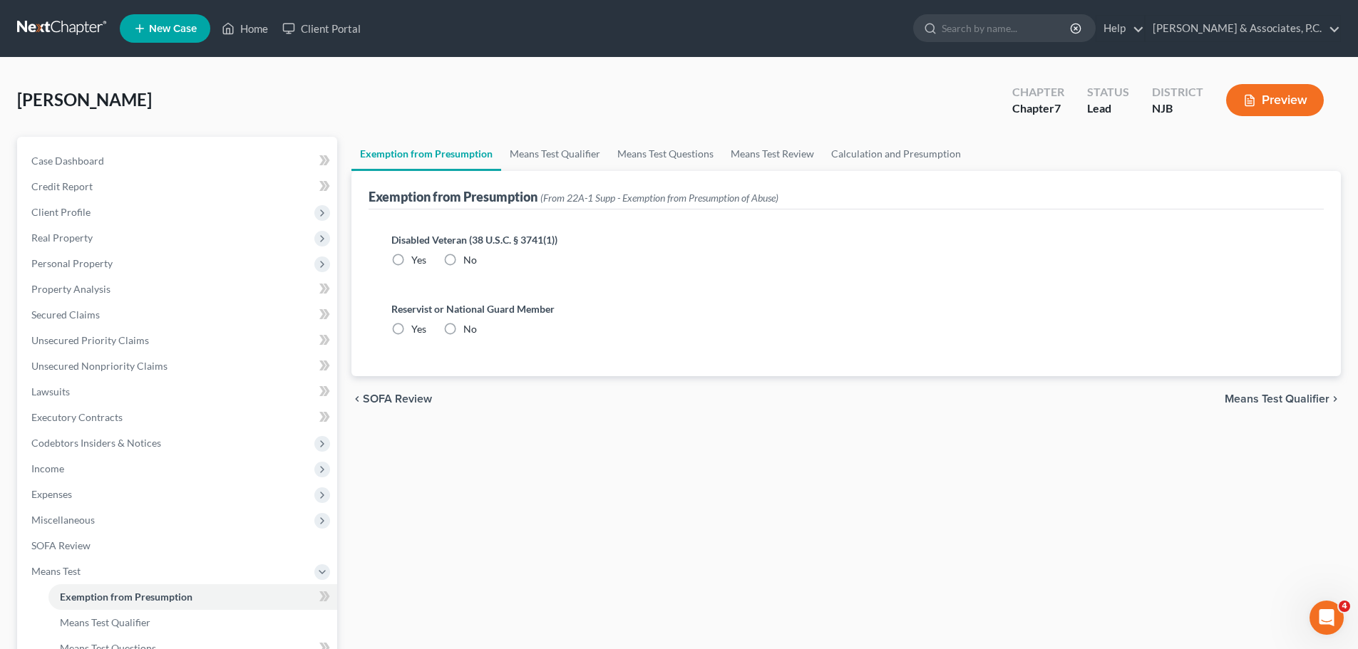
radio input "true"
click at [741, 138] on link "Means Test Review" at bounding box center [772, 154] width 101 height 34
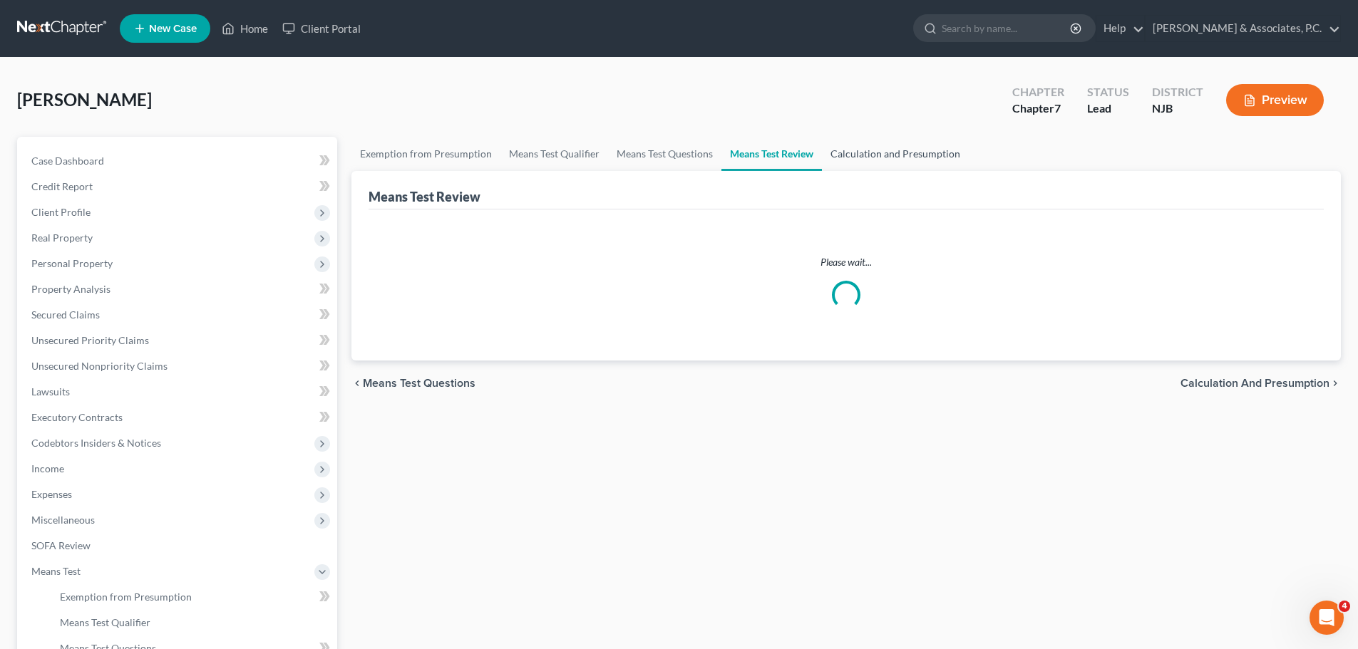
click at [886, 155] on link "Calculation and Presumption" at bounding box center [895, 154] width 147 height 34
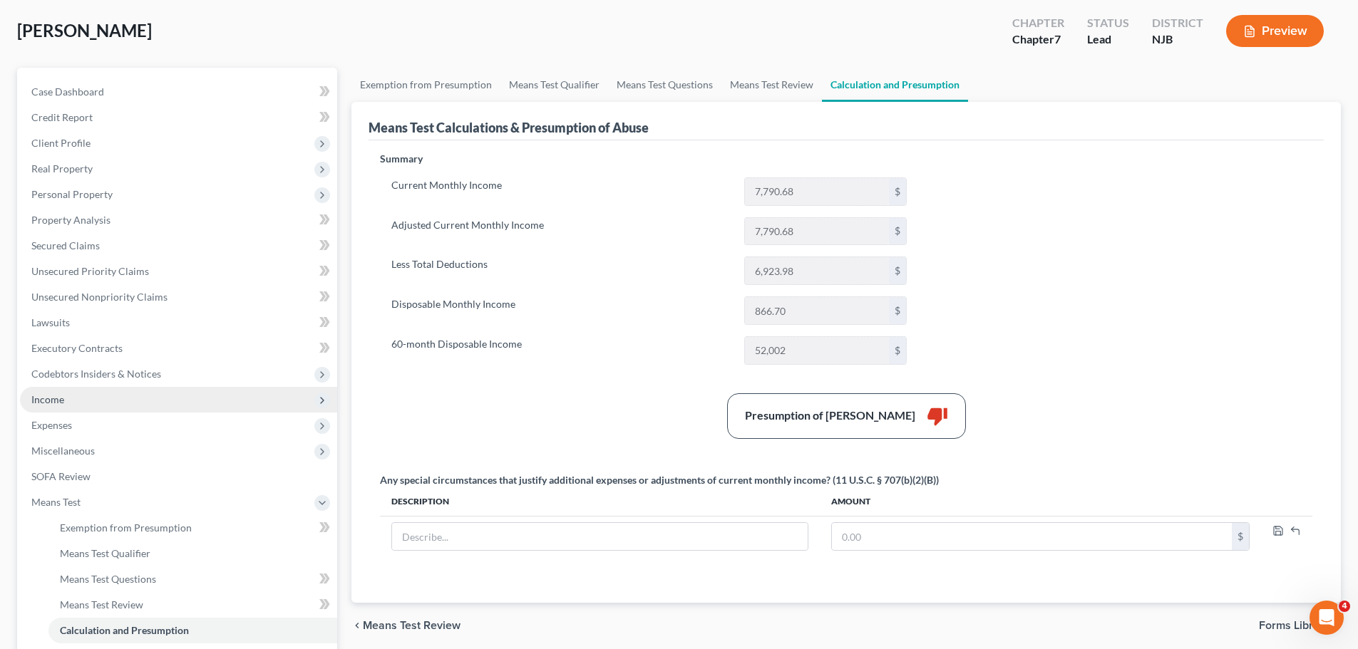
scroll to position [94, 0]
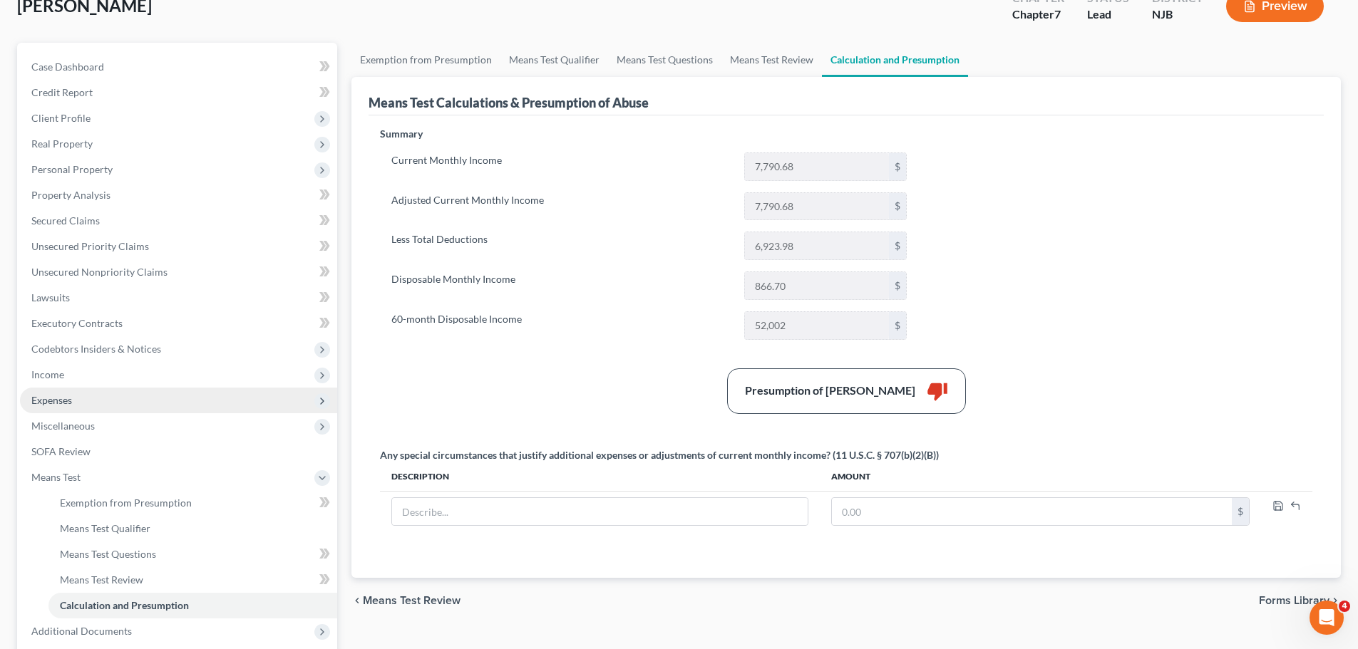
click at [78, 405] on span "Expenses" at bounding box center [178, 401] width 317 height 26
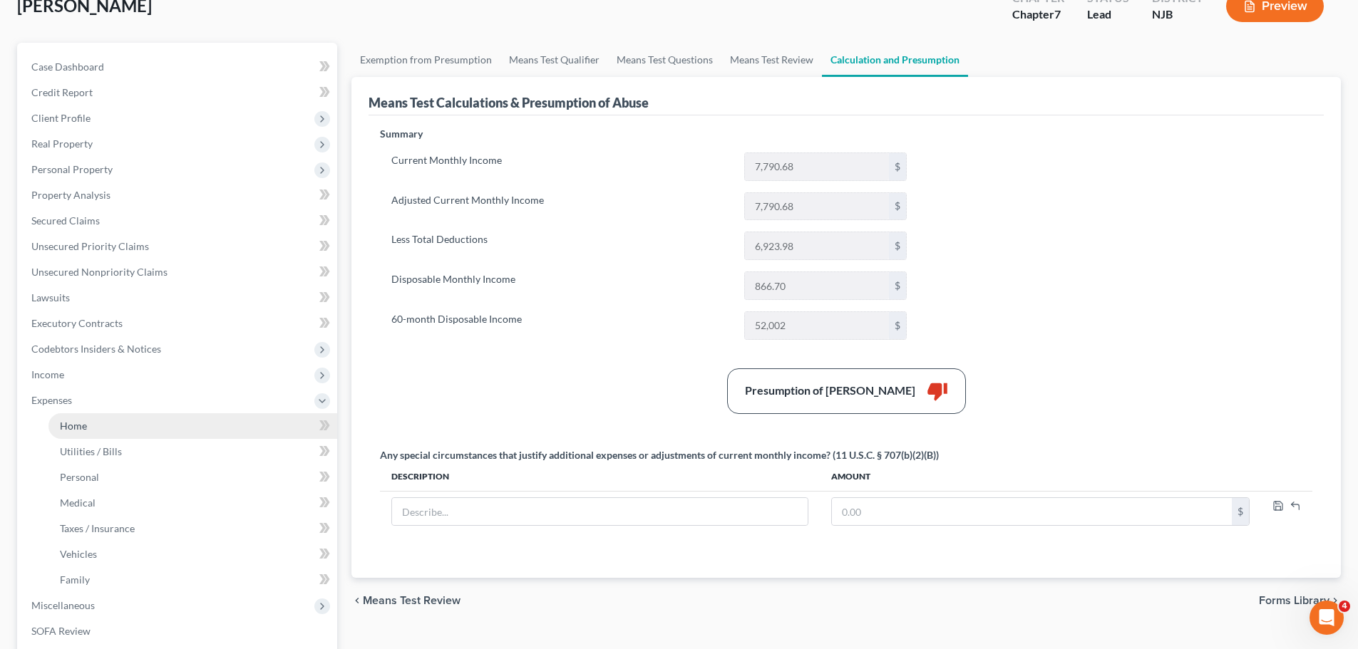
click at [101, 421] on link "Home" at bounding box center [192, 426] width 289 height 26
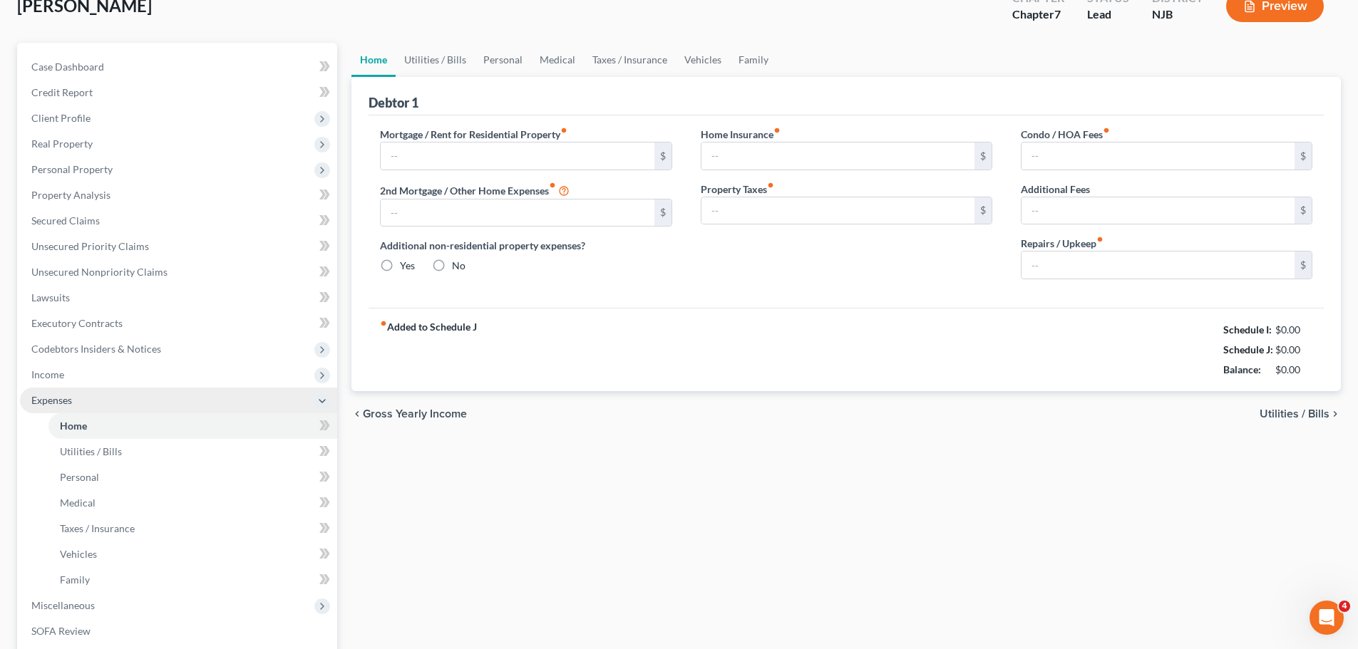
scroll to position [7, 0]
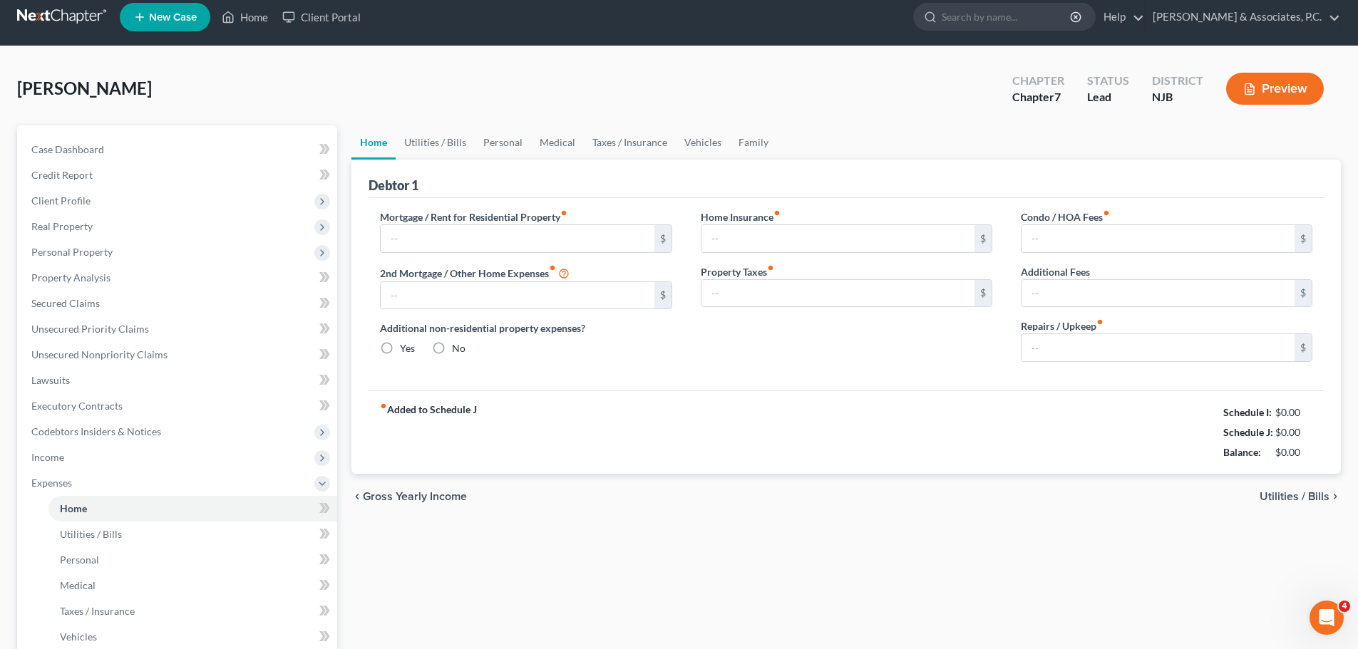
type input "800.00"
type input "0.00"
radio input "true"
type input "0.00"
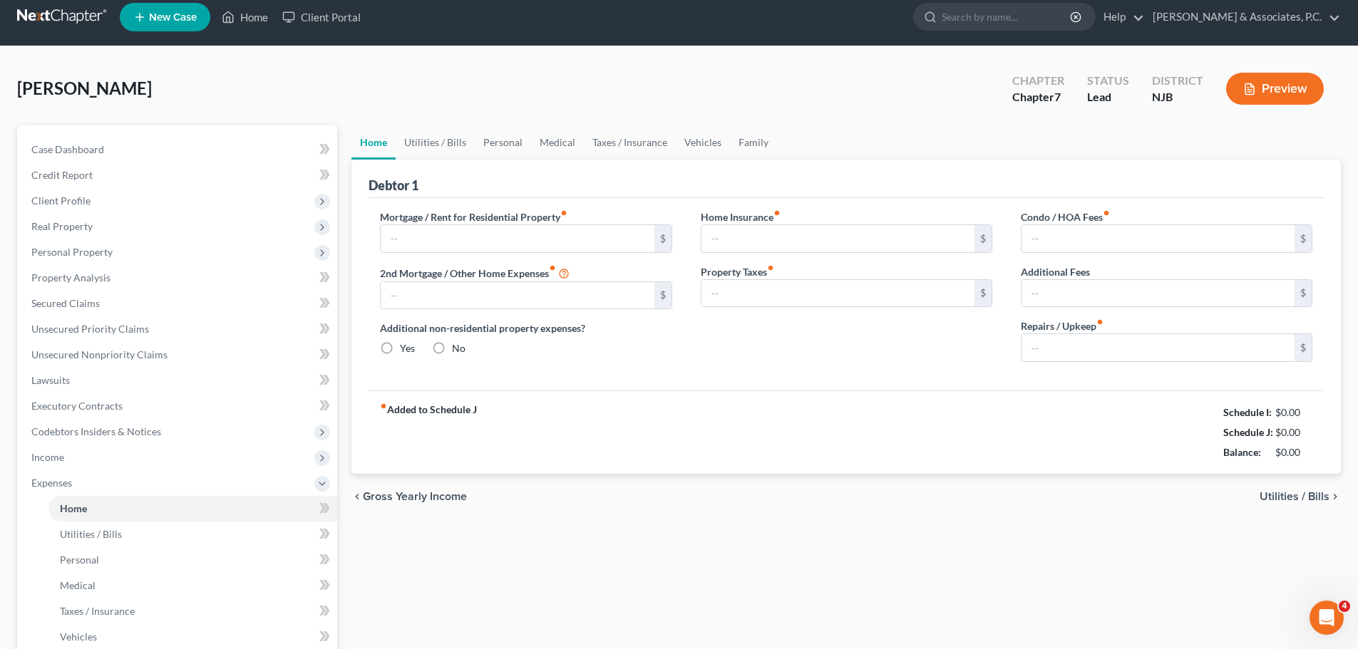
type input "0.00"
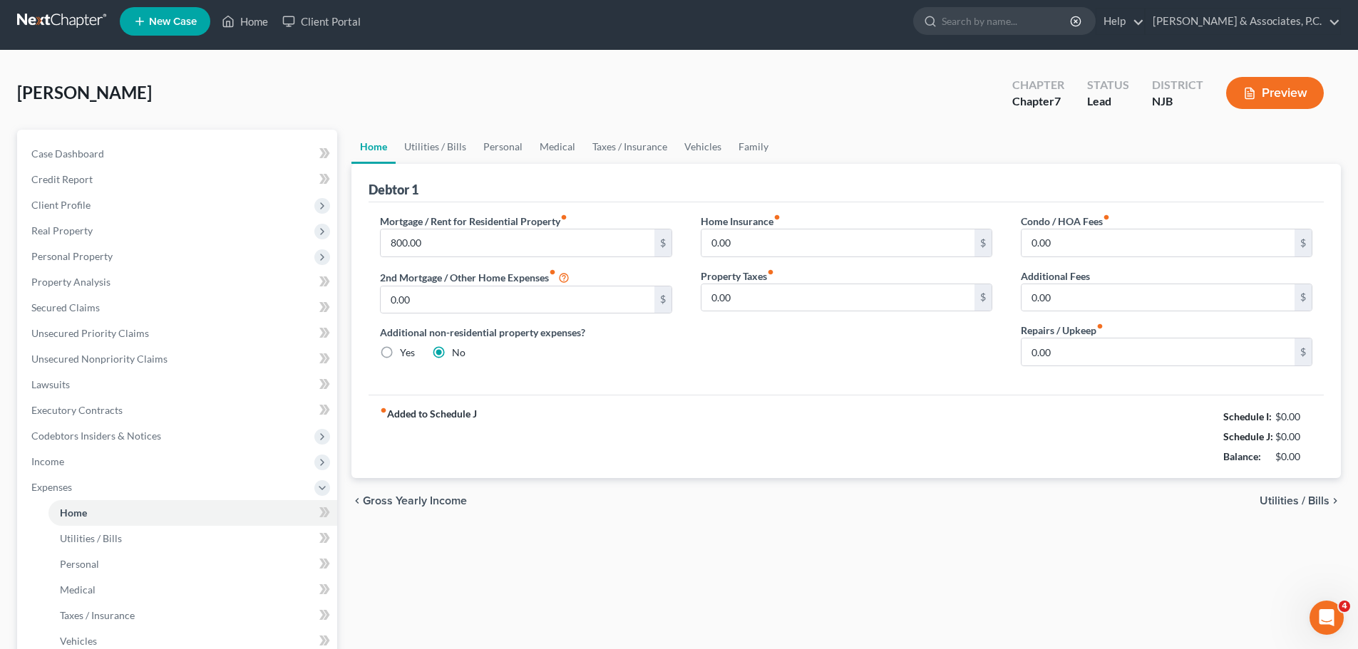
scroll to position [0, 0]
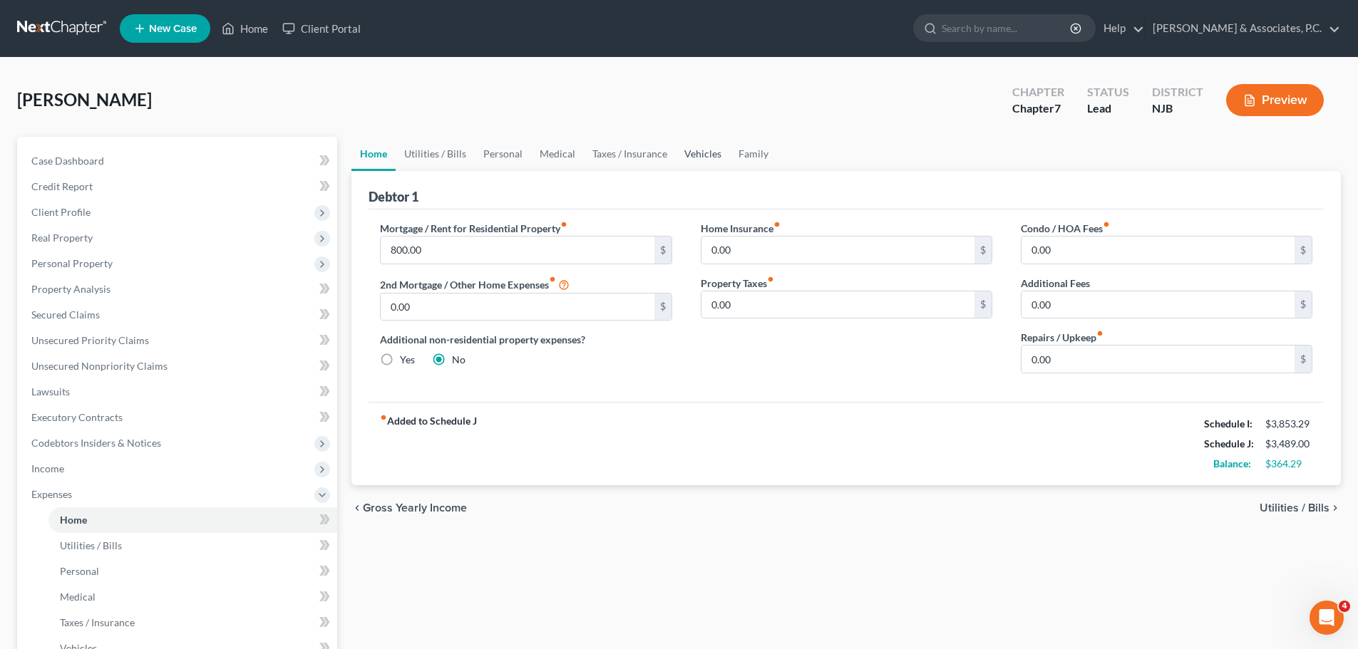
click at [697, 160] on link "Vehicles" at bounding box center [703, 154] width 54 height 34
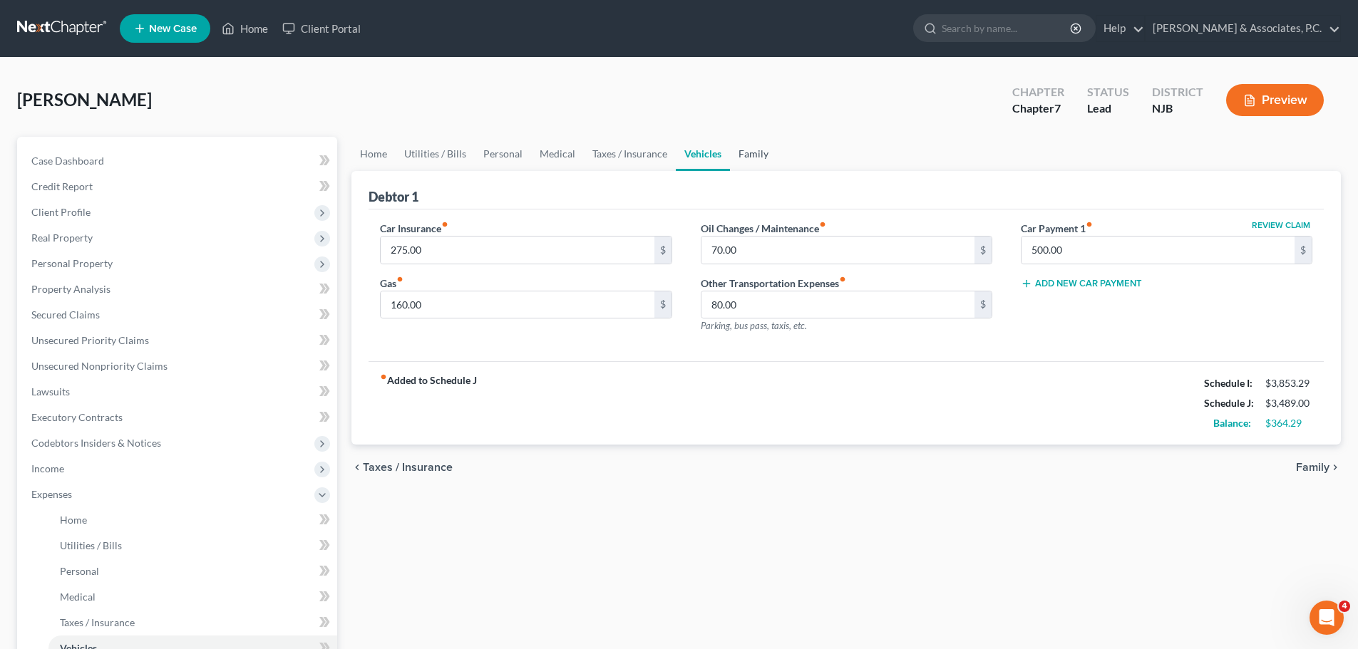
click at [766, 153] on link "Family" at bounding box center [753, 154] width 47 height 34
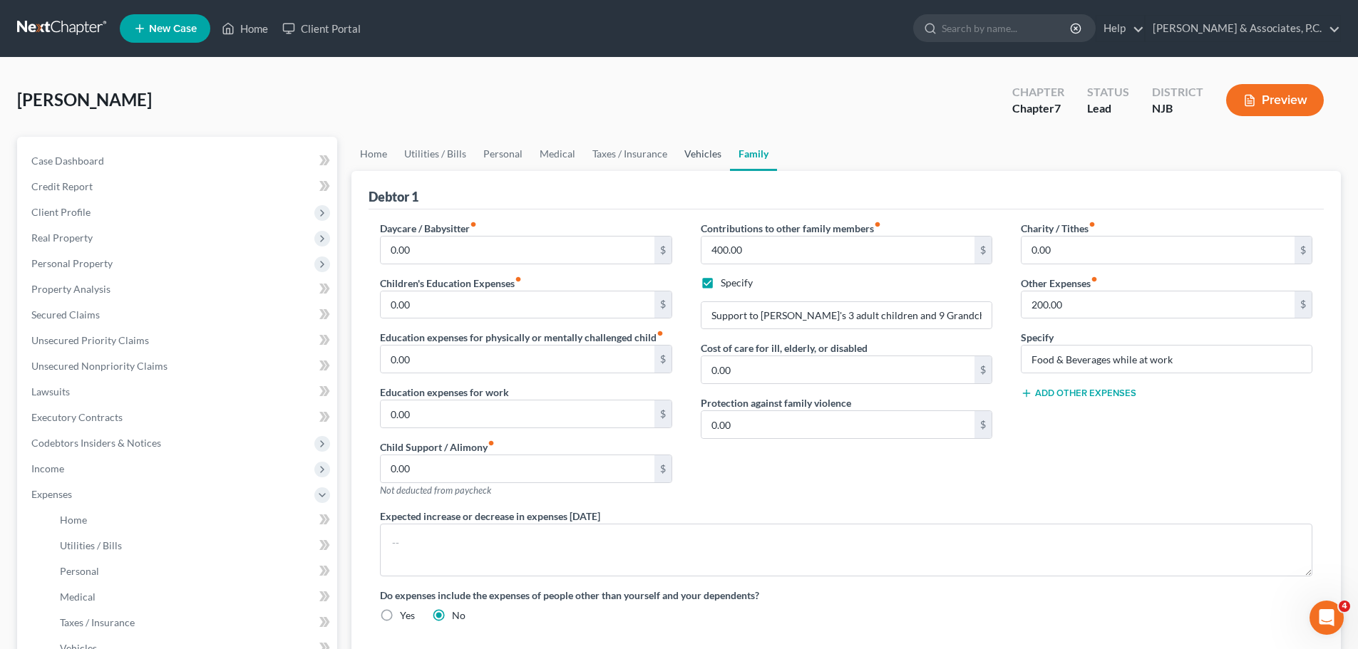
click at [693, 155] on link "Vehicles" at bounding box center [703, 154] width 54 height 34
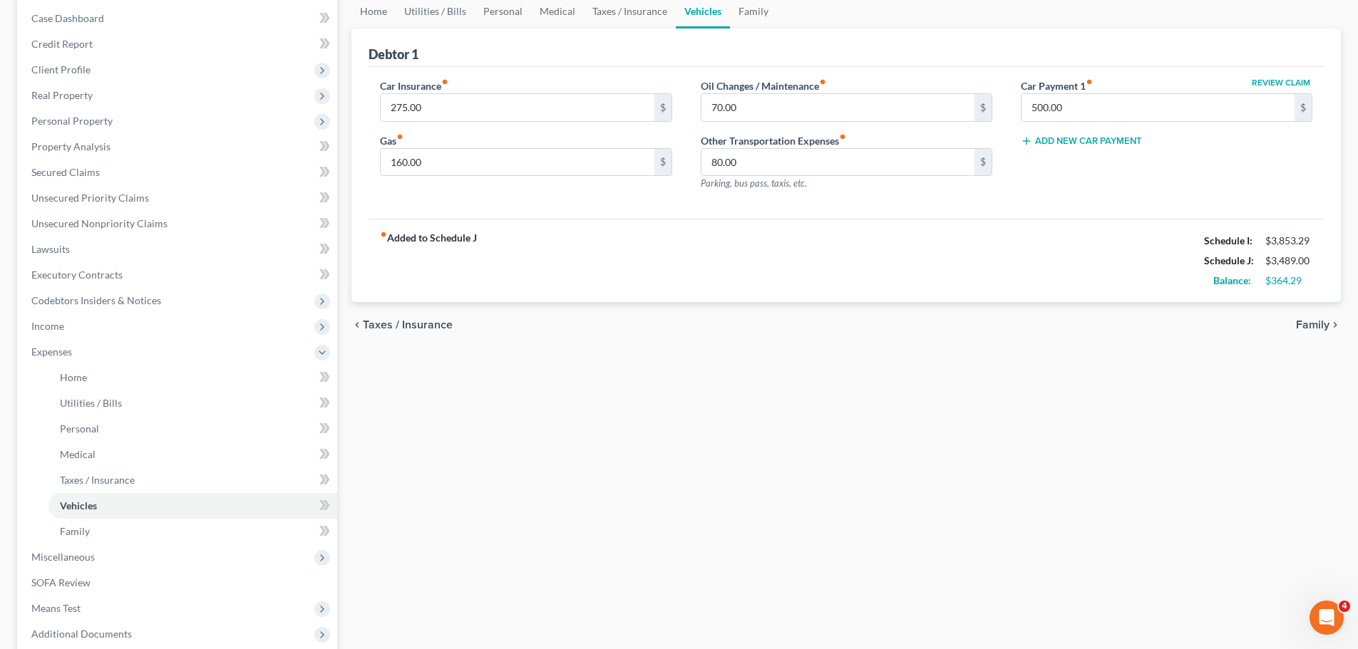
click at [1317, 331] on span "Family" at bounding box center [1313, 324] width 34 height 11
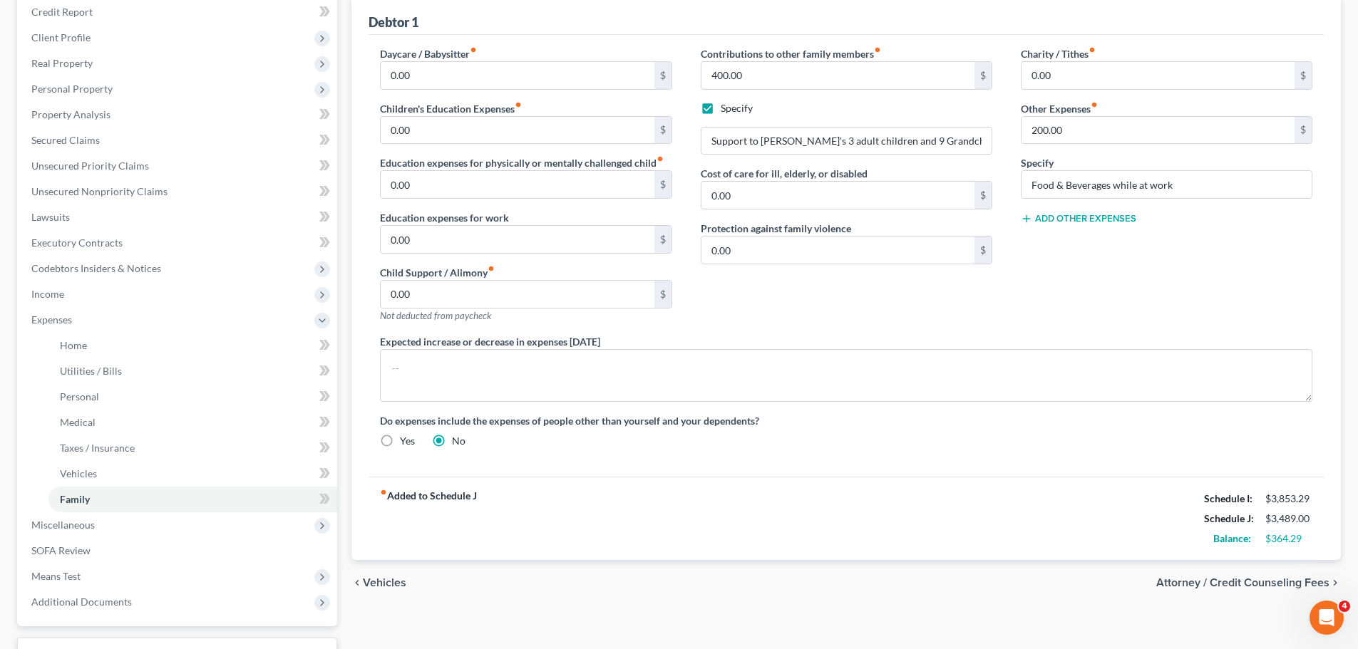
scroll to position [285, 0]
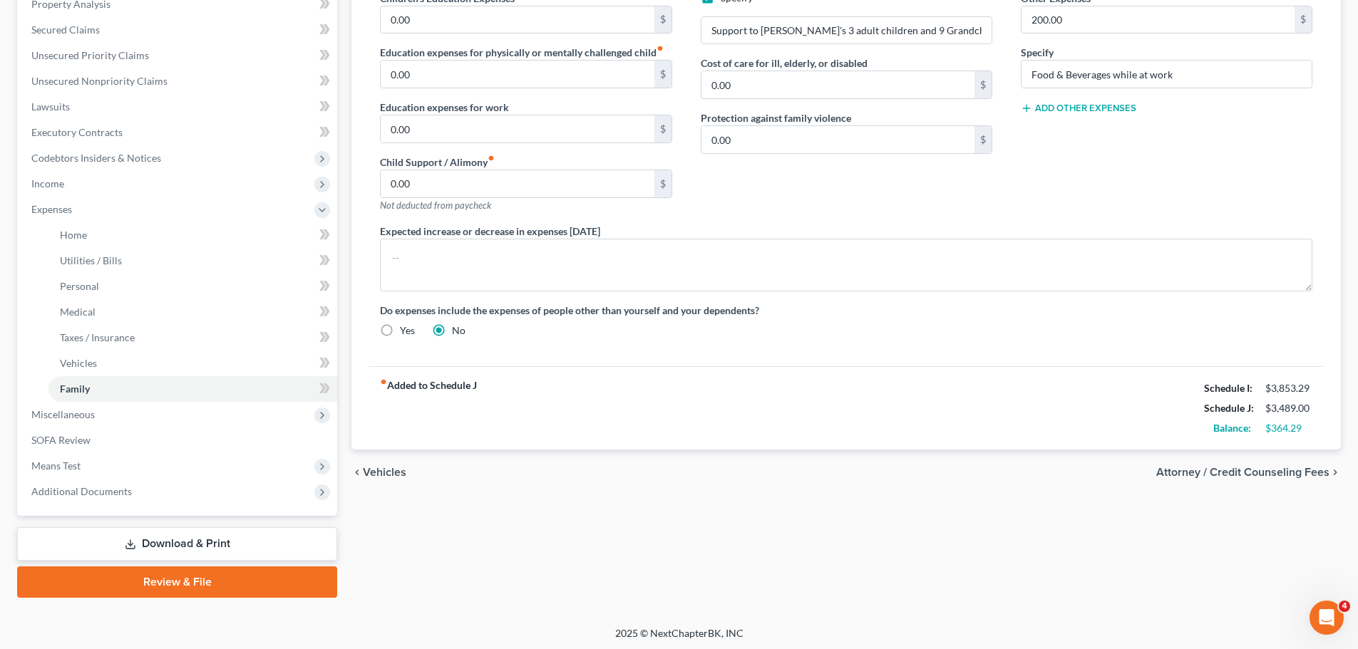
click at [1275, 469] on span "Attorney / Credit Counseling Fees" at bounding box center [1242, 472] width 173 height 11
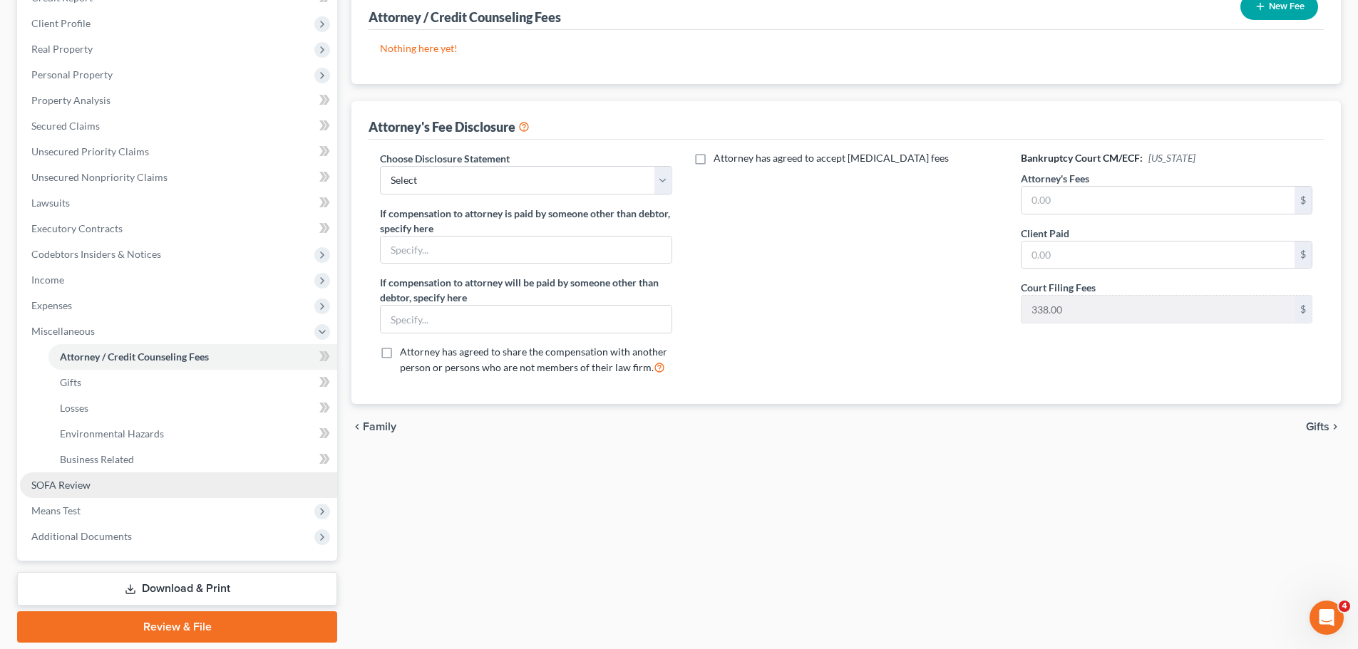
scroll to position [237, 0]
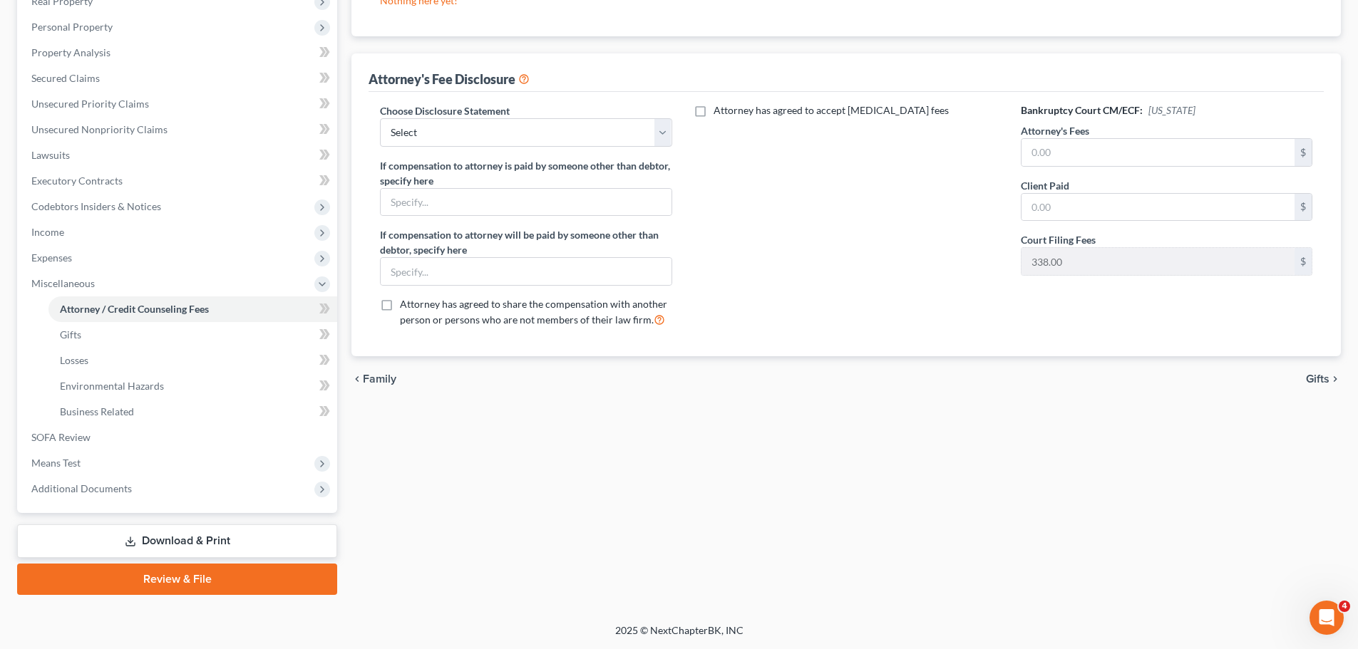
click at [231, 540] on link "Download & Print" at bounding box center [177, 542] width 320 height 34
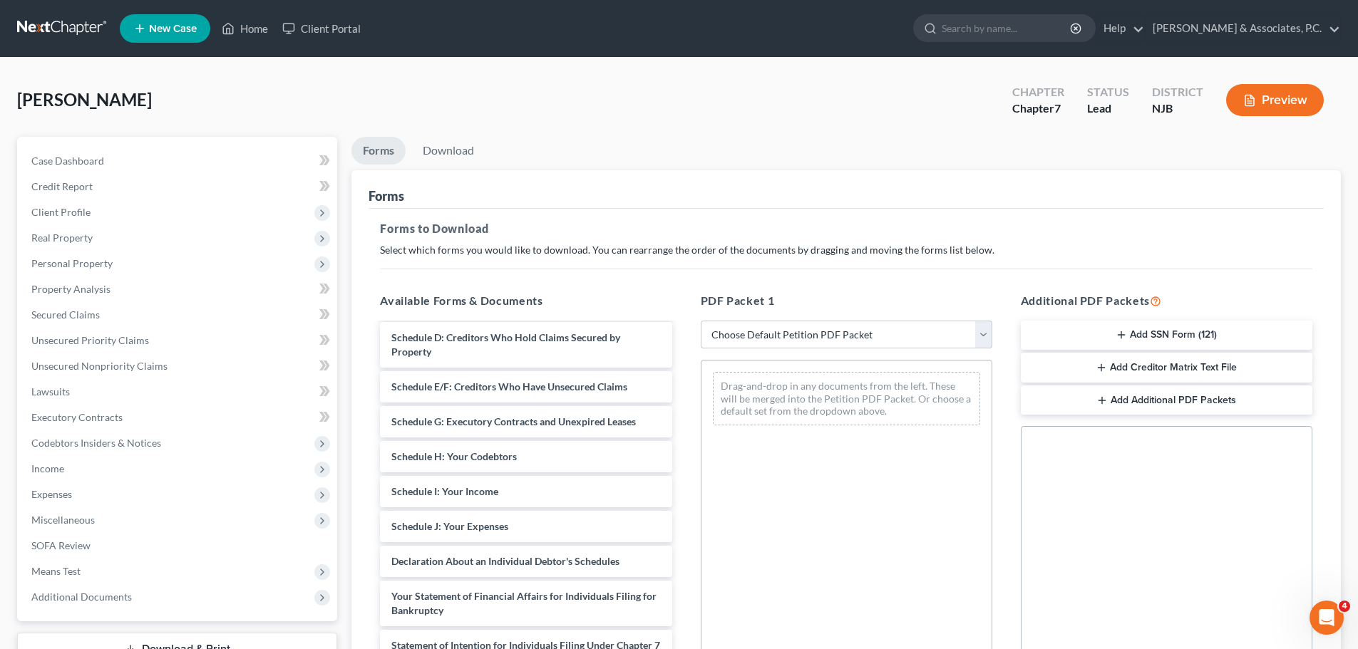
scroll to position [143, 0]
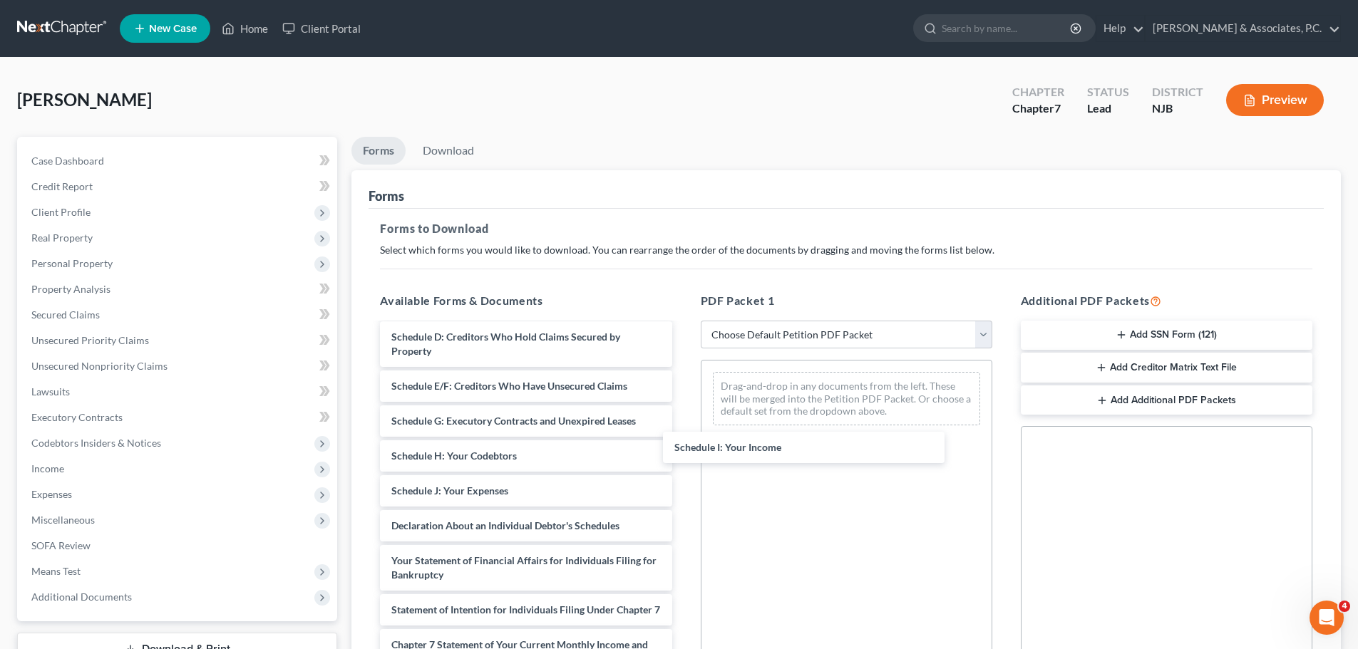
drag, startPoint x: 438, startPoint y: 498, endPoint x: 704, endPoint y: 443, distance: 271.5
click at [683, 442] on div "Schedule I: Your Income Voluntary Petition for Individuals Filing for Bankruptc…" at bounding box center [526, 523] width 314 height 682
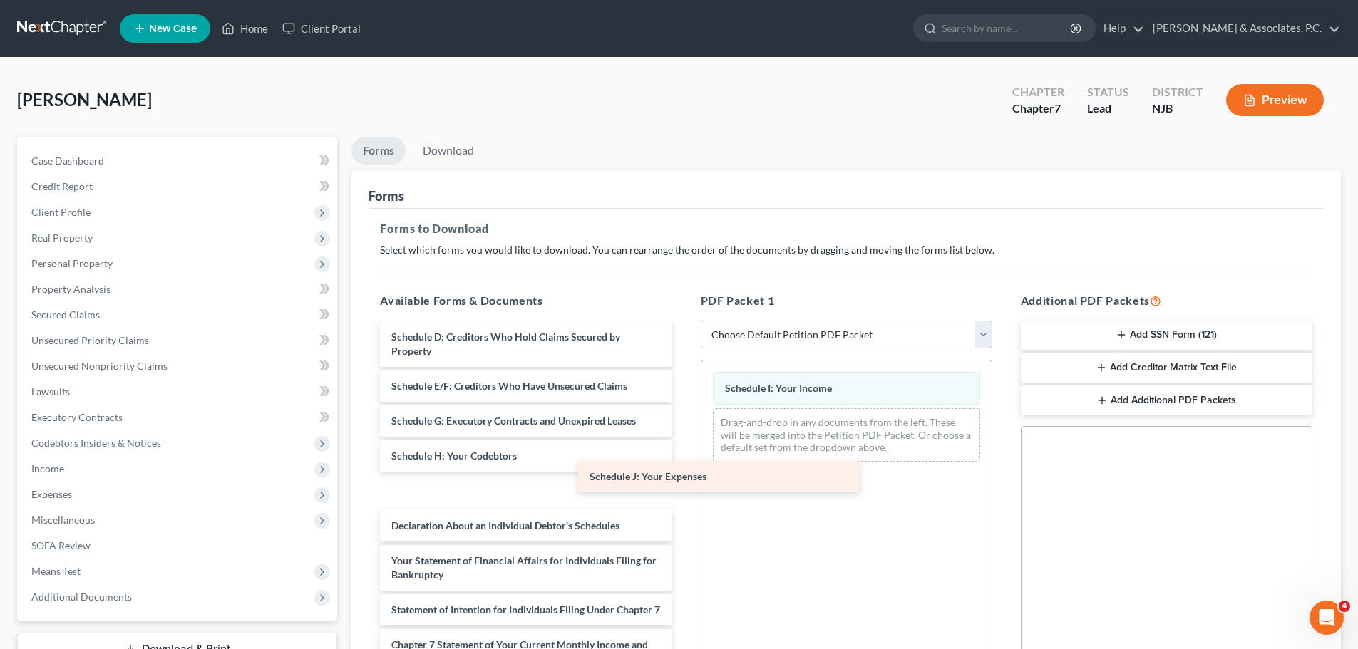
drag, startPoint x: 493, startPoint y: 498, endPoint x: 776, endPoint y: 475, distance: 283.9
click at [683, 478] on div "Schedule J: Your Expenses Voluntary Petition for Individuals Filing for Bankrup…" at bounding box center [526, 523] width 314 height 682
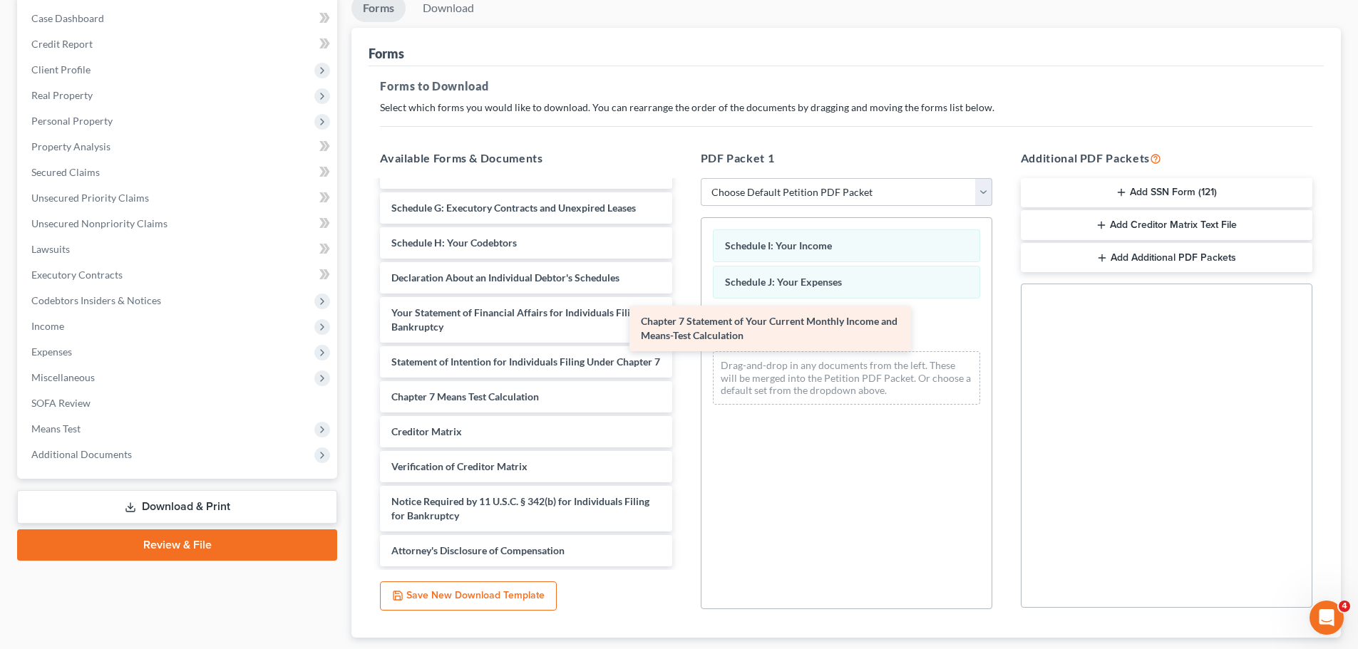
scroll to position [227, 0]
drag, startPoint x: 446, startPoint y: 364, endPoint x: 735, endPoint y: 331, distance: 291.4
click at [683, 329] on div "Chapter 7 Statement of Your Current Monthly Income and Means-Test Calculation V…" at bounding box center [526, 268] width 314 height 598
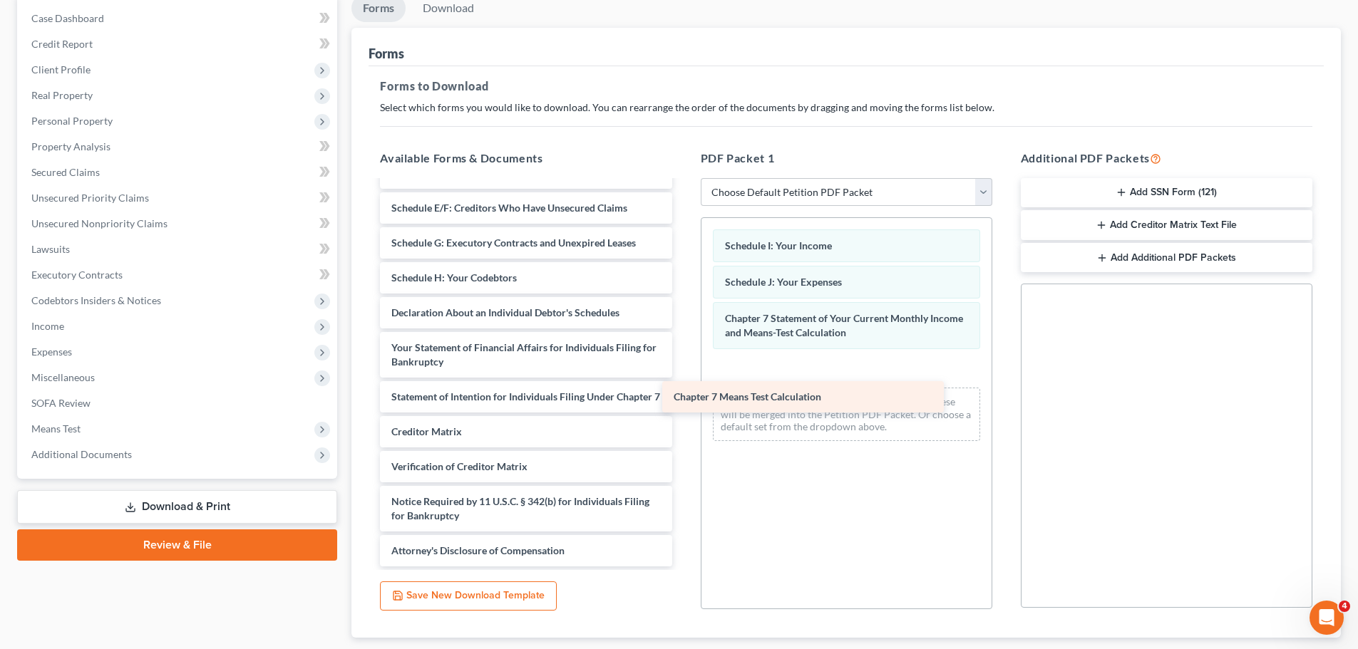
scroll to position [192, 0]
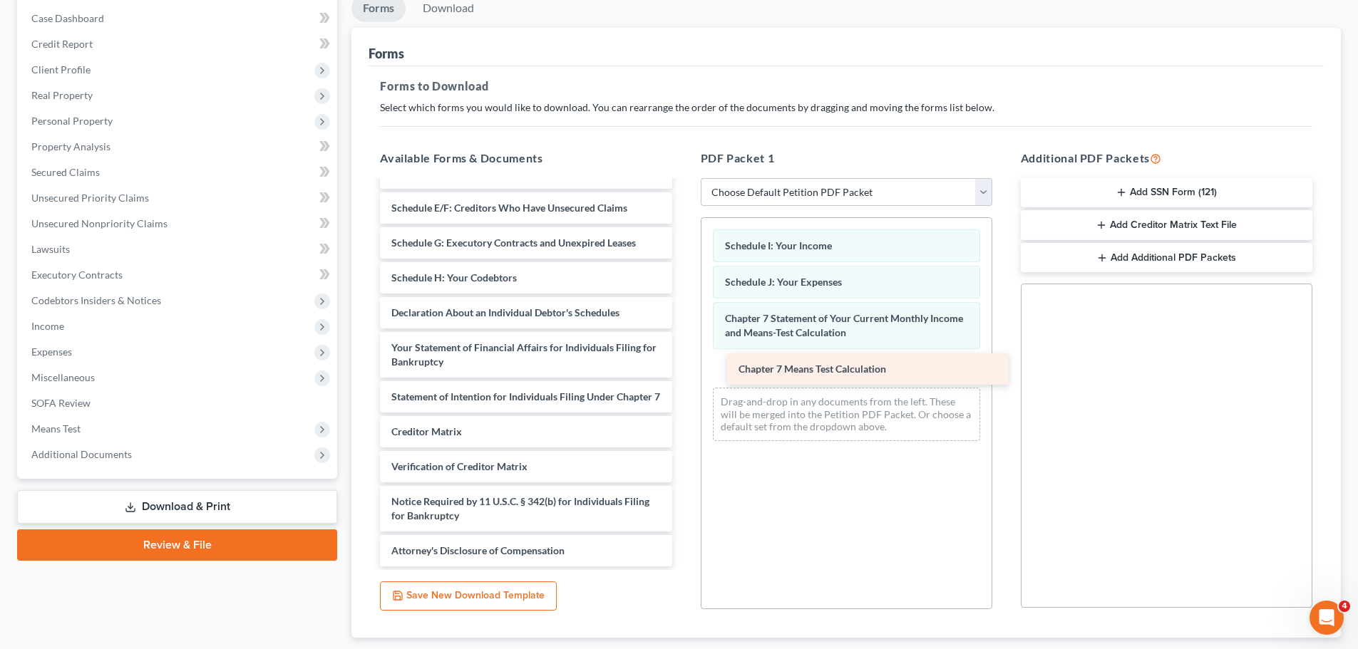
drag, startPoint x: 477, startPoint y: 408, endPoint x: 825, endPoint y: 380, distance: 349.0
click at [683, 380] on div "Chapter 7 Means Test Calculation Voluntary Petition for Individuals Filing for …" at bounding box center [526, 285] width 314 height 563
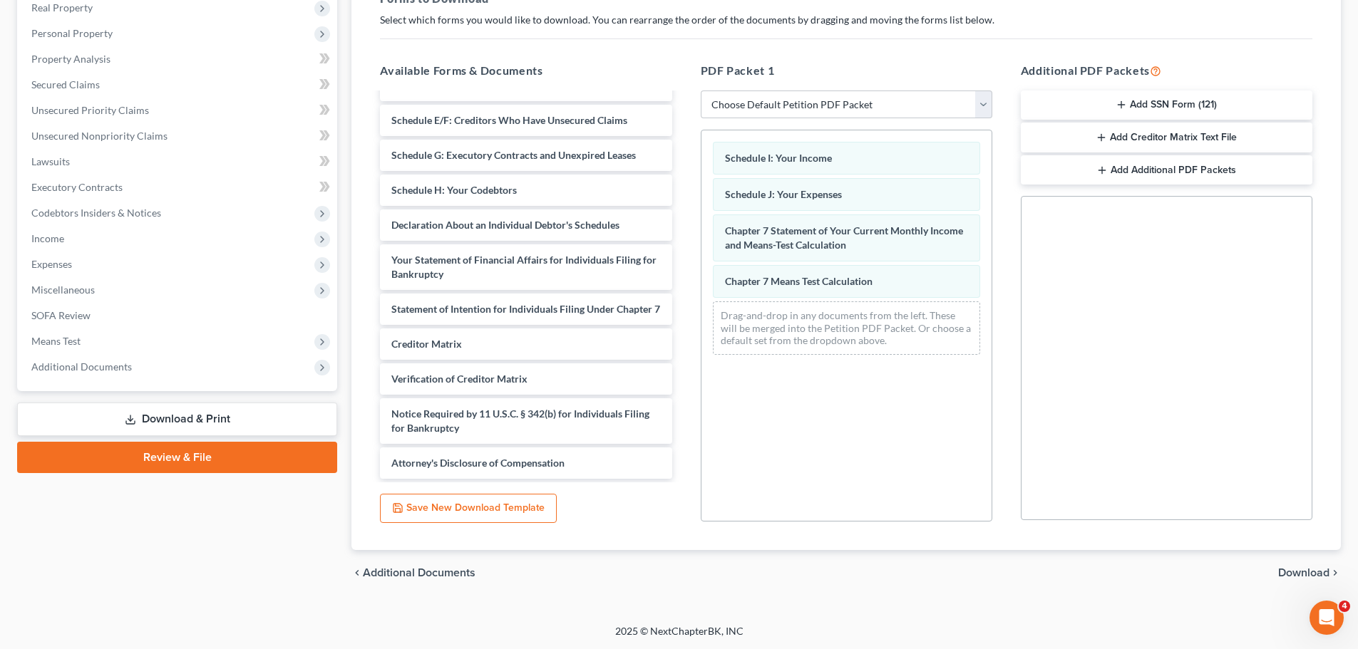
scroll to position [231, 0]
click at [1300, 572] on span "Download" at bounding box center [1303, 572] width 51 height 11
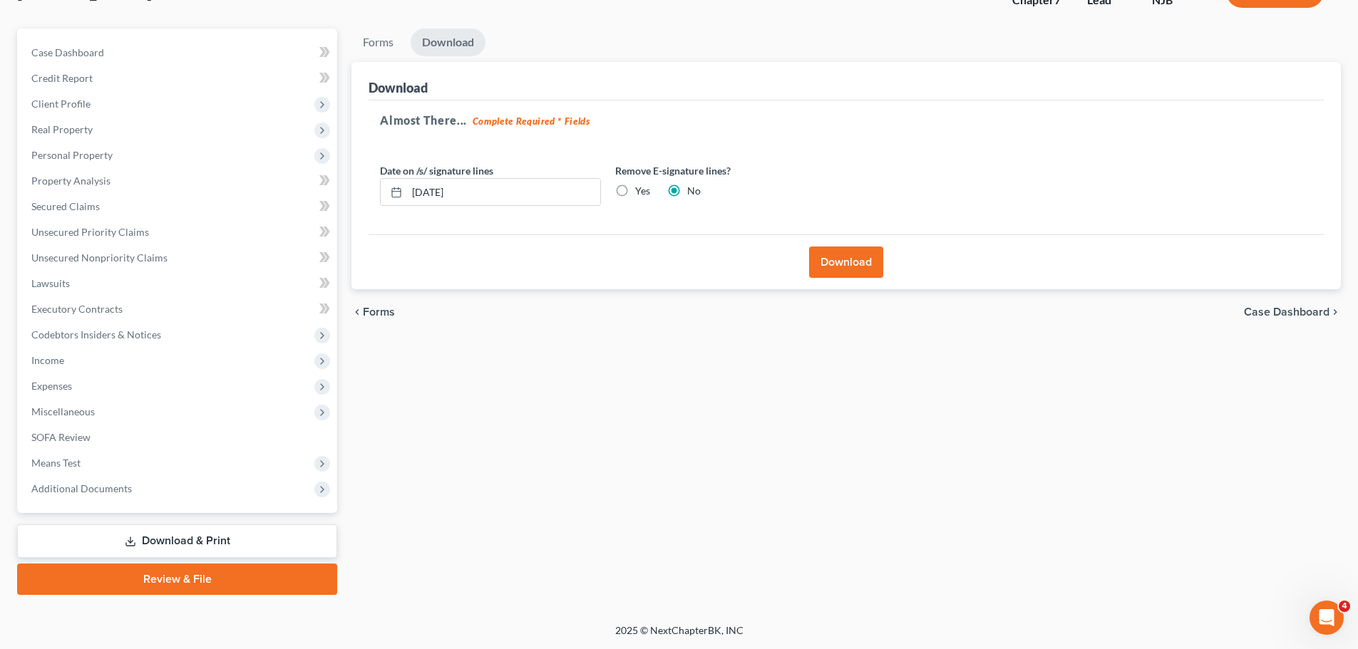
scroll to position [108, 0]
click at [635, 192] on label "Yes" at bounding box center [642, 191] width 15 height 14
click at [641, 192] on input "Yes" at bounding box center [645, 188] width 9 height 9
radio input "true"
radio input "false"
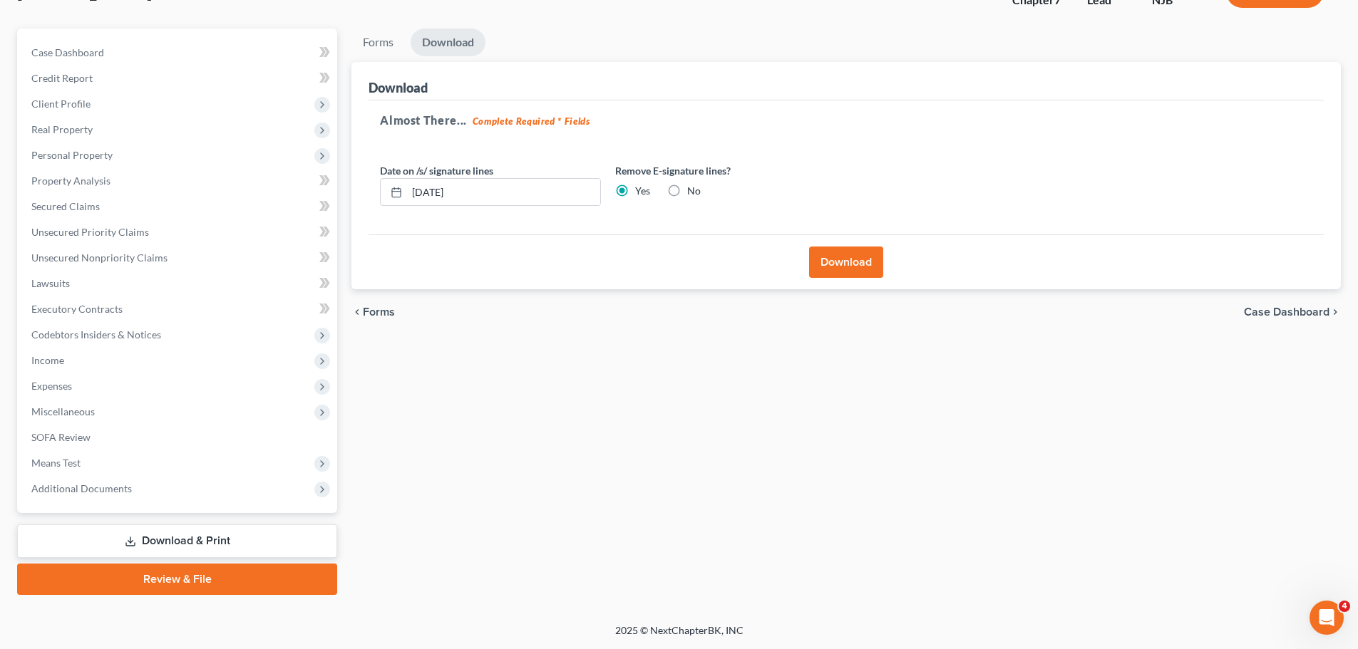
click at [861, 269] on button "Download" at bounding box center [846, 262] width 74 height 31
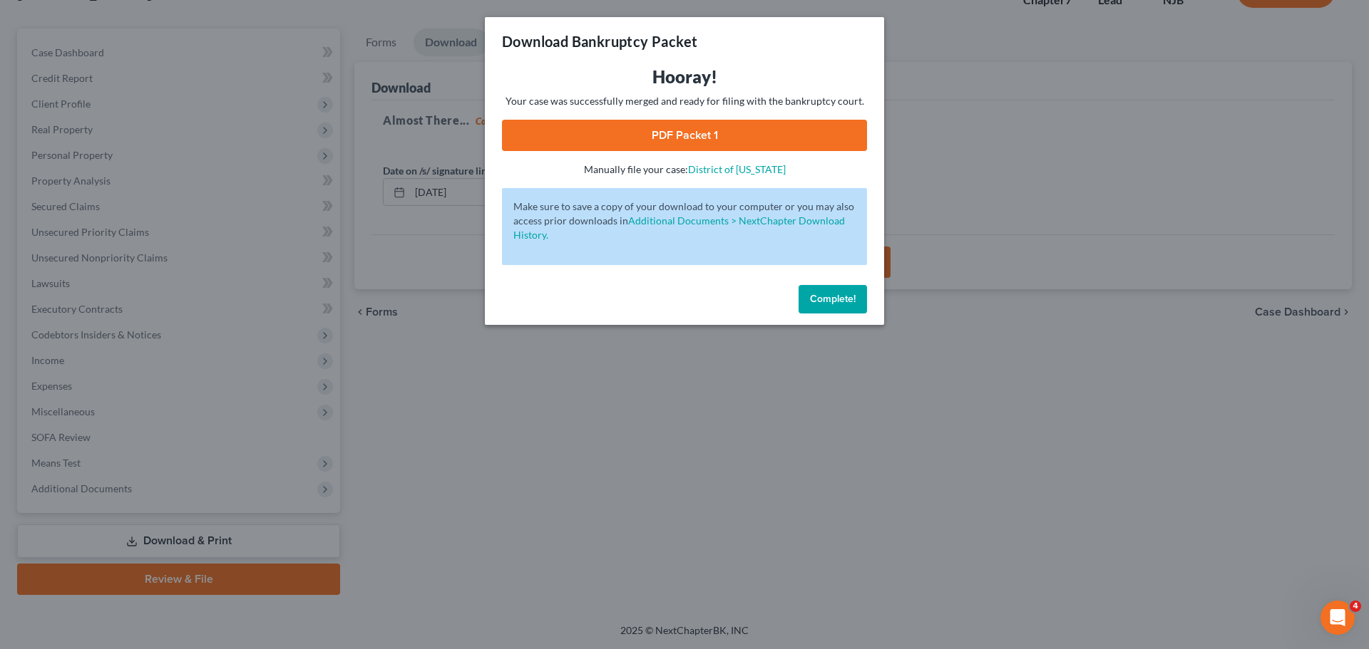
click at [675, 135] on link "PDF Packet 1" at bounding box center [684, 135] width 365 height 31
drag, startPoint x: 841, startPoint y: 294, endPoint x: 893, endPoint y: 300, distance: 51.7
click at [840, 294] on span "Complete!" at bounding box center [833, 299] width 46 height 12
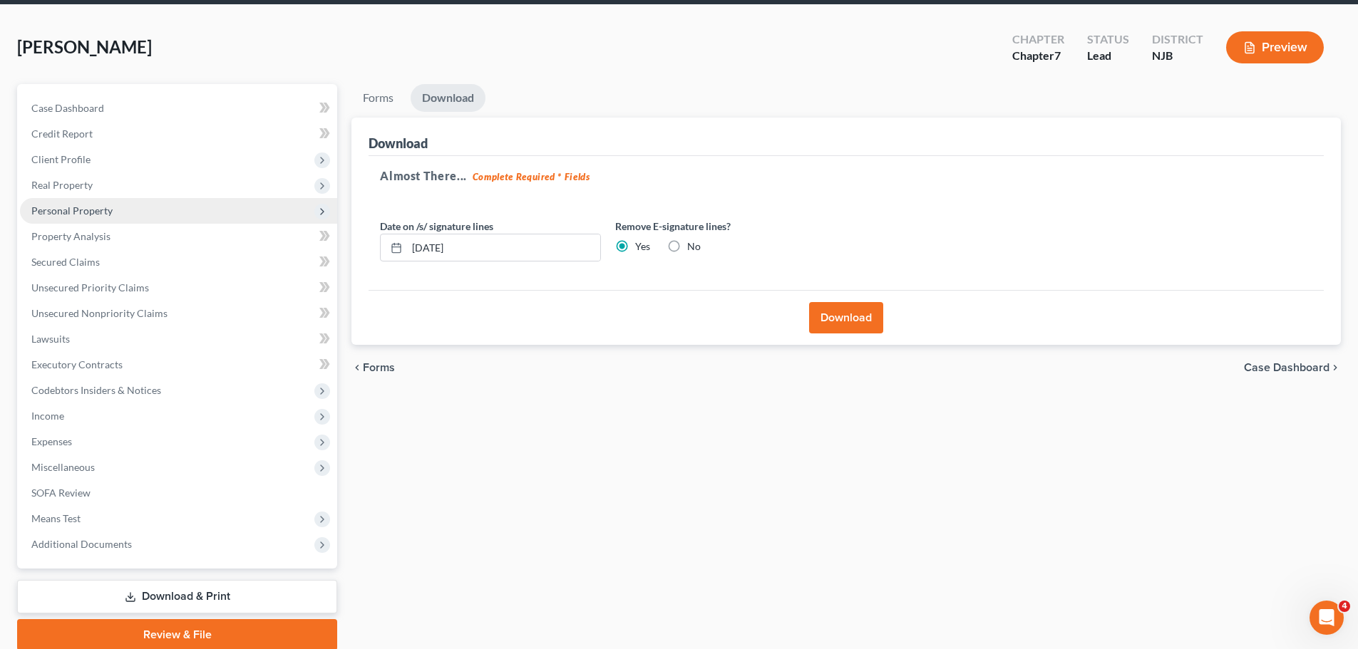
scroll to position [0, 0]
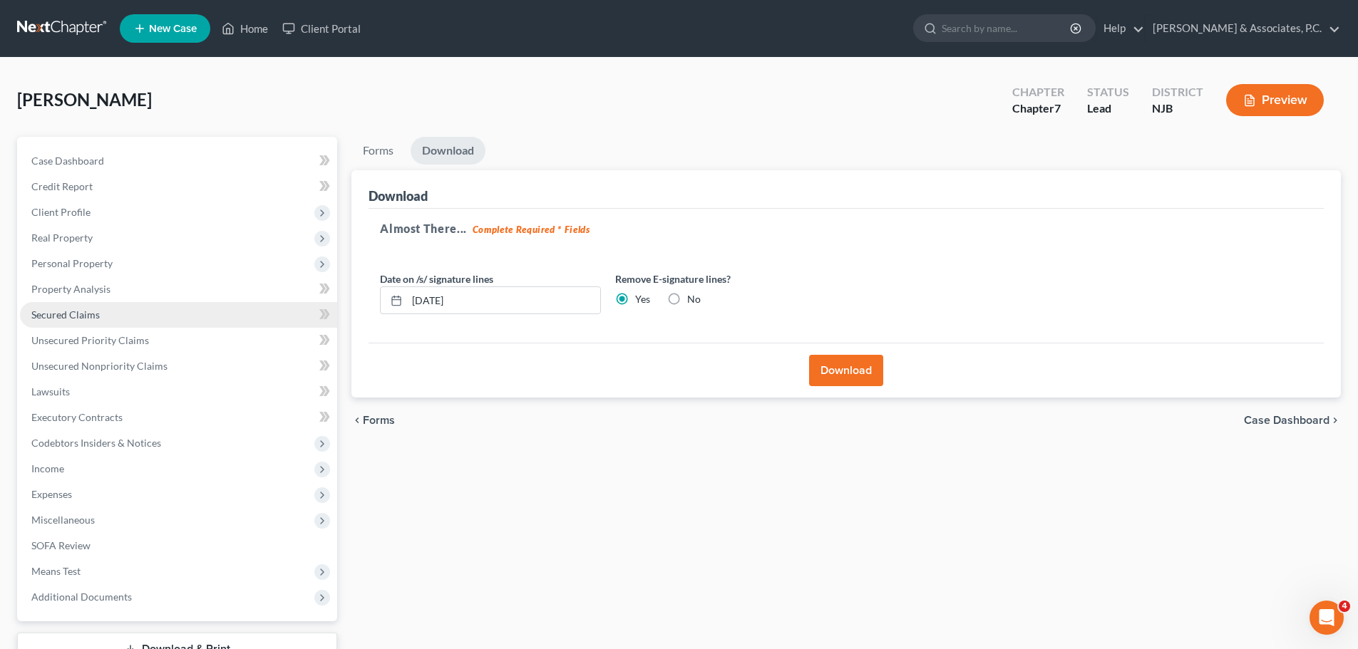
click at [88, 317] on span "Secured Claims" at bounding box center [65, 315] width 68 height 12
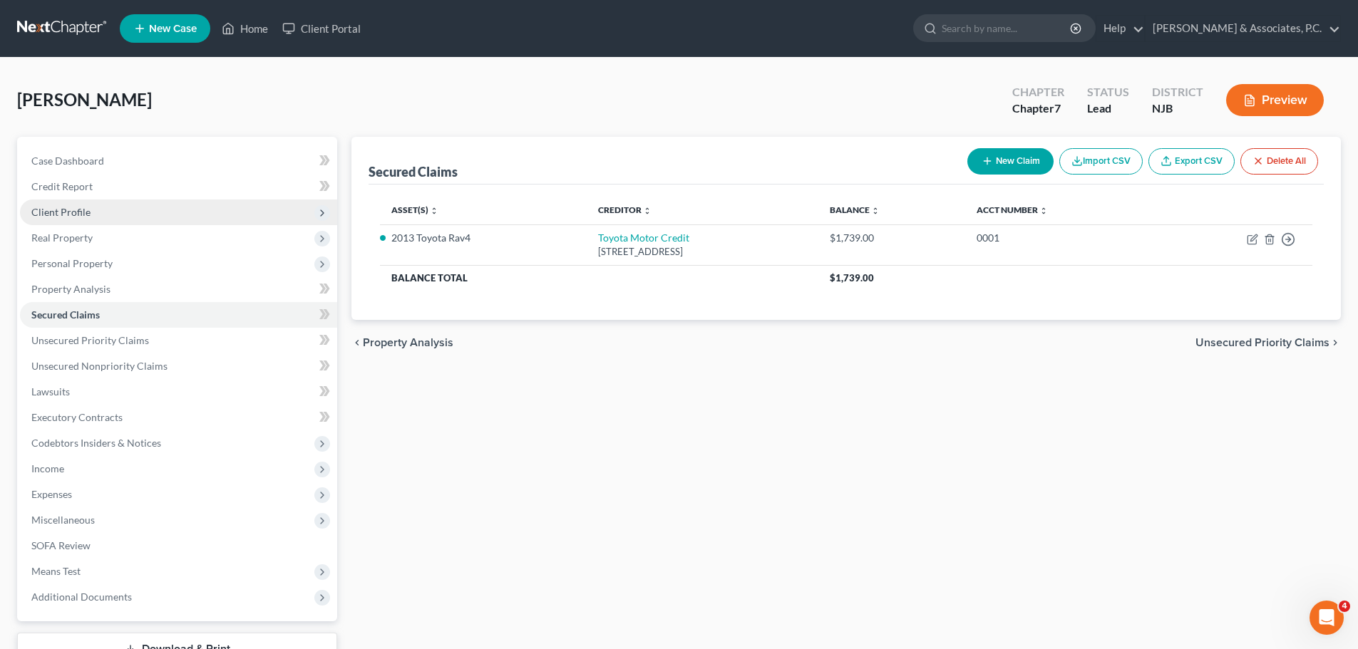
click at [78, 213] on span "Client Profile" at bounding box center [60, 212] width 59 height 12
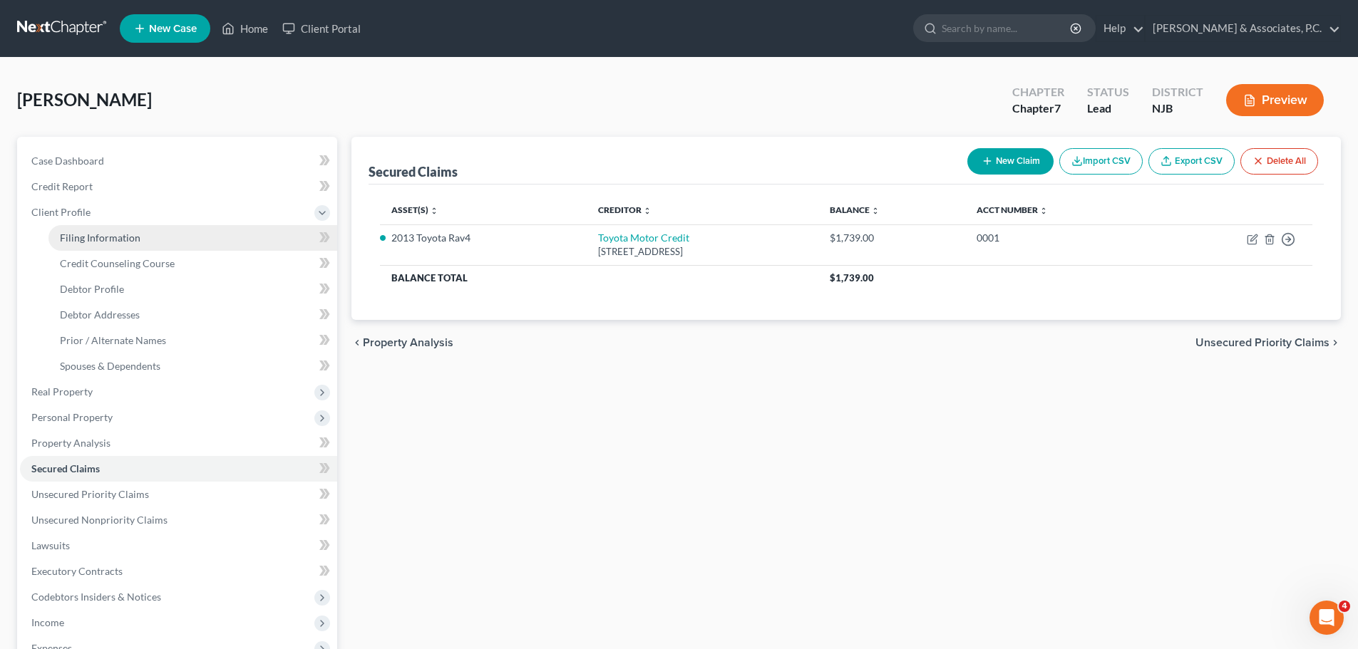
click at [130, 242] on span "Filing Information" at bounding box center [100, 238] width 81 height 12
select select "1"
select select "0"
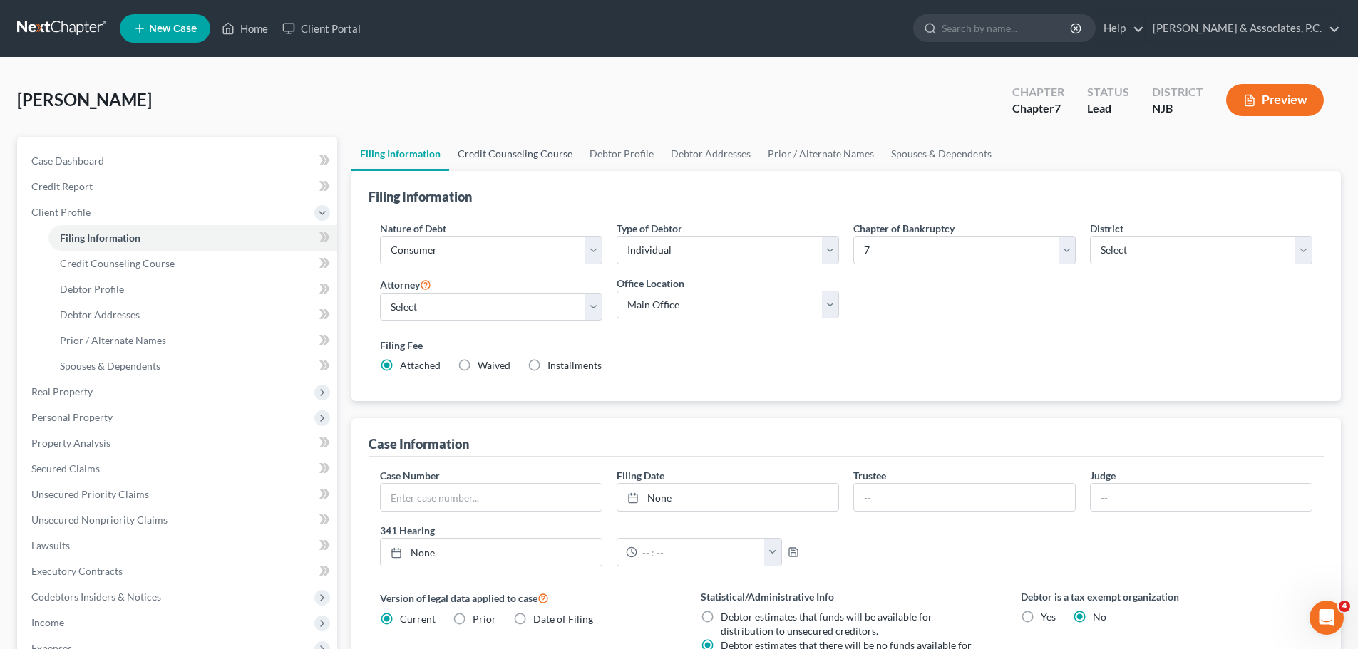
click at [520, 142] on link "Credit Counseling Course" at bounding box center [515, 154] width 132 height 34
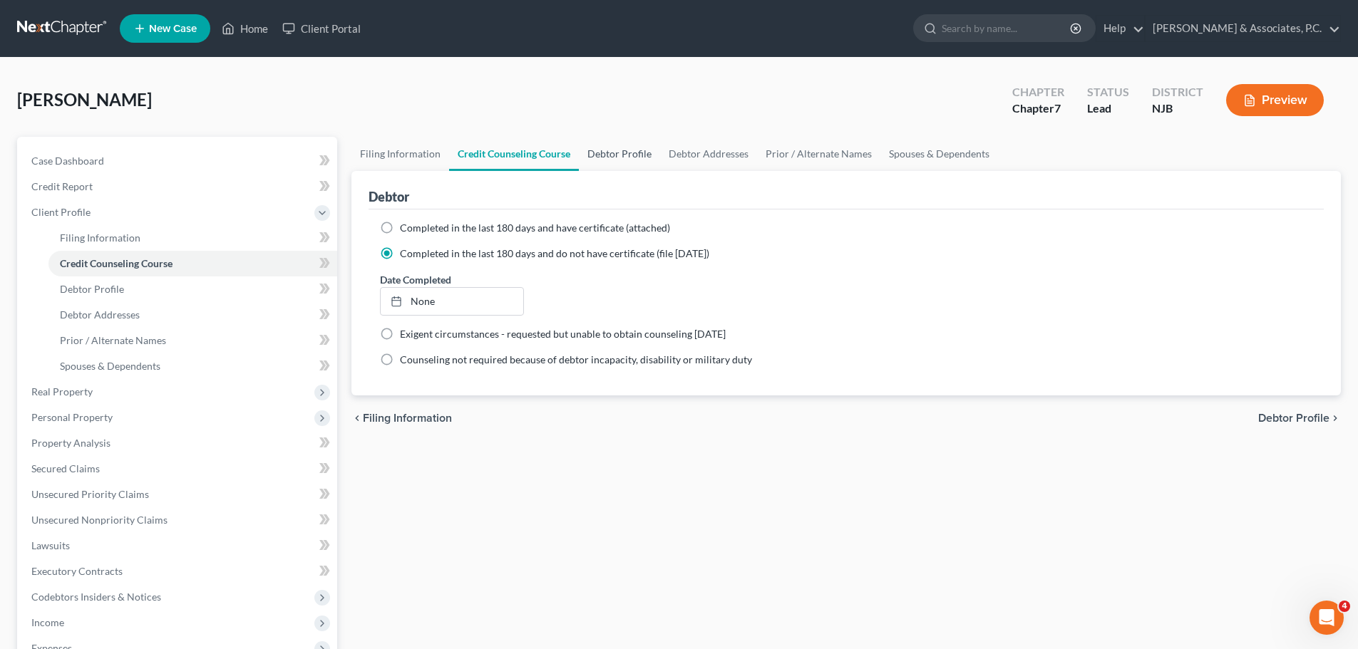
click at [623, 152] on link "Debtor Profile" at bounding box center [619, 154] width 81 height 34
select select "3"
select select "0"
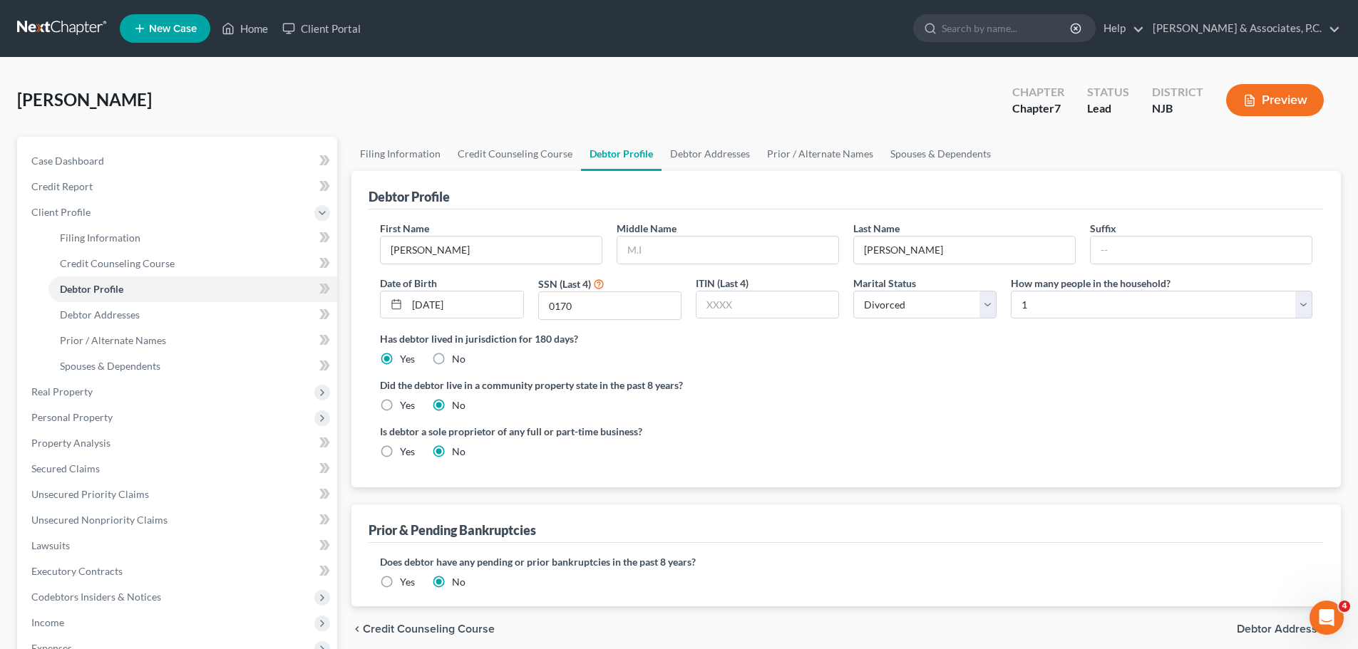
drag, startPoint x: 856, startPoint y: 367, endPoint x: 865, endPoint y: 355, distance: 15.3
click at [857, 367] on ng-include "First Name [PERSON_NAME] Middle Name Last Name [PERSON_NAME] Suffix Date of Bir…" at bounding box center [846, 346] width 932 height 250
click at [939, 155] on link "Spouses & Dependents" at bounding box center [941, 154] width 118 height 34
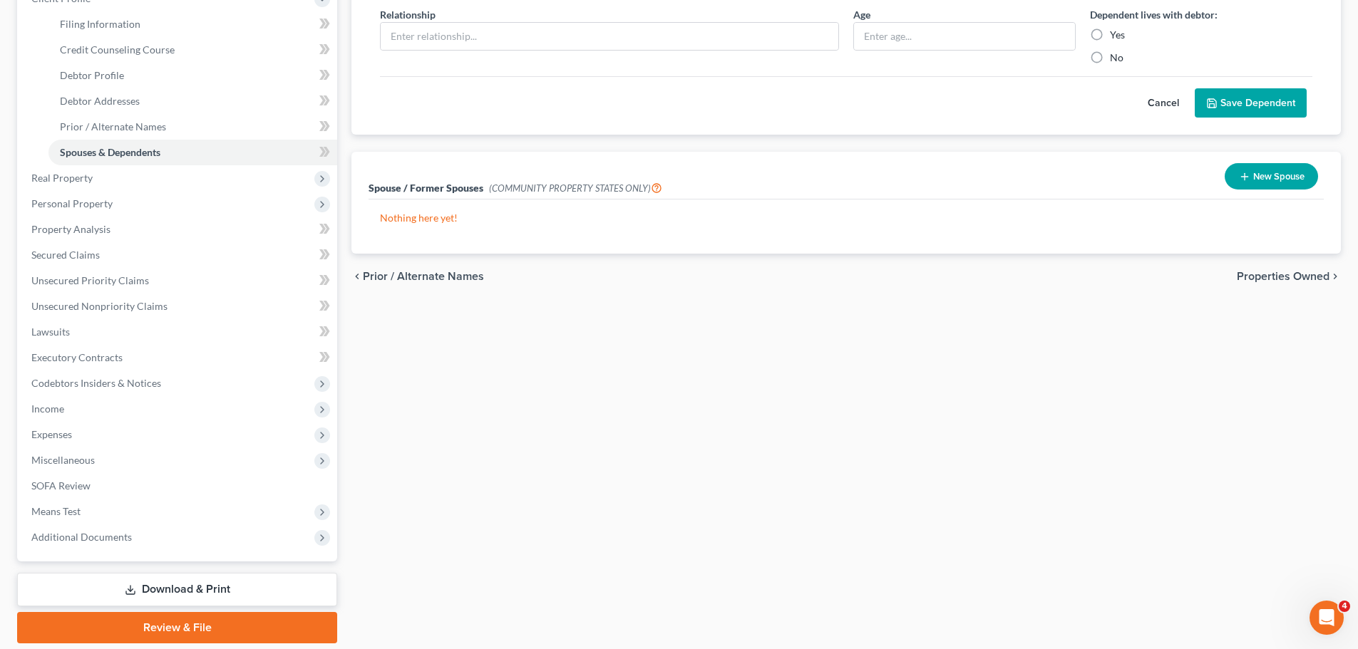
click at [1273, 271] on span "Properties Owned" at bounding box center [1283, 276] width 93 height 11
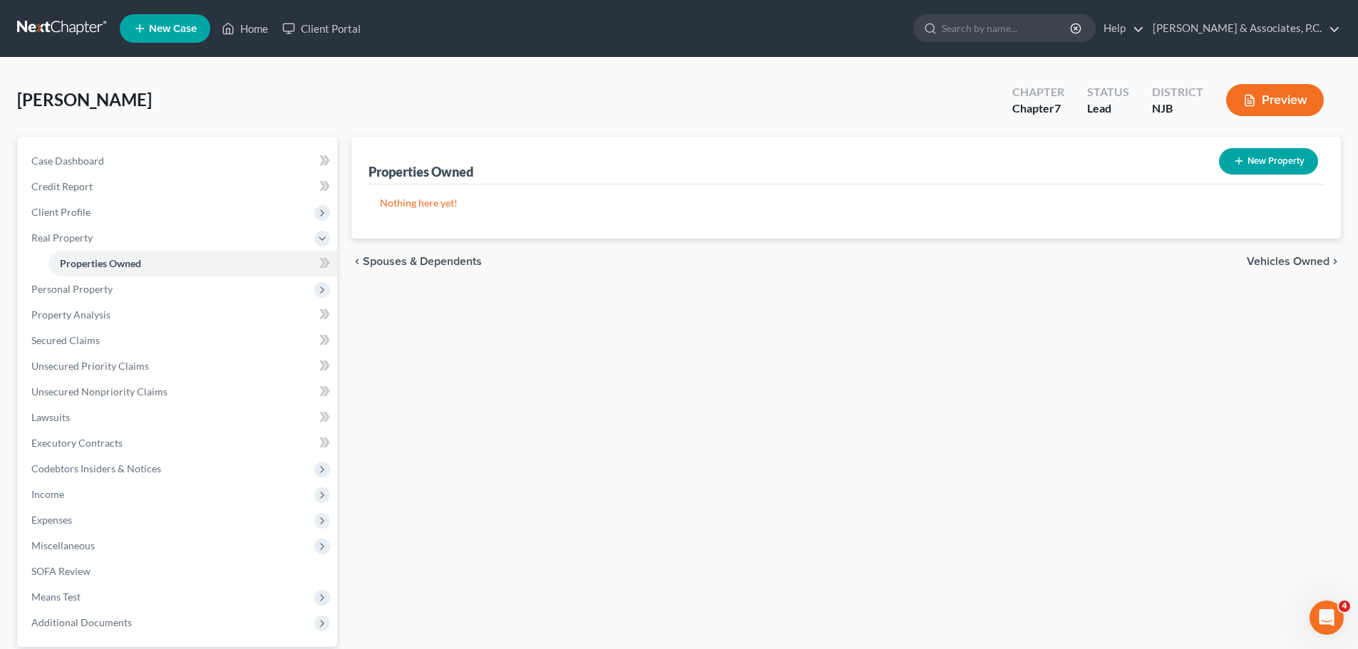
click at [1267, 260] on span "Vehicles Owned" at bounding box center [1288, 261] width 83 height 11
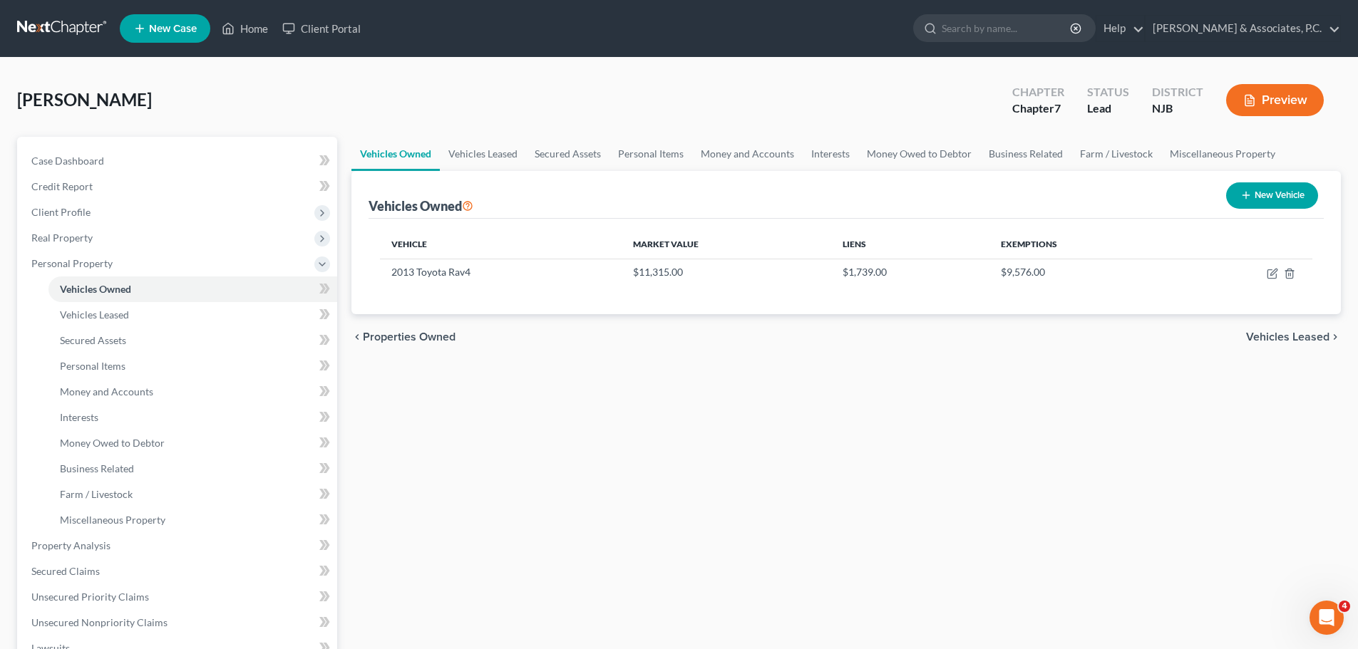
click at [1291, 333] on span "Vehicles Leased" at bounding box center [1287, 336] width 83 height 11
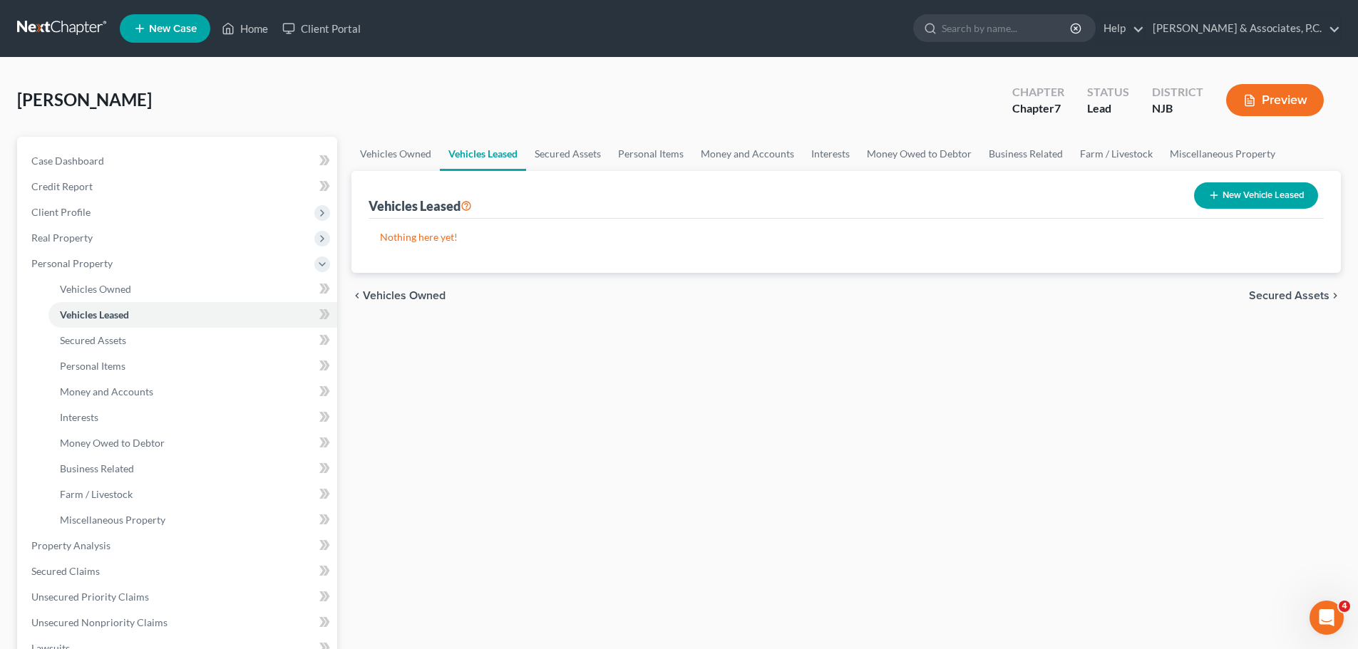
click at [1300, 294] on span "Secured Assets" at bounding box center [1289, 295] width 81 height 11
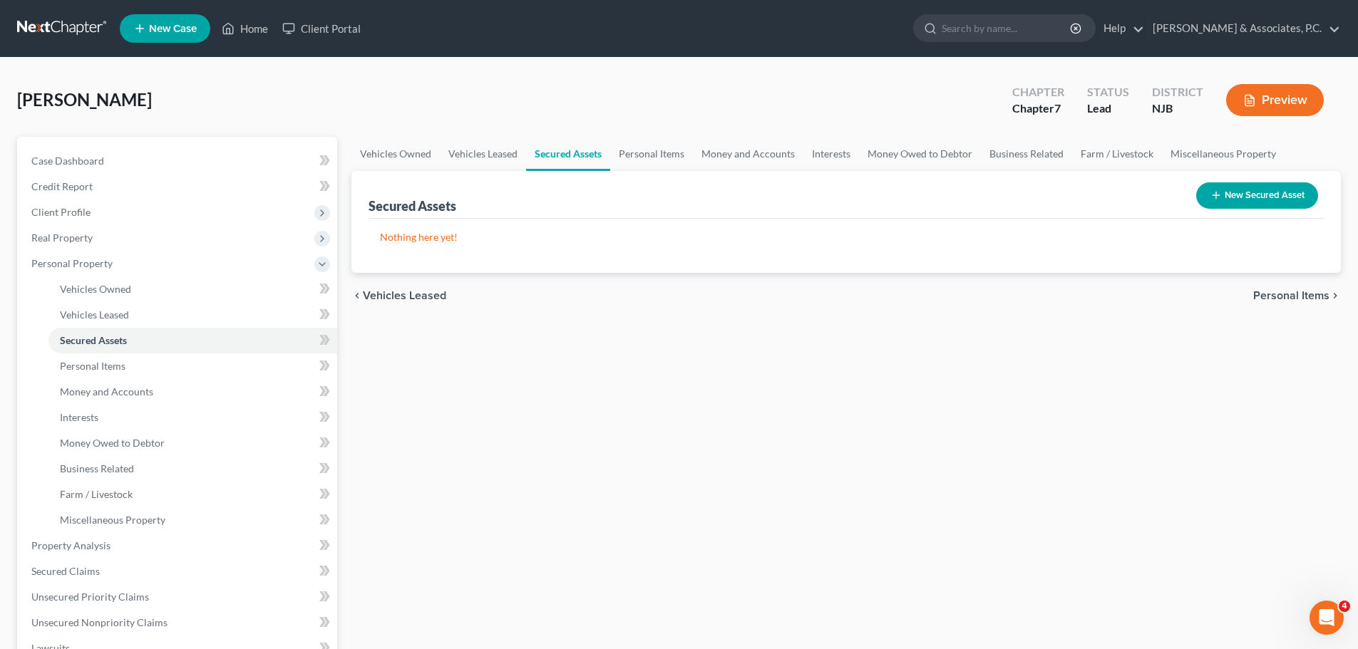
click at [1305, 290] on span "Personal Items" at bounding box center [1291, 295] width 76 height 11
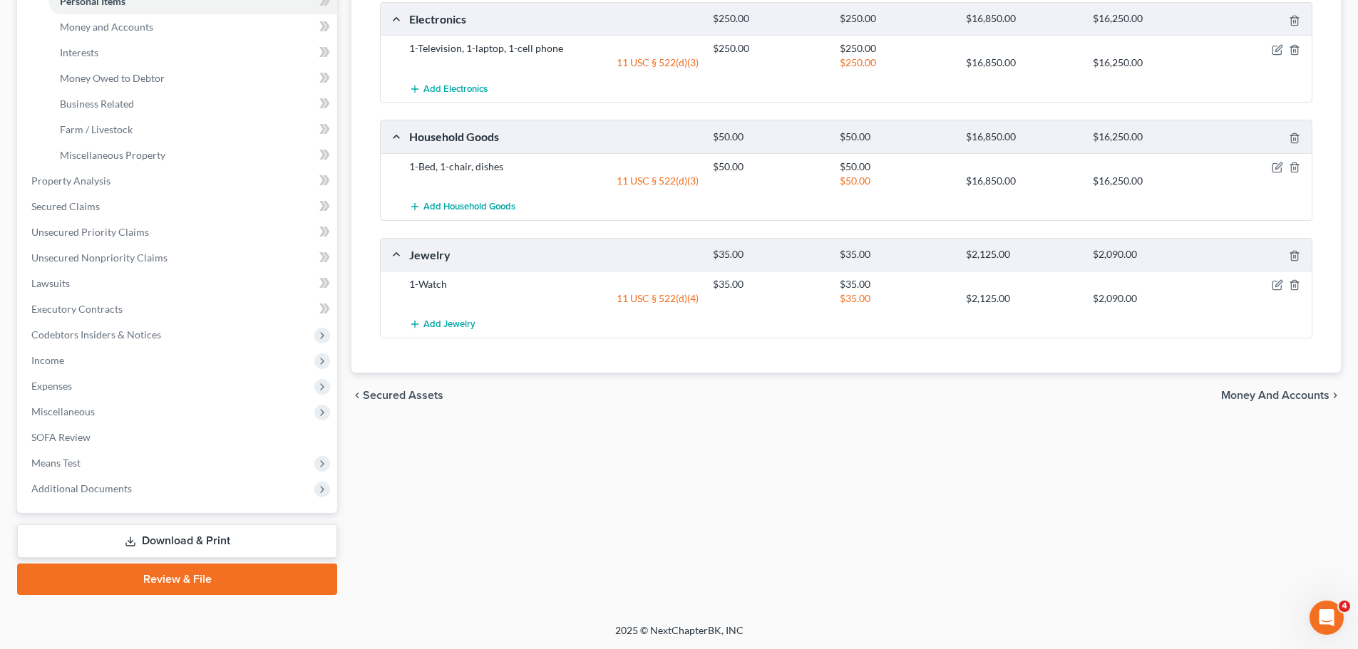
click at [1227, 392] on span "Money and Accounts" at bounding box center [1275, 395] width 108 height 11
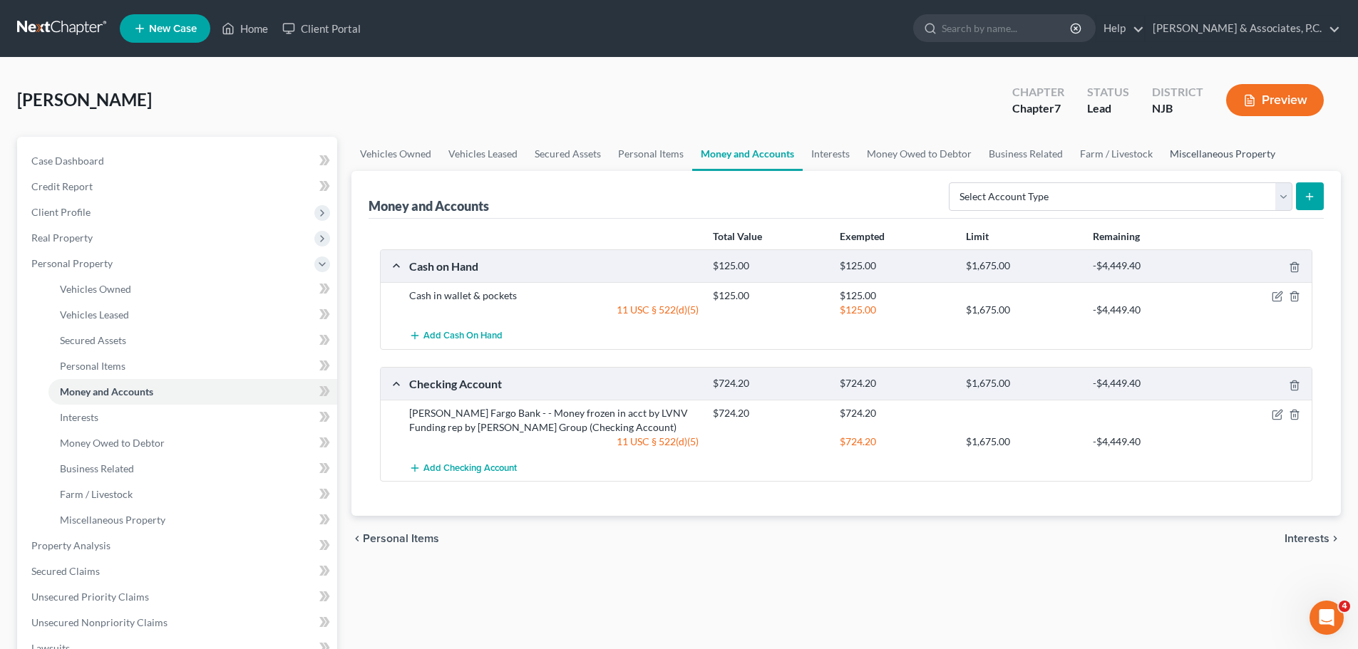
click at [1220, 153] on link "Miscellaneous Property" at bounding box center [1222, 154] width 123 height 34
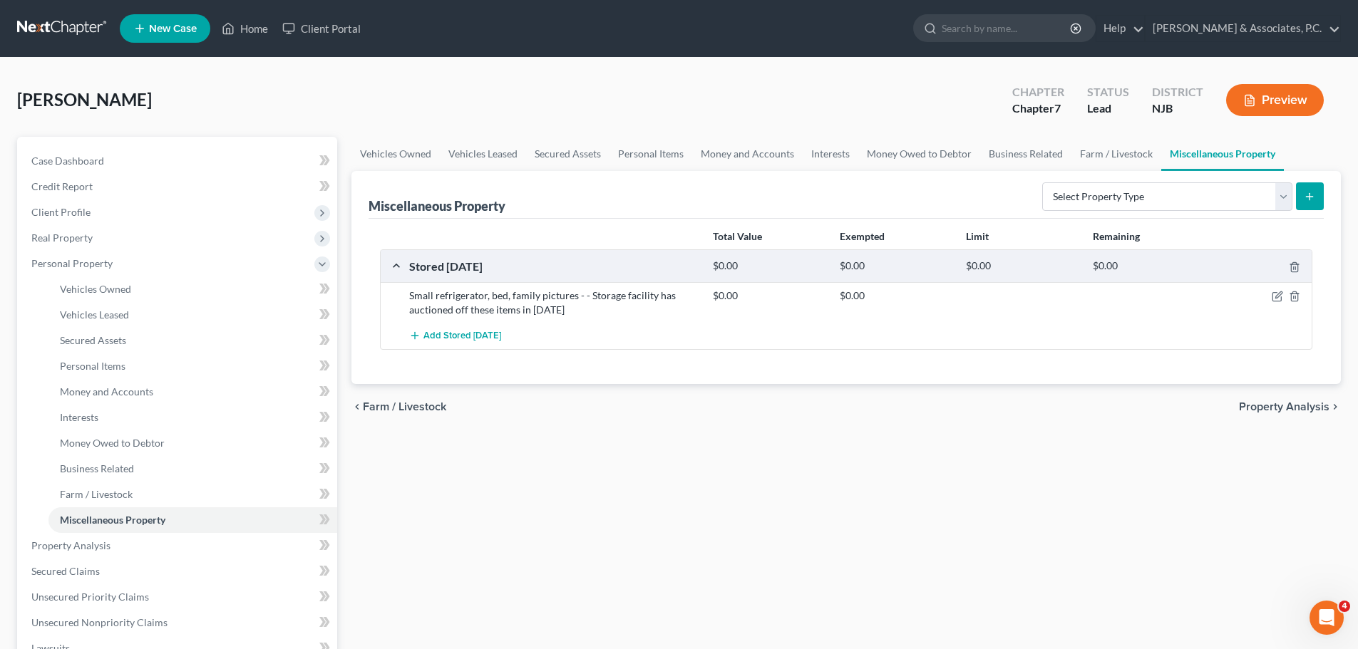
click at [1258, 406] on span "Property Analysis" at bounding box center [1284, 406] width 91 height 11
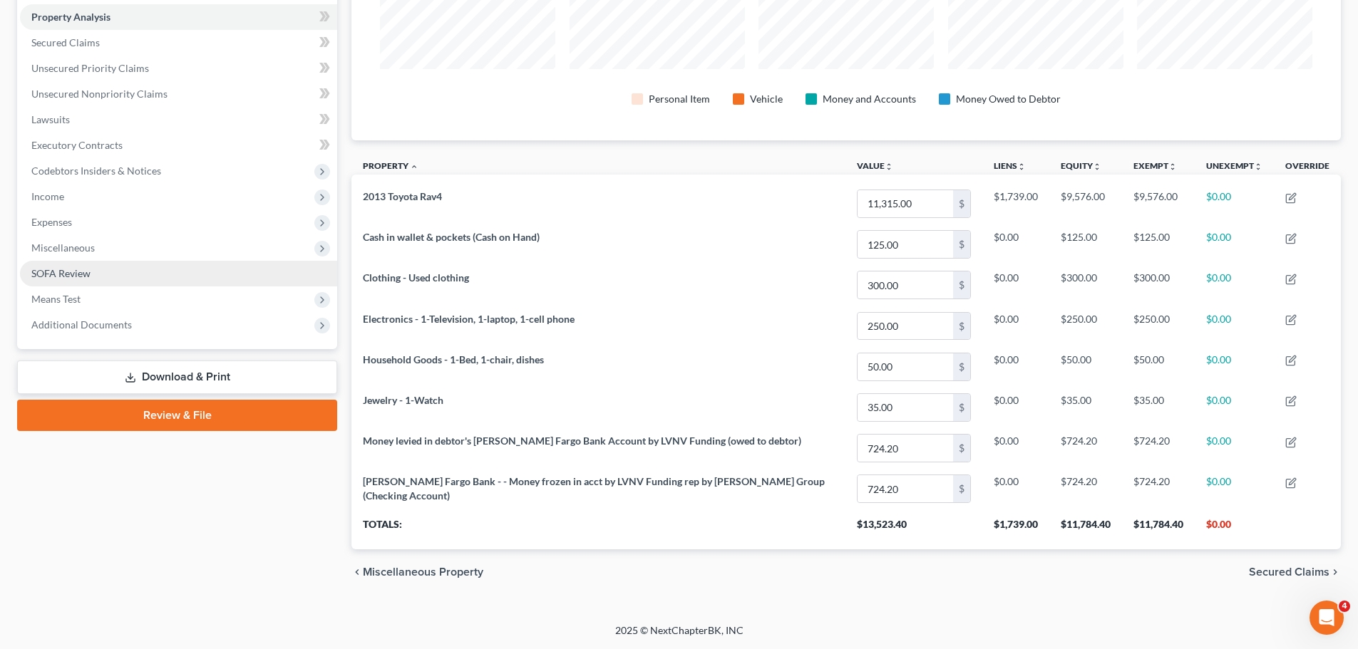
click at [66, 273] on span "SOFA Review" at bounding box center [60, 273] width 59 height 12
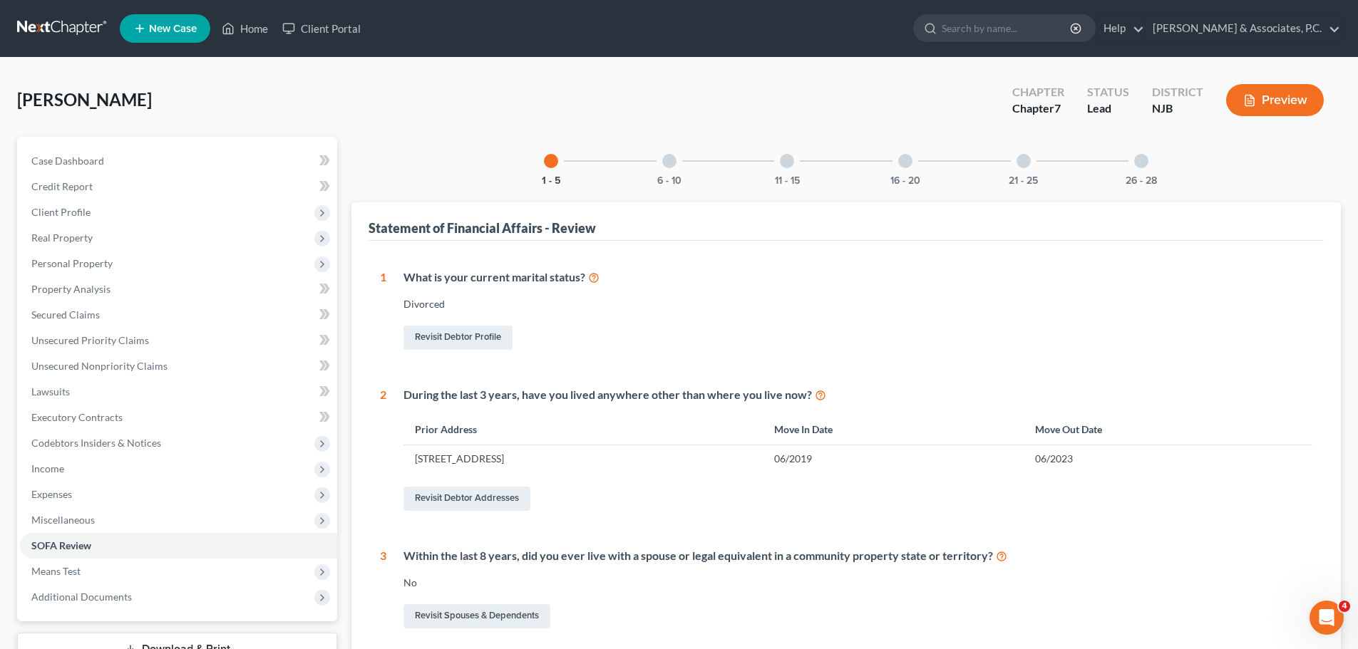
click at [680, 160] on div "6 - 10" at bounding box center [669, 161] width 48 height 48
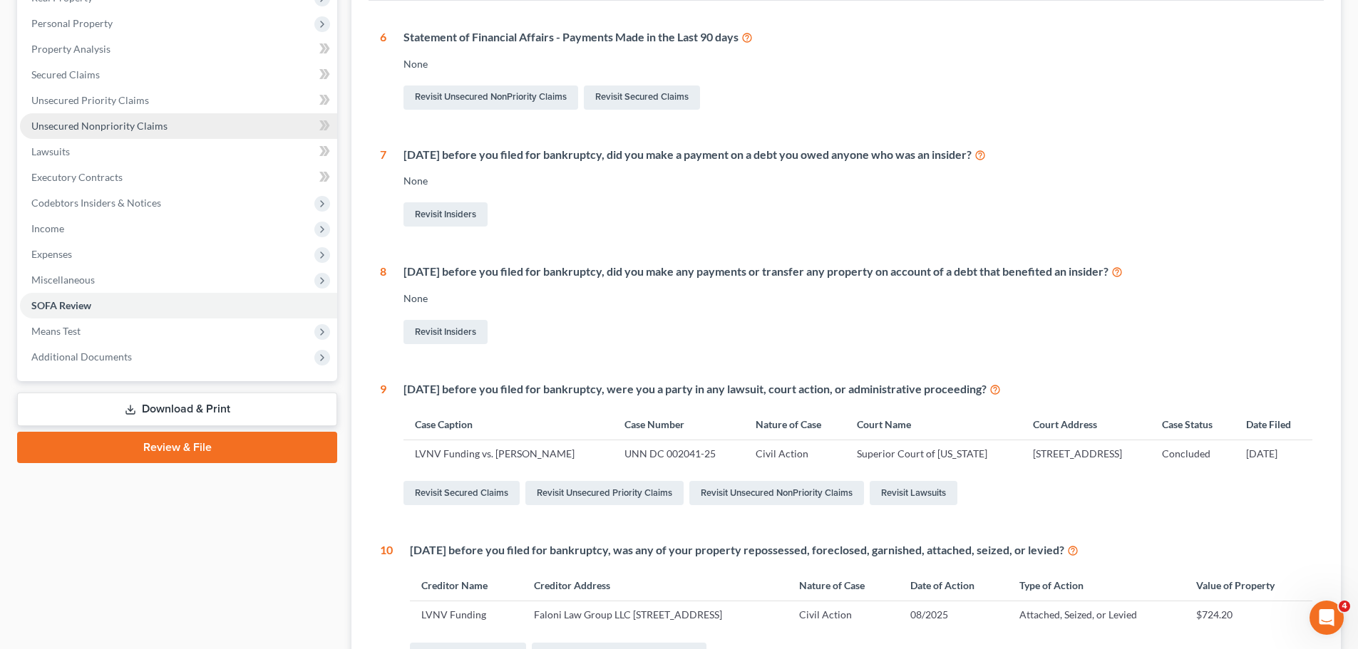
scroll to position [198, 0]
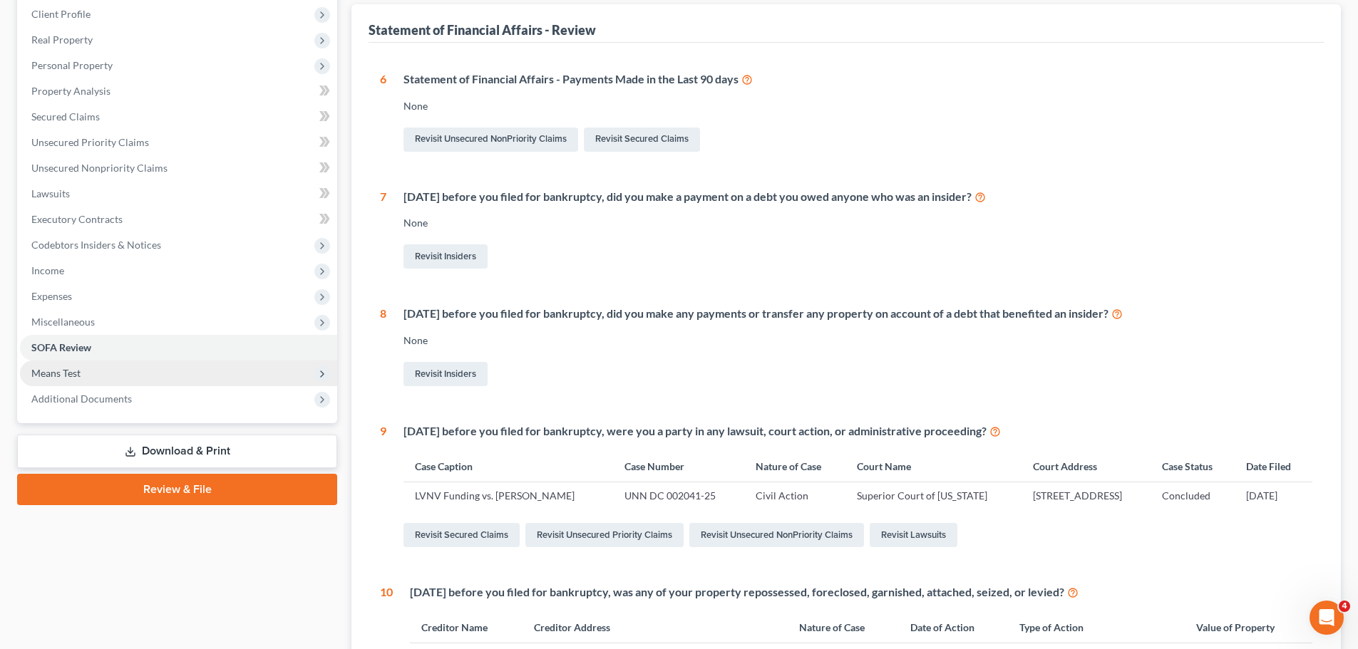
click at [54, 374] on span "Means Test" at bounding box center [55, 373] width 49 height 12
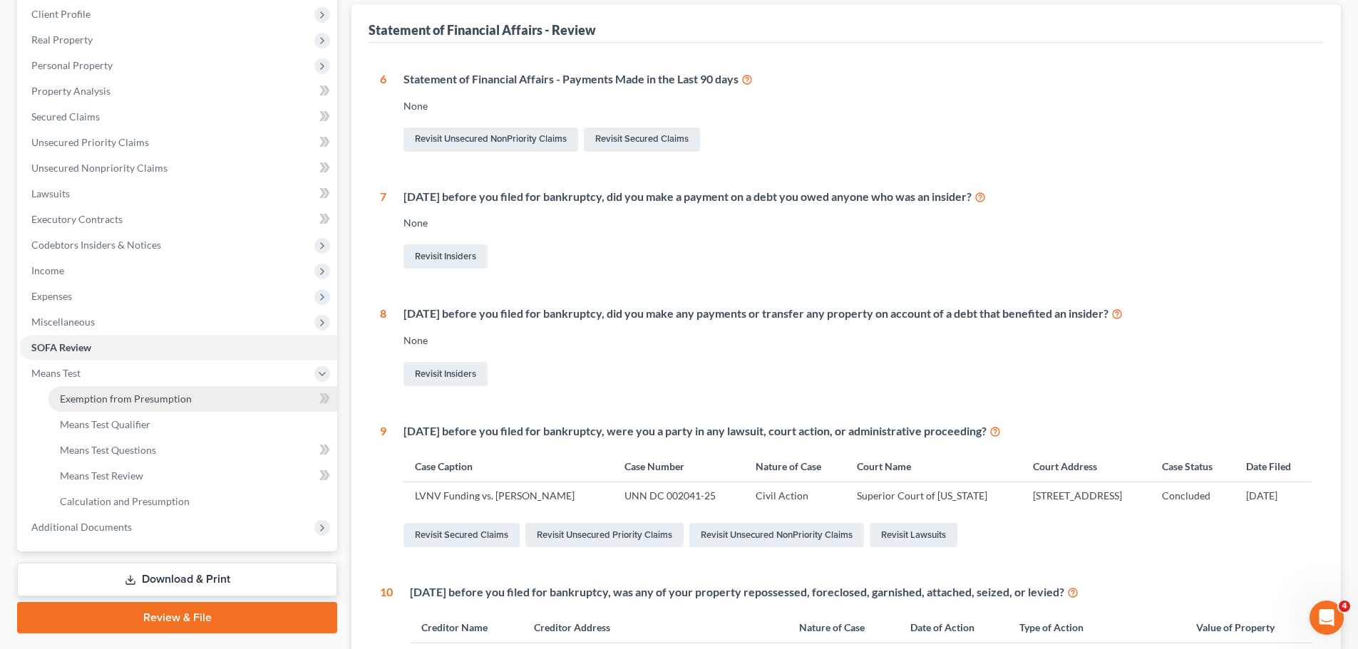
click at [147, 396] on span "Exemption from Presumption" at bounding box center [126, 399] width 132 height 12
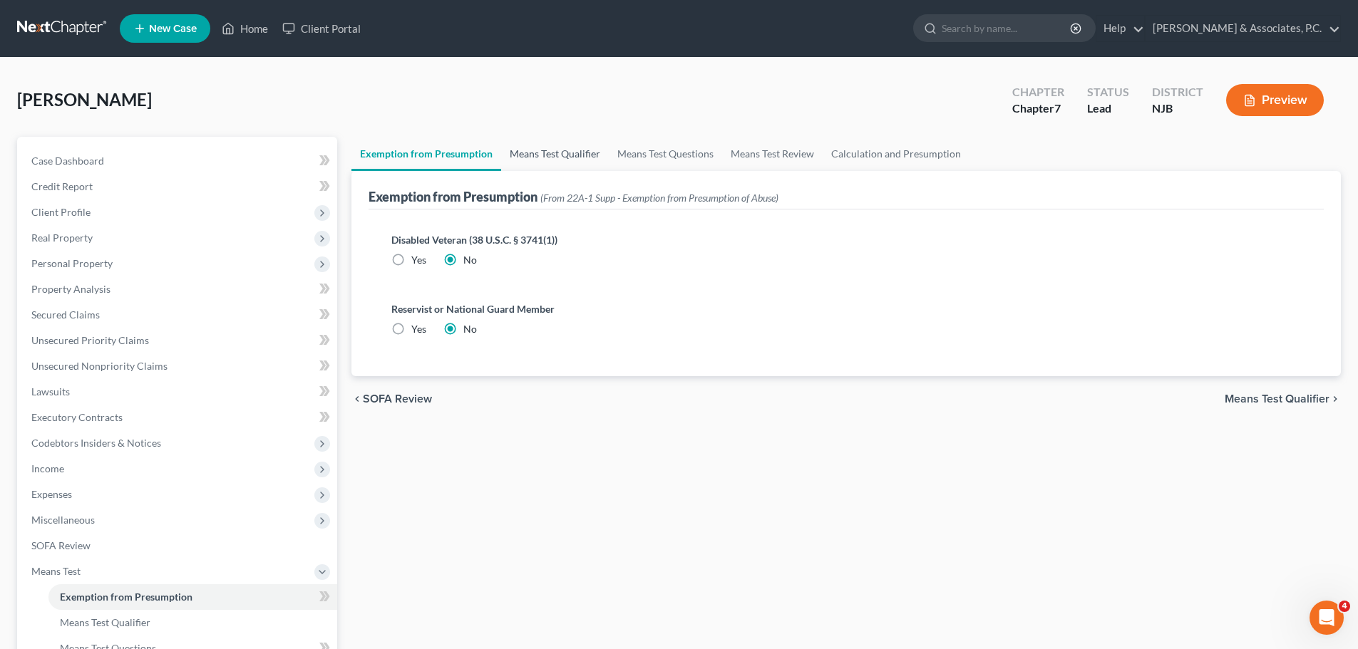
drag, startPoint x: 546, startPoint y: 149, endPoint x: 770, endPoint y: 147, distance: 223.9
click at [547, 149] on link "Means Test Qualifier" at bounding box center [555, 154] width 108 height 34
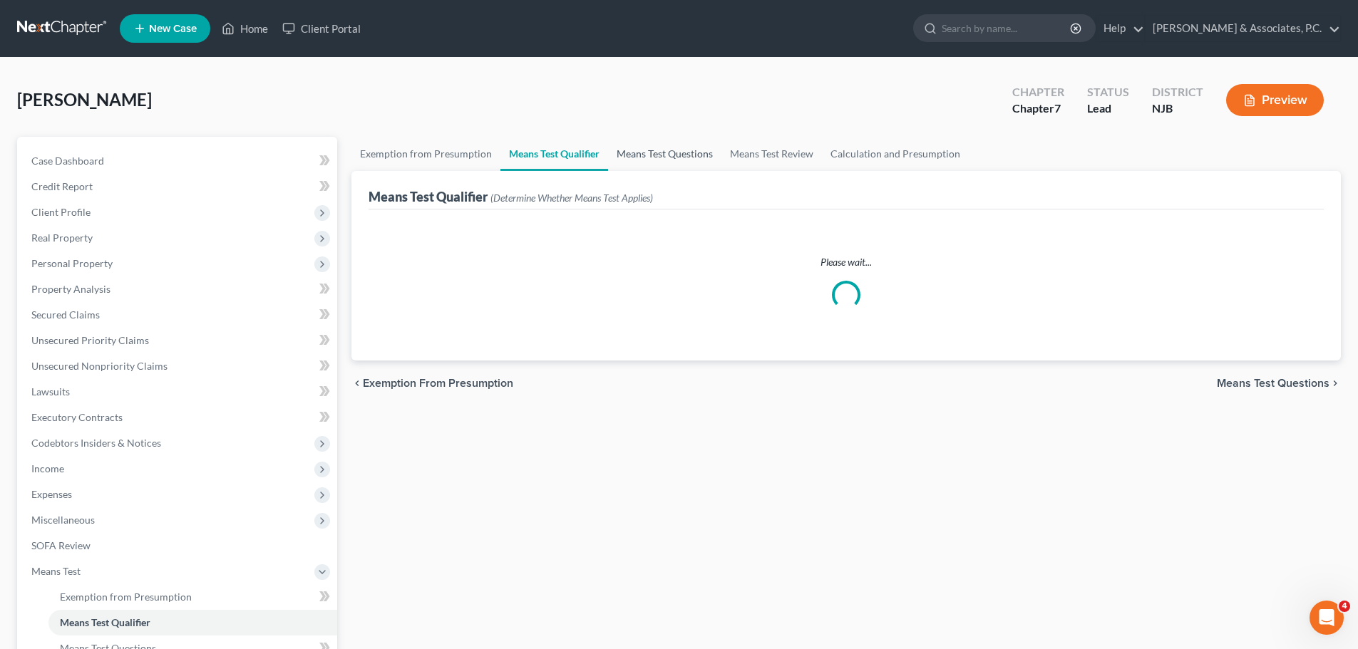
click at [689, 155] on link "Means Test Questions" at bounding box center [664, 154] width 113 height 34
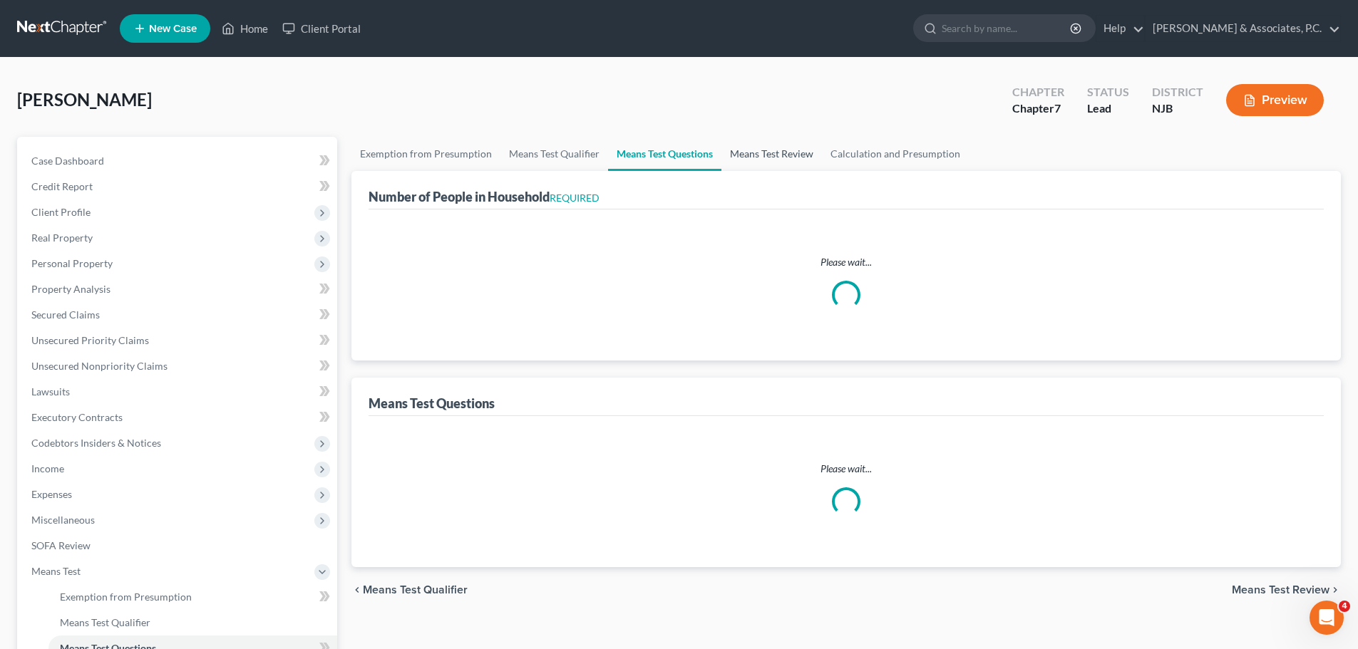
select select "1"
select select "4"
select select "1"
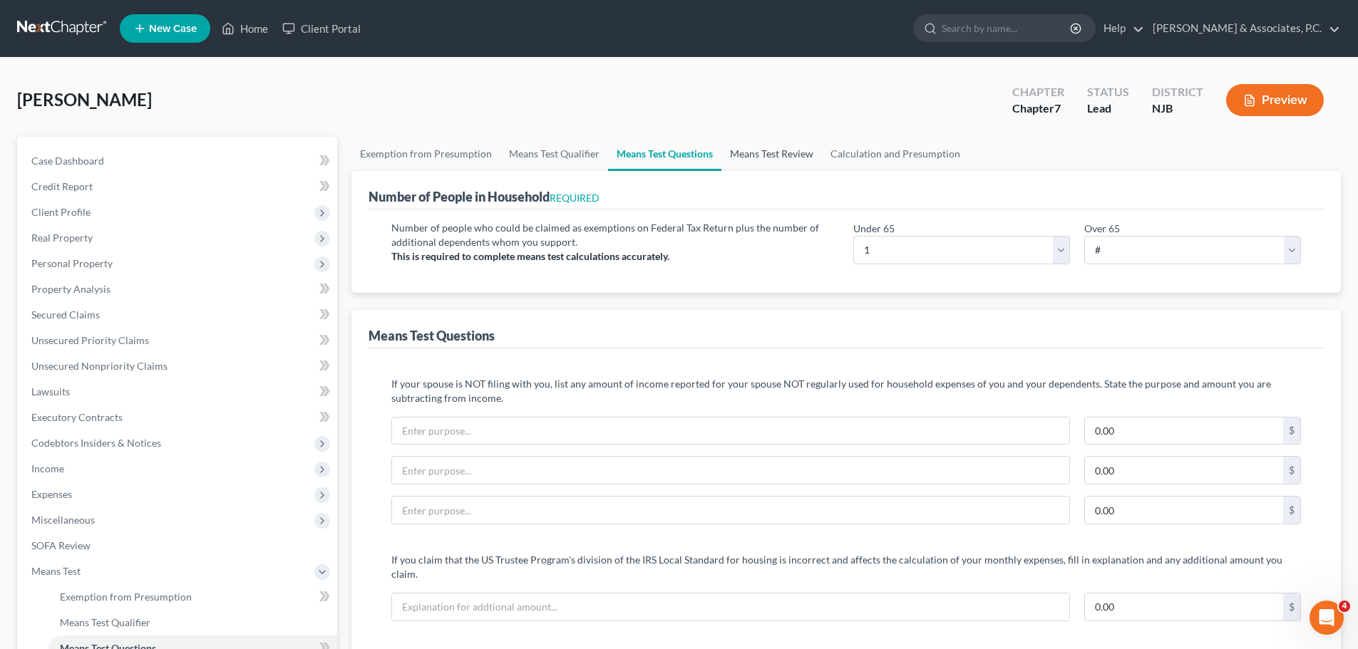
click at [766, 160] on link "Means Test Review" at bounding box center [771, 154] width 101 height 34
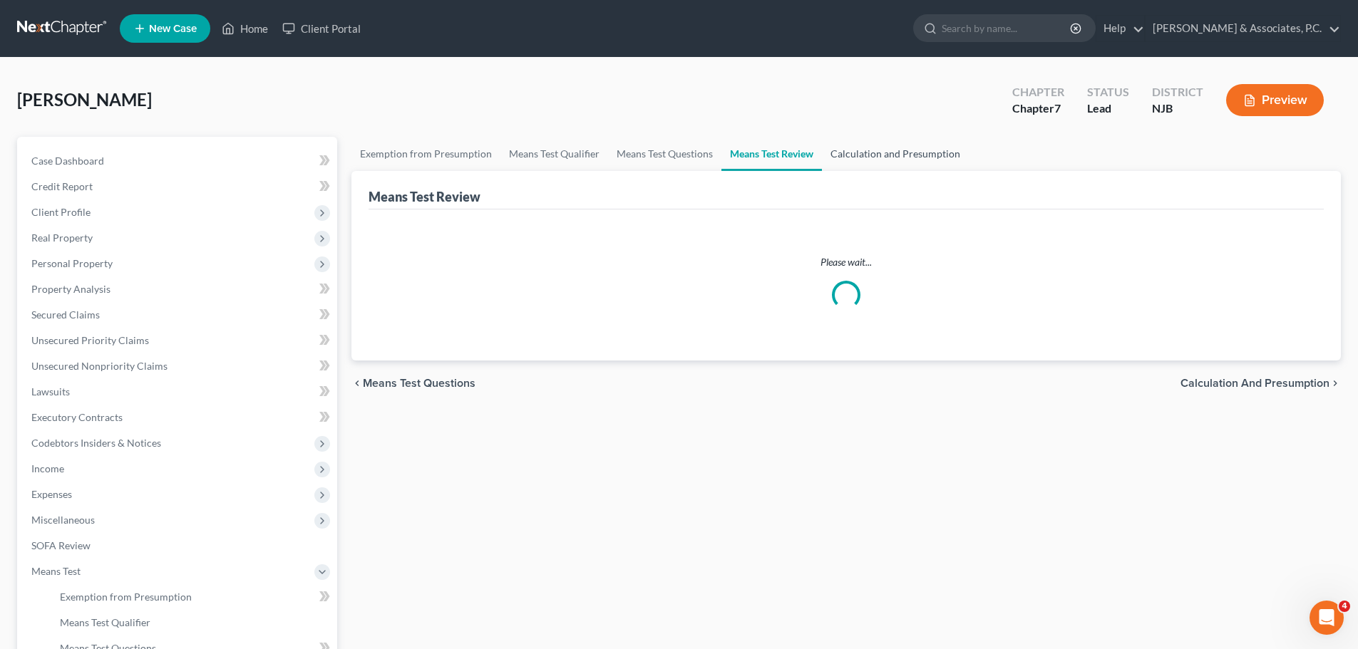
click at [881, 152] on link "Calculation and Presumption" at bounding box center [895, 154] width 147 height 34
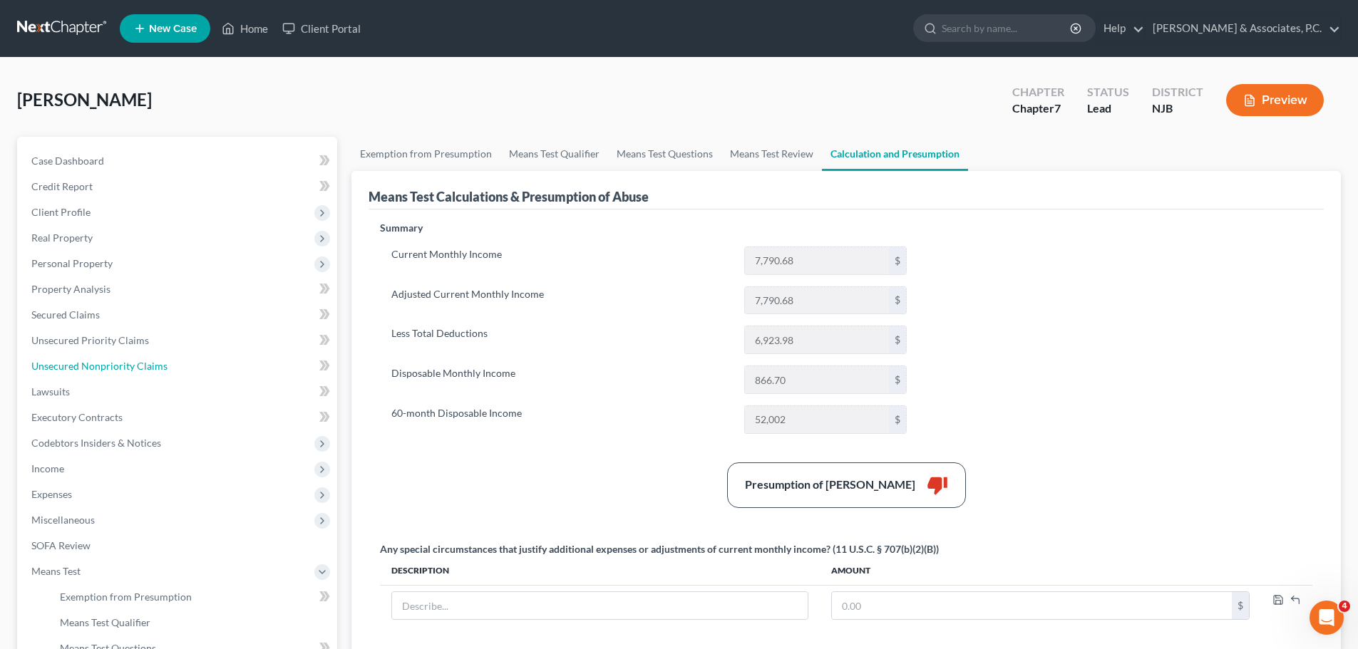
click at [110, 374] on link "Unsecured Nonpriority Claims" at bounding box center [178, 367] width 317 height 26
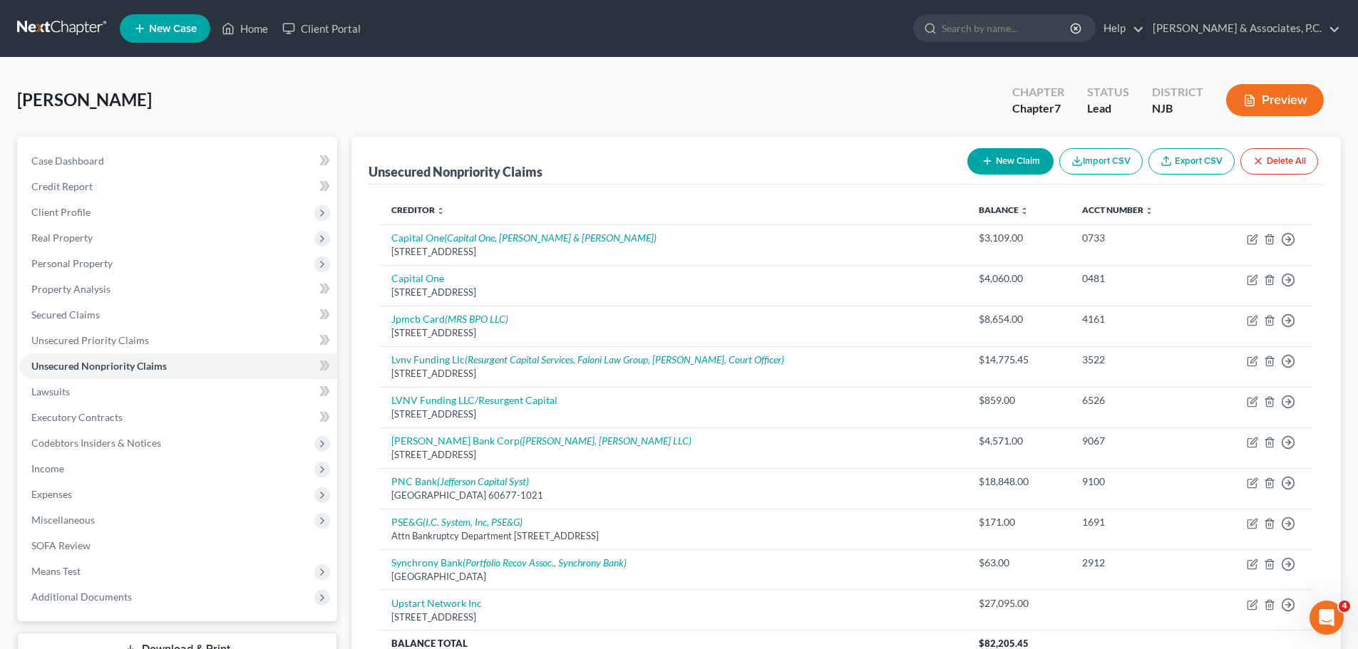
click at [76, 29] on link at bounding box center [62, 29] width 91 height 26
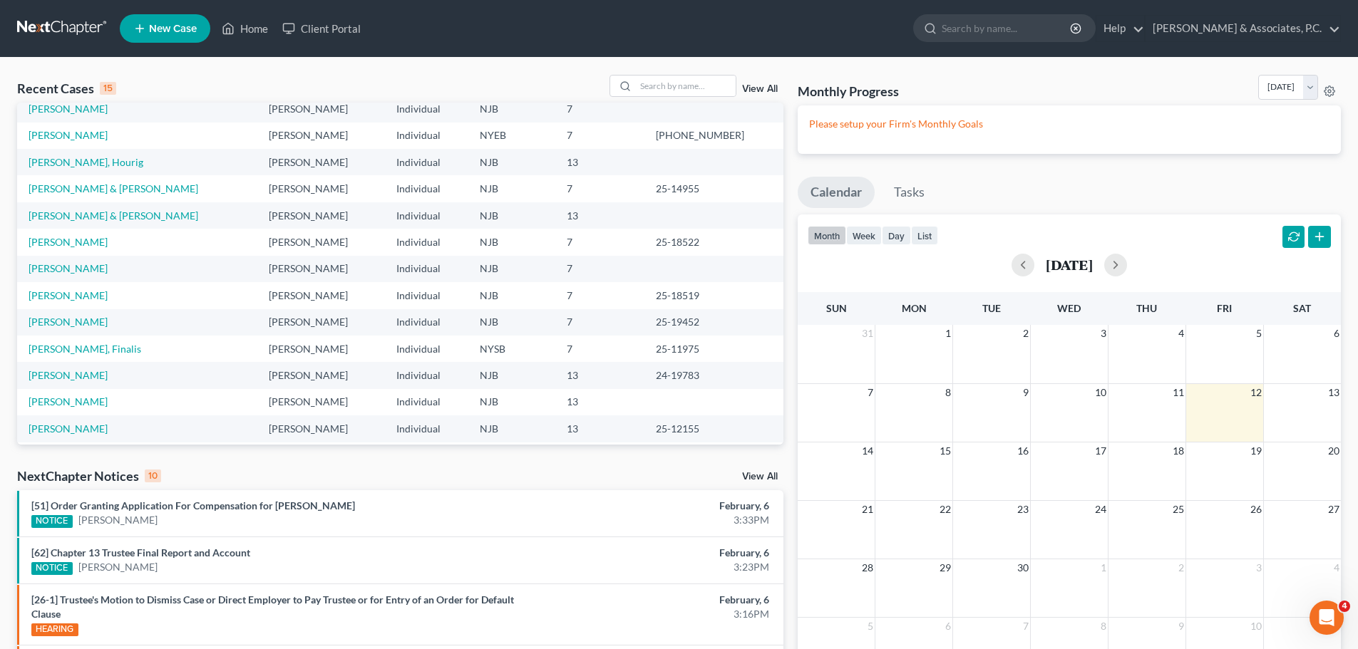
scroll to position [98, 0]
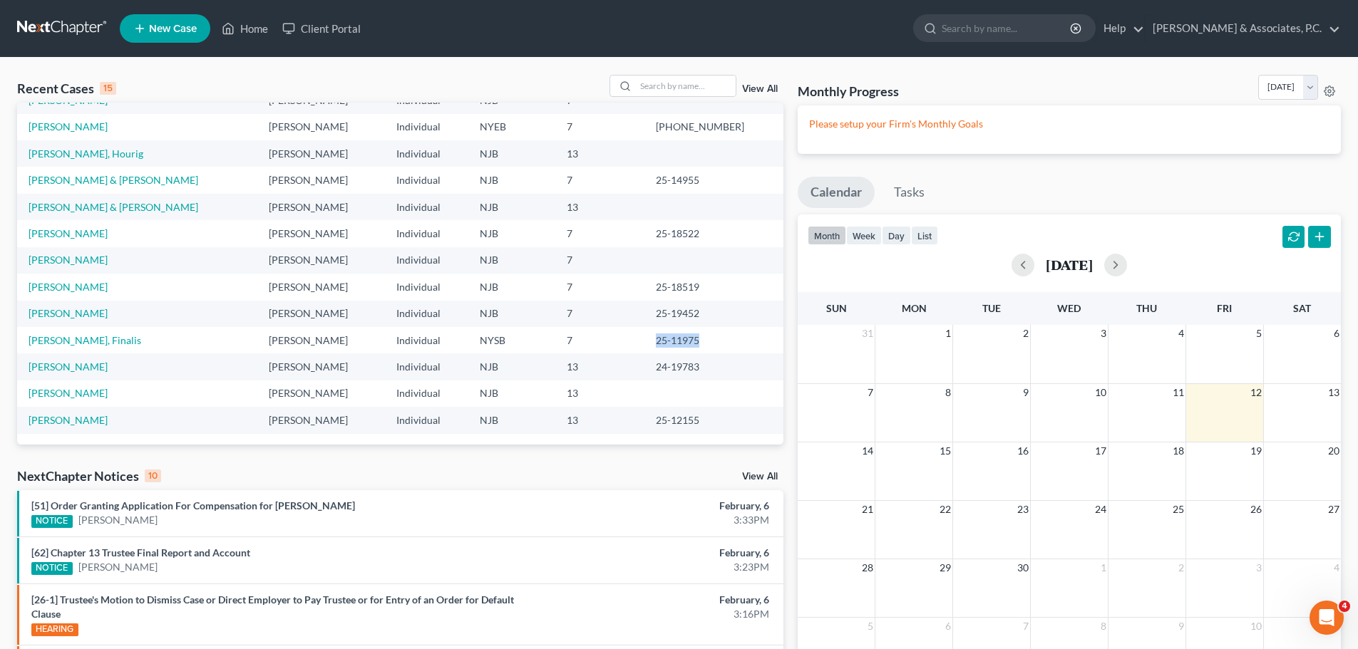
drag, startPoint x: 724, startPoint y: 336, endPoint x: 686, endPoint y: 346, distance: 38.9
click at [686, 346] on td "25-11975" at bounding box center [713, 340] width 139 height 26
